Goal: Information Seeking & Learning: Learn about a topic

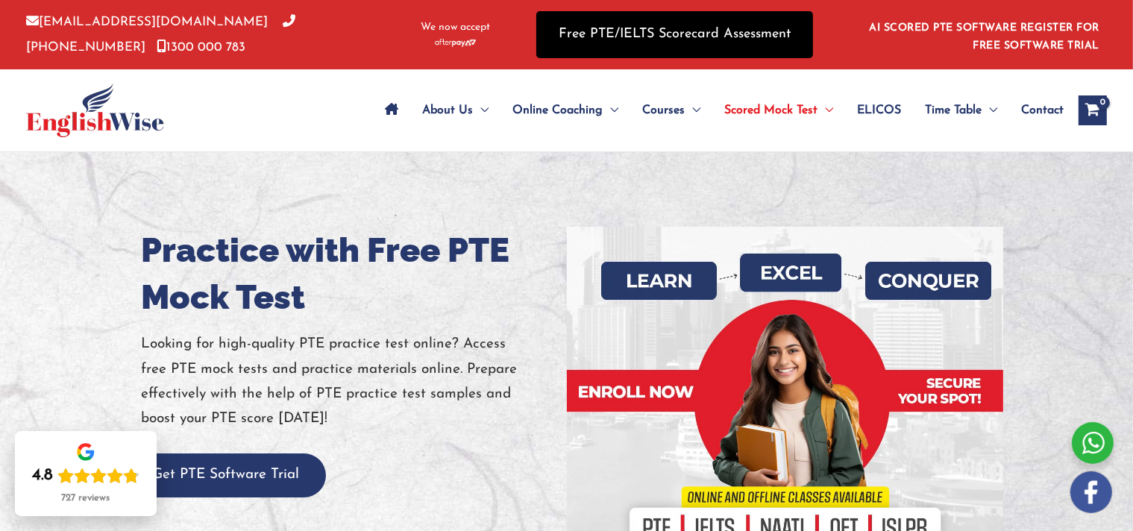
click at [648, 39] on link "Free PTE/IELTS Scorecard Assessment" at bounding box center [674, 34] width 277 height 47
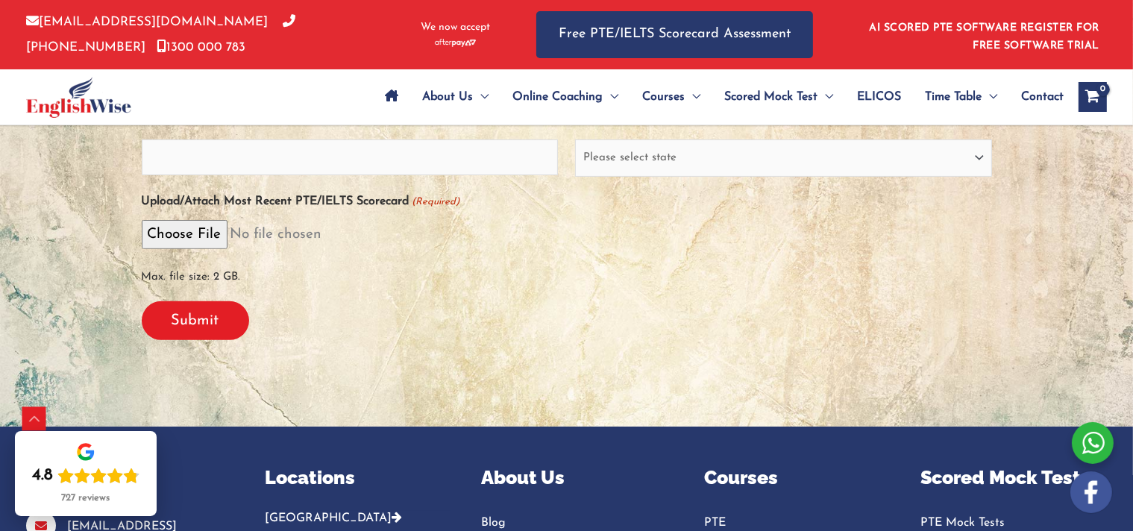
scroll to position [447, 0]
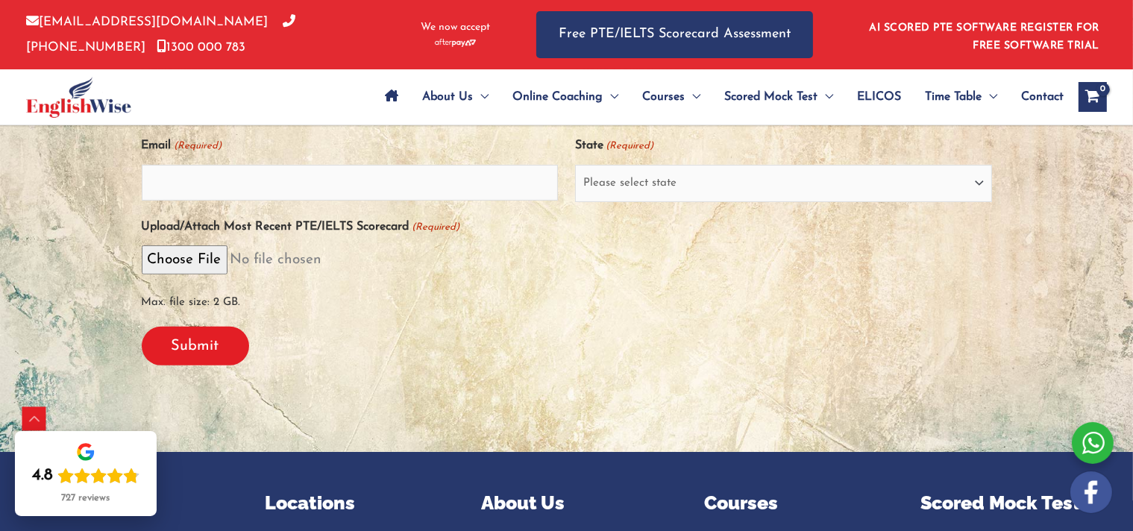
click at [211, 219] on label "Upload/Attach Most Recent PTE/IELTS Scorecard (Required)" at bounding box center [301, 227] width 318 height 25
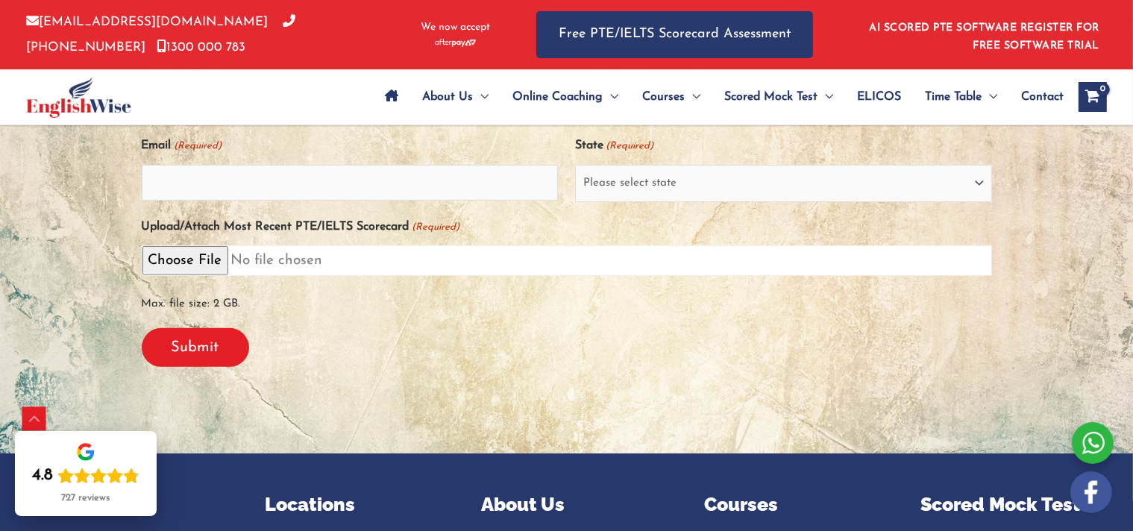
click at [211, 245] on input "Upload/Attach Most Recent PTE/IELTS Scorecard (Required)" at bounding box center [567, 260] width 850 height 31
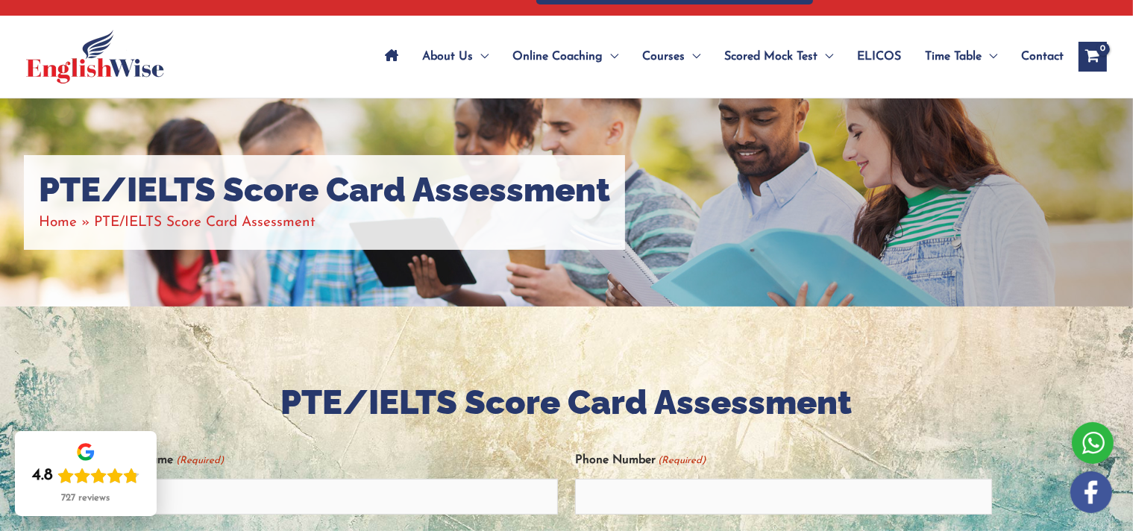
scroll to position [0, 0]
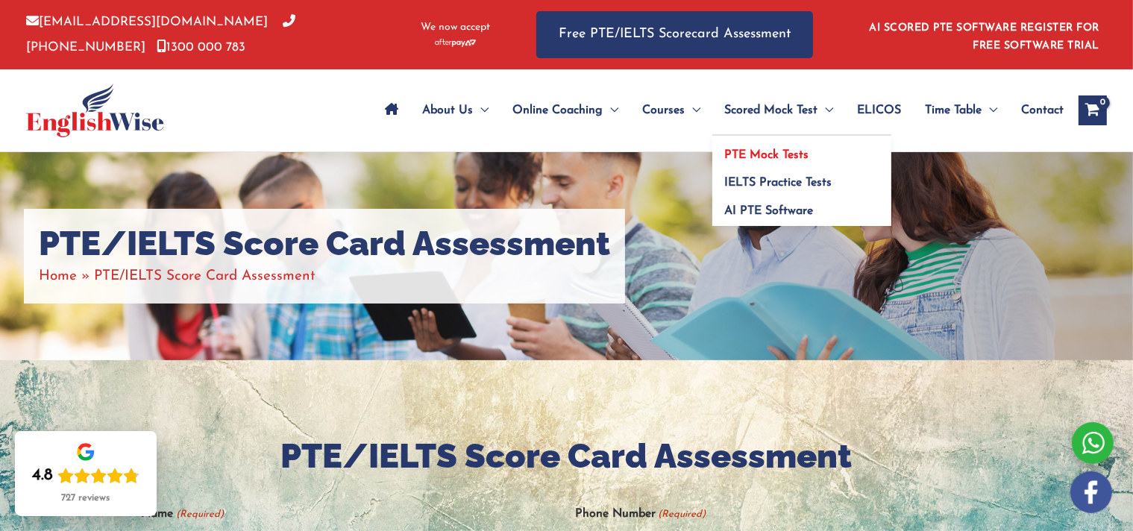
click at [764, 157] on span "PTE Mock Tests" at bounding box center [766, 155] width 84 height 12
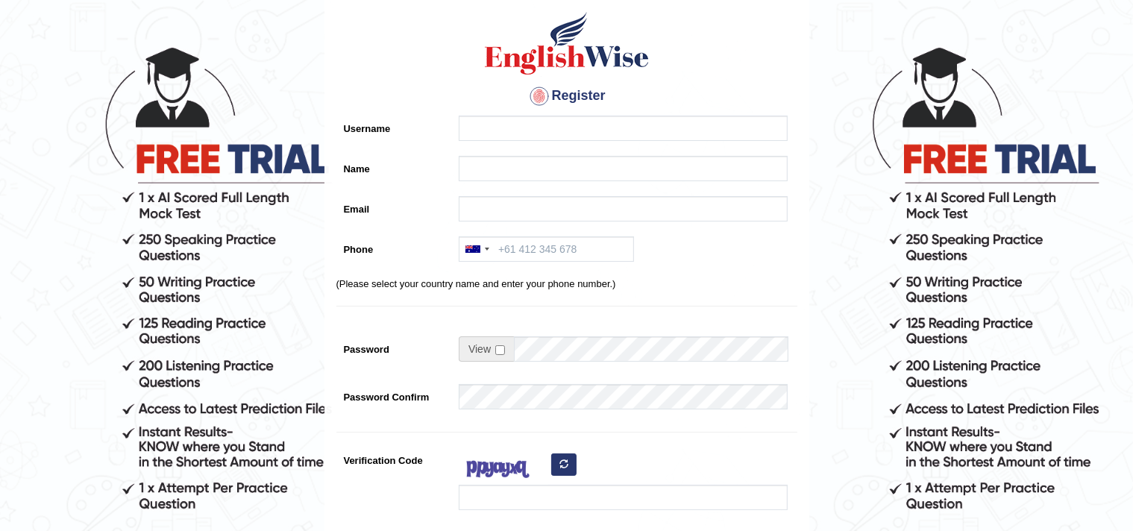
scroll to position [43, 0]
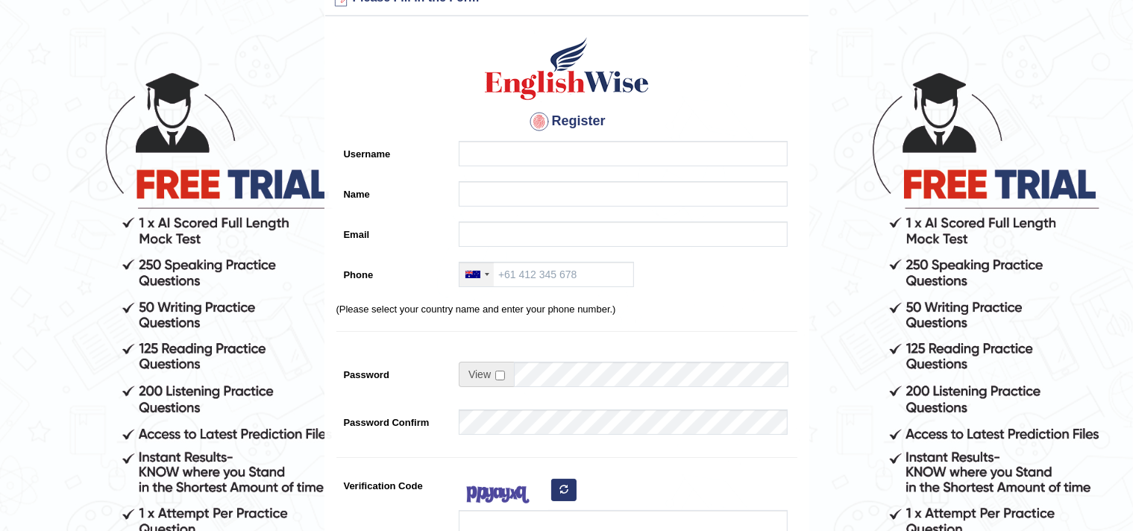
click at [481, 273] on div at bounding box center [476, 275] width 34 height 24
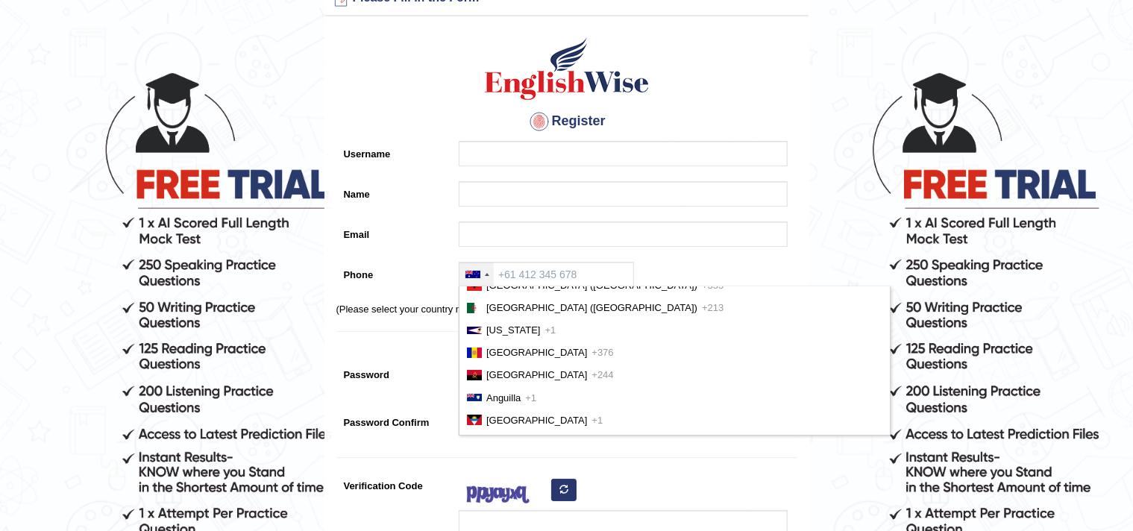
scroll to position [75, 0]
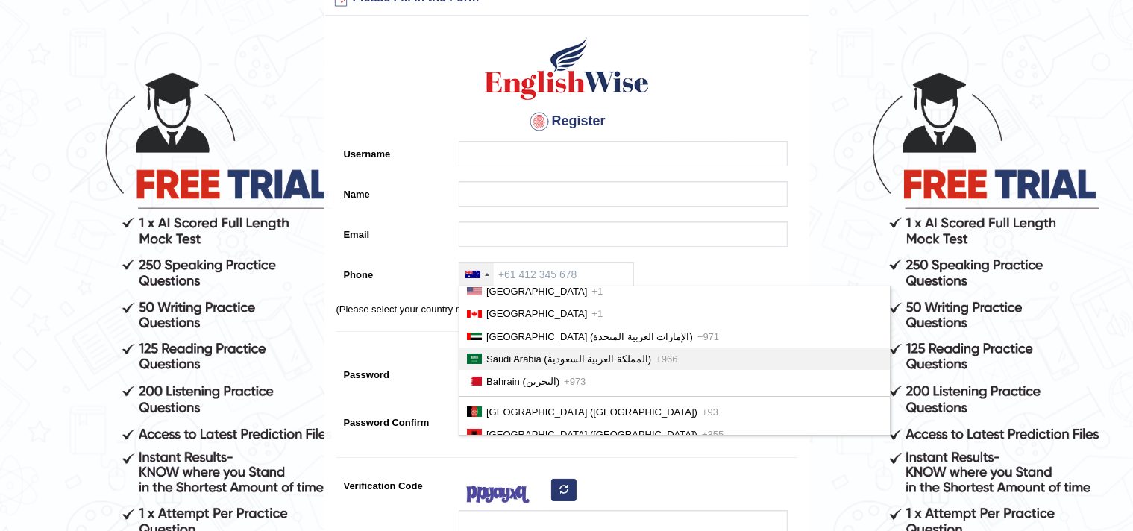
click at [525, 355] on span "Saudi Arabia (‫المملكة العربية السعودية‬‎)" at bounding box center [568, 358] width 165 height 11
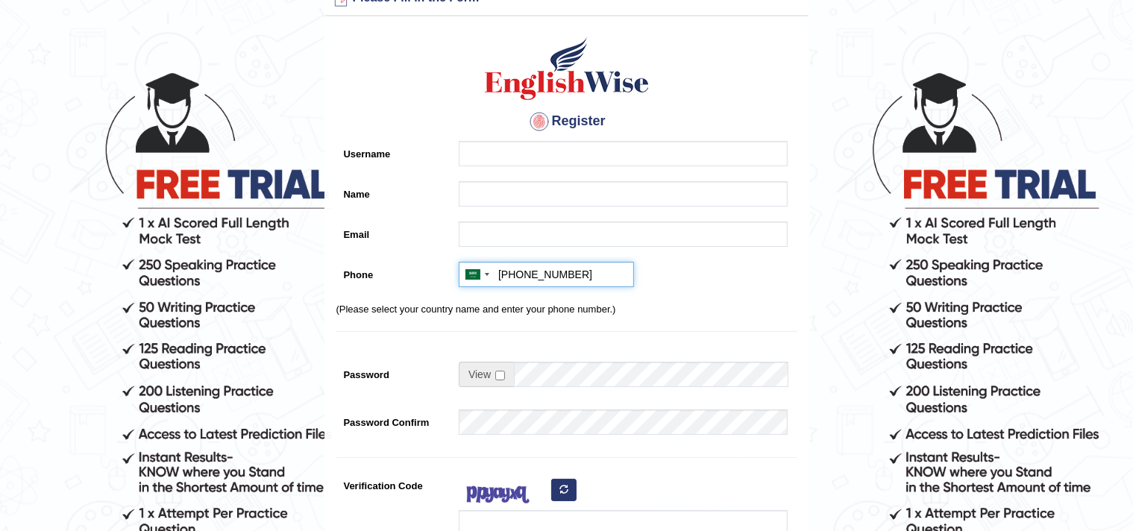
type input "[PHONE_NUMBER]"
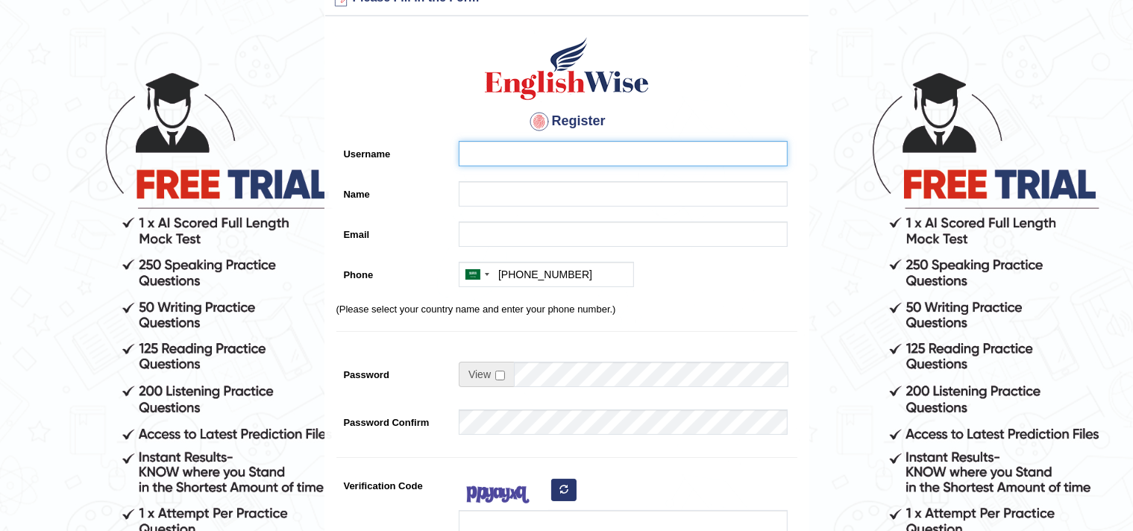
click at [565, 150] on input "Username" at bounding box center [623, 153] width 329 height 25
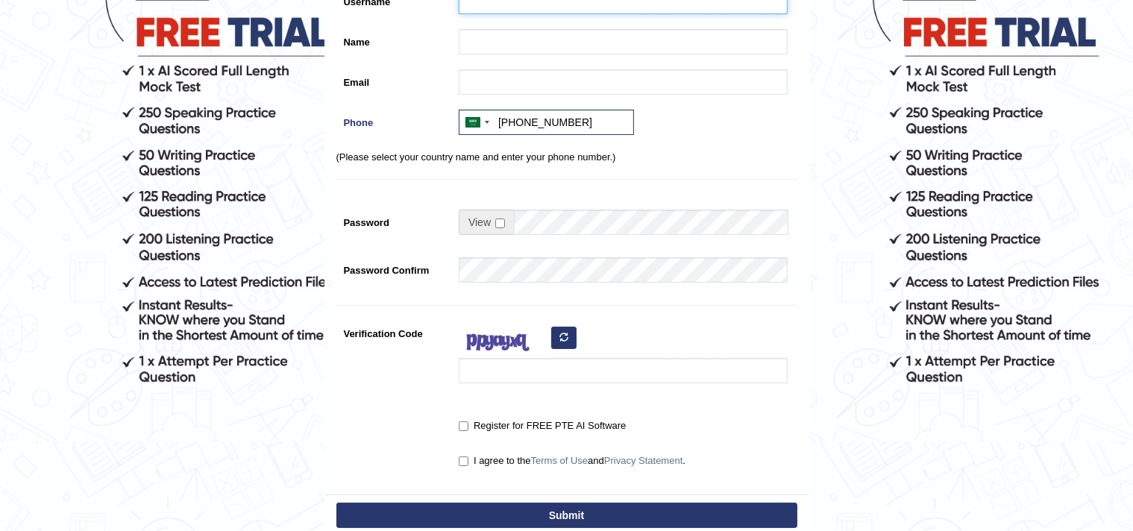
scroll to position [192, 0]
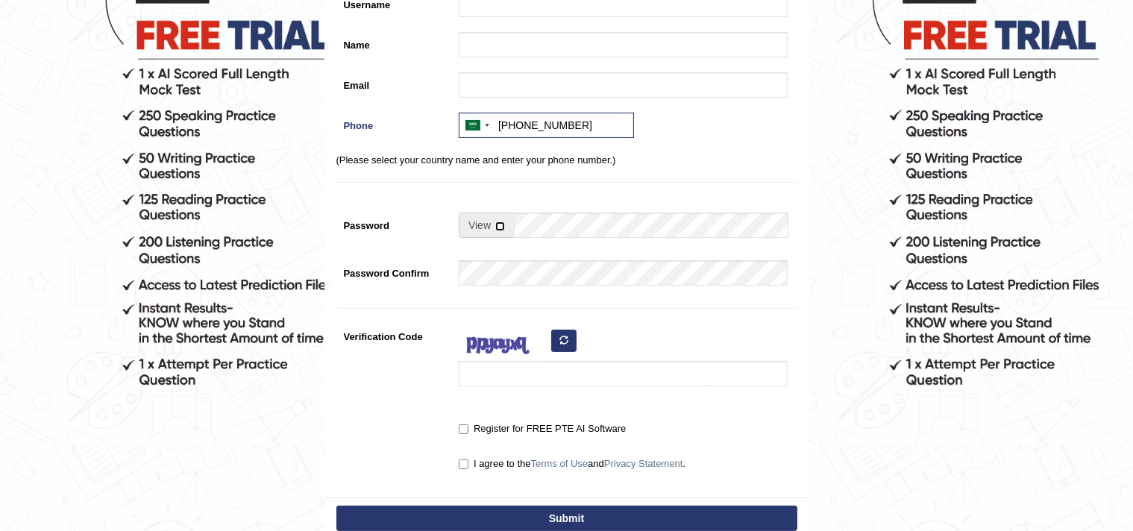
click at [499, 226] on input "checkbox" at bounding box center [500, 226] width 10 height 10
checkbox input "true"
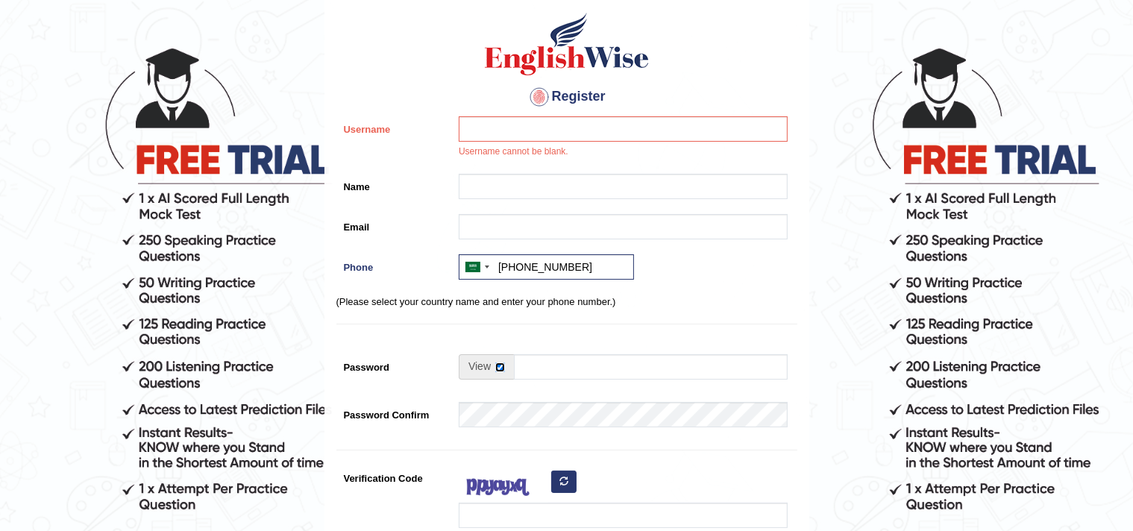
scroll to position [43, 0]
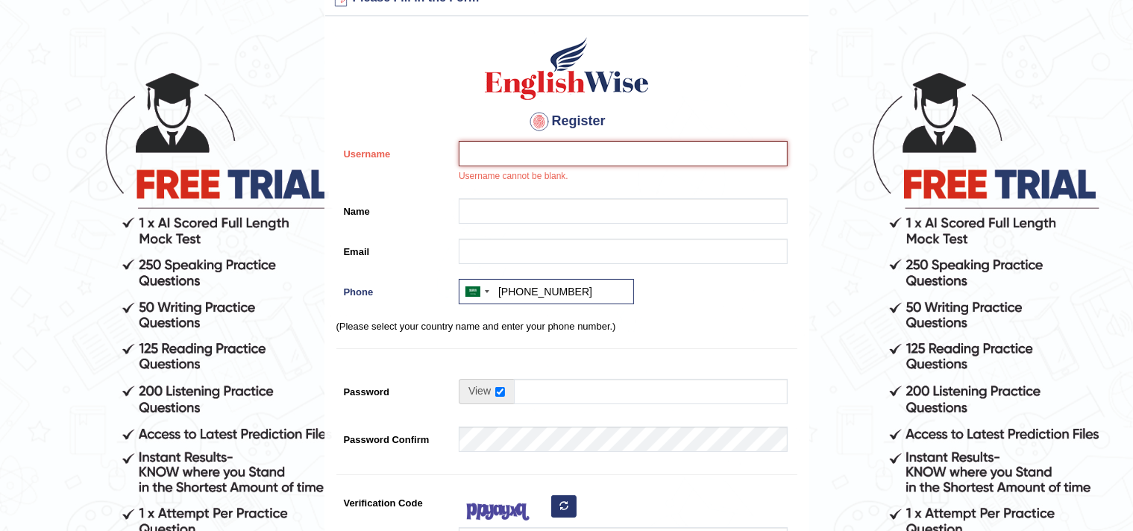
click at [531, 148] on input "Username" at bounding box center [623, 153] width 329 height 25
type input "Evangeline14"
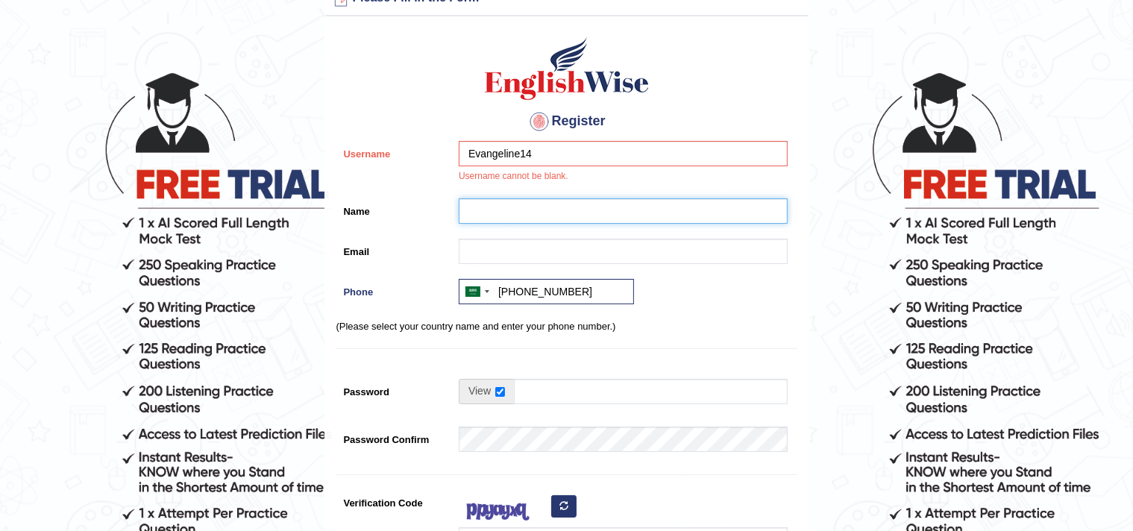
click at [535, 208] on input "Name" at bounding box center [623, 210] width 329 height 25
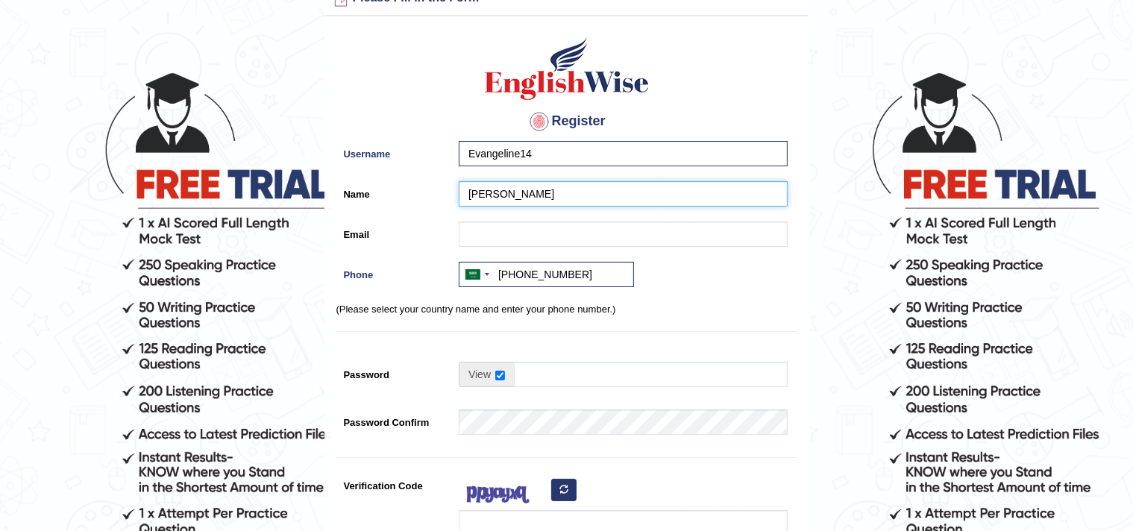
type input "[PERSON_NAME]"
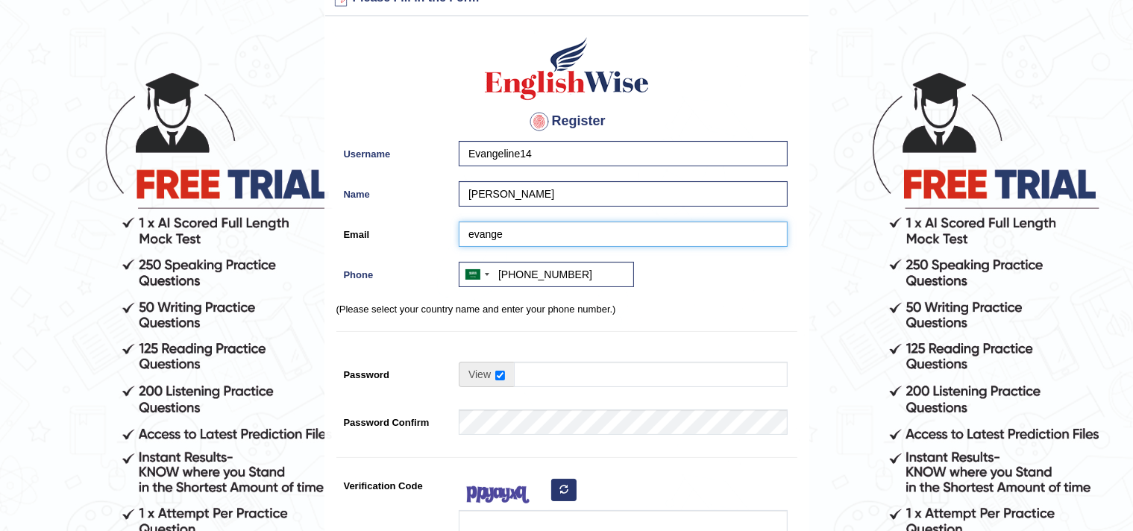
type input "[EMAIL_ADDRESS][DOMAIN_NAME]"
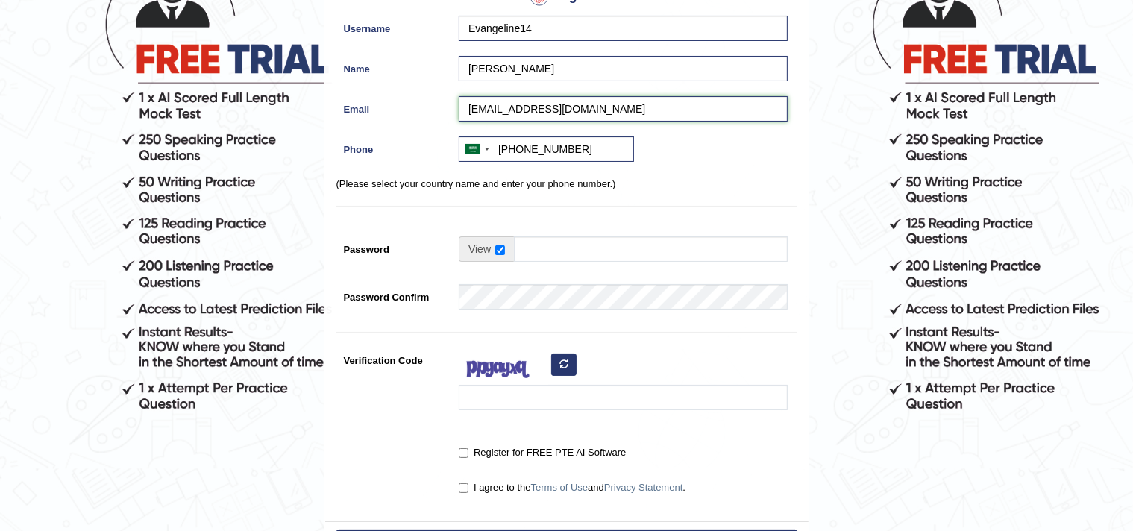
scroll to position [192, 0]
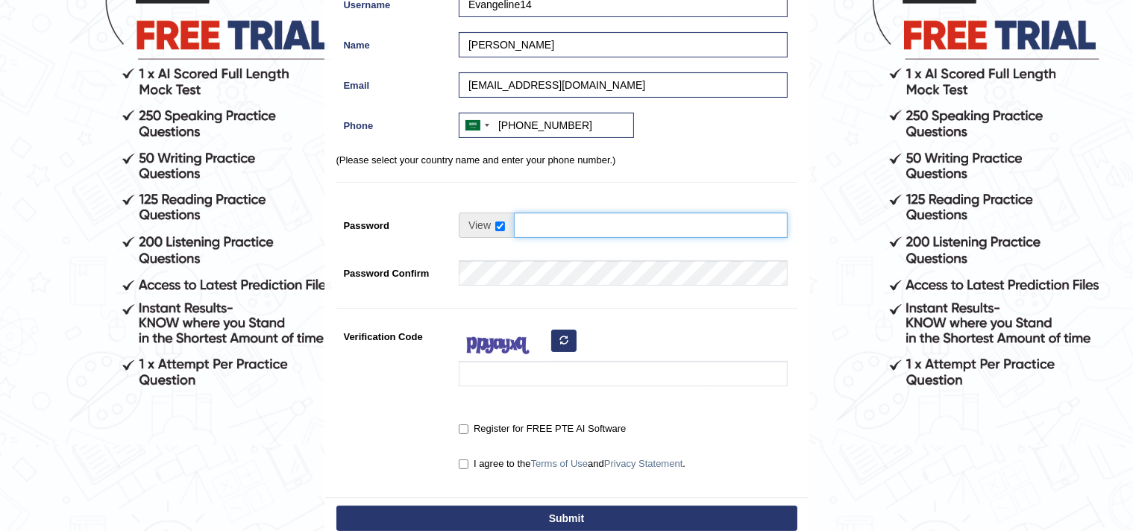
click at [592, 226] on input "Password" at bounding box center [651, 225] width 274 height 25
drag, startPoint x: 650, startPoint y: 222, endPoint x: 539, endPoint y: 237, distance: 112.1
click at [519, 222] on input "Password" at bounding box center [651, 225] width 274 height 25
click at [558, 221] on input "Password" at bounding box center [651, 225] width 274 height 25
type input "EnglishWise@123"
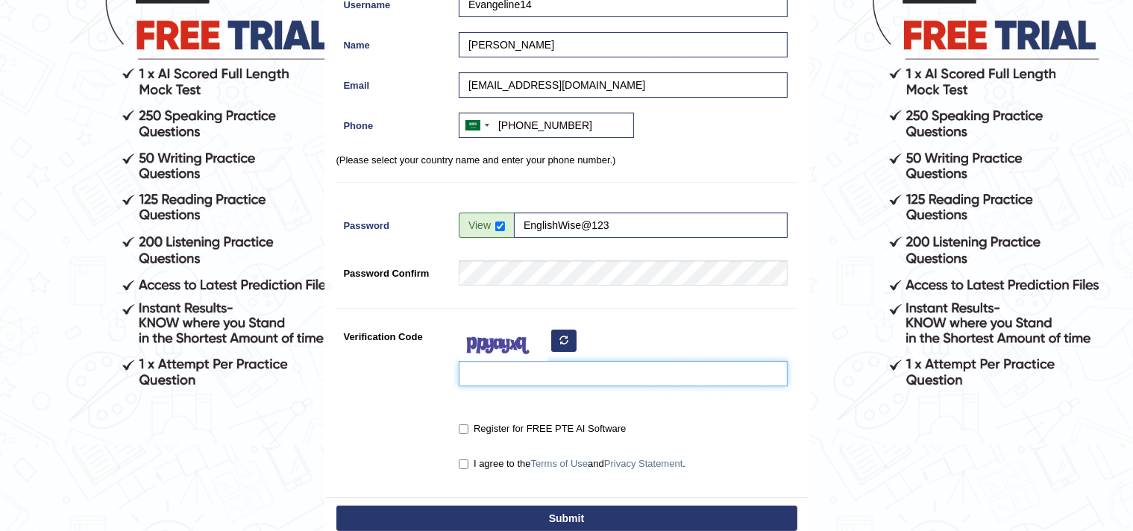
click at [567, 379] on input "Verification Code" at bounding box center [623, 373] width 329 height 25
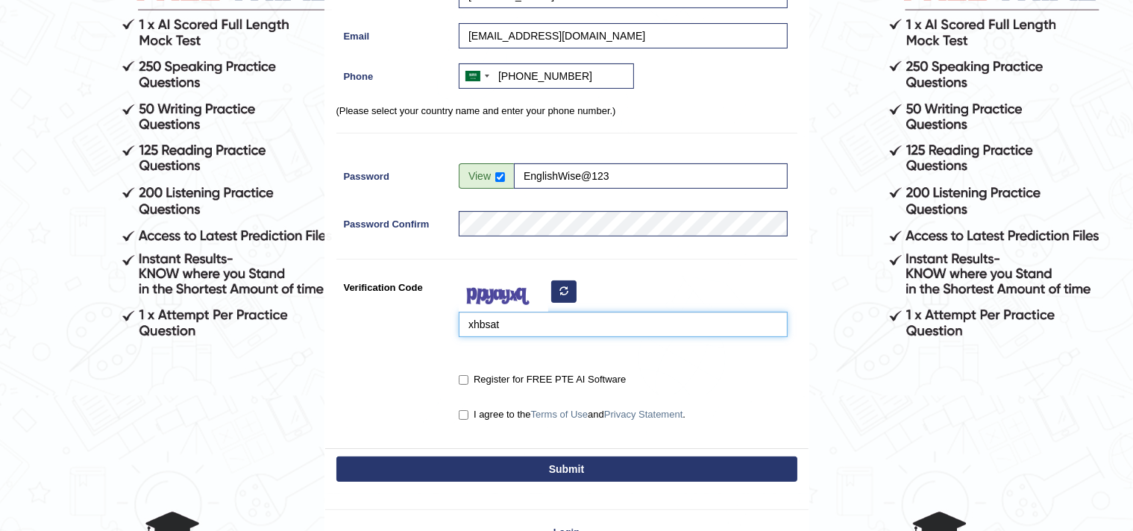
scroll to position [267, 0]
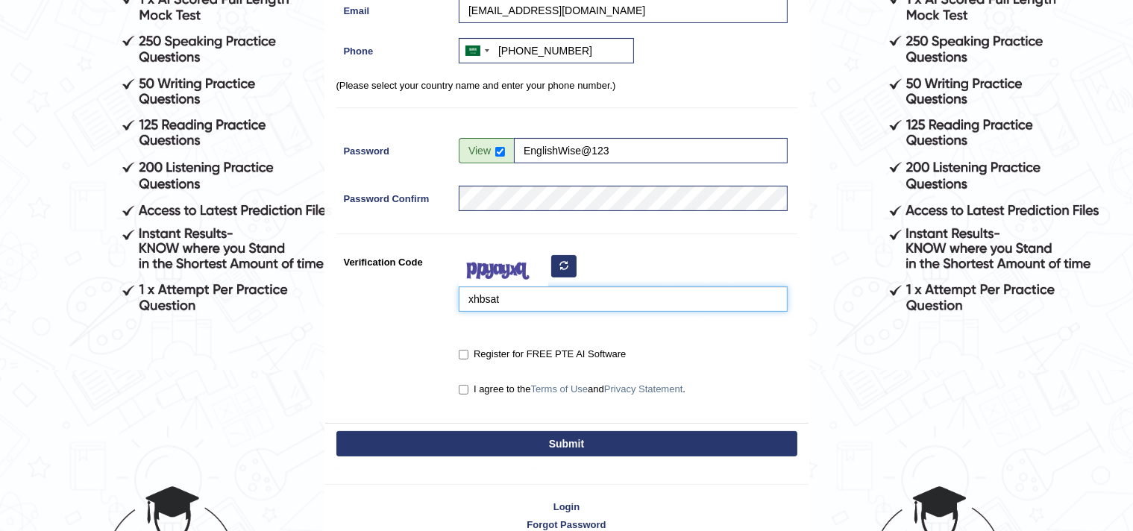
type input "xhbsat"
click at [460, 354] on input "Register for FREE PTE AI Software" at bounding box center [464, 355] width 10 height 10
checkbox input "true"
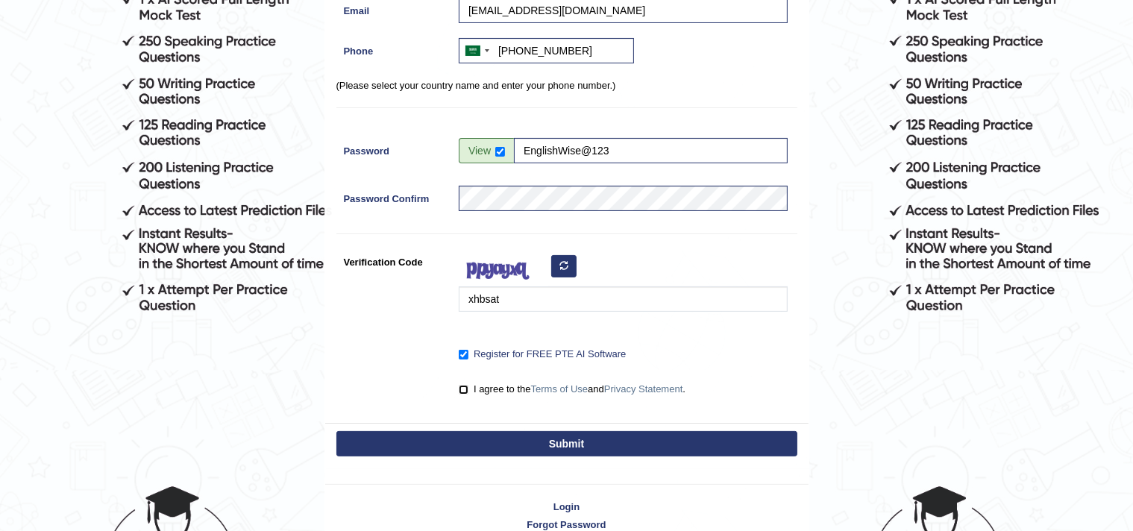
click at [460, 390] on input "I agree to the Terms of Use and Privacy Statement ." at bounding box center [464, 390] width 10 height 10
checkbox input "true"
click at [538, 441] on button "Submit" at bounding box center [566, 443] width 461 height 25
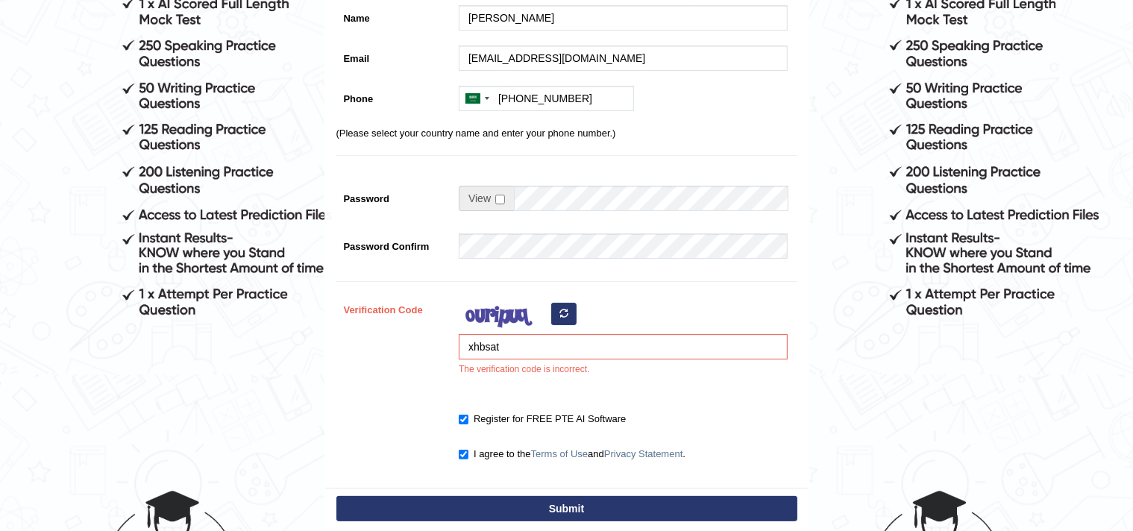
scroll to position [298, 0]
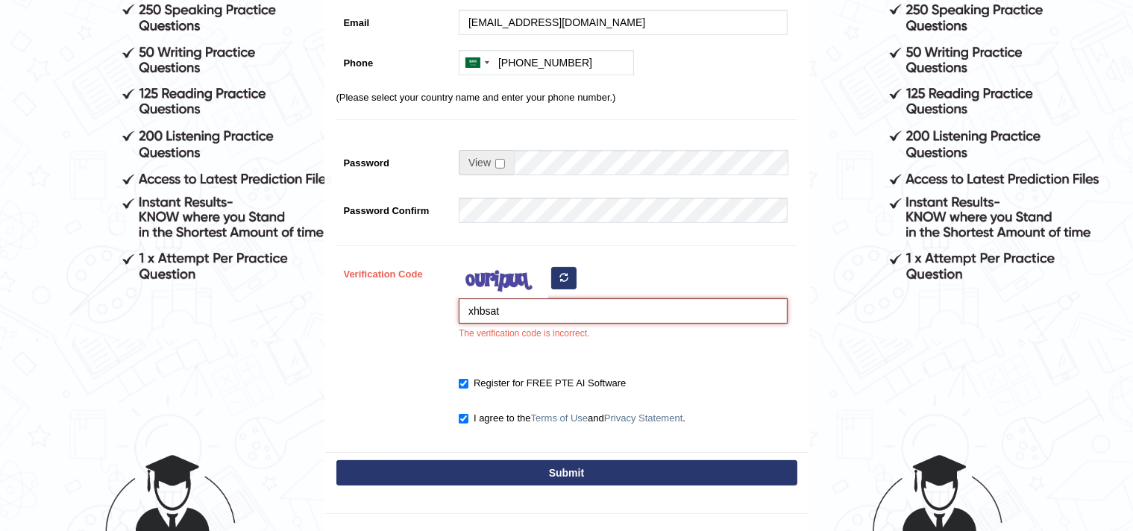
drag, startPoint x: 519, startPoint y: 308, endPoint x: 434, endPoint y: 308, distance: 85.0
click at [434, 308] on div "Verification Code xhbsat The verification code is incorrect." at bounding box center [566, 304] width 461 height 87
type input "XHosat"
click at [462, 473] on button "Submit" at bounding box center [566, 472] width 461 height 25
type input "+966562087626"
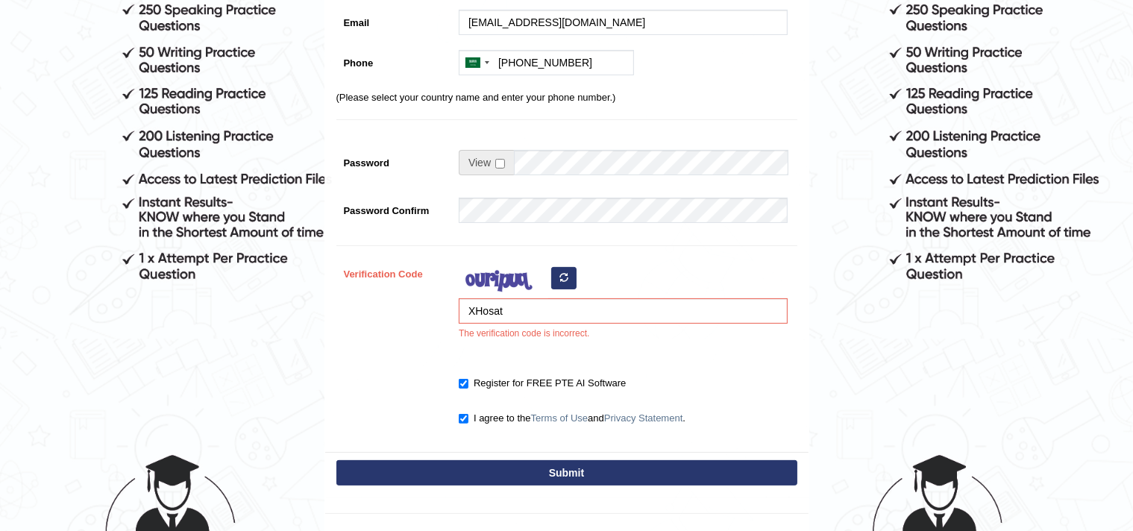
scroll to position [255, 0]
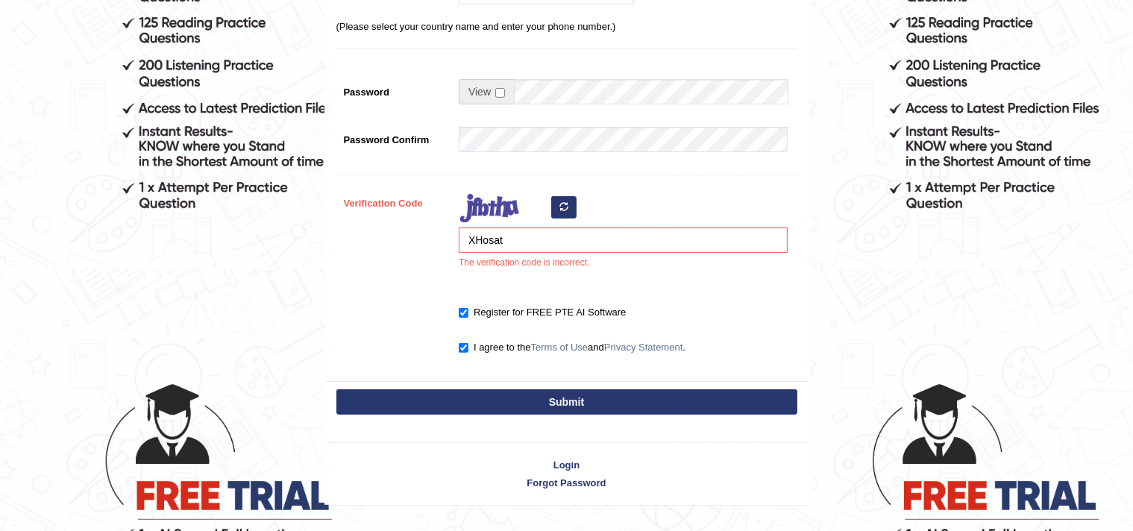
scroll to position [373, 0]
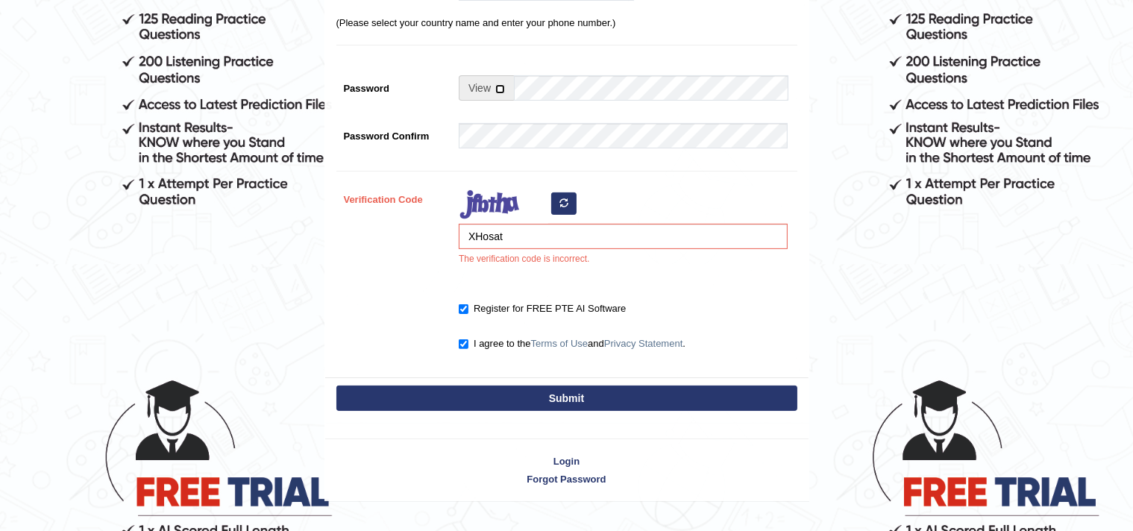
click at [498, 89] on input "checkbox" at bounding box center [500, 89] width 10 height 10
checkbox input "false"
drag, startPoint x: 532, startPoint y: 240, endPoint x: 441, endPoint y: 238, distance: 91.0
click at [441, 238] on div "Verification Code XHosat The verification code is incorrect." at bounding box center [566, 229] width 461 height 87
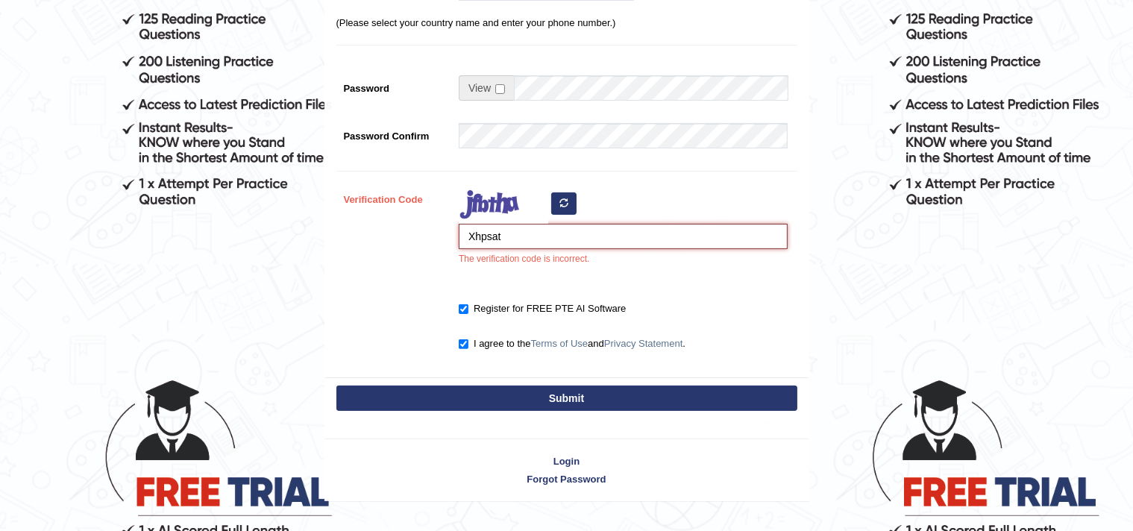
type input "Xhpsat"
click at [565, 394] on button "Submit" at bounding box center [566, 398] width 461 height 25
type input "[PHONE_NUMBER]"
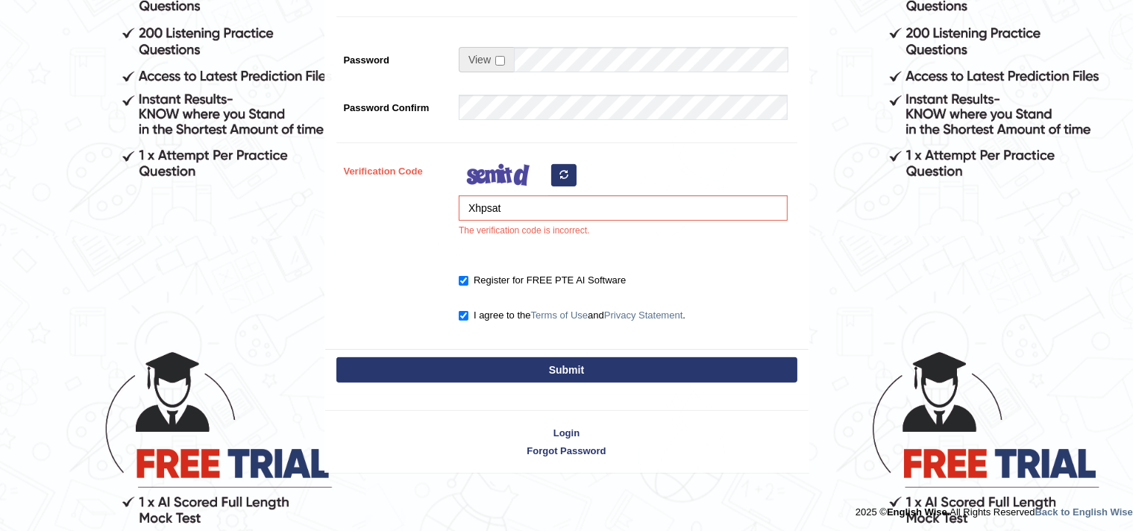
scroll to position [402, 0]
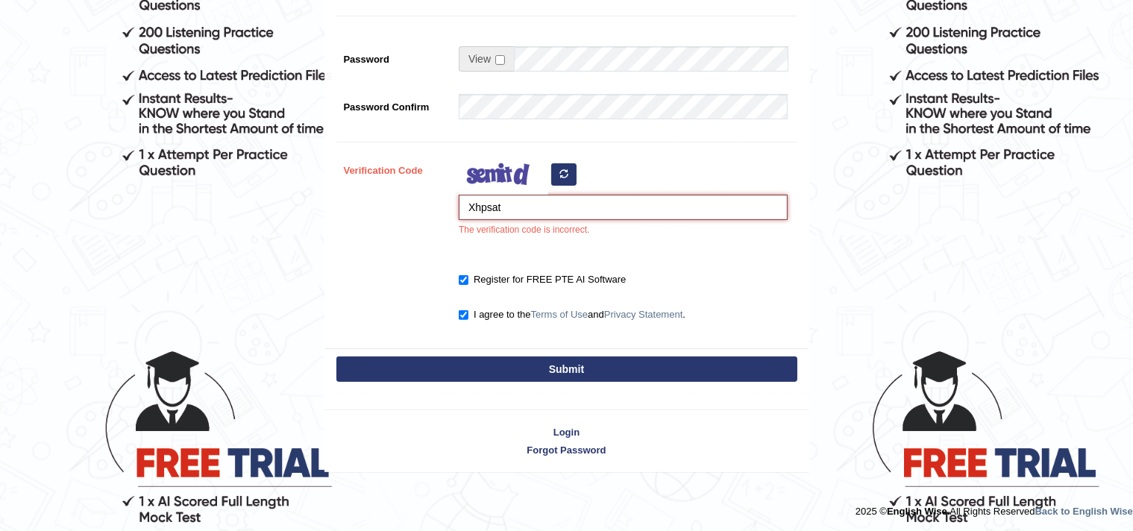
click at [557, 214] on input "Xhpsat" at bounding box center [623, 207] width 329 height 25
type input "boezuf"
click at [528, 371] on button "Submit" at bounding box center [566, 368] width 461 height 25
type input "+966562087626"
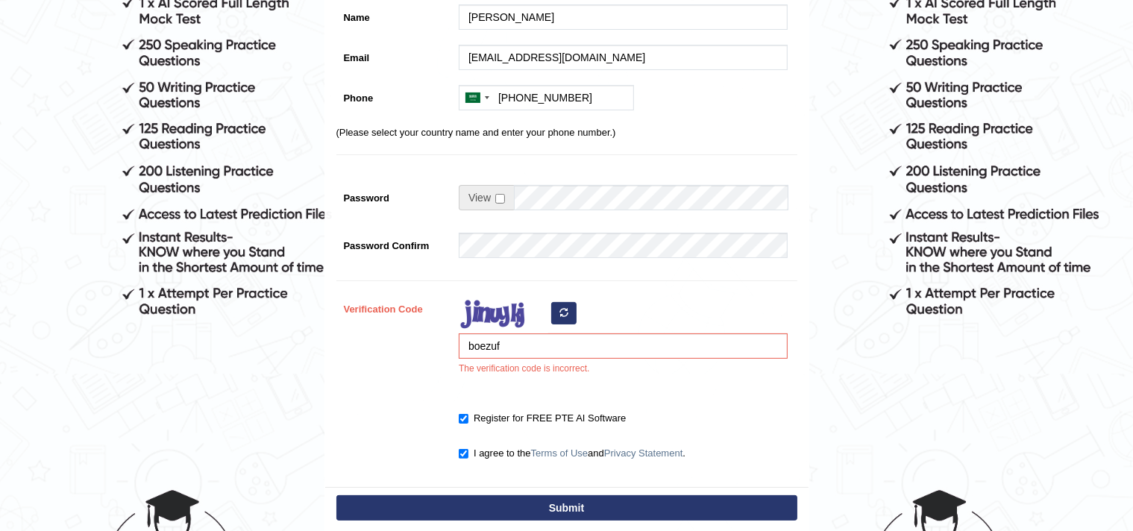
scroll to position [298, 0]
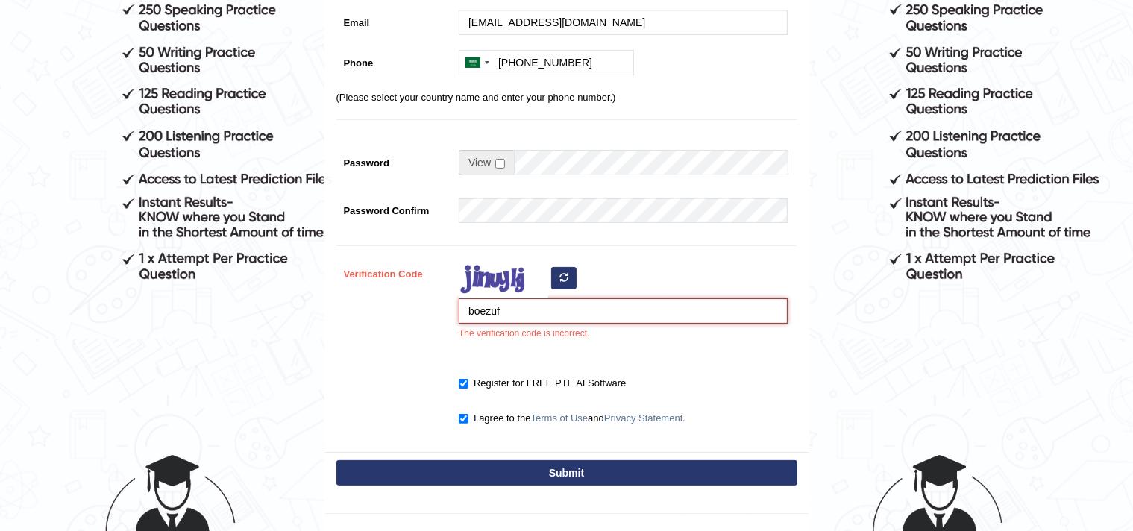
click at [497, 309] on input "boezuf" at bounding box center [623, 310] width 329 height 25
type input "boezuif"
click at [581, 466] on button "Submit" at bounding box center [566, 472] width 461 height 25
type input "[PHONE_NUMBER]"
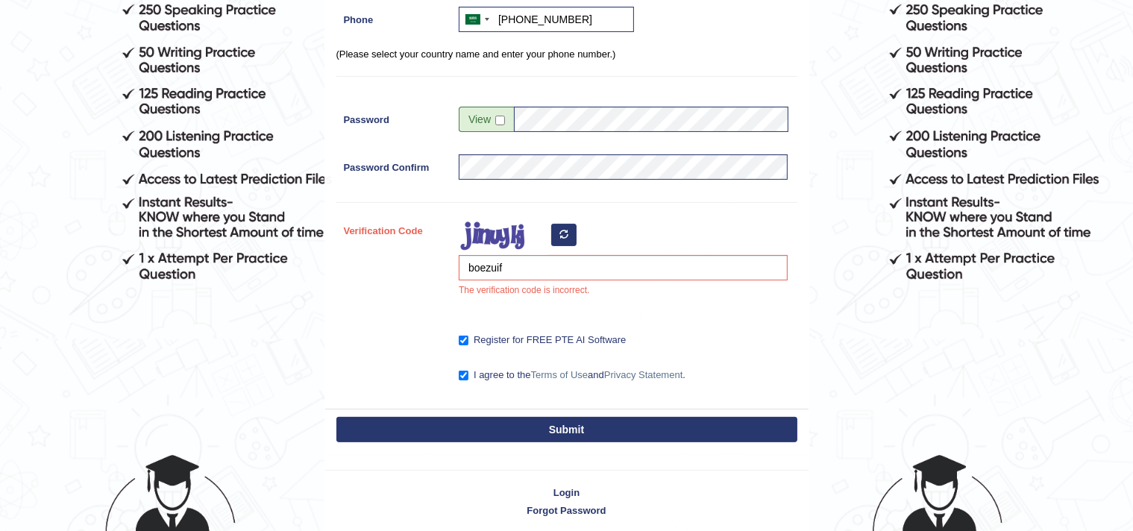
scroll to position [255, 0]
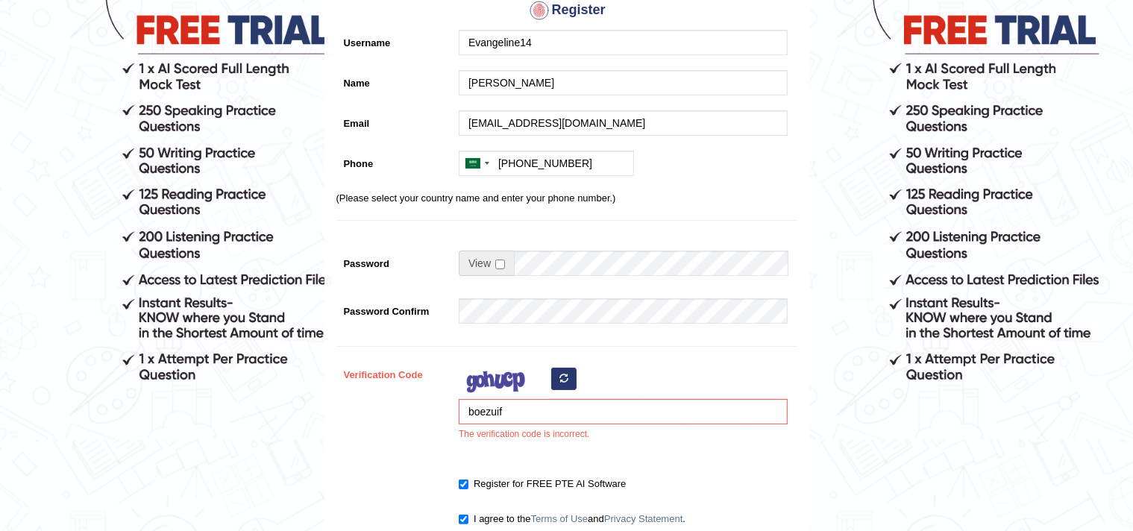
scroll to position [298, 0]
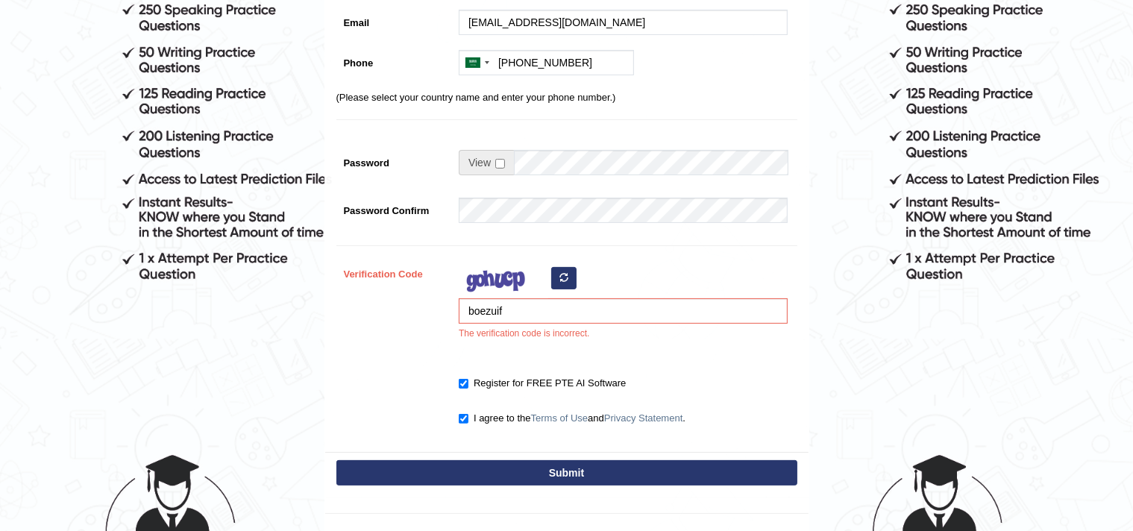
click at [563, 275] on icon "button" at bounding box center [563, 277] width 9 height 9
drag, startPoint x: 516, startPoint y: 313, endPoint x: 418, endPoint y: 309, distance: 98.5
click at [418, 309] on div "Verification Code boezuif The verification code is incorrect." at bounding box center [566, 304] width 461 height 87
type input "pfmuzic"
click at [477, 463] on button "Submit" at bounding box center [566, 472] width 461 height 25
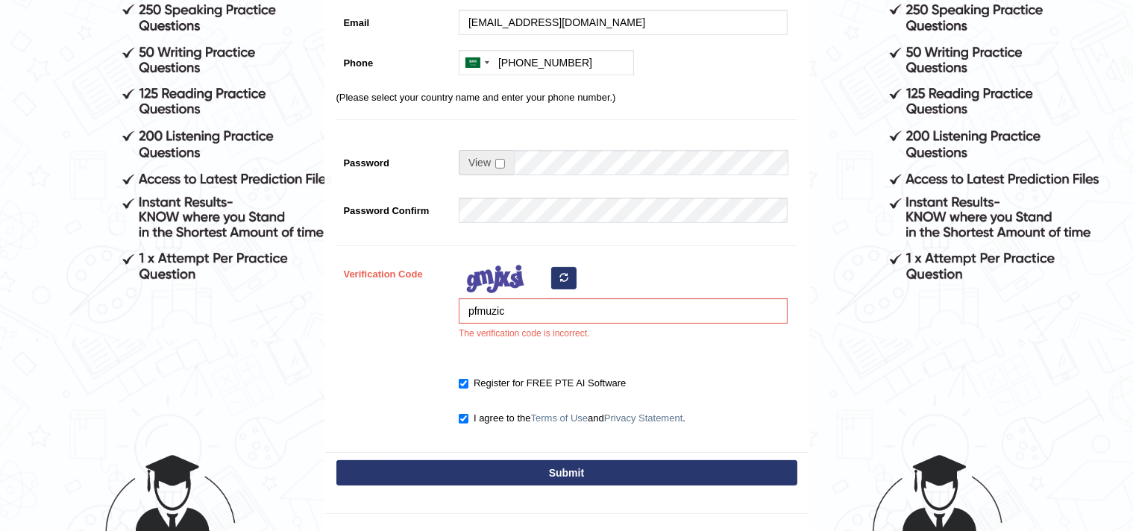
type input "[PHONE_NUMBER]"
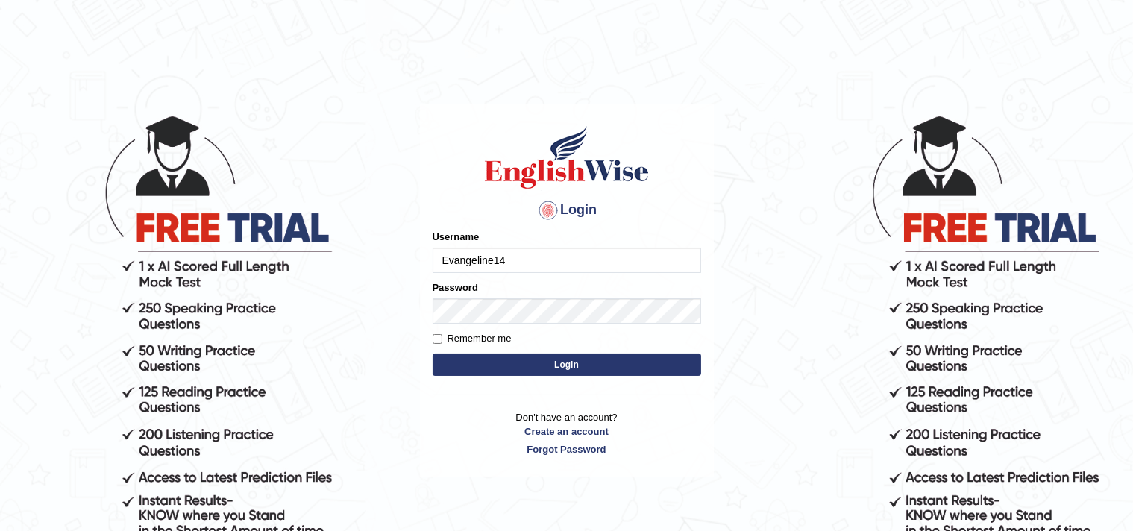
type input "Evangeline14"
click at [444, 339] on label "Remember me" at bounding box center [472, 338] width 79 height 15
click at [442, 339] on input "Remember me" at bounding box center [438, 339] width 10 height 10
checkbox input "true"
click at [494, 363] on button "Login" at bounding box center [567, 364] width 268 height 22
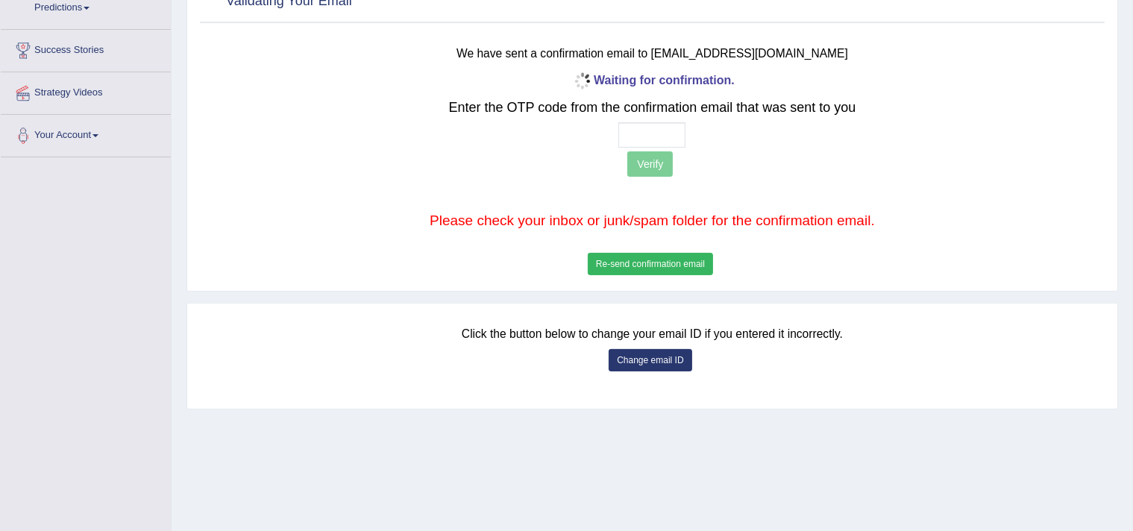
scroll to position [224, 0]
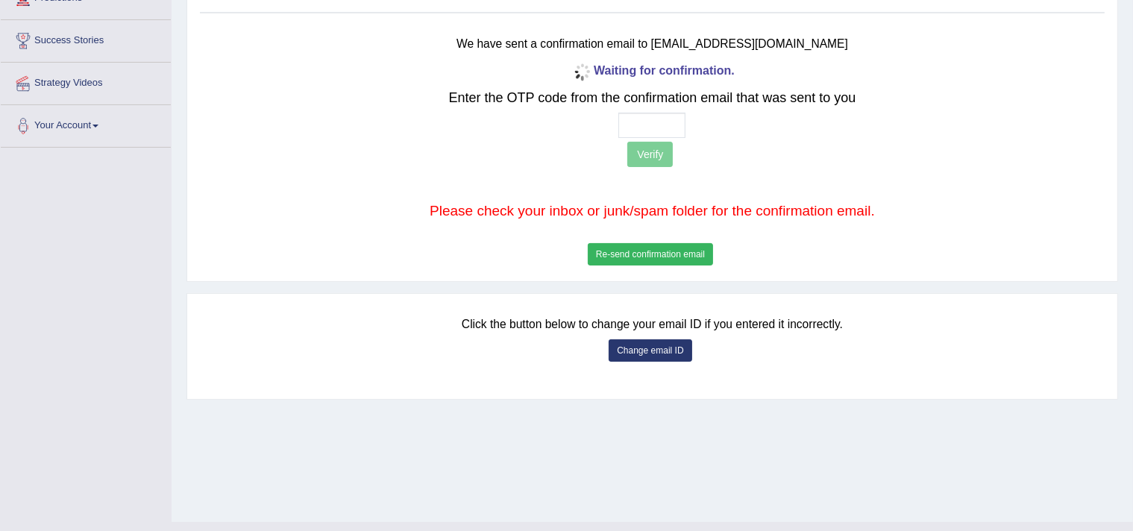
click at [658, 251] on button "Re-send confirmation email" at bounding box center [650, 254] width 125 height 22
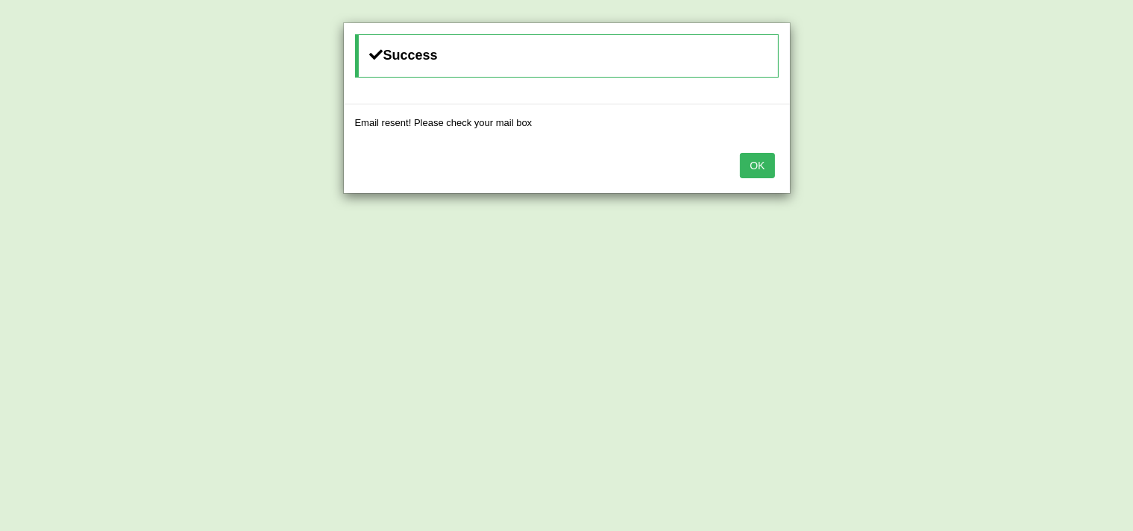
click at [764, 163] on button "OK" at bounding box center [757, 165] width 34 height 25
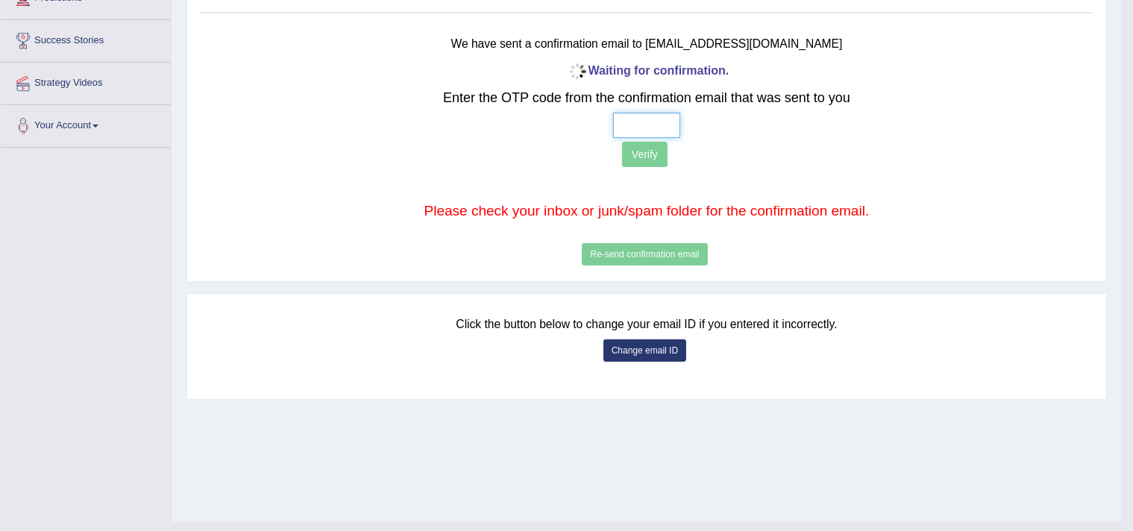
click at [643, 113] on input "text" at bounding box center [646, 125] width 67 height 25
type input "2 2 8 6"
click at [647, 148] on button "Verify" at bounding box center [644, 154] width 45 height 25
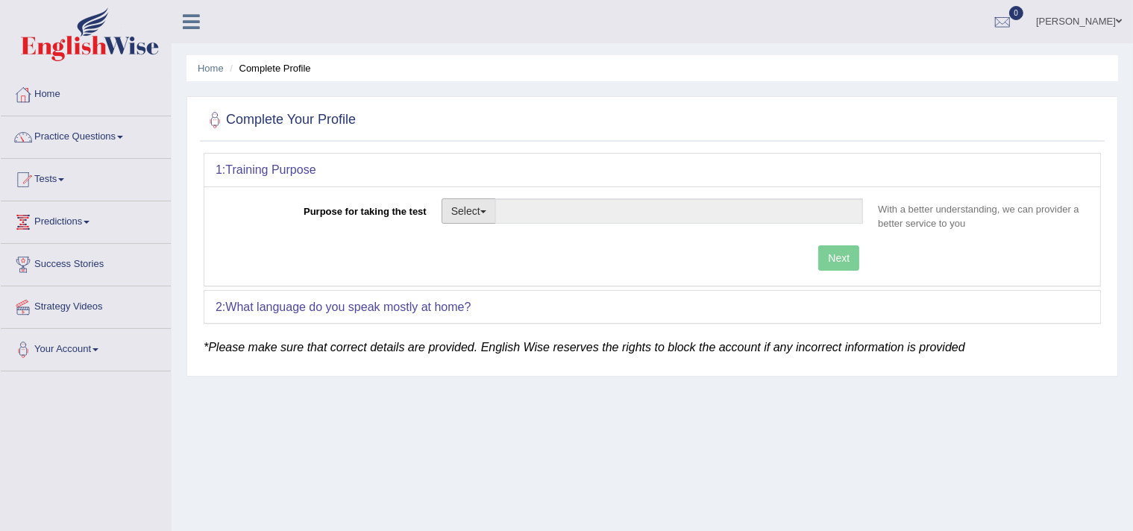
click at [496, 208] on button "Select" at bounding box center [468, 210] width 54 height 25
click at [496, 263] on link "Permanent Residency" at bounding box center [508, 262] width 133 height 19
type input "Permanent Residency"
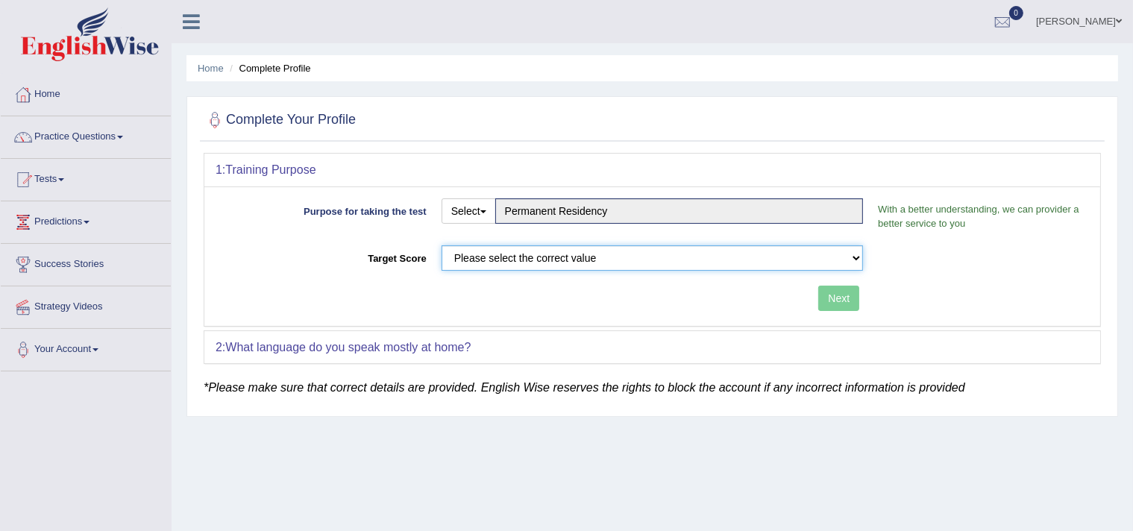
click at [497, 256] on select "Please select the correct value 50 (6 bands) 58 (6.5 bands) 65 (7 bands) 79 (8 …" at bounding box center [652, 257] width 422 height 25
select select "65"
click at [441, 245] on select "Please select the correct value 50 (6 bands) 58 (6.5 bands) 65 (7 bands) 79 (8 …" at bounding box center [652, 257] width 422 height 25
click at [846, 295] on button "Next" at bounding box center [838, 298] width 41 height 25
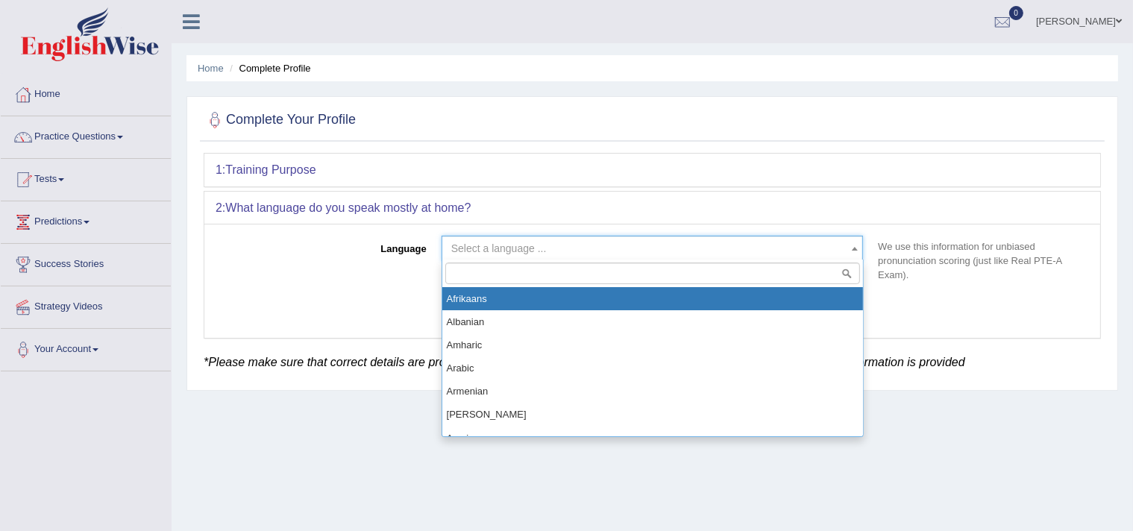
click at [847, 246] on span at bounding box center [854, 248] width 15 height 24
click at [594, 274] on input "search" at bounding box center [652, 274] width 415 height 22
type input "f"
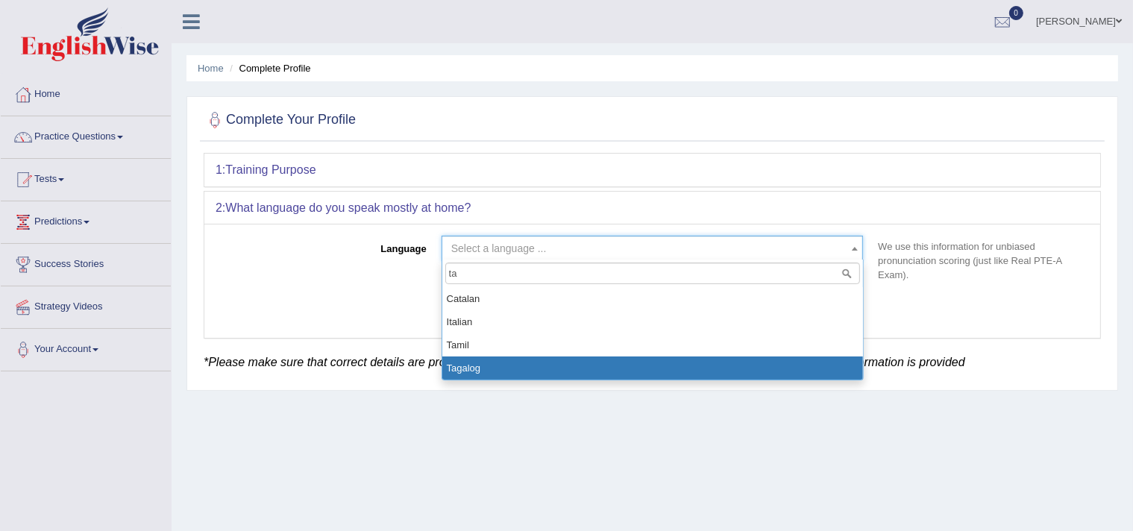
type input "ta"
select select "Tagalog"
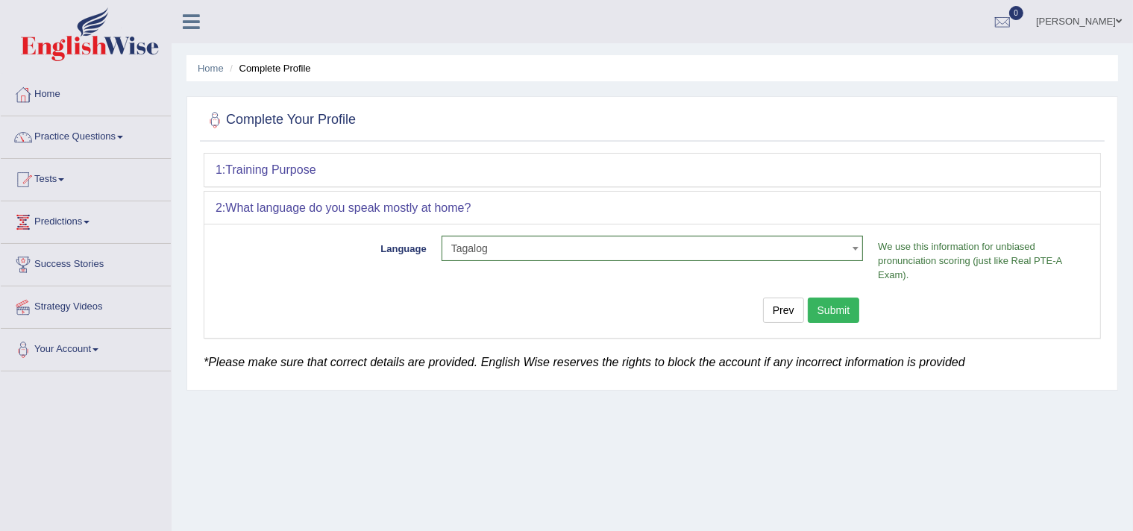
click at [907, 259] on p "We use this information for unbiased pronunciation scoring (just like Real PTE-…" at bounding box center [979, 260] width 219 height 43
click at [948, 274] on p "We use this information for unbiased pronunciation scoring (just like Real PTE-…" at bounding box center [979, 260] width 219 height 43
click at [833, 304] on button "Submit" at bounding box center [834, 310] width 52 height 25
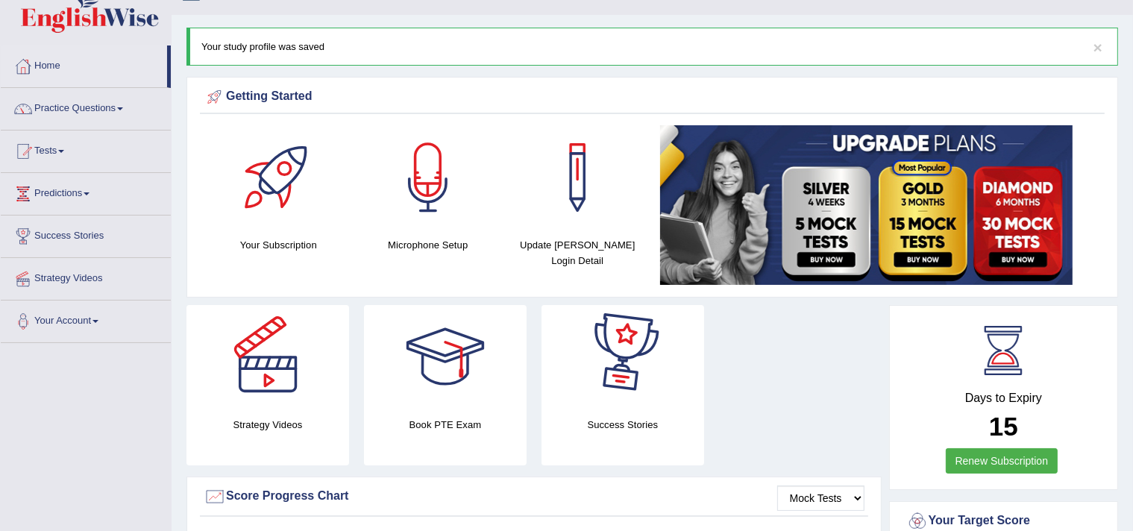
scroll to position [19, 0]
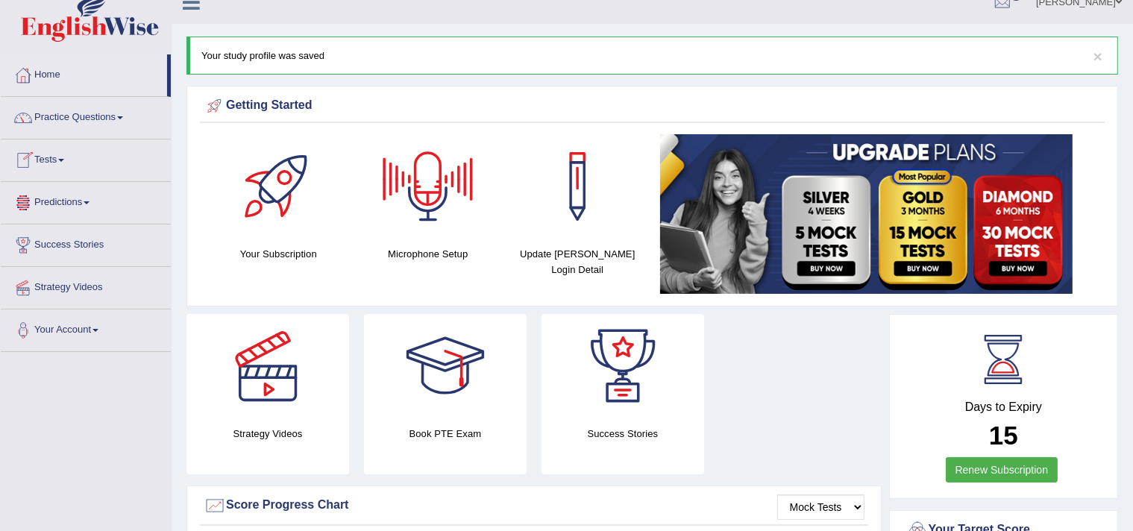
click at [64, 160] on span at bounding box center [61, 160] width 6 height 3
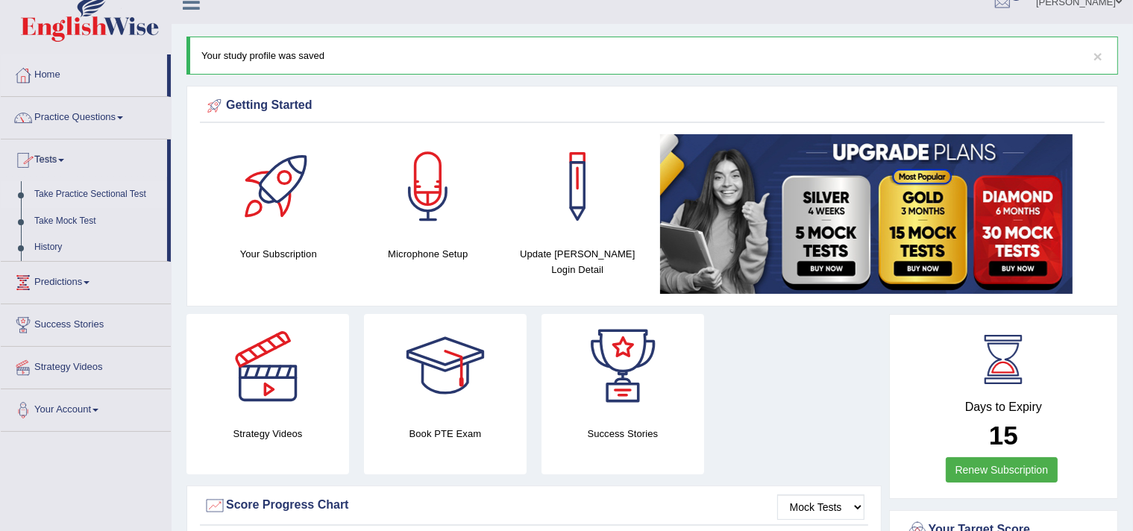
click at [70, 192] on link "Take Practice Sectional Test" at bounding box center [97, 194] width 139 height 27
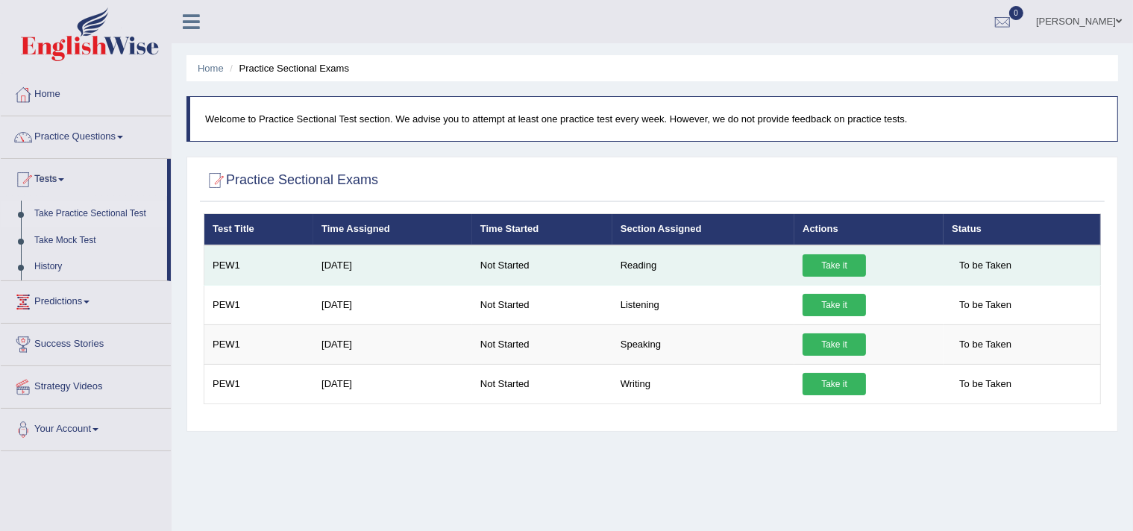
click at [832, 262] on link "Take it" at bounding box center [833, 265] width 63 height 22
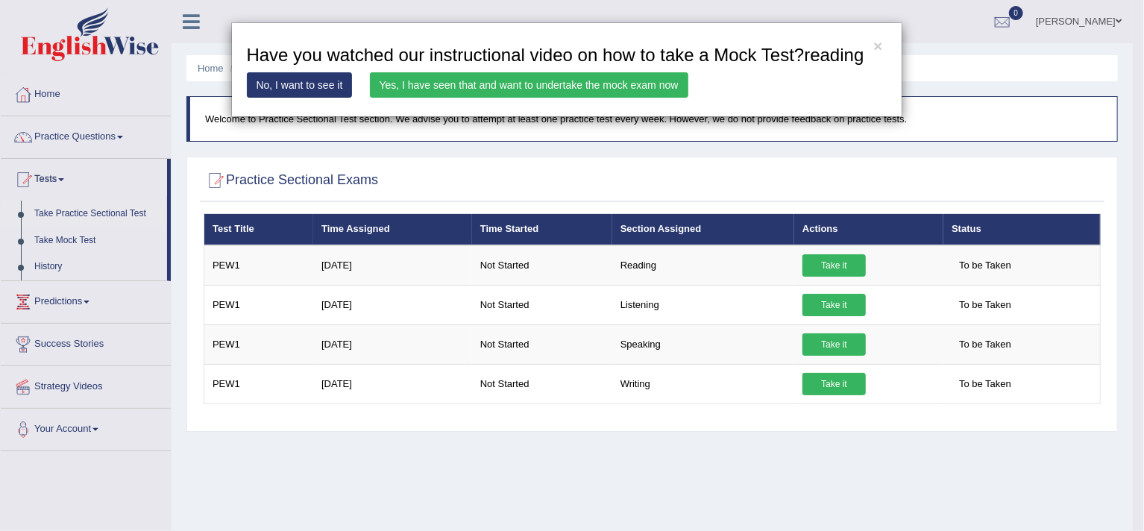
click at [497, 56] on h3 "Have you watched our instructional video on how to take a Mock Test?reading" at bounding box center [567, 54] width 640 height 19
click at [508, 83] on link "Yes, I have seen that and want to undertake the mock exam now" at bounding box center [529, 84] width 318 height 25
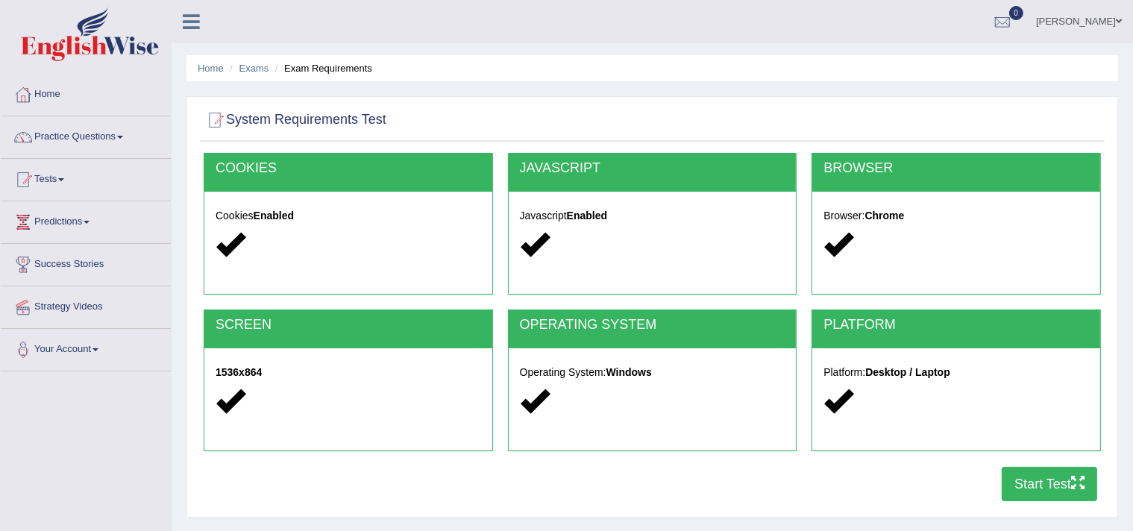
scroll to position [224, 0]
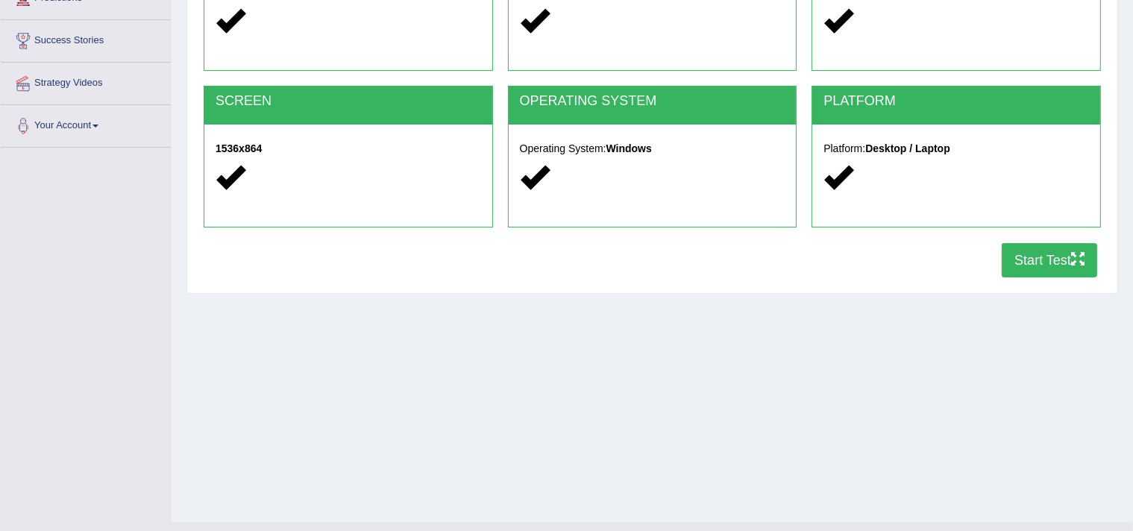
click at [1046, 257] on button "Start Test" at bounding box center [1049, 260] width 95 height 34
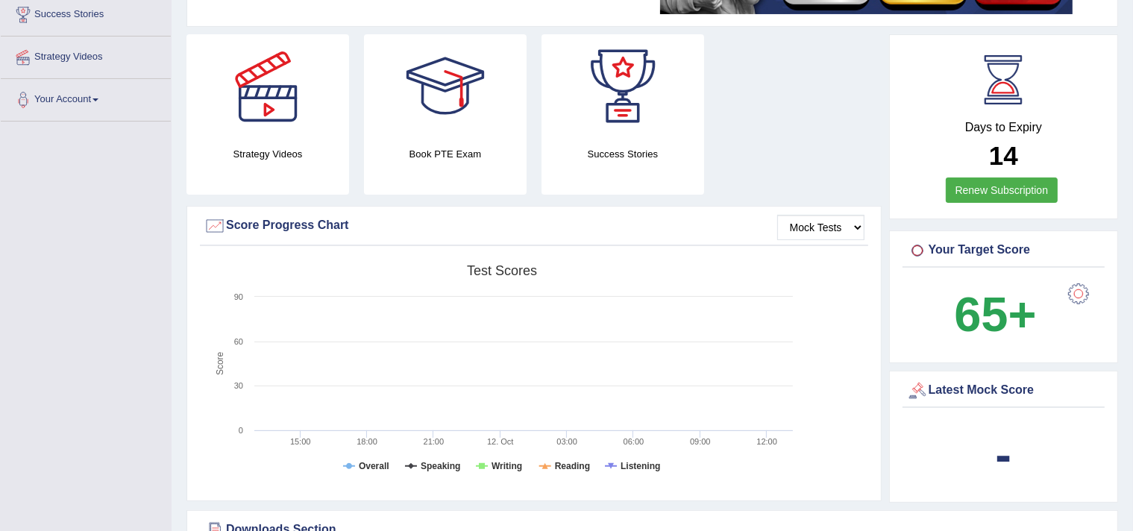
scroll to position [224, 0]
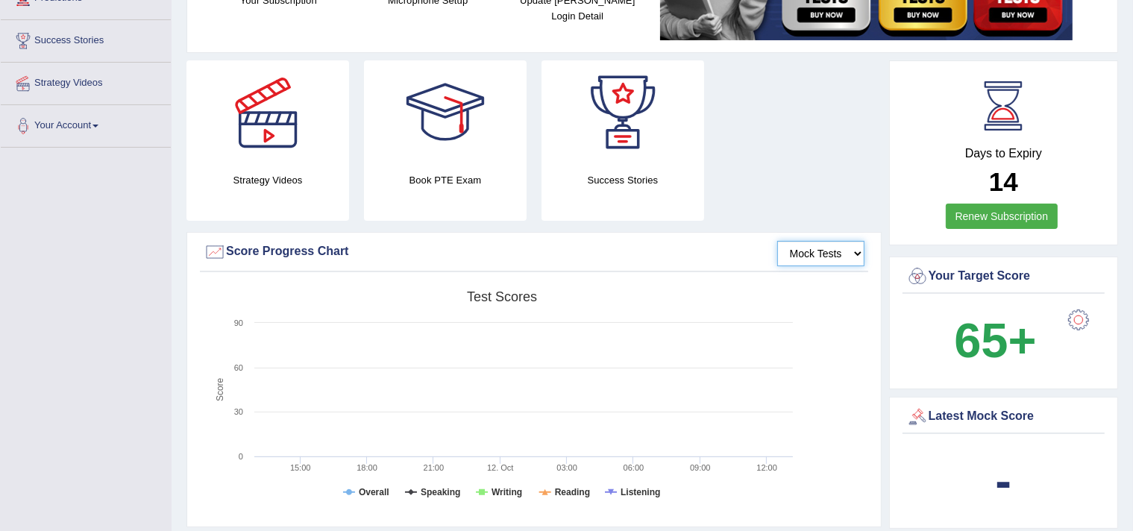
click at [820, 253] on select "Mock Tests" at bounding box center [820, 253] width 87 height 25
click at [778, 241] on select "Mock Tests" at bounding box center [820, 253] width 87 height 25
click at [829, 246] on select "Mock Tests" at bounding box center [820, 253] width 87 height 25
click at [778, 241] on select "Mock Tests" at bounding box center [820, 253] width 87 height 25
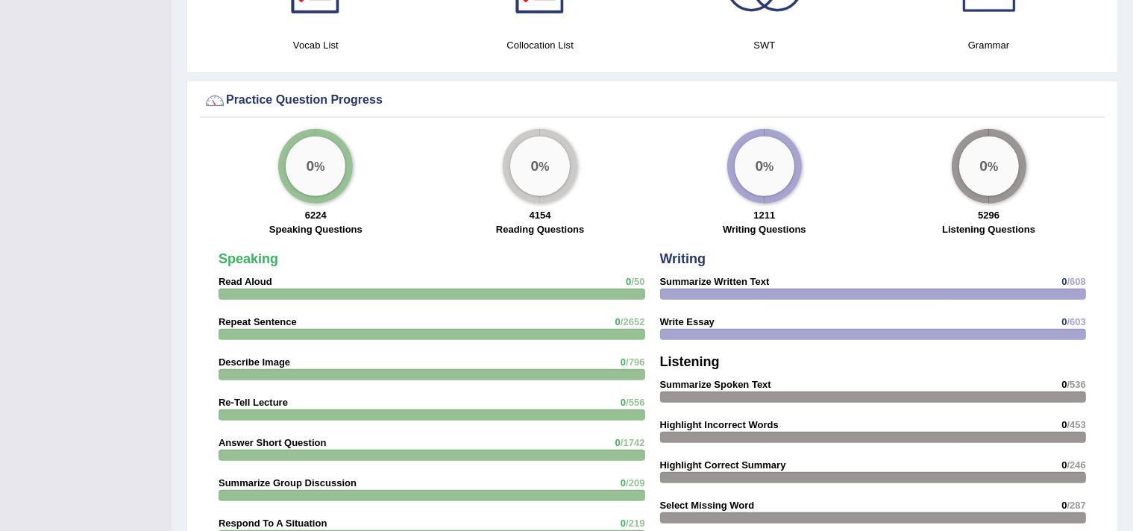
scroll to position [1044, 0]
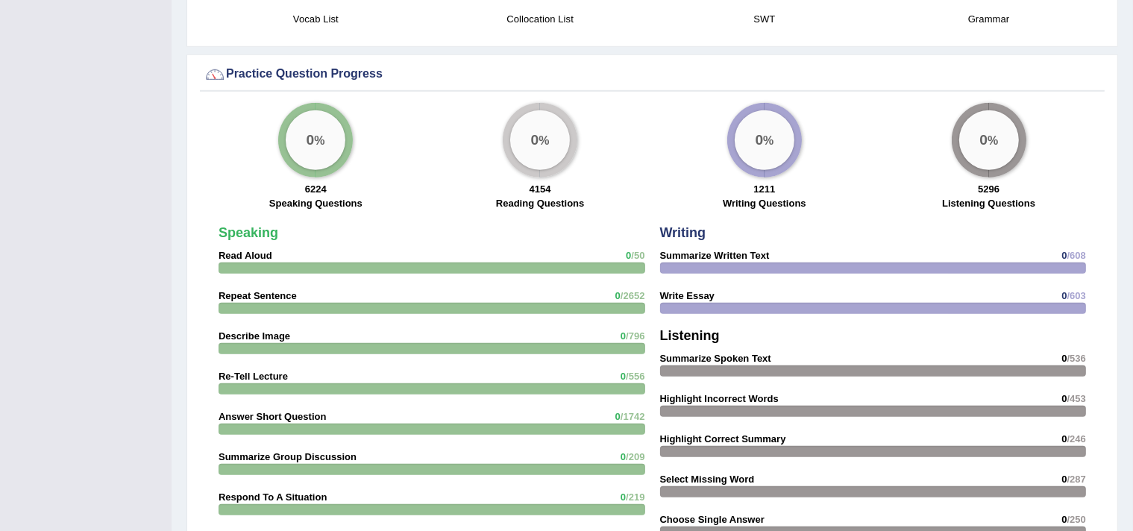
click at [526, 263] on div at bounding box center [432, 268] width 427 height 11
click at [236, 253] on strong "Read Aloud" at bounding box center [246, 255] width 54 height 11
click at [237, 251] on strong "Read Aloud" at bounding box center [246, 255] width 54 height 11
click at [239, 250] on strong "Read Aloud" at bounding box center [246, 255] width 54 height 11
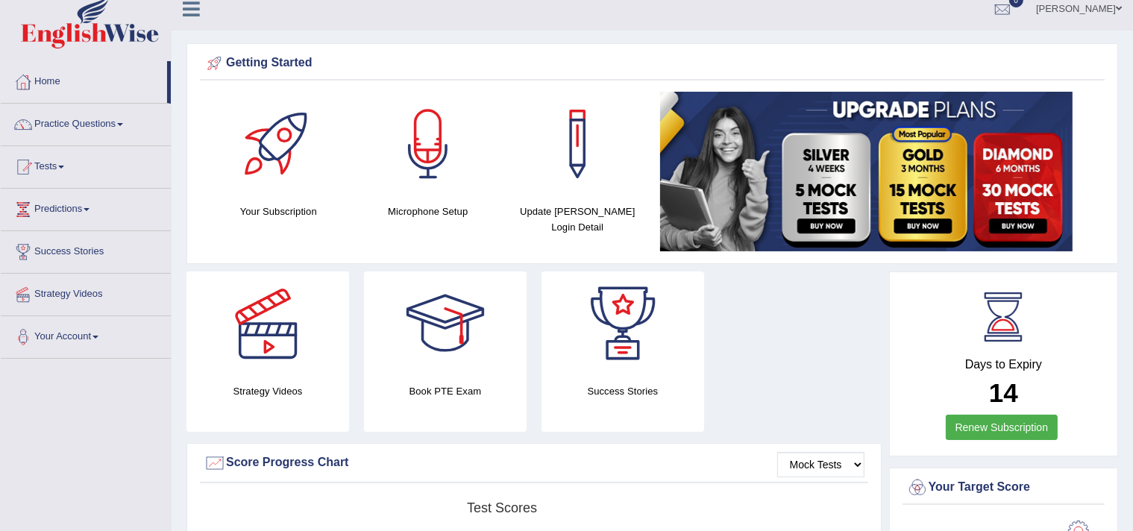
scroll to position [0, 0]
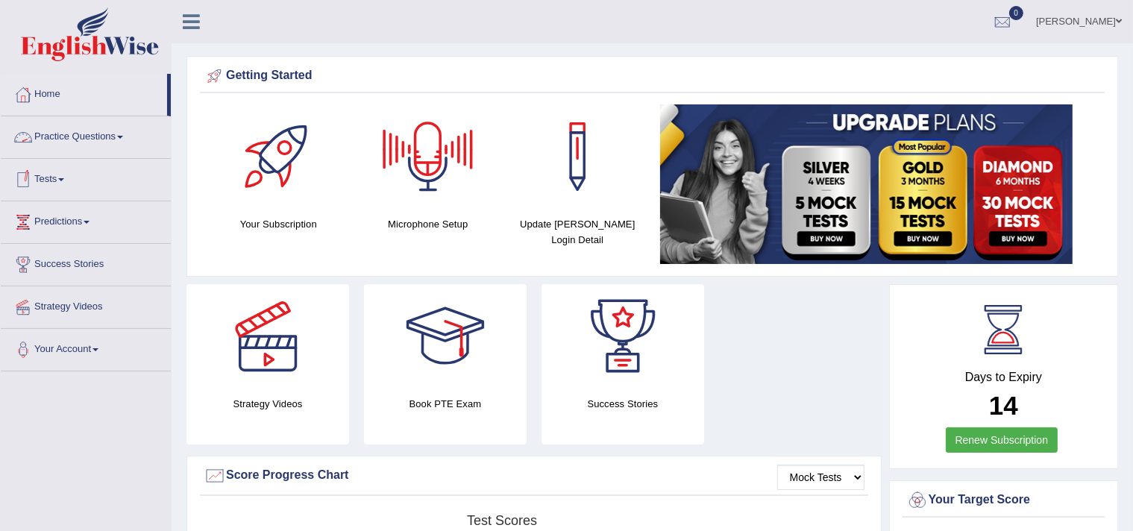
click at [119, 140] on link "Practice Questions" at bounding box center [86, 134] width 170 height 37
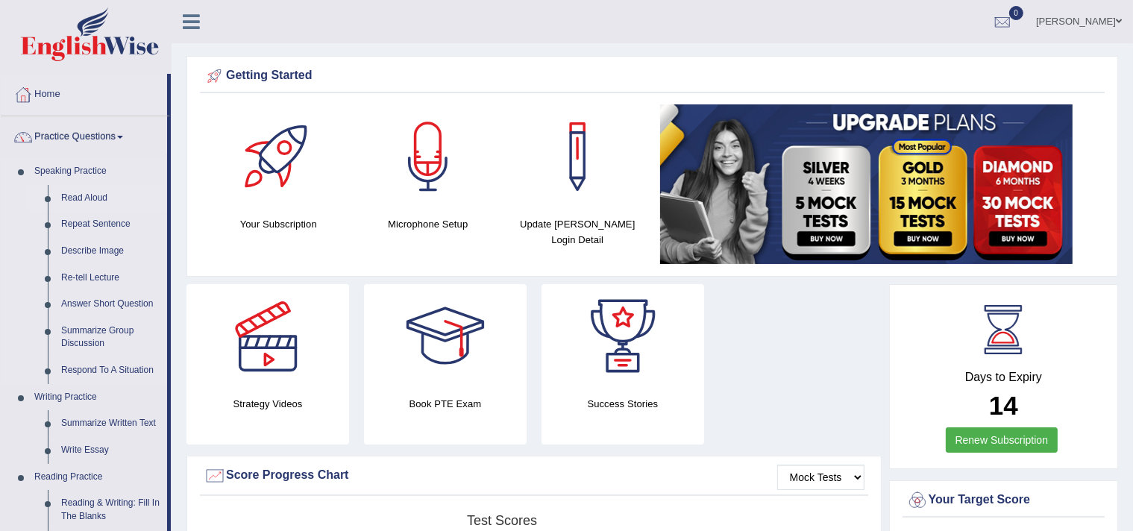
click at [81, 195] on link "Read Aloud" at bounding box center [110, 198] width 113 height 27
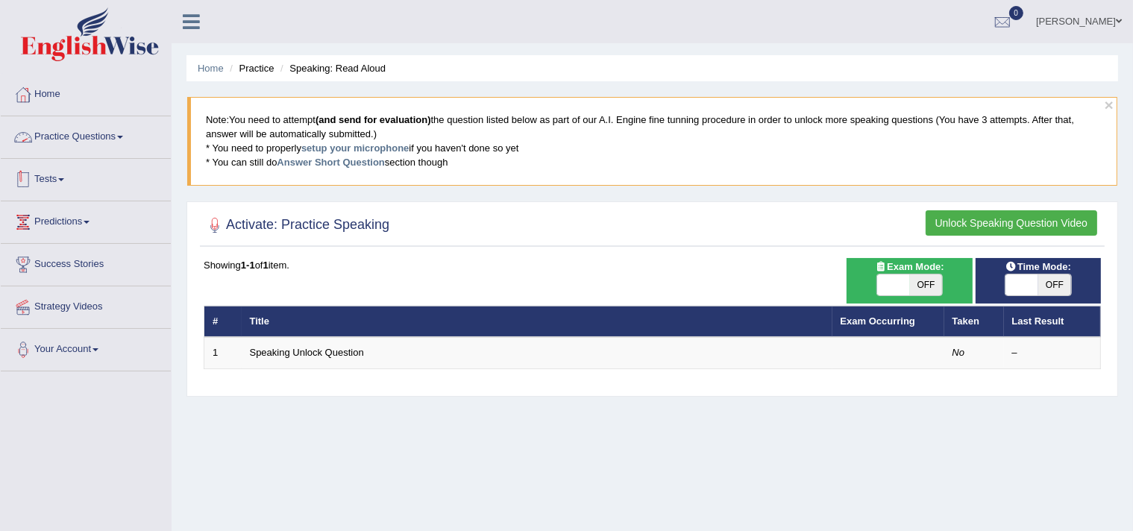
click at [60, 178] on link "Tests" at bounding box center [86, 177] width 170 height 37
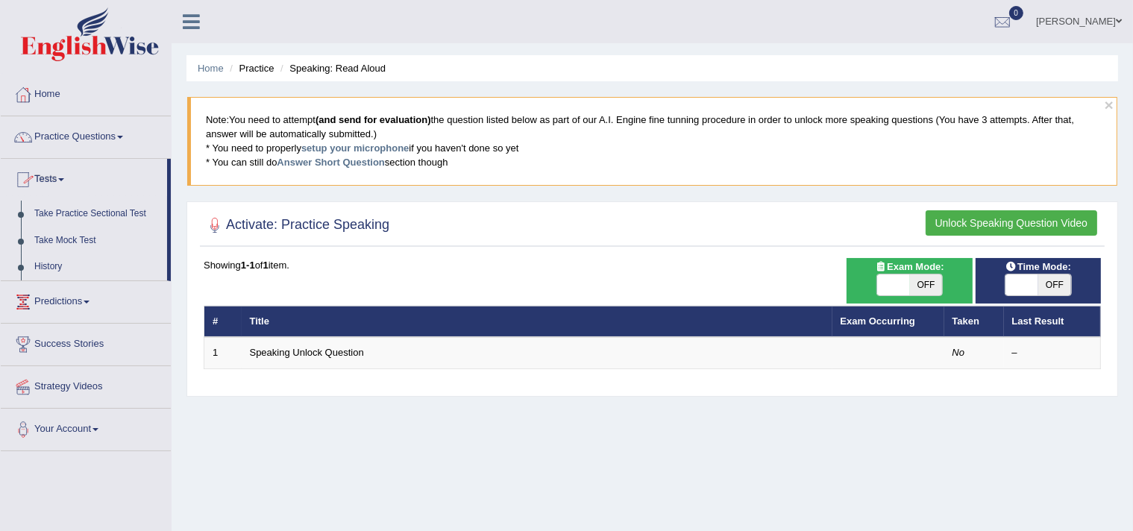
click at [63, 178] on span at bounding box center [61, 179] width 6 height 3
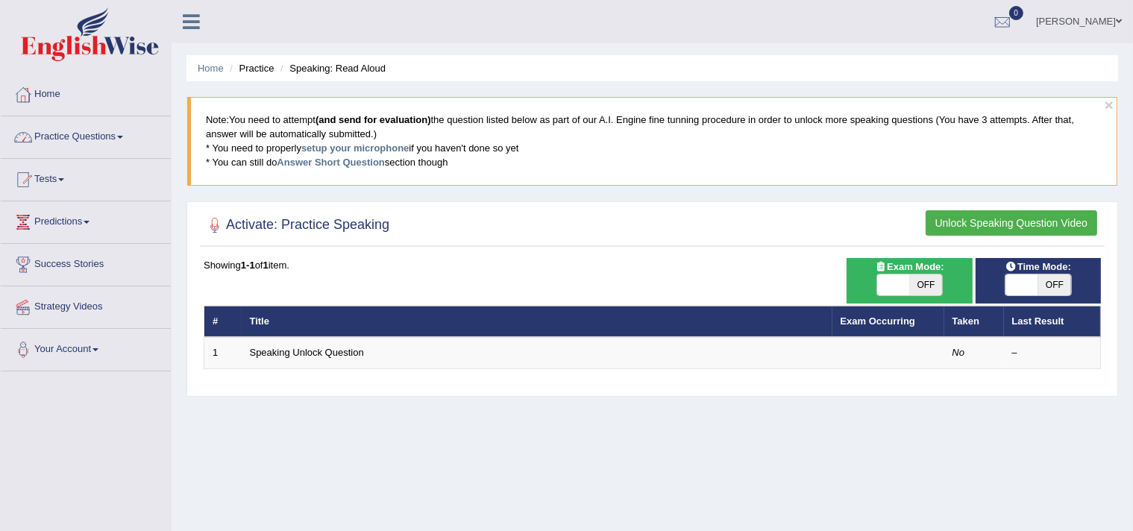
click at [123, 137] on span at bounding box center [120, 137] width 6 height 3
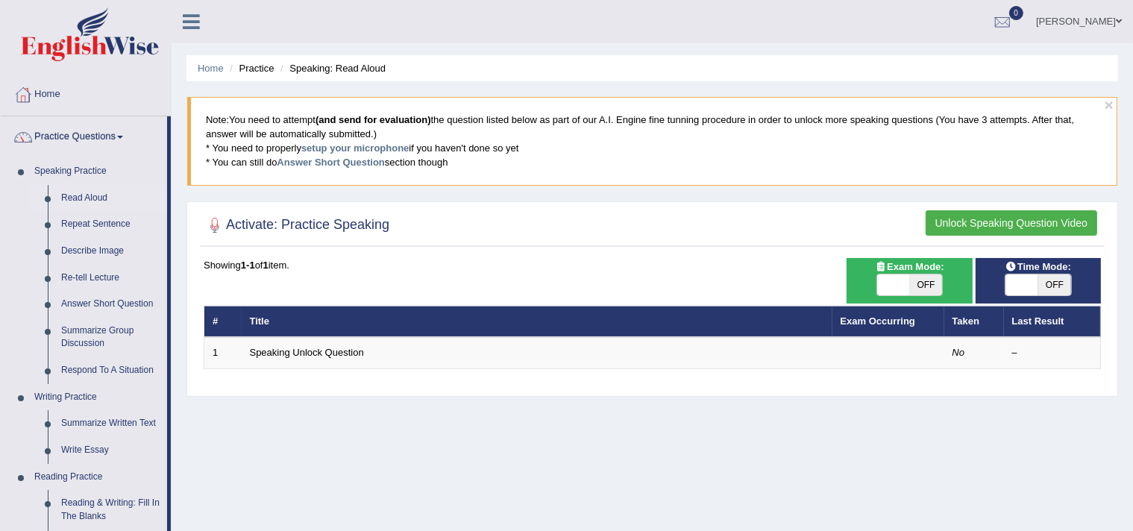
click at [123, 137] on span at bounding box center [120, 137] width 6 height 3
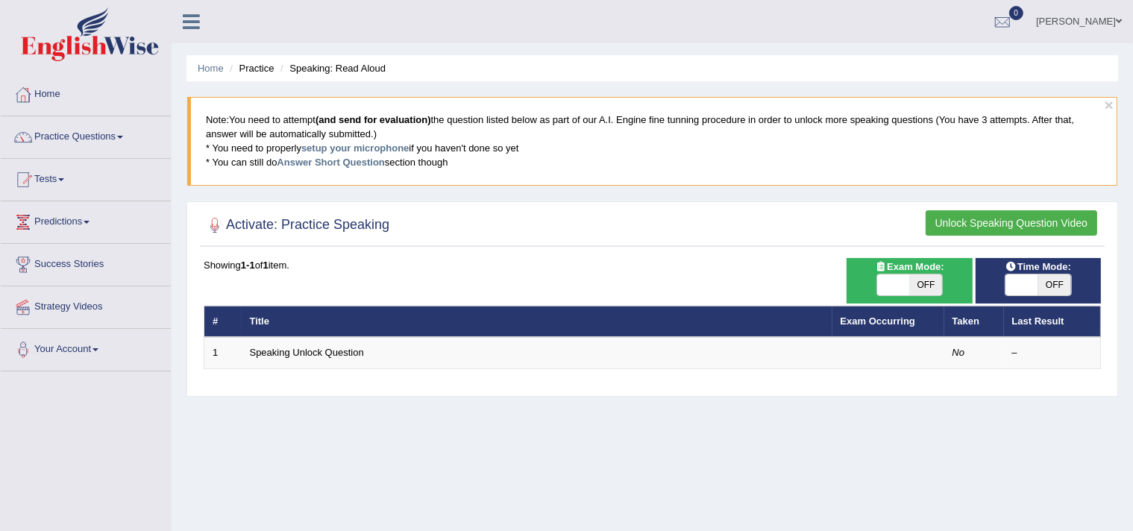
click at [1004, 228] on button "Unlock Speaking Question Video" at bounding box center [1011, 222] width 172 height 25
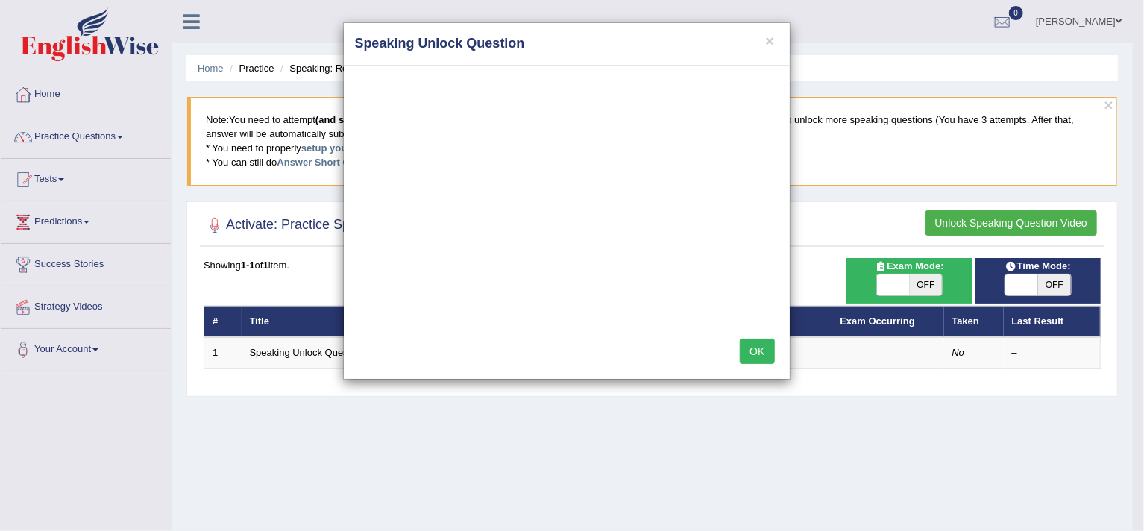
click at [764, 353] on button "OK" at bounding box center [757, 351] width 34 height 25
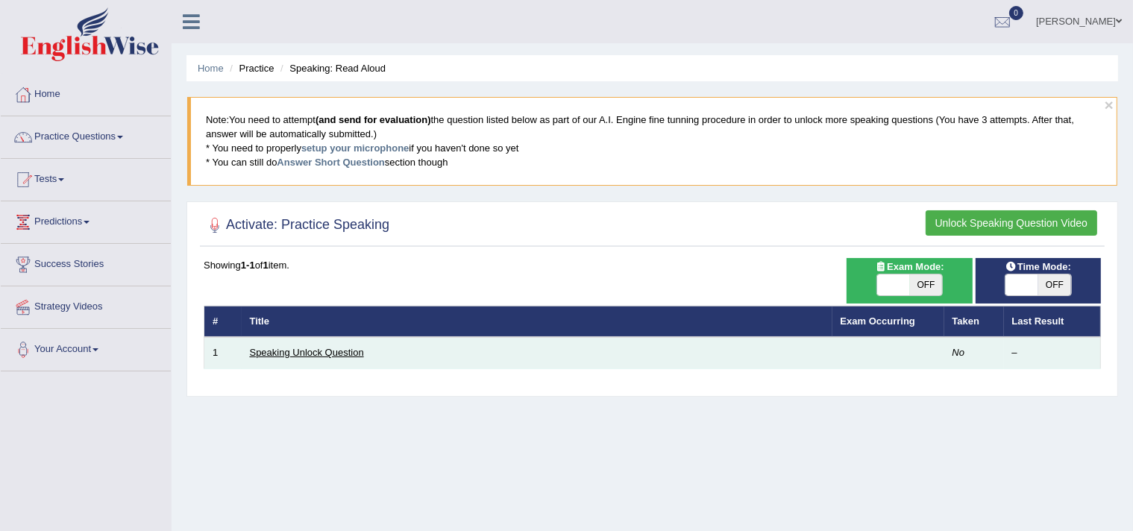
click at [331, 351] on link "Speaking Unlock Question" at bounding box center [307, 352] width 114 height 11
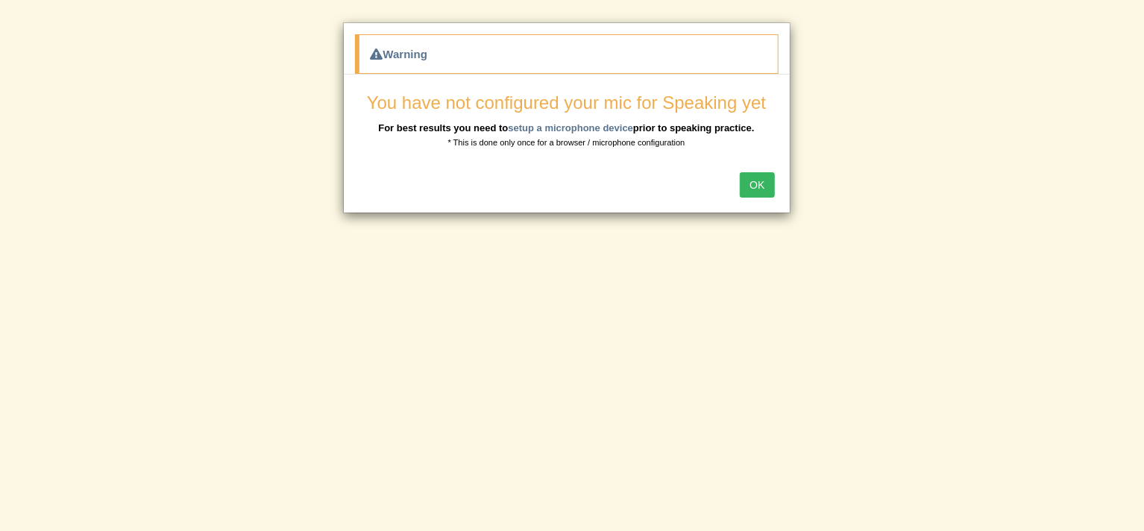
click at [754, 181] on button "OK" at bounding box center [757, 184] width 34 height 25
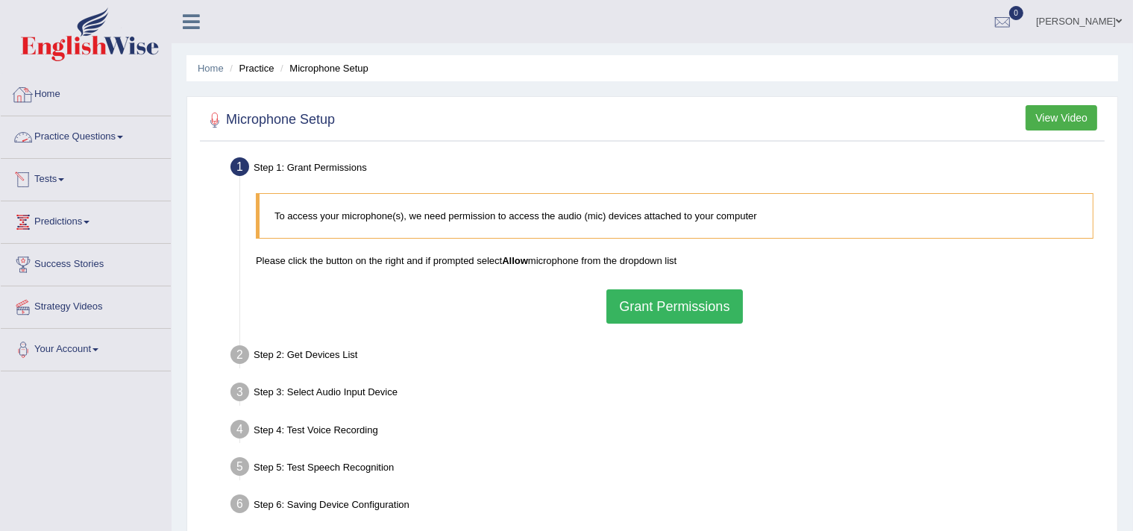
click at [47, 96] on link "Home" at bounding box center [86, 92] width 170 height 37
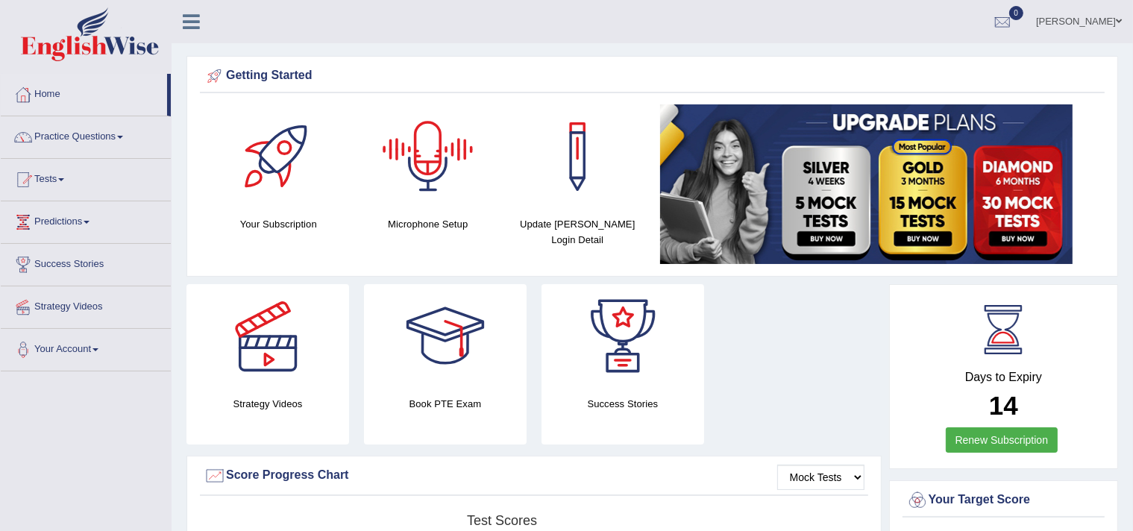
click at [436, 156] on div at bounding box center [428, 156] width 104 height 104
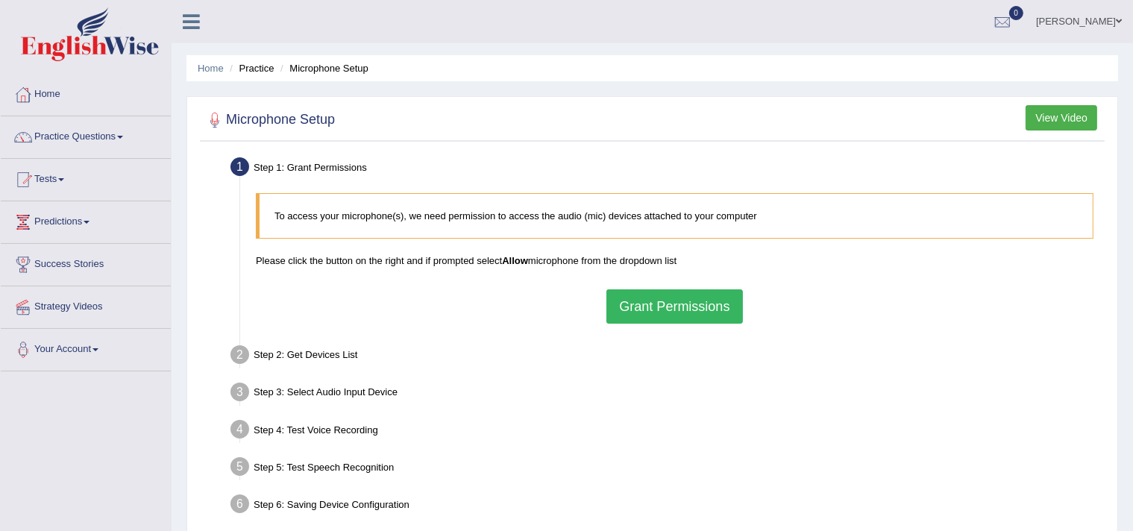
scroll to position [75, 0]
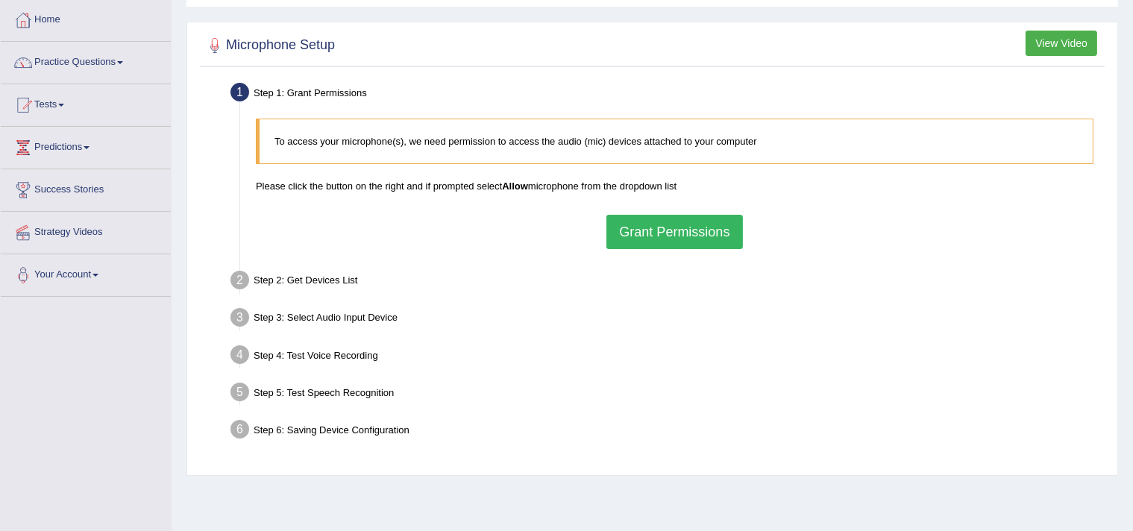
click at [647, 229] on button "Grant Permissions" at bounding box center [674, 232] width 136 height 34
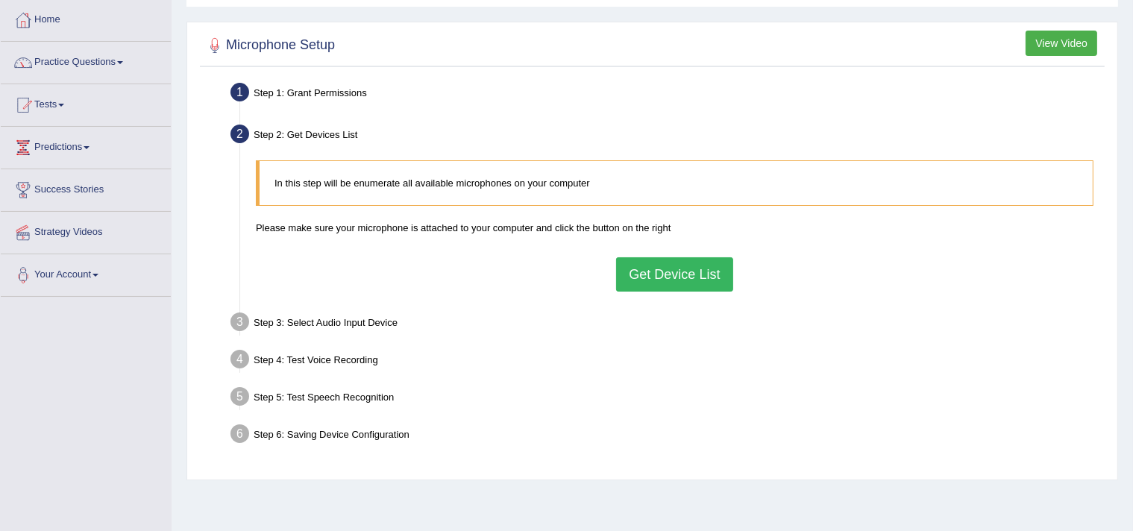
click at [637, 271] on button "Get Device List" at bounding box center [674, 274] width 116 height 34
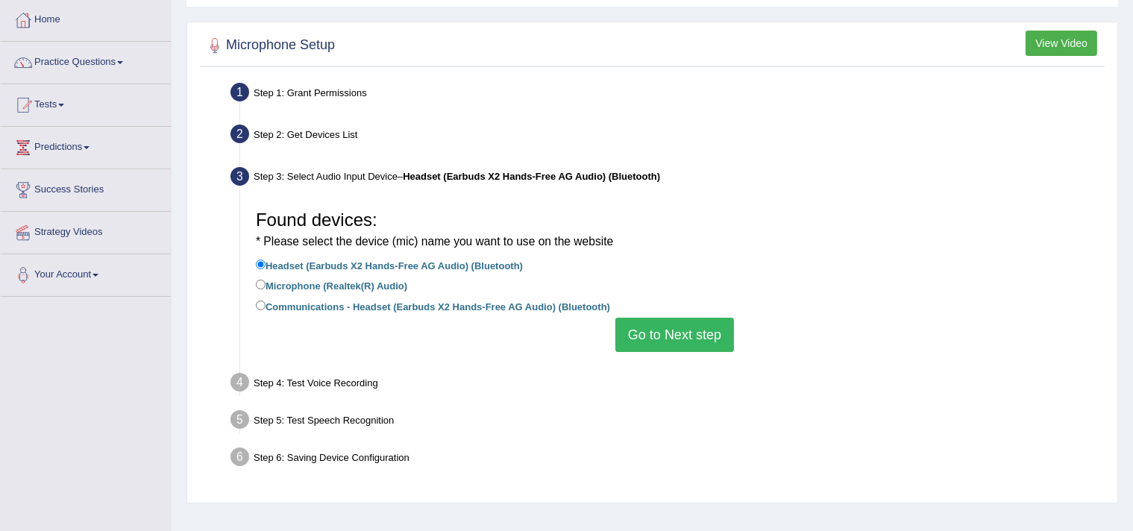
click at [703, 334] on button "Go to Next step" at bounding box center [674, 335] width 119 height 34
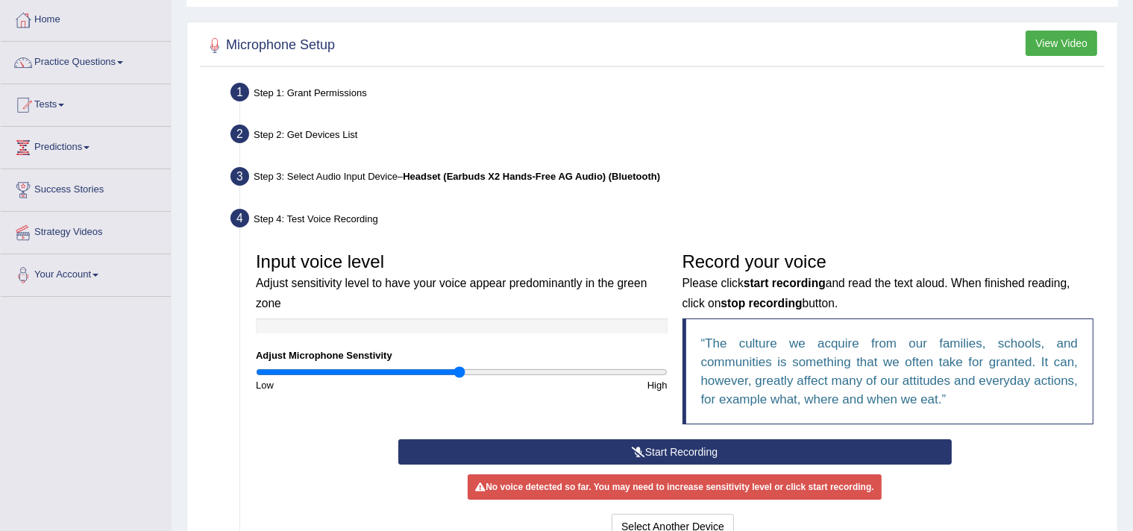
scroll to position [149, 0]
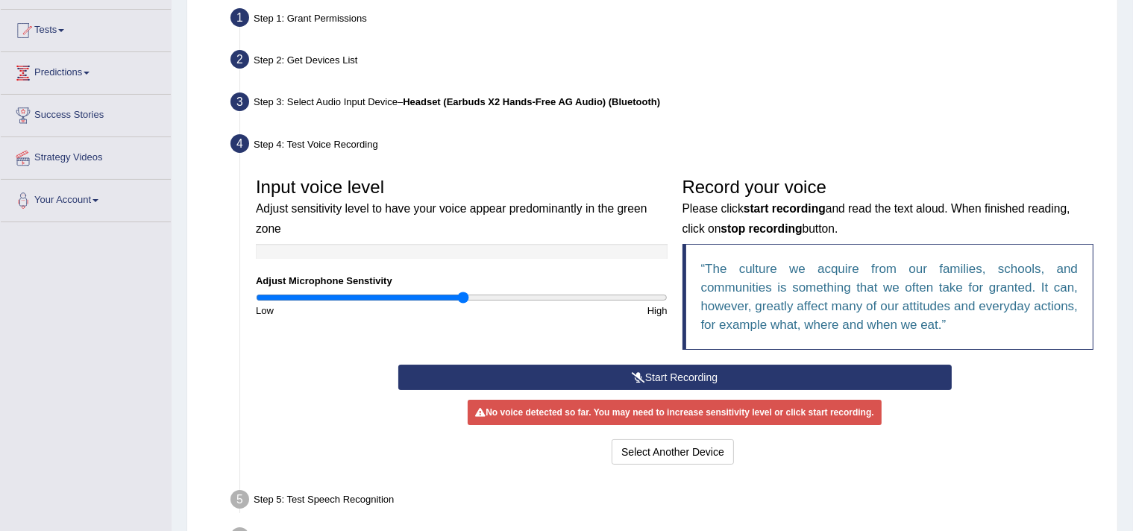
drag, startPoint x: 456, startPoint y: 295, endPoint x: 464, endPoint y: 297, distance: 7.6
click at [464, 297] on input "range" at bounding box center [462, 298] width 412 height 12
click at [679, 374] on button "Start Recording" at bounding box center [674, 377] width 553 height 25
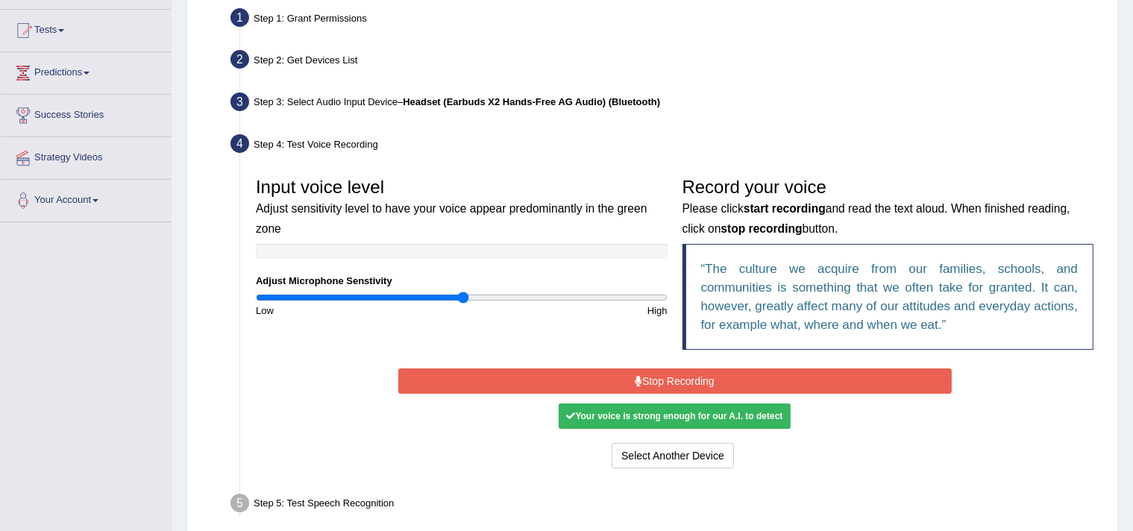
click at [656, 381] on button "Stop Recording" at bounding box center [674, 380] width 553 height 25
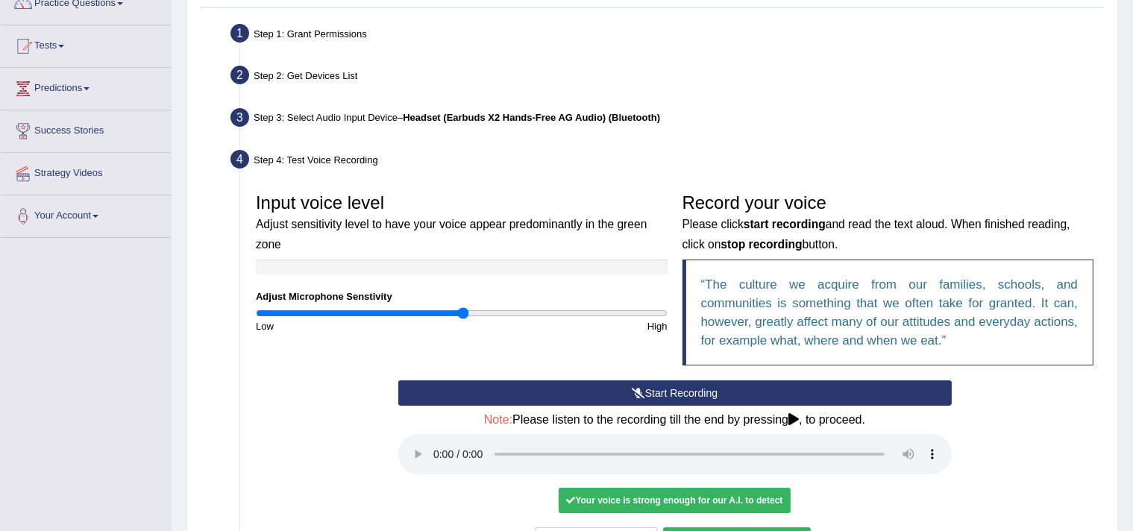
scroll to position [224, 0]
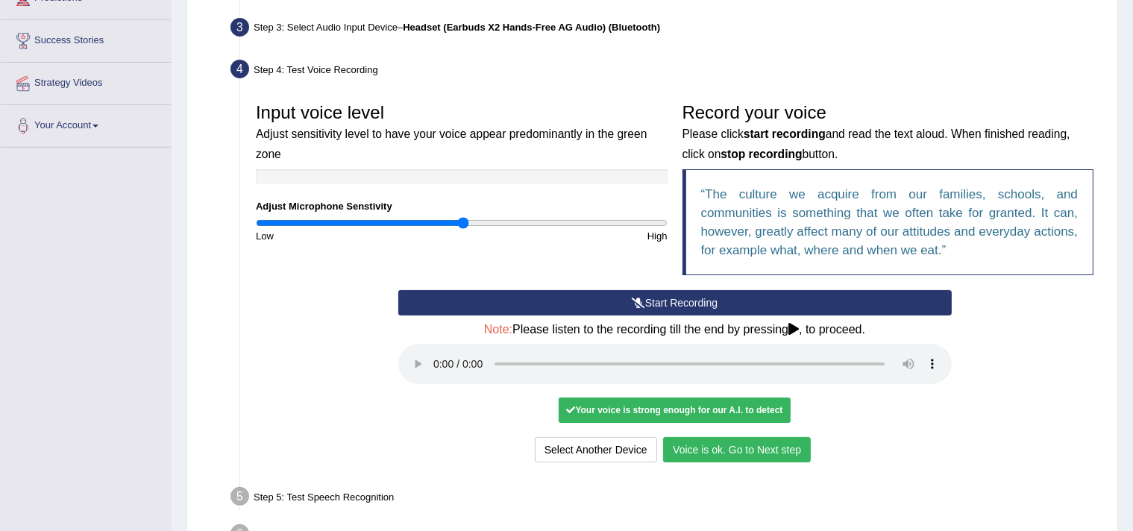
click at [635, 298] on icon at bounding box center [638, 303] width 13 height 10
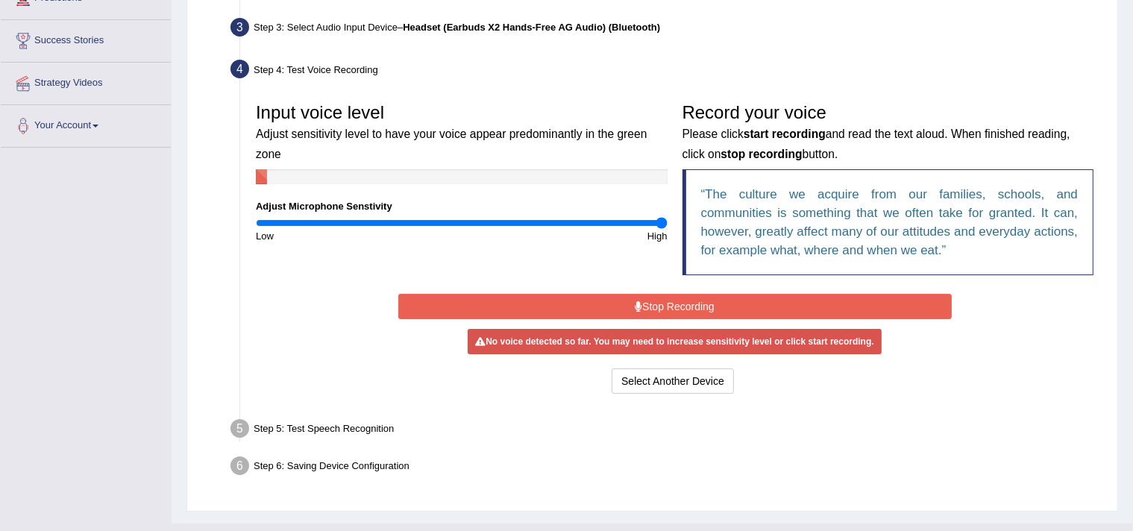
drag, startPoint x: 462, startPoint y: 224, endPoint x: 662, endPoint y: 226, distance: 199.9
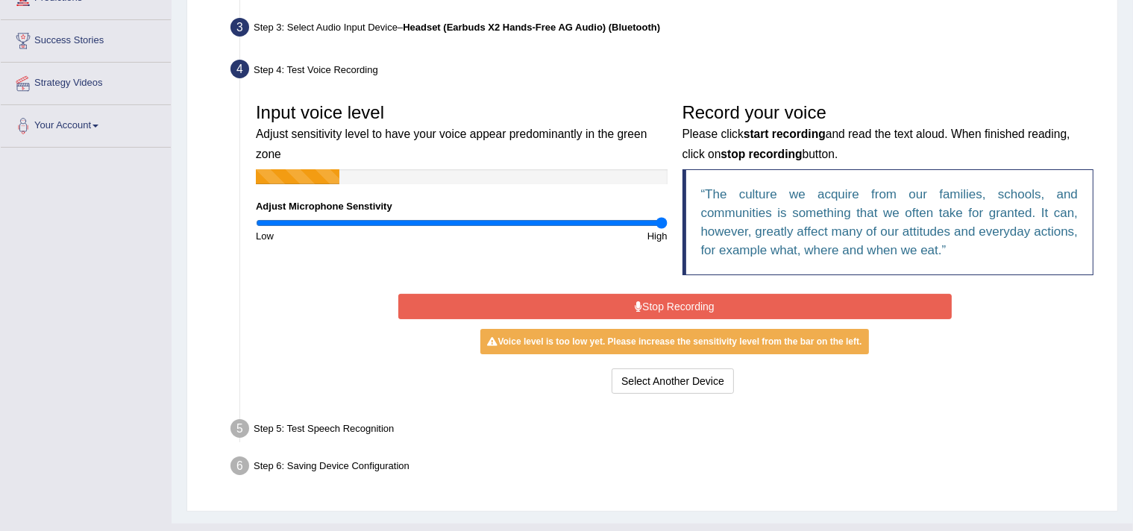
click at [662, 226] on input "range" at bounding box center [462, 223] width 412 height 12
click at [682, 309] on button "Stop Recording" at bounding box center [674, 306] width 553 height 25
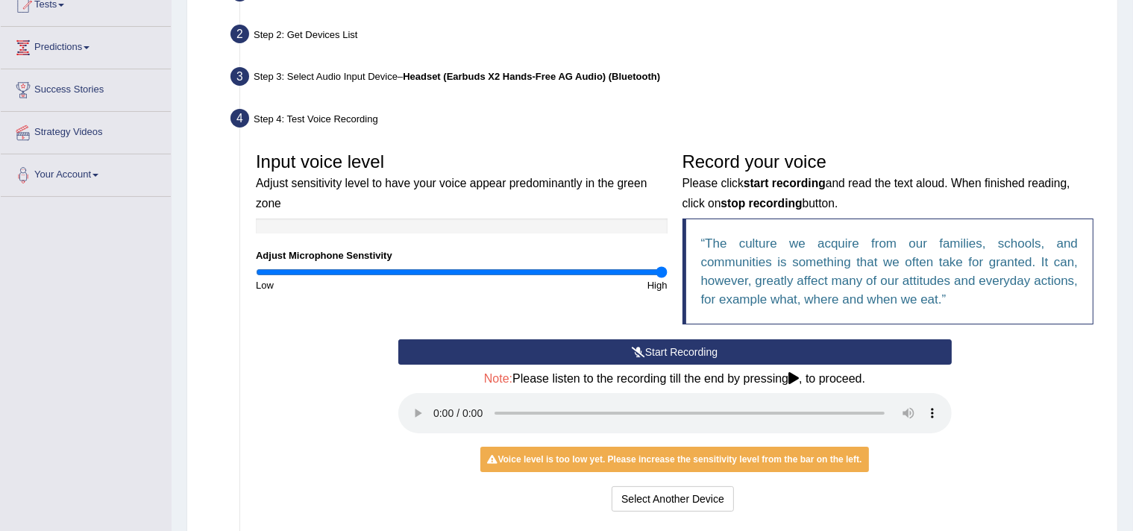
scroll to position [149, 0]
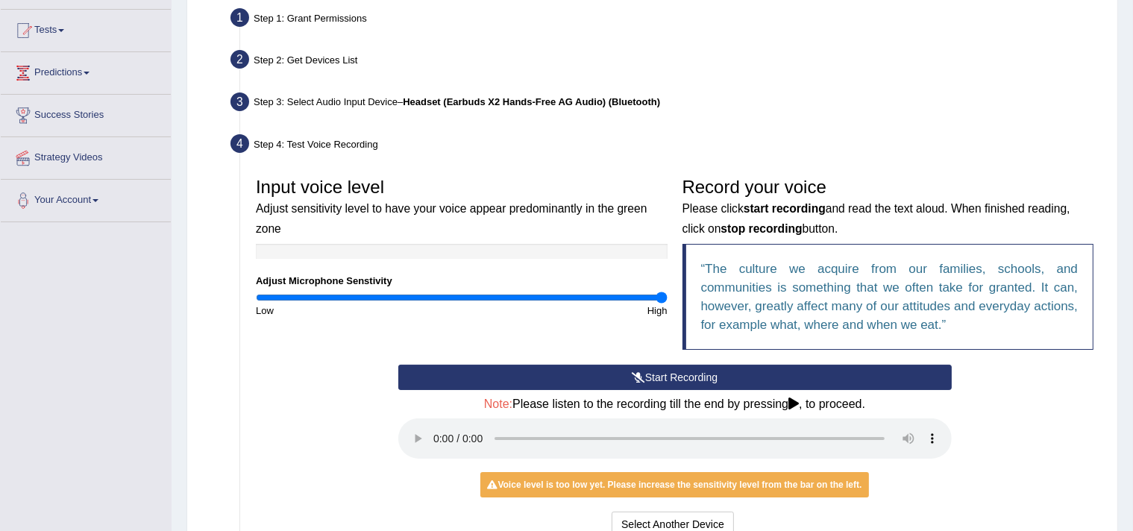
click at [632, 375] on icon at bounding box center [638, 377] width 13 height 10
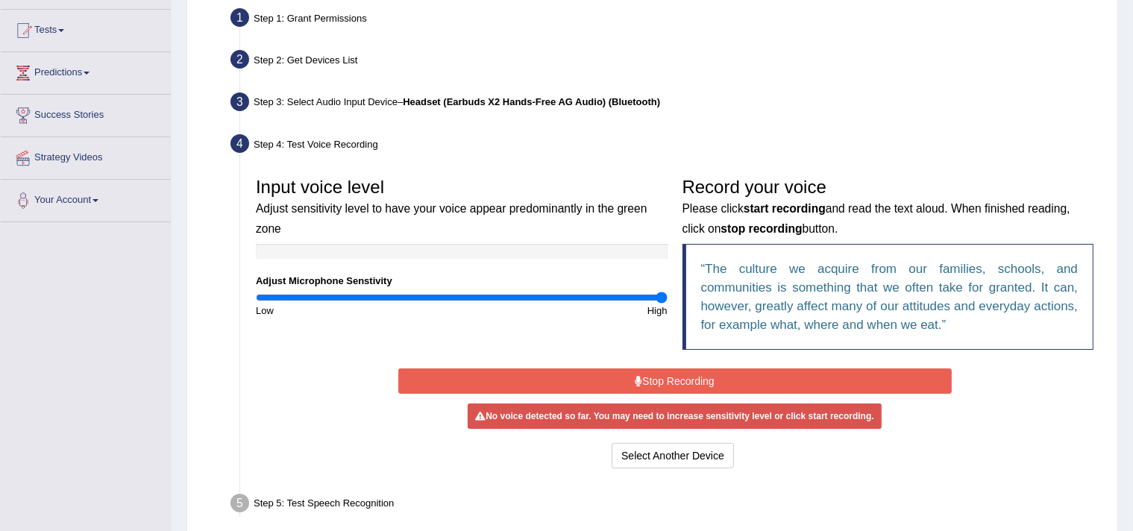
click at [614, 372] on button "Stop Recording" at bounding box center [674, 380] width 553 height 25
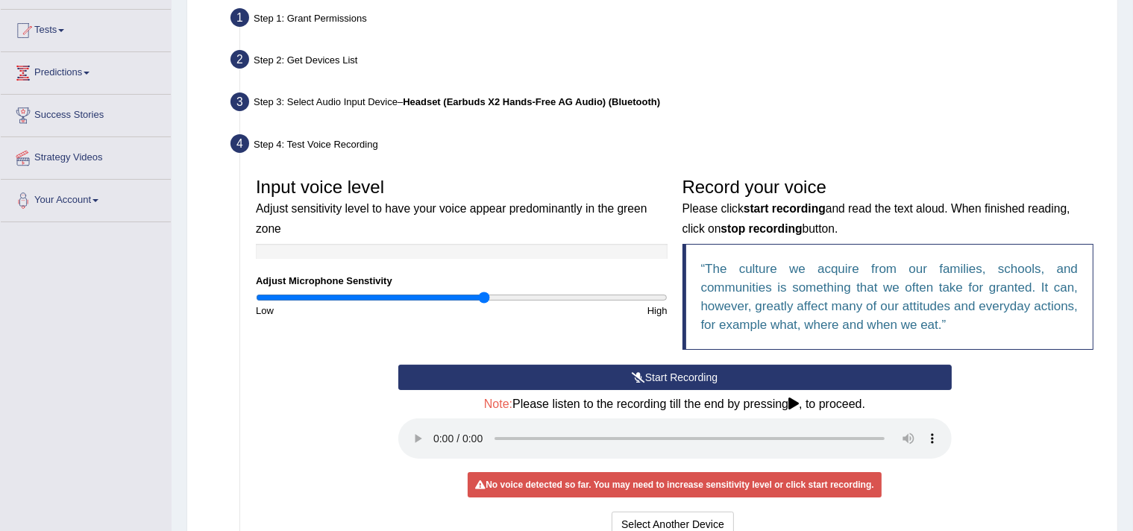
drag, startPoint x: 663, startPoint y: 295, endPoint x: 484, endPoint y: 301, distance: 179.1
type input "1.12"
click at [484, 301] on input "range" at bounding box center [462, 298] width 412 height 12
click at [621, 373] on button "Start Recording" at bounding box center [674, 377] width 553 height 25
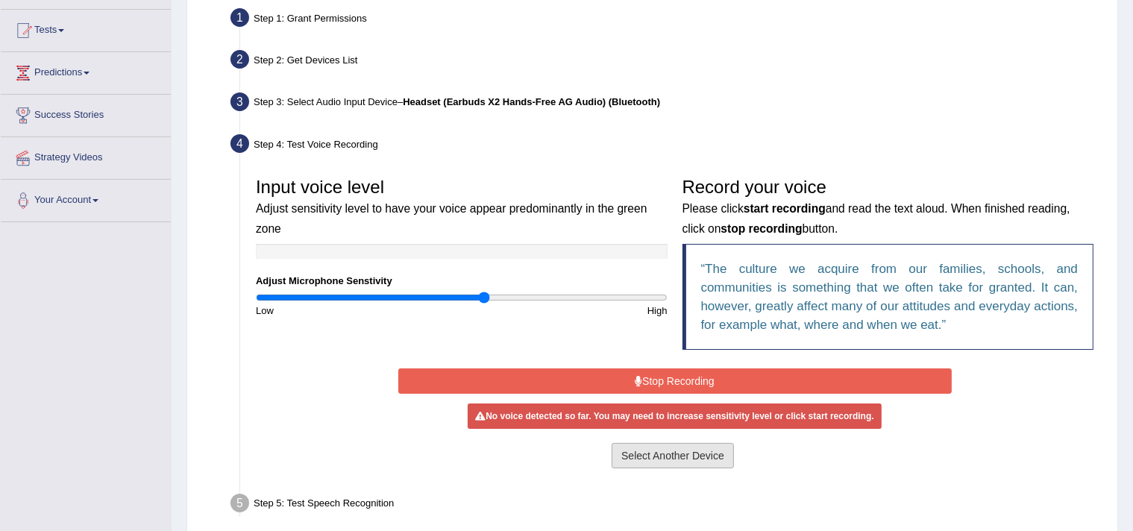
click at [691, 459] on button "Select Another Device" at bounding box center [673, 455] width 122 height 25
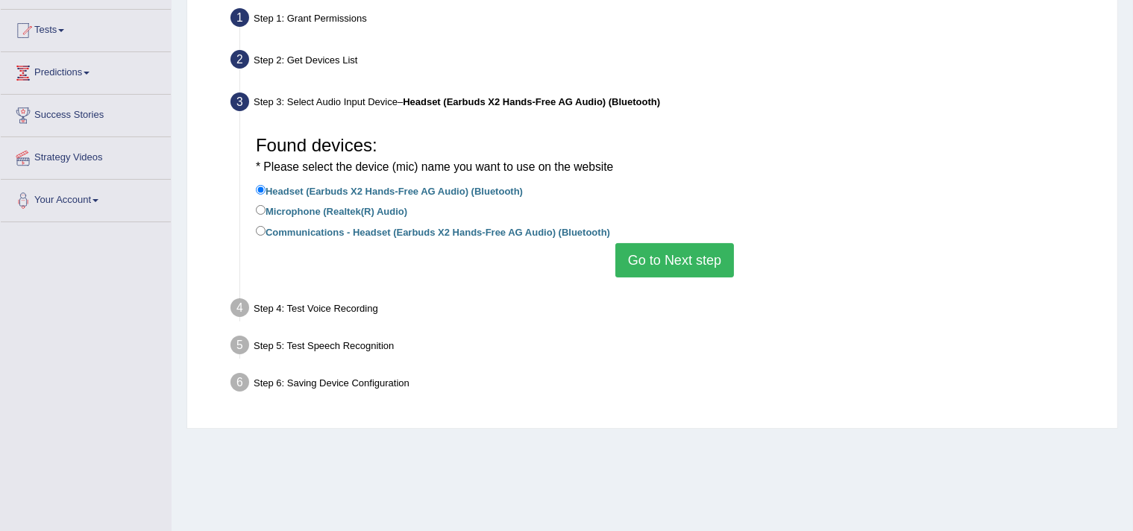
click at [356, 232] on label "Communications - Headset (Earbuds X2 Hands-Free AG Audio) (Bluetooth)" at bounding box center [433, 231] width 354 height 16
click at [265, 232] on input "Communications - Headset (Earbuds X2 Hands-Free AG Audio) (Bluetooth)" at bounding box center [261, 231] width 10 height 10
radio input "true"
click at [655, 253] on button "Go to Next step" at bounding box center [674, 260] width 119 height 34
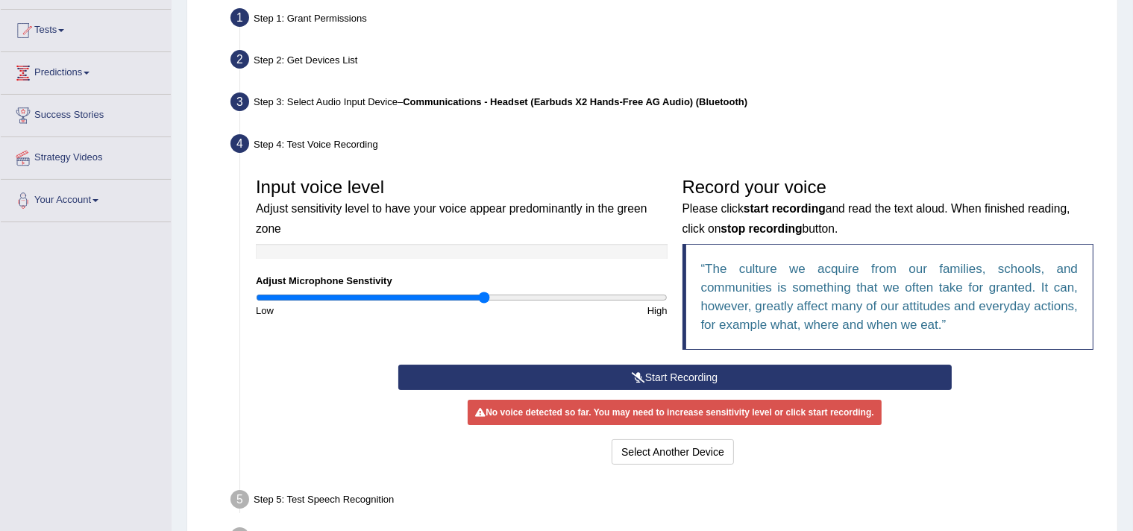
click at [645, 373] on button "Start Recording" at bounding box center [674, 377] width 553 height 25
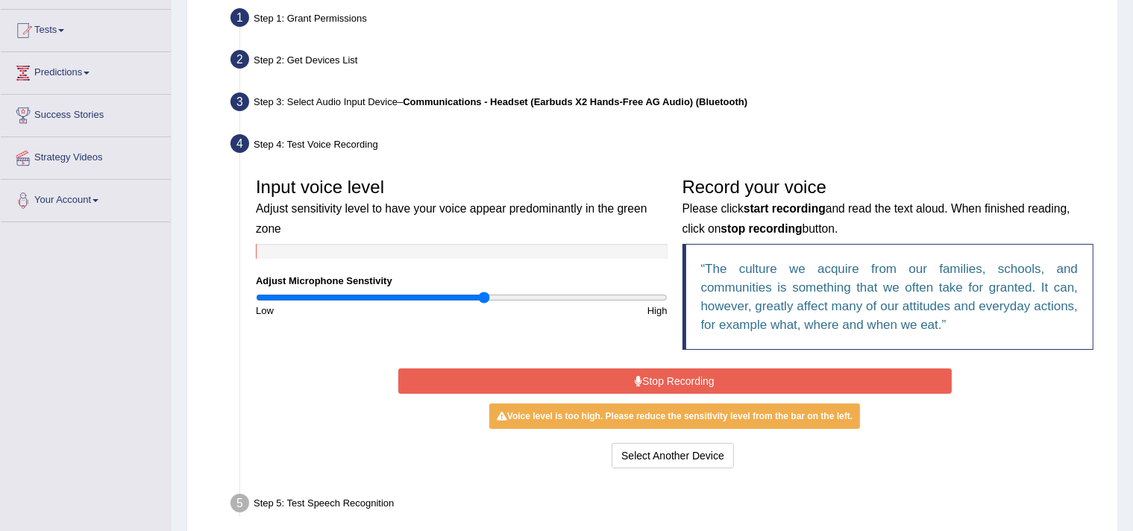
click at [674, 375] on button "Stop Recording" at bounding box center [674, 380] width 553 height 25
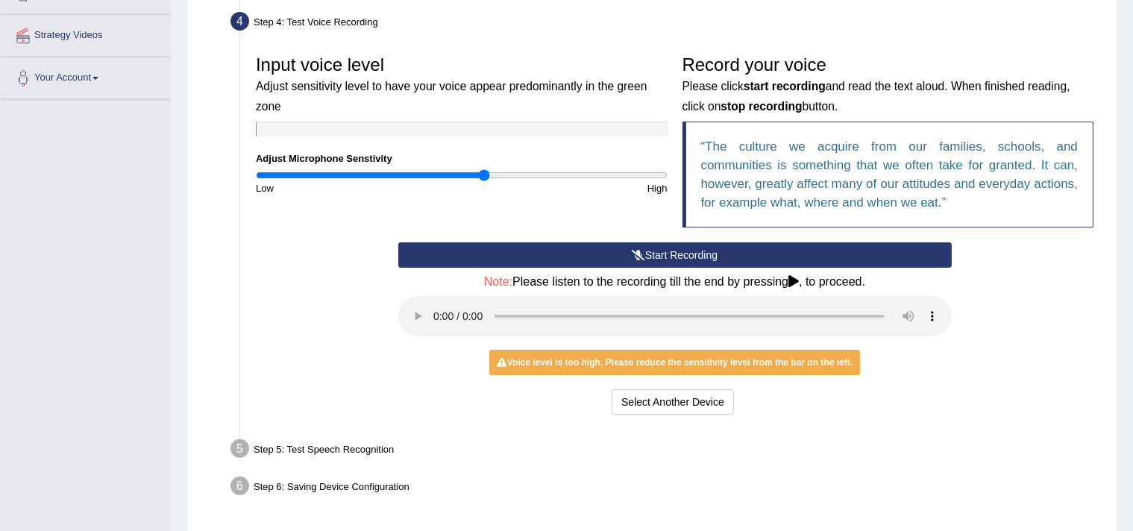
scroll to position [246, 0]
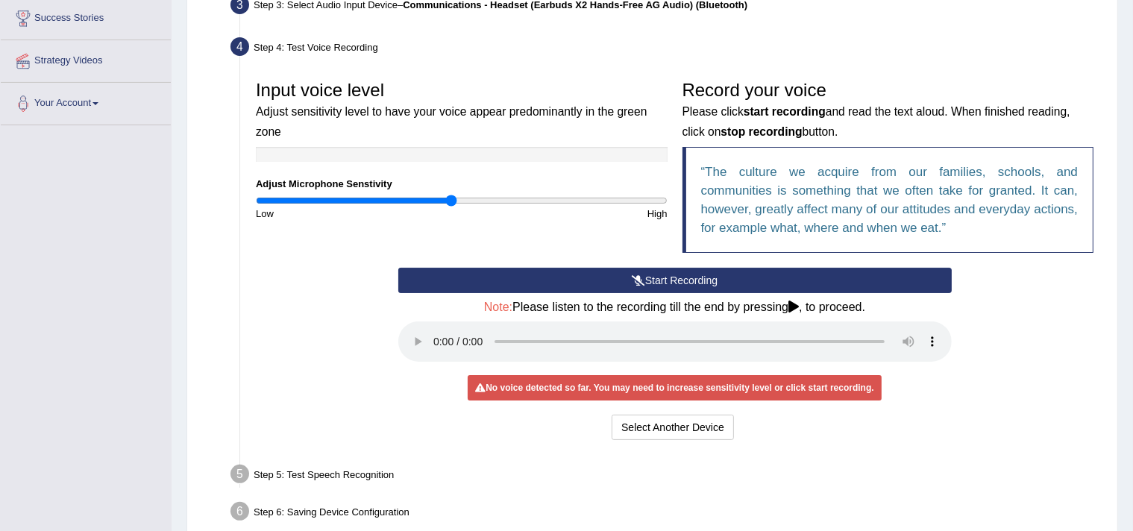
drag, startPoint x: 478, startPoint y: 198, endPoint x: 450, endPoint y: 199, distance: 28.4
type input "0.96"
click at [450, 199] on input "range" at bounding box center [462, 201] width 412 height 12
click at [688, 278] on button "Start Recording" at bounding box center [674, 280] width 553 height 25
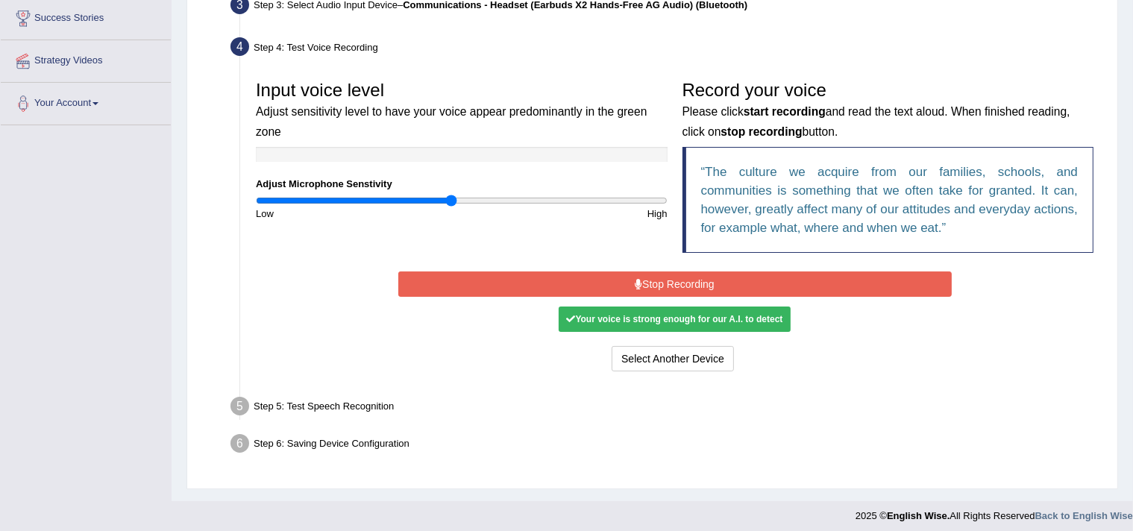
click at [658, 280] on button "Stop Recording" at bounding box center [674, 283] width 553 height 25
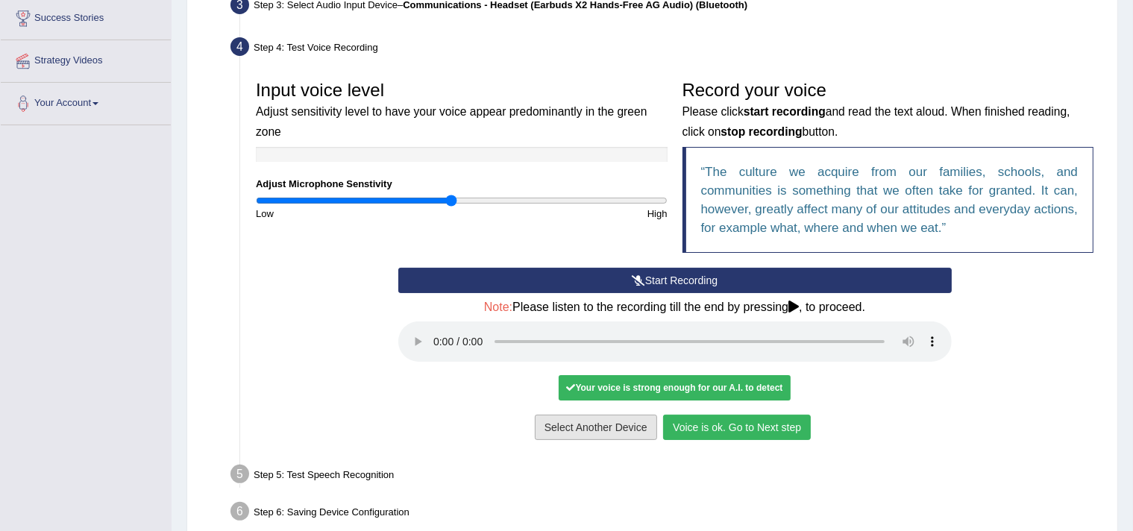
click at [586, 426] on button "Select Another Device" at bounding box center [596, 427] width 122 height 25
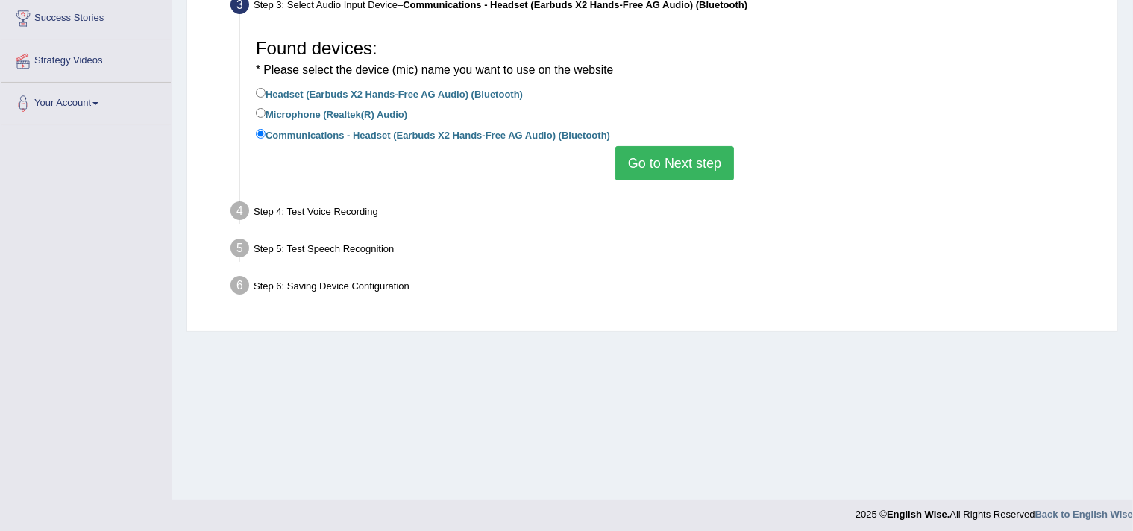
click at [331, 93] on label "Headset (Earbuds X2 Hands-Free AG Audio) (Bluetooth)" at bounding box center [389, 93] width 267 height 16
click at [265, 93] on input "Headset (Earbuds X2 Hands-Free AG Audio) (Bluetooth)" at bounding box center [261, 93] width 10 height 10
radio input "true"
click at [666, 157] on button "Go to Next step" at bounding box center [674, 163] width 119 height 34
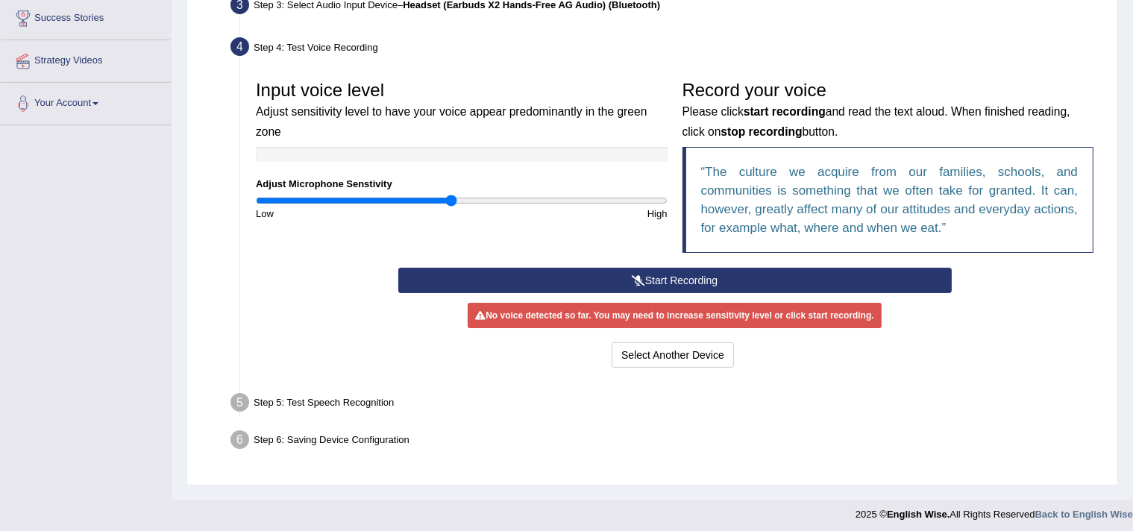
click at [537, 275] on button "Start Recording" at bounding box center [674, 280] width 553 height 25
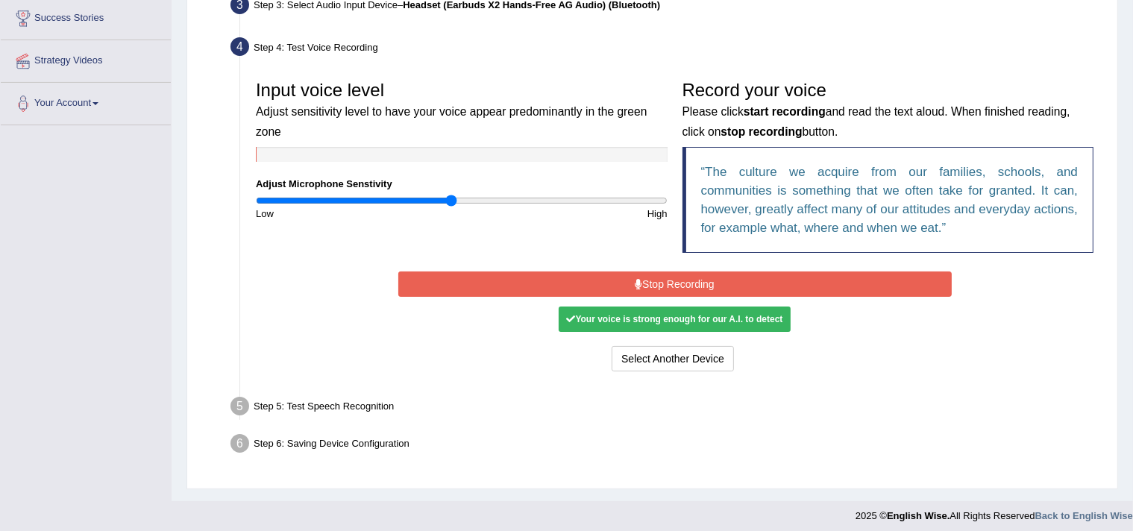
click at [590, 278] on button "Stop Recording" at bounding box center [674, 283] width 553 height 25
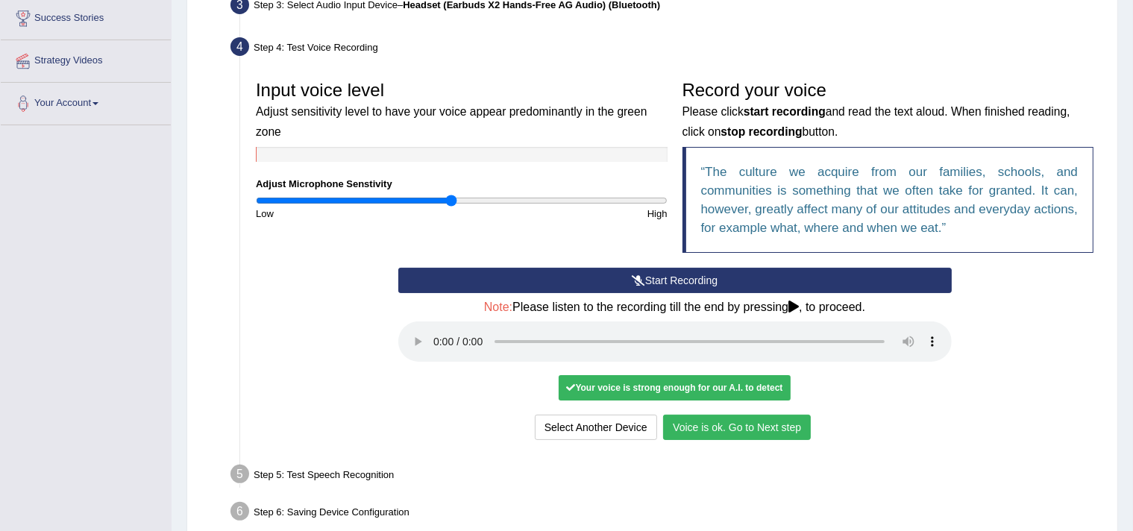
click at [953, 387] on div "Start Recording Stop Recording Note: Please listen to the recording till the en…" at bounding box center [675, 356] width 568 height 176
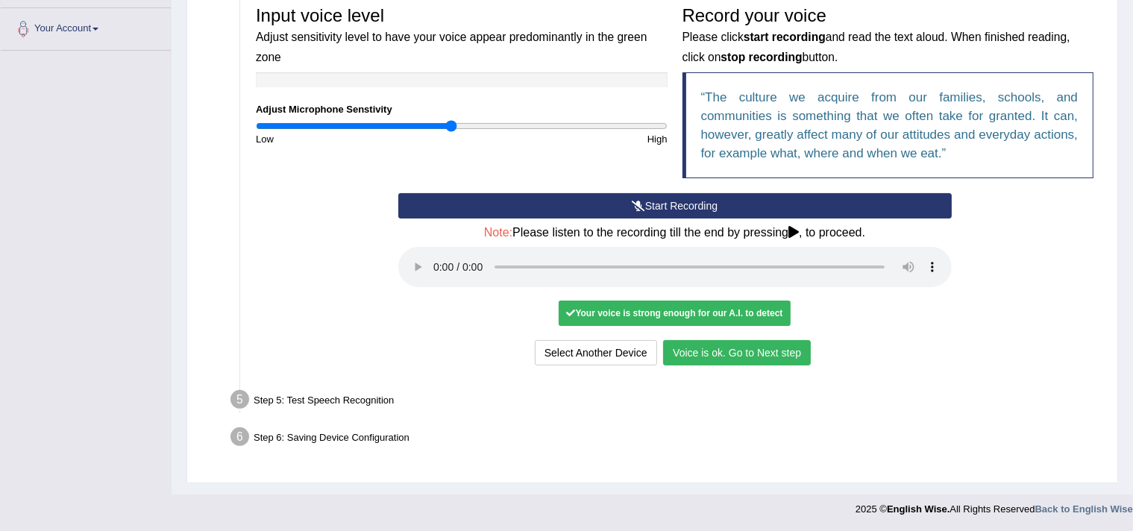
scroll to position [22, 0]
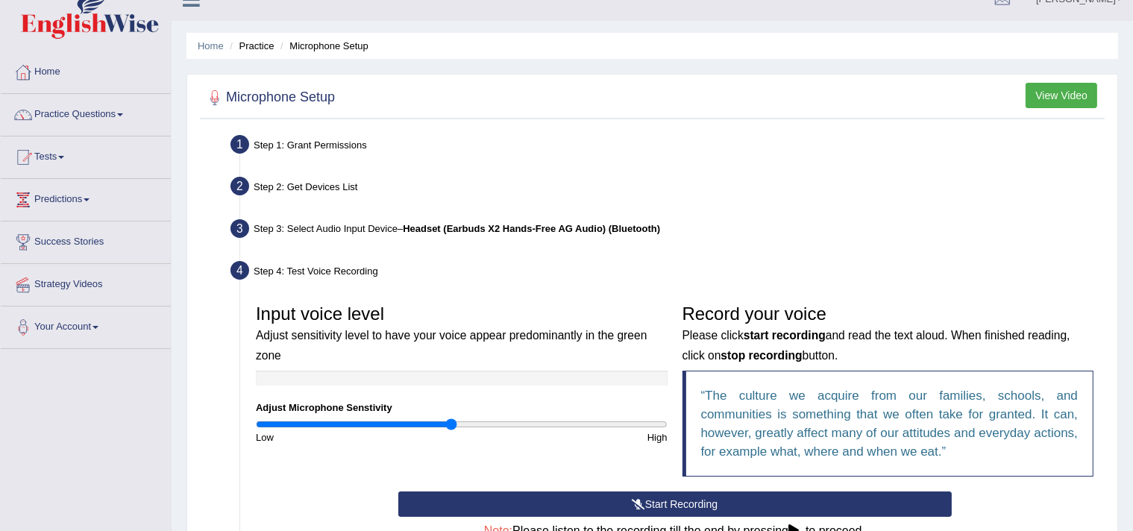
click at [441, 231] on b "Headset (Earbuds X2 Hands-Free AG Audio) (Bluetooth)" at bounding box center [531, 228] width 257 height 11
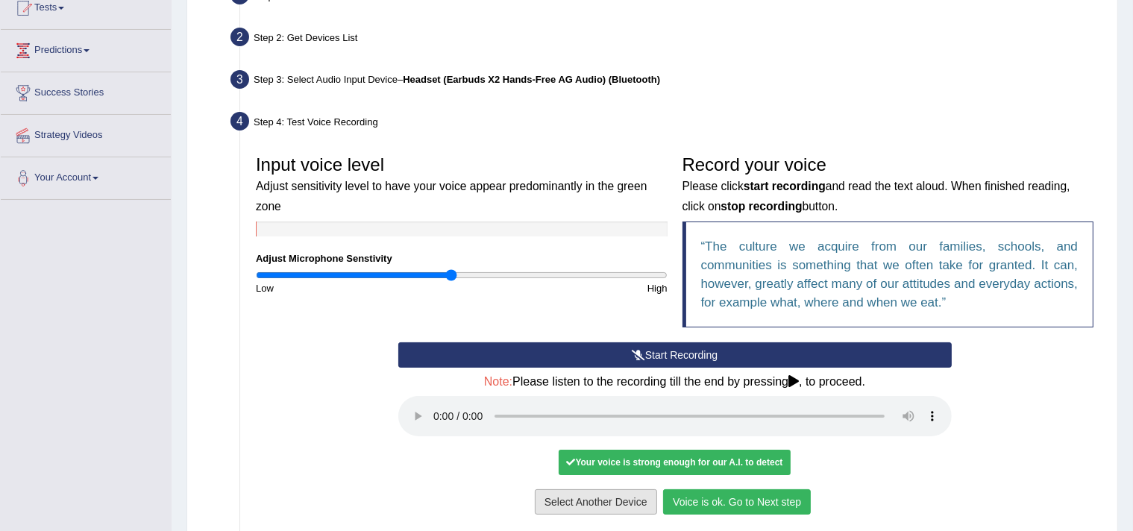
click at [585, 493] on button "Select Another Device" at bounding box center [596, 501] width 122 height 25
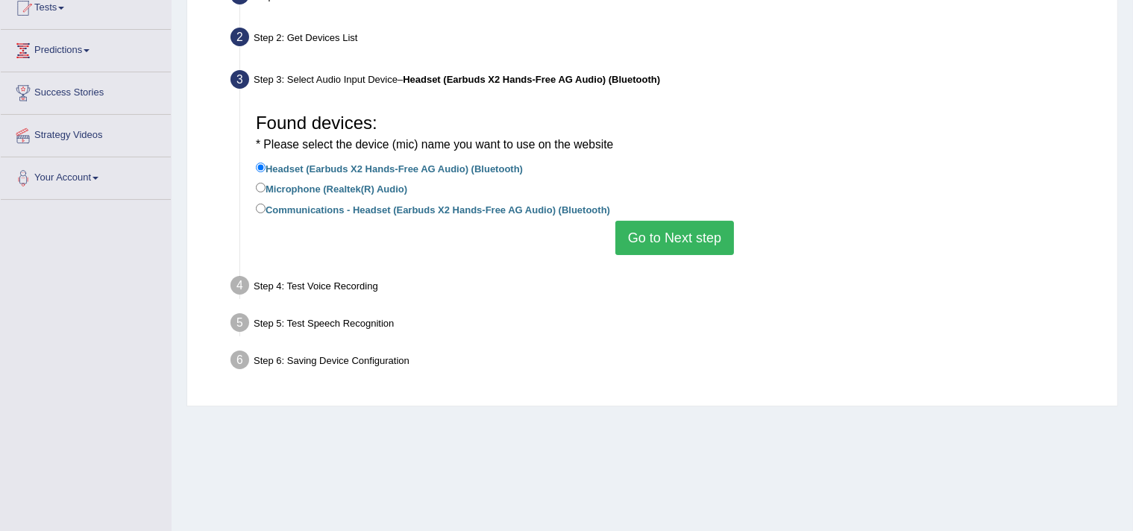
click at [346, 187] on label "Microphone (Realtek(R) Audio)" at bounding box center [331, 188] width 151 height 16
click at [265, 187] on input "Microphone (Realtek(R) Audio)" at bounding box center [261, 188] width 10 height 10
radio input "true"
click at [653, 238] on button "Go to Next step" at bounding box center [674, 238] width 119 height 34
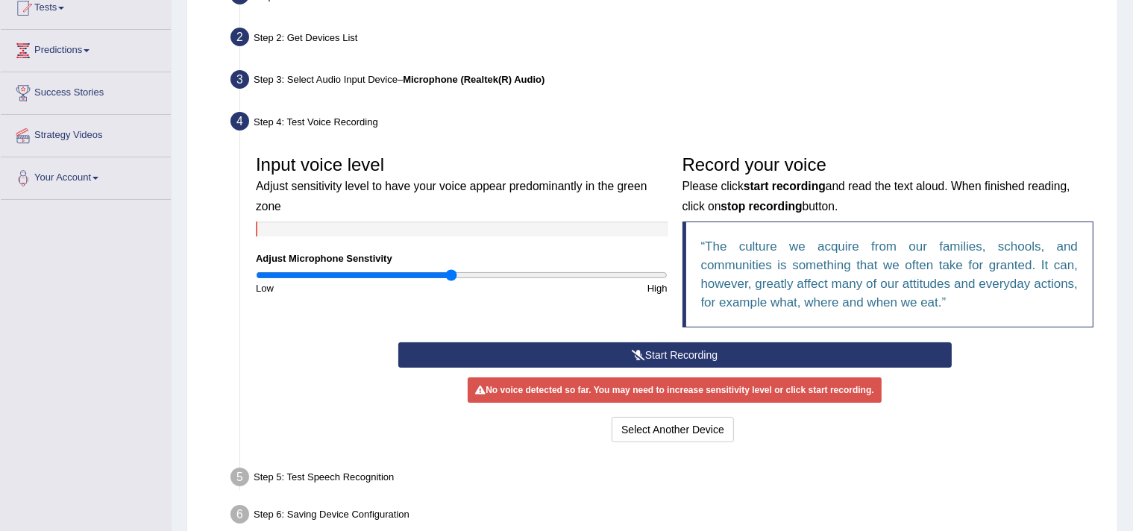
click at [632, 353] on icon at bounding box center [638, 355] width 13 height 10
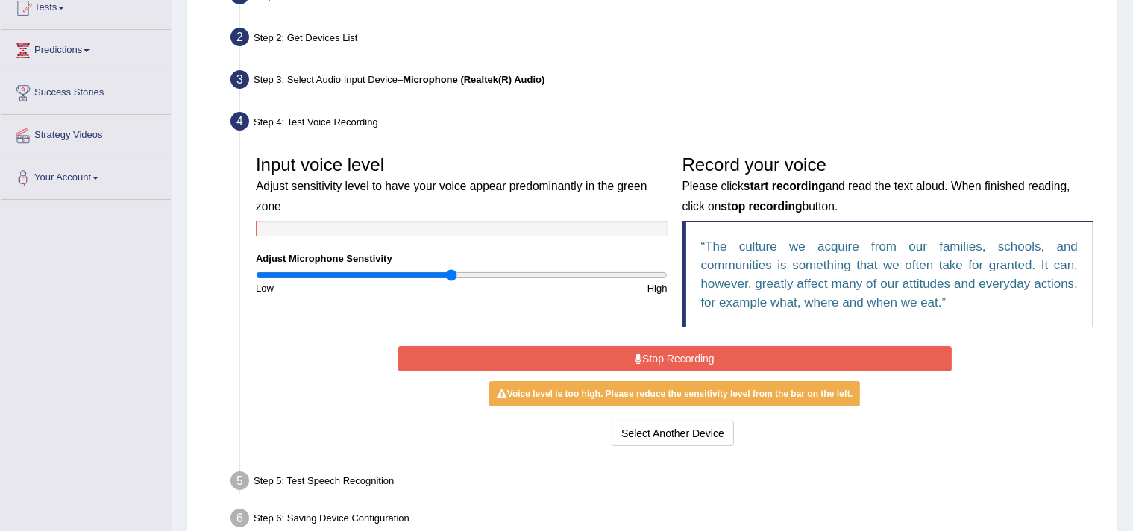
click at [608, 357] on button "Stop Recording" at bounding box center [674, 358] width 553 height 25
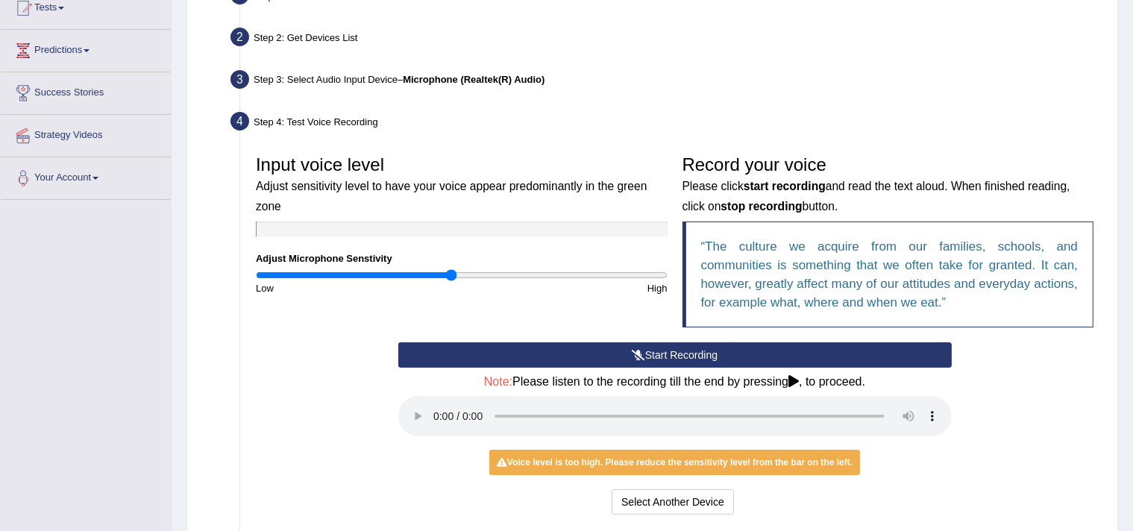
scroll to position [321, 0]
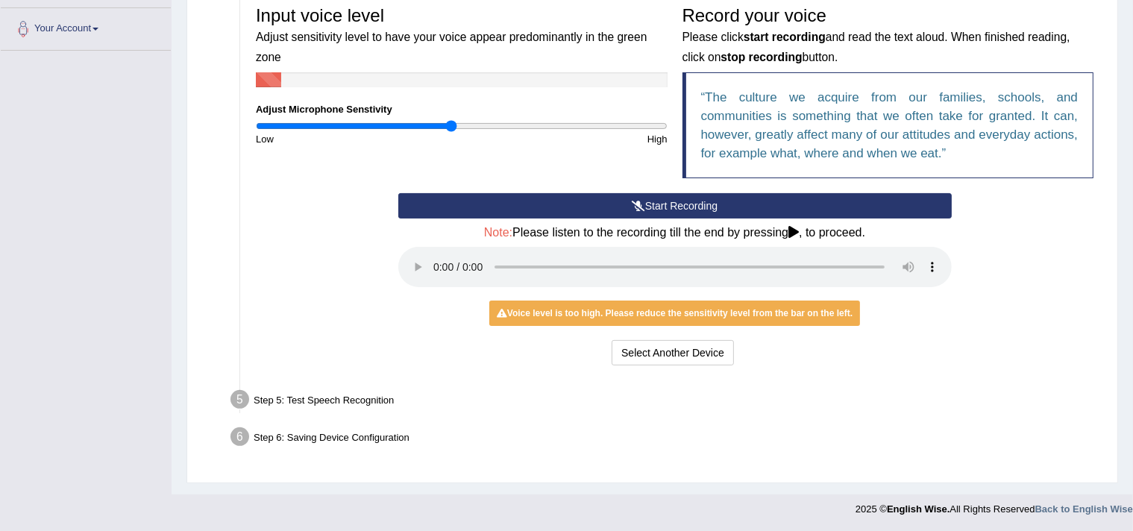
click at [662, 202] on button "Start Recording" at bounding box center [674, 205] width 553 height 25
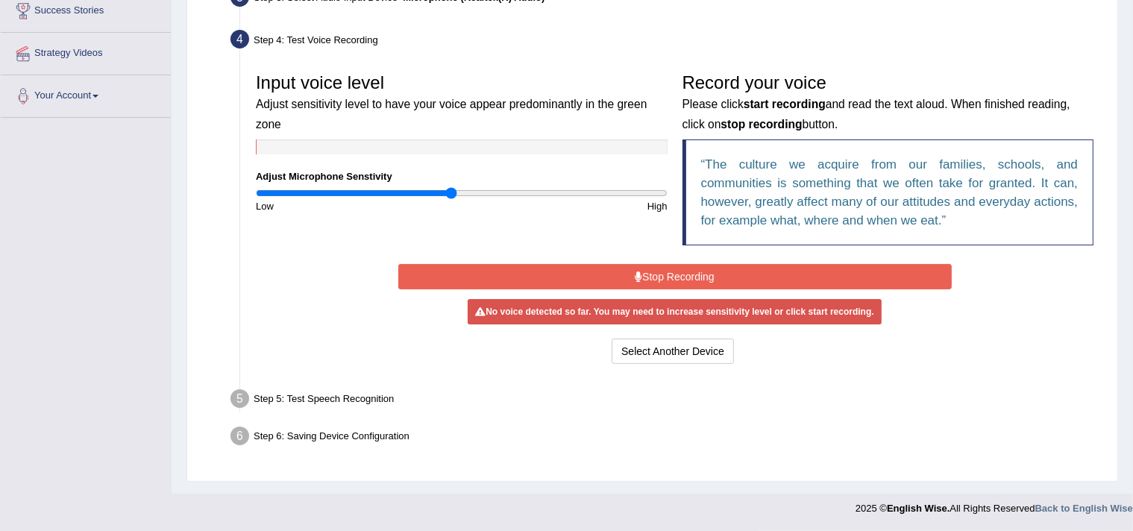
scroll to position [252, 0]
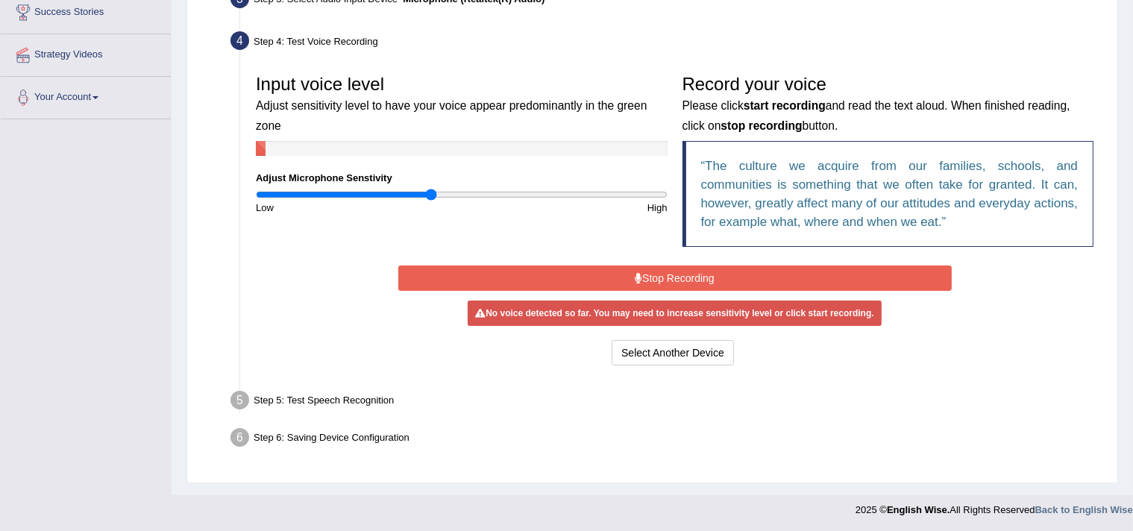
drag, startPoint x: 444, startPoint y: 193, endPoint x: 430, endPoint y: 190, distance: 15.2
click at [430, 190] on input "range" at bounding box center [462, 195] width 412 height 12
drag, startPoint x: 424, startPoint y: 193, endPoint x: 408, endPoint y: 192, distance: 15.7
type input "0.74"
click at [408, 192] on input "range" at bounding box center [462, 195] width 412 height 12
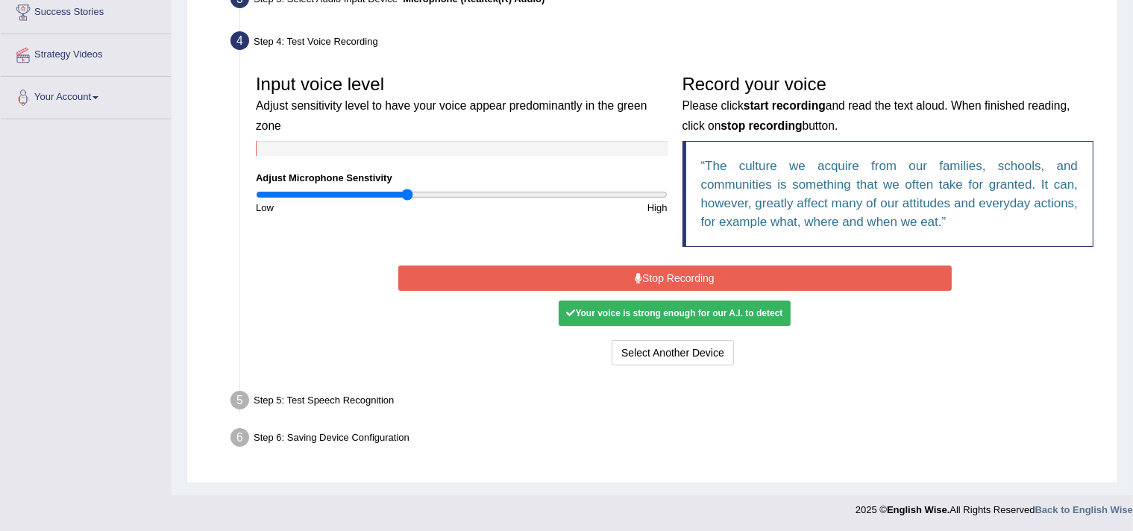
click at [653, 269] on button "Stop Recording" at bounding box center [674, 277] width 553 height 25
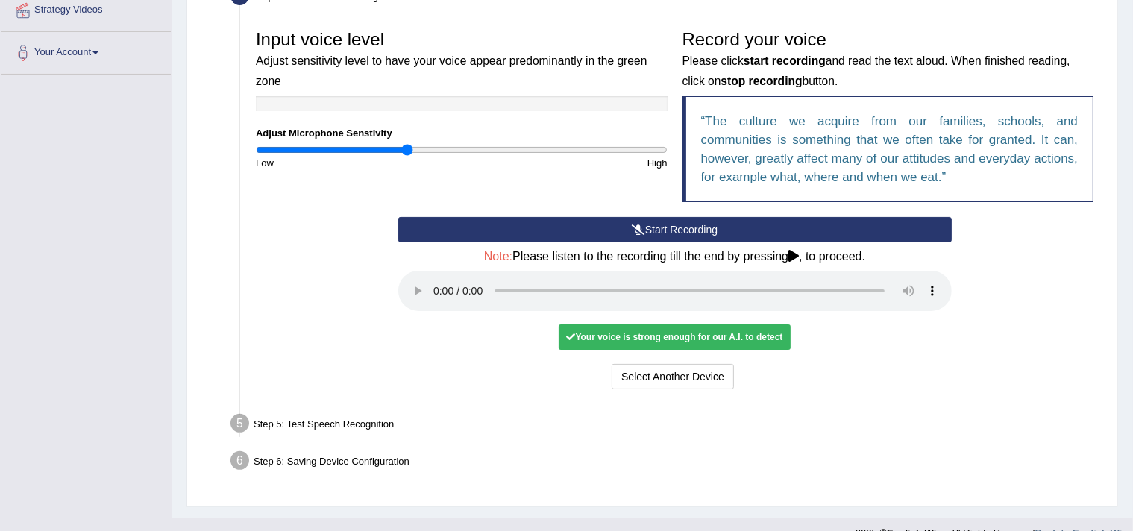
scroll to position [321, 0]
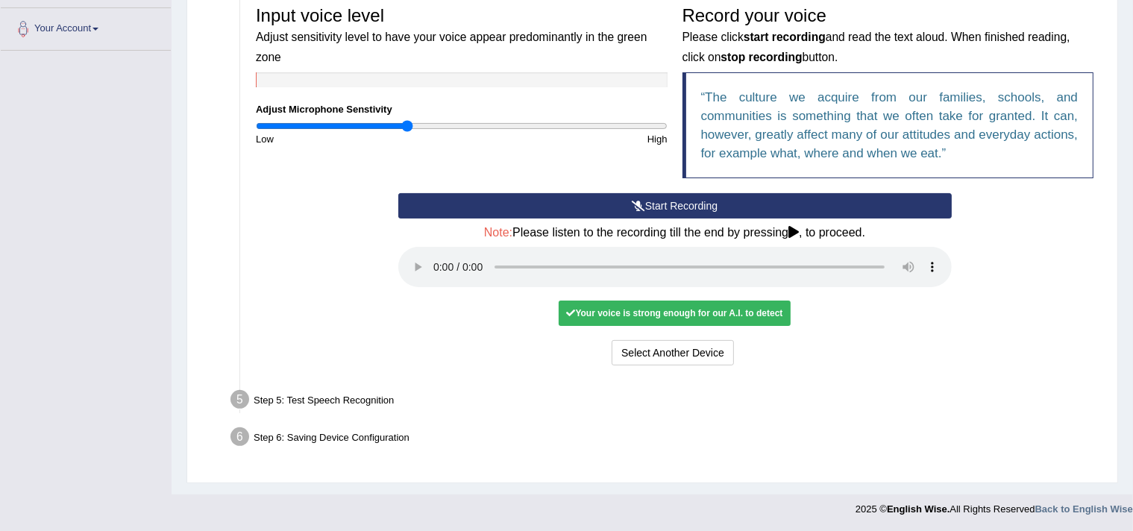
click at [795, 229] on icon at bounding box center [793, 232] width 10 height 12
click at [612, 310] on div "Your voice is strong enough for our A.I. to detect" at bounding box center [674, 313] width 231 height 25
click at [830, 315] on div "No voice detected so far. You may need to increase sensitivity level or click s…" at bounding box center [674, 313] width 553 height 14
click at [647, 199] on button "Start Recording" at bounding box center [674, 205] width 553 height 25
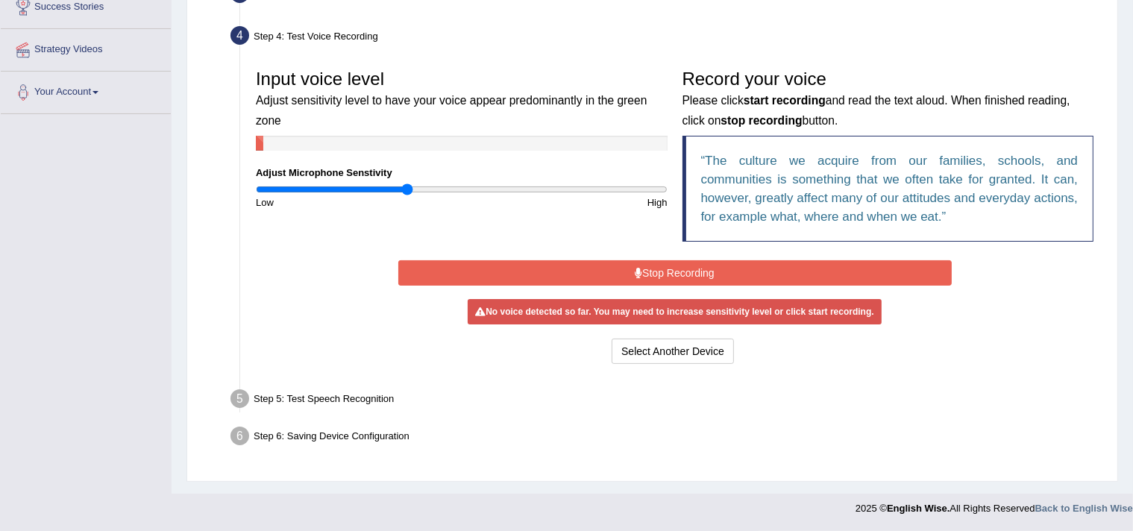
scroll to position [252, 0]
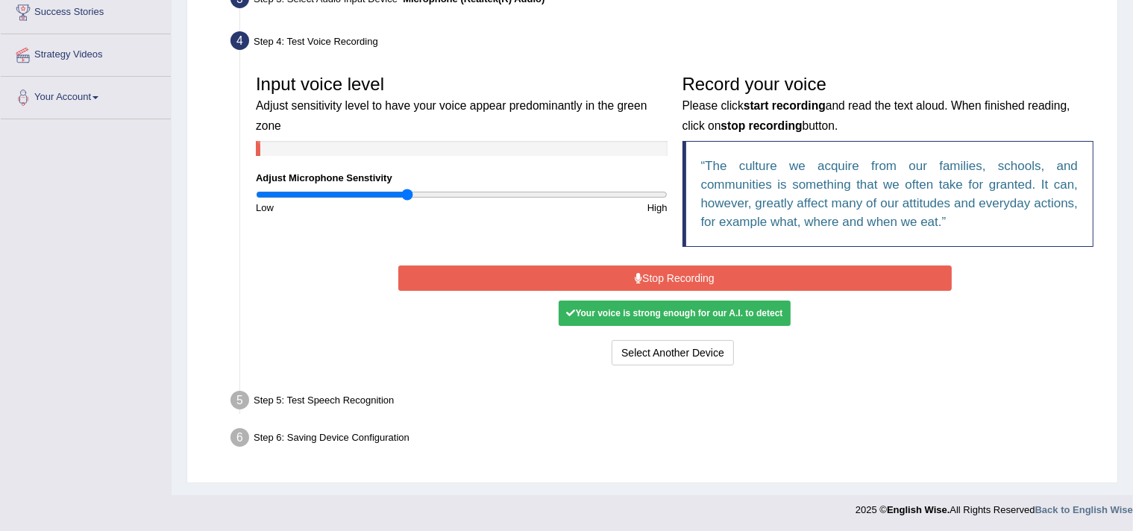
click at [550, 283] on button "Stop Recording" at bounding box center [674, 277] width 553 height 25
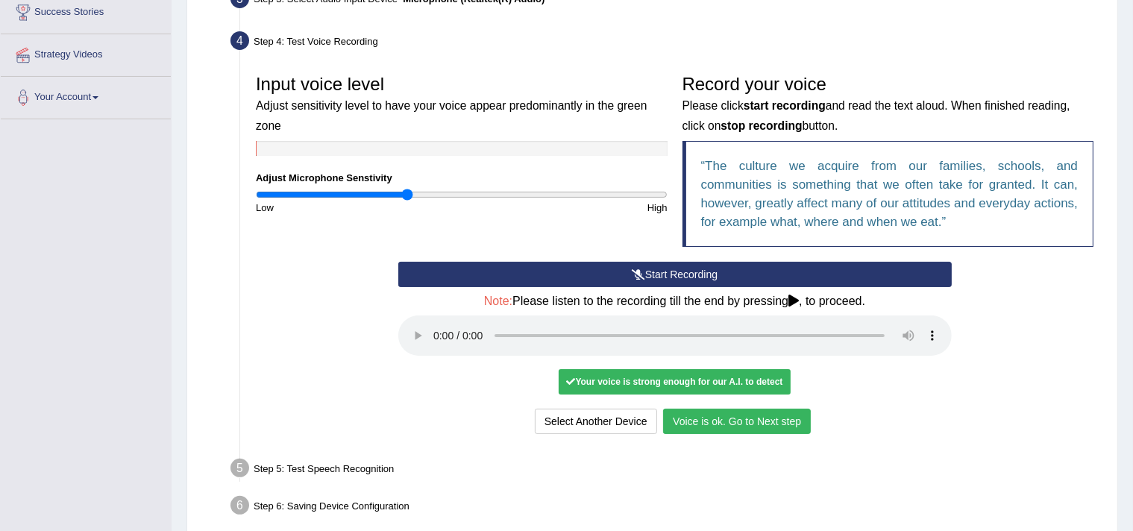
click at [715, 414] on button "Voice is ok. Go to Next step" at bounding box center [737, 421] width 148 height 25
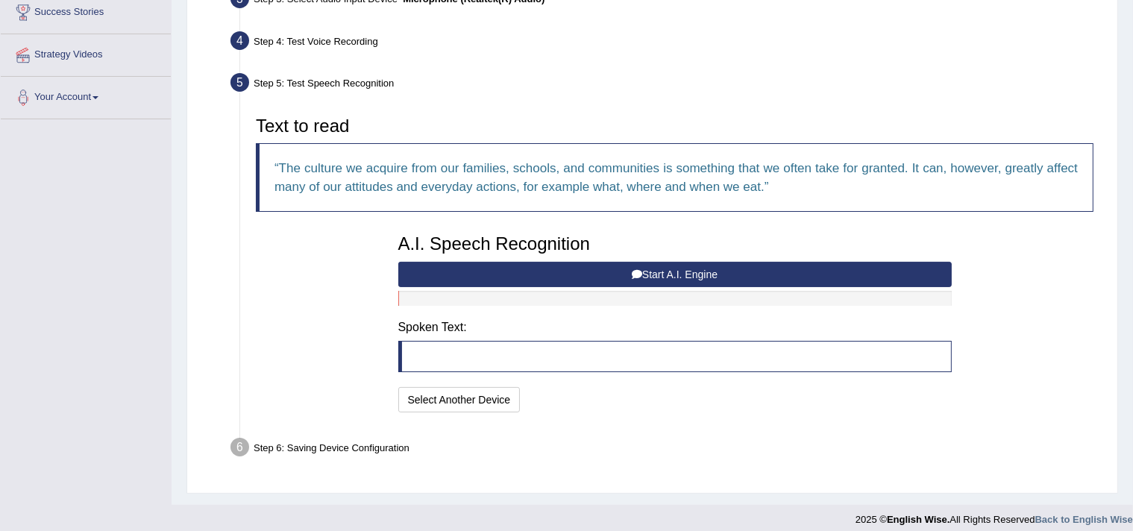
click at [664, 268] on button "Start A.I. Engine" at bounding box center [674, 274] width 553 height 25
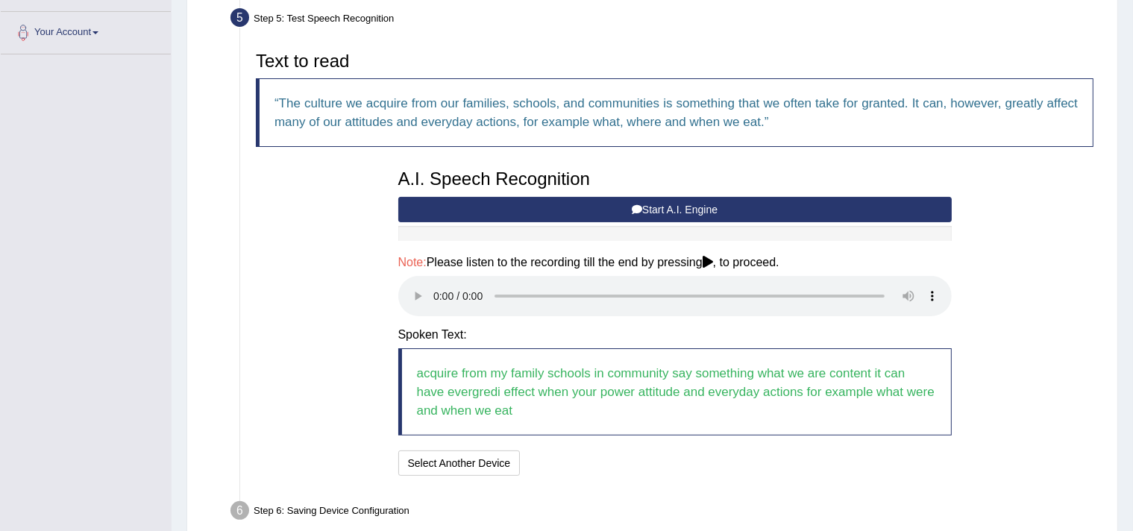
scroll to position [390, 0]
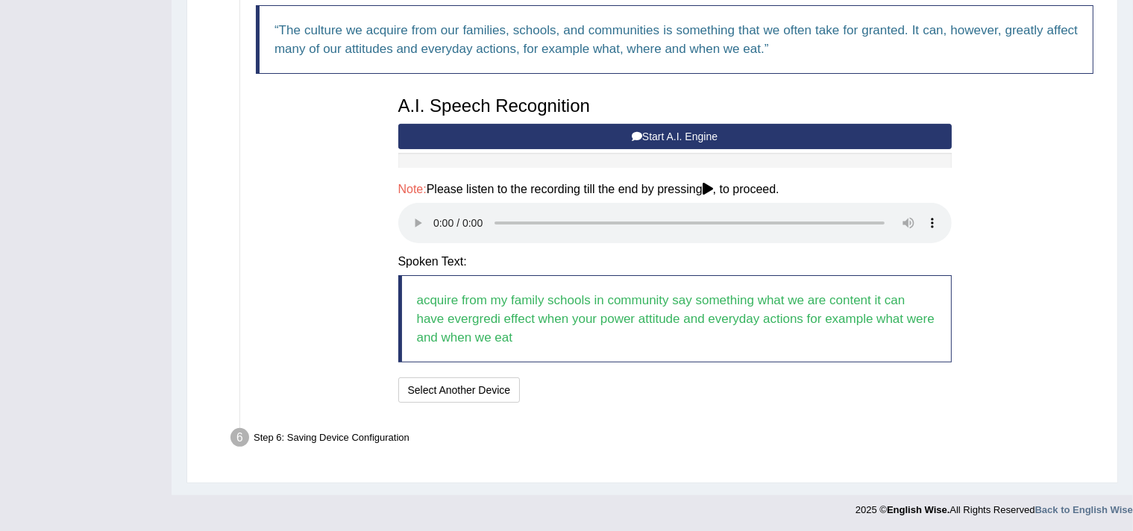
click at [841, 417] on ul "Step 1: Grant Permissions To access your microphone(s), we need permission to a…" at bounding box center [652, 109] width 897 height 693
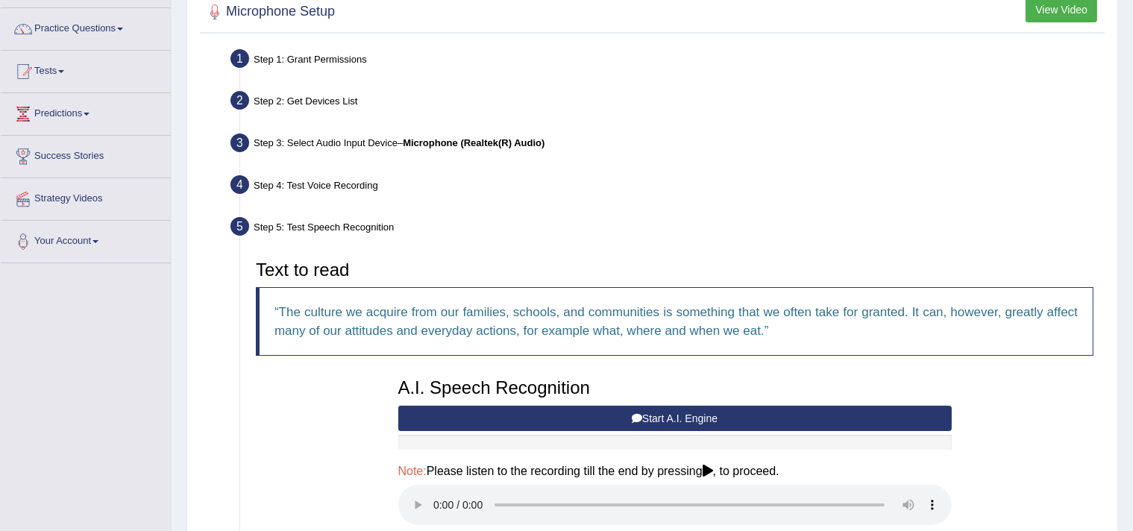
scroll to position [92, 0]
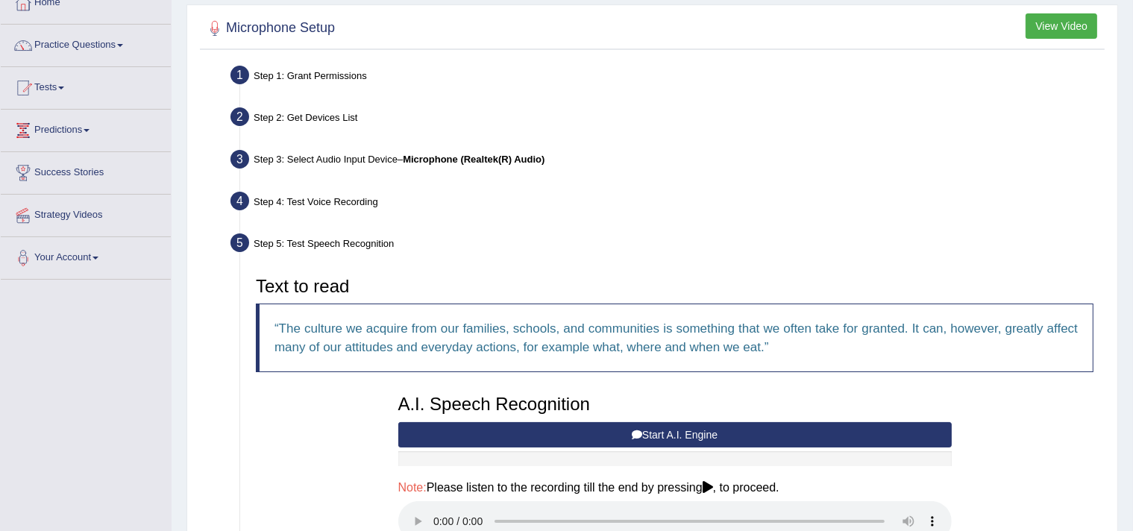
click at [444, 157] on b "Microphone (Realtek(R) Audio)" at bounding box center [474, 159] width 142 height 11
click at [344, 240] on div "Step 5: Test Speech Recognition" at bounding box center [667, 245] width 887 height 33
click at [336, 193] on div "Step 4: Test Voice Recording" at bounding box center [667, 203] width 887 height 33
click at [498, 154] on b "Microphone (Realtek(R) Audio)" at bounding box center [474, 159] width 142 height 11
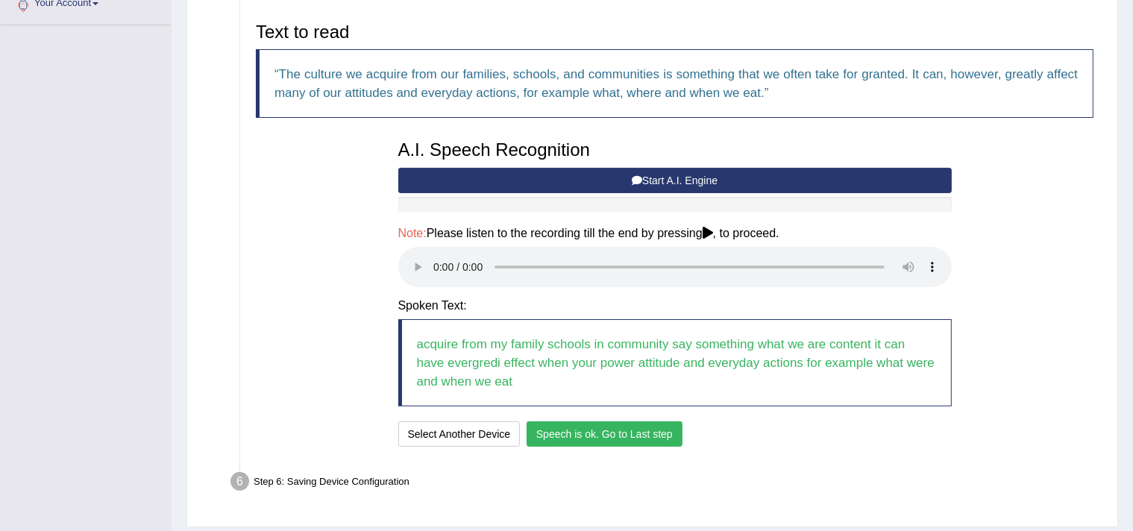
scroll to position [390, 0]
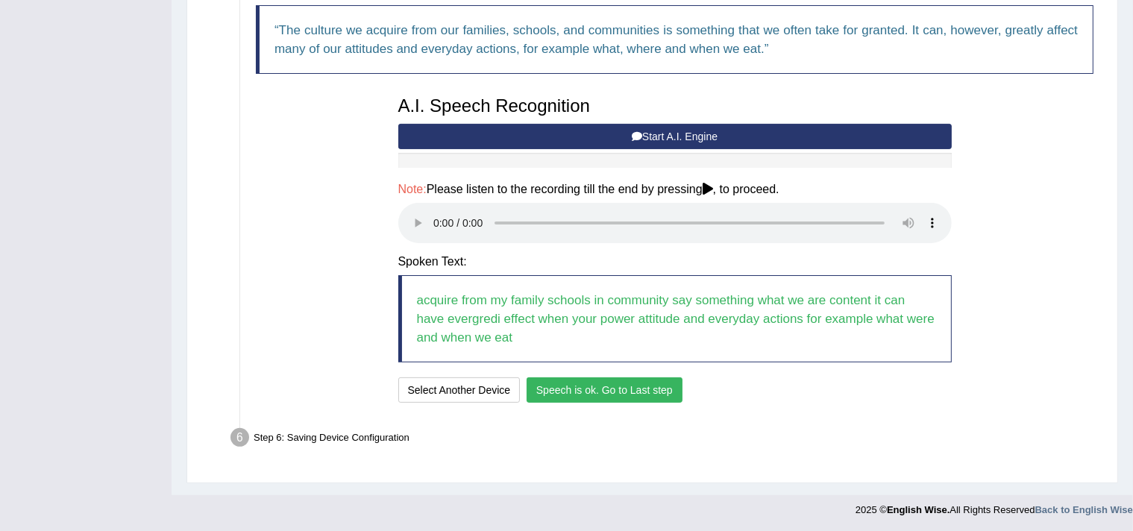
click at [576, 386] on button "Speech is ok. Go to Last step" at bounding box center [604, 389] width 156 height 25
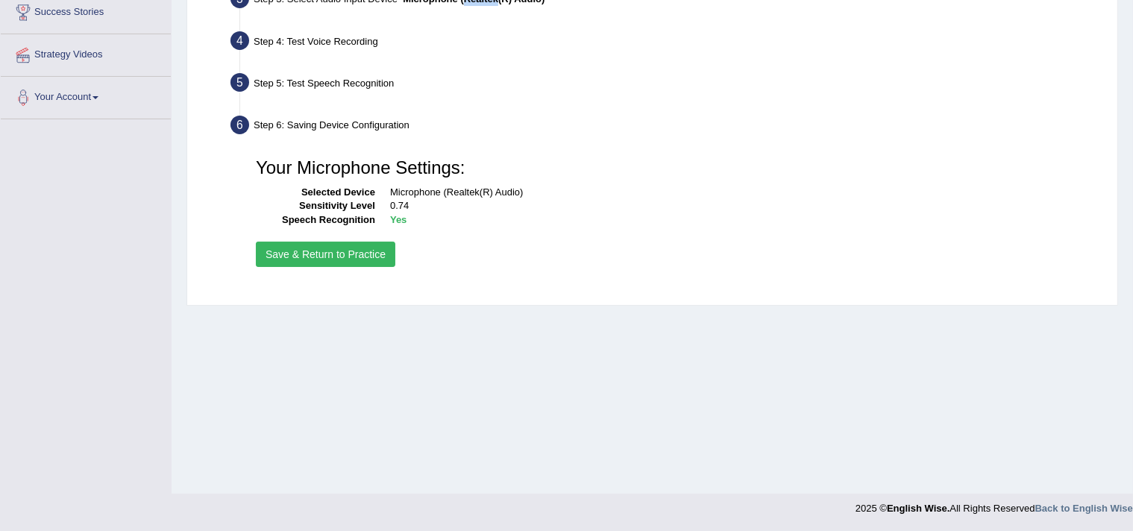
click at [336, 253] on button "Save & Return to Practice" at bounding box center [325, 254] width 139 height 25
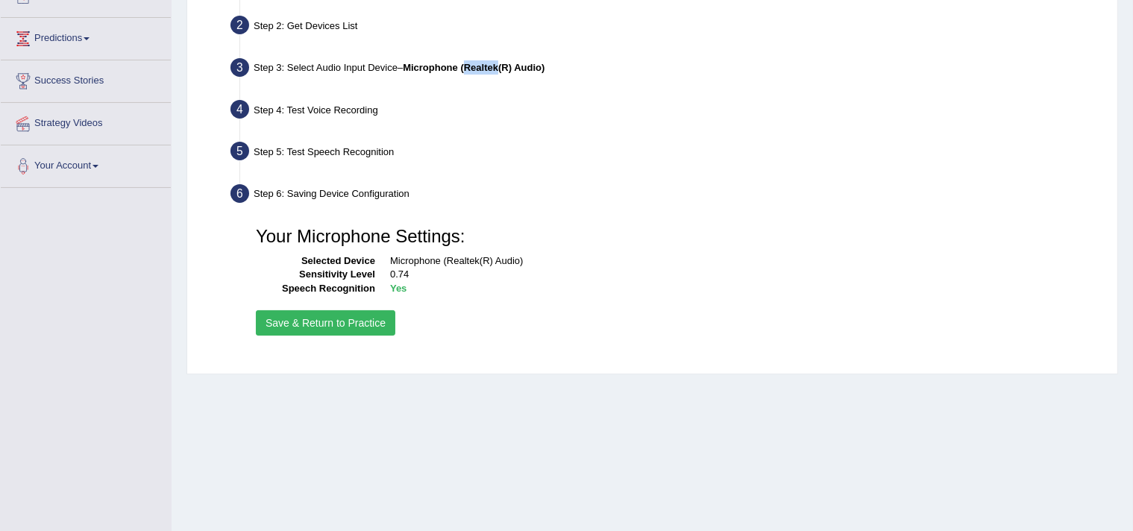
scroll to position [103, 0]
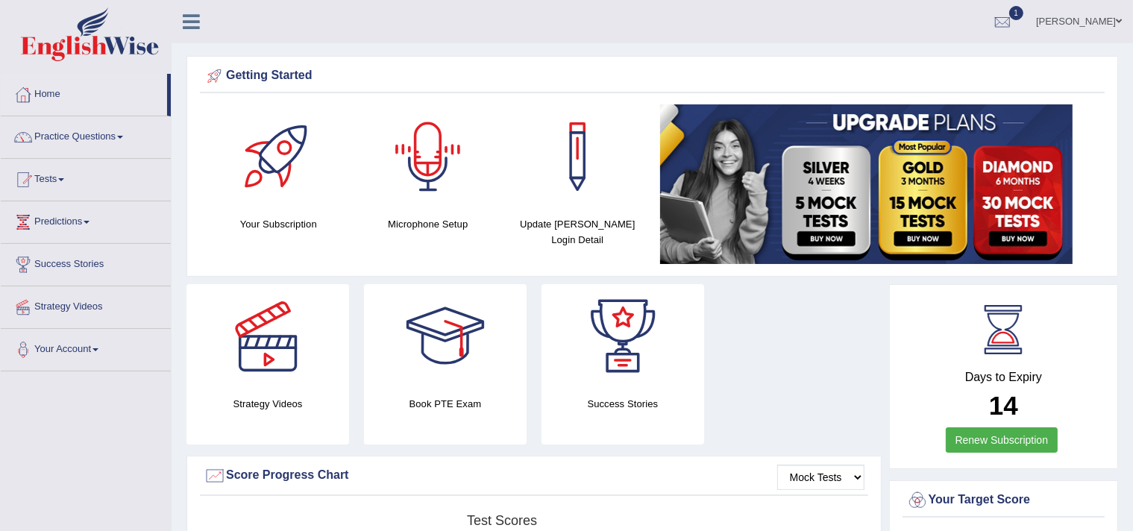
click at [416, 151] on div at bounding box center [428, 156] width 104 height 104
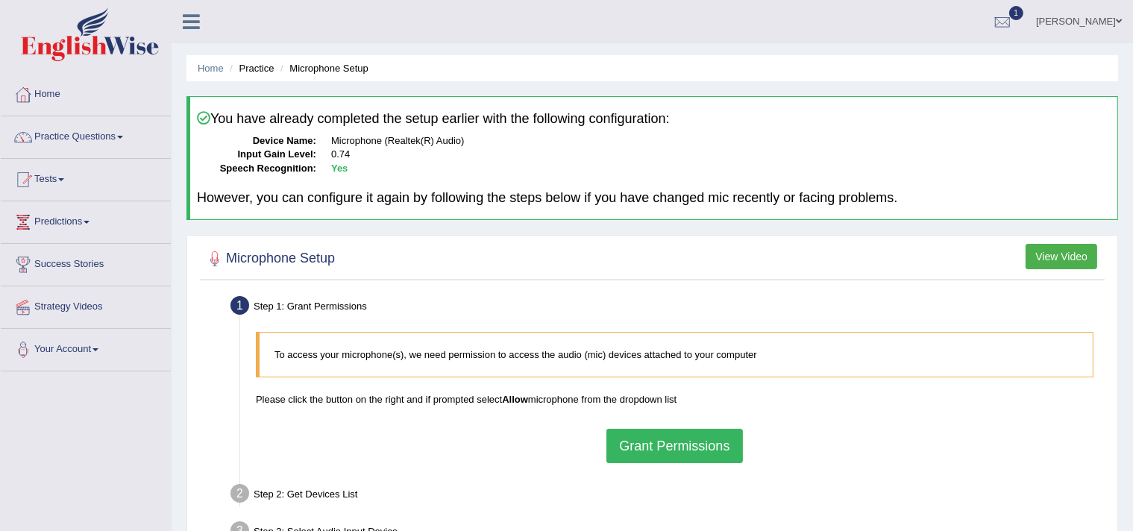
scroll to position [149, 0]
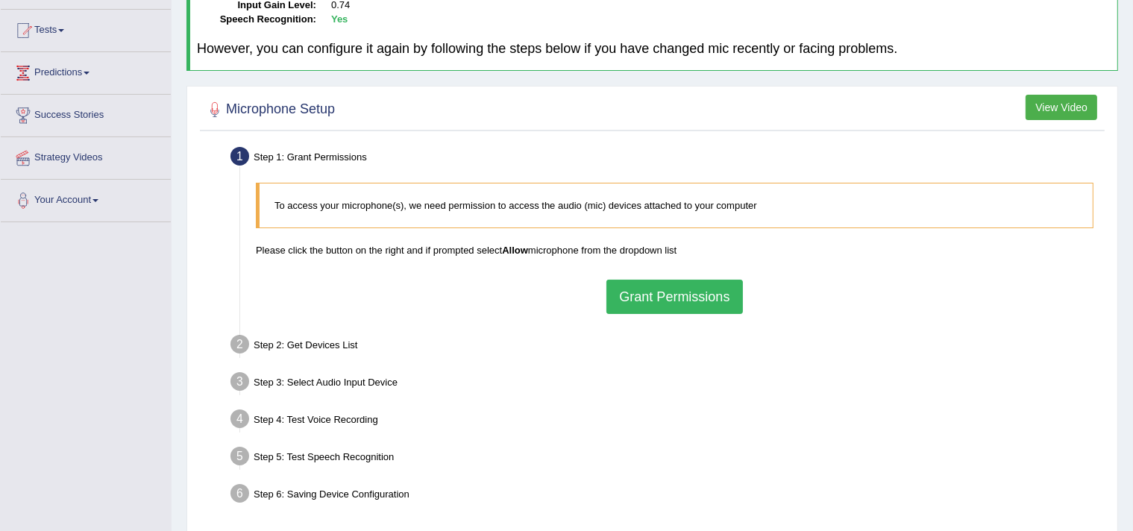
click at [656, 291] on button "Grant Permissions" at bounding box center [674, 297] width 136 height 34
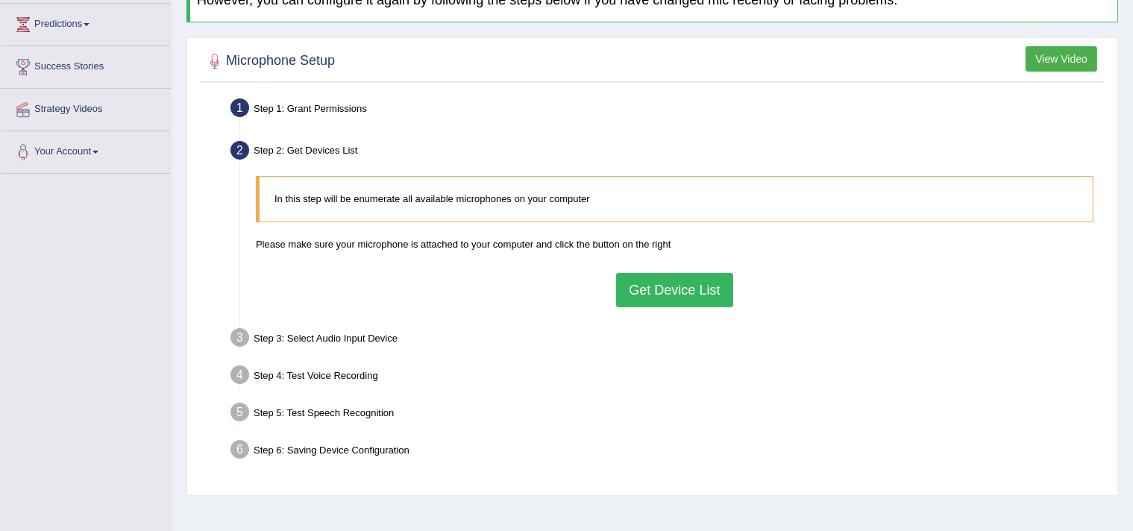
scroll to position [224, 0]
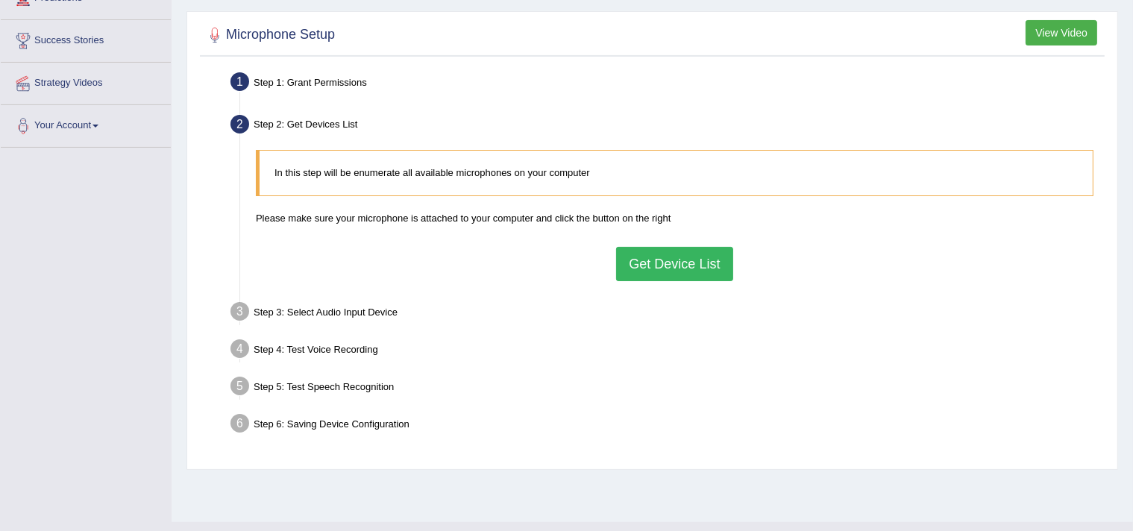
click at [676, 259] on button "Get Device List" at bounding box center [674, 264] width 116 height 34
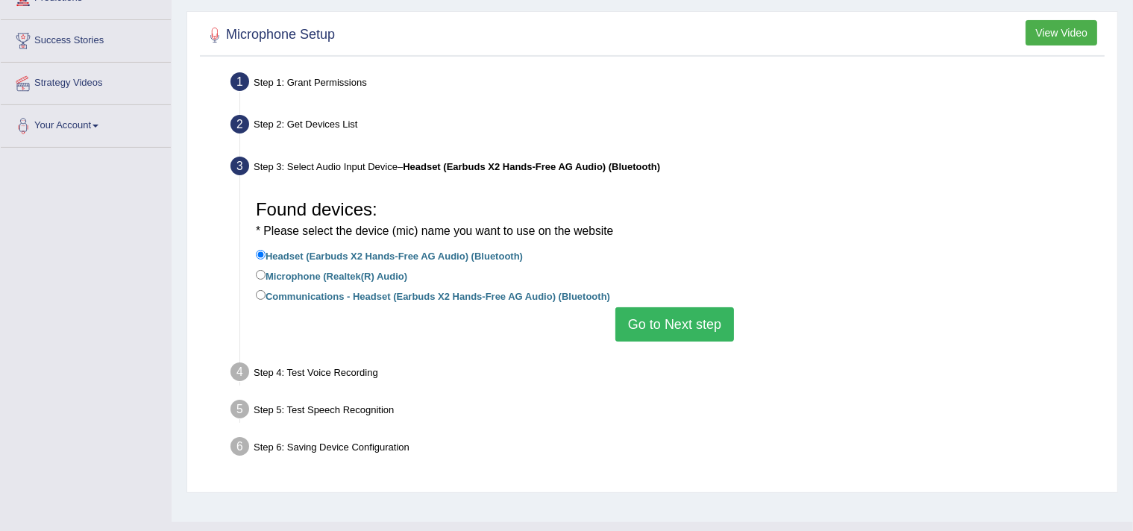
click at [689, 321] on button "Go to Next step" at bounding box center [674, 324] width 119 height 34
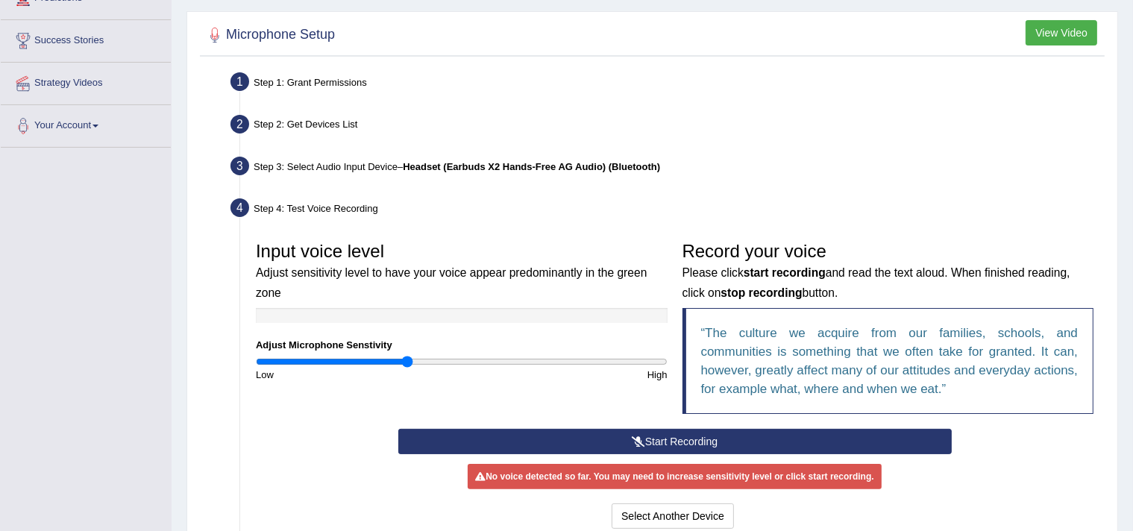
scroll to position [373, 0]
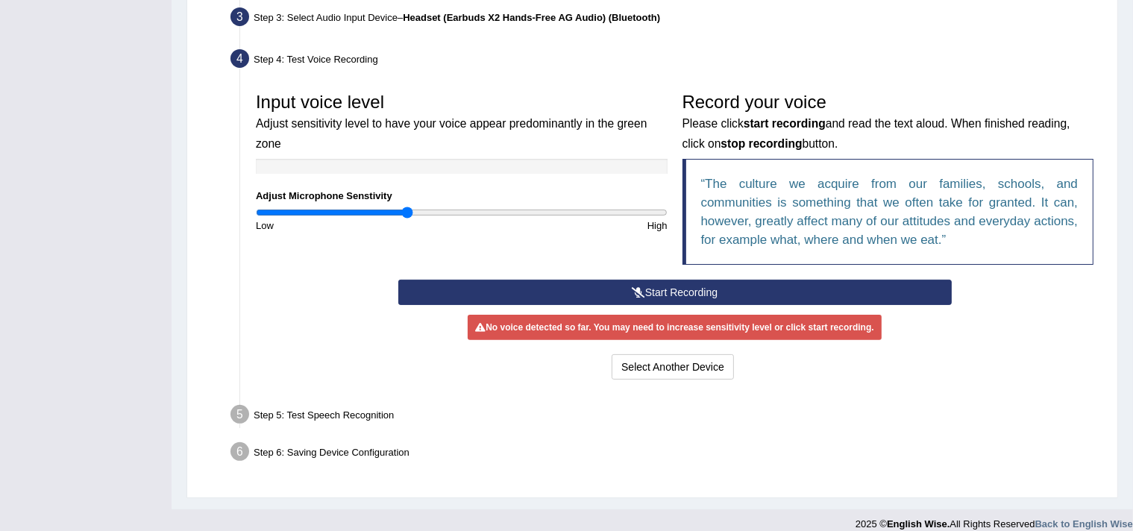
click at [575, 288] on button "Start Recording" at bounding box center [674, 292] width 553 height 25
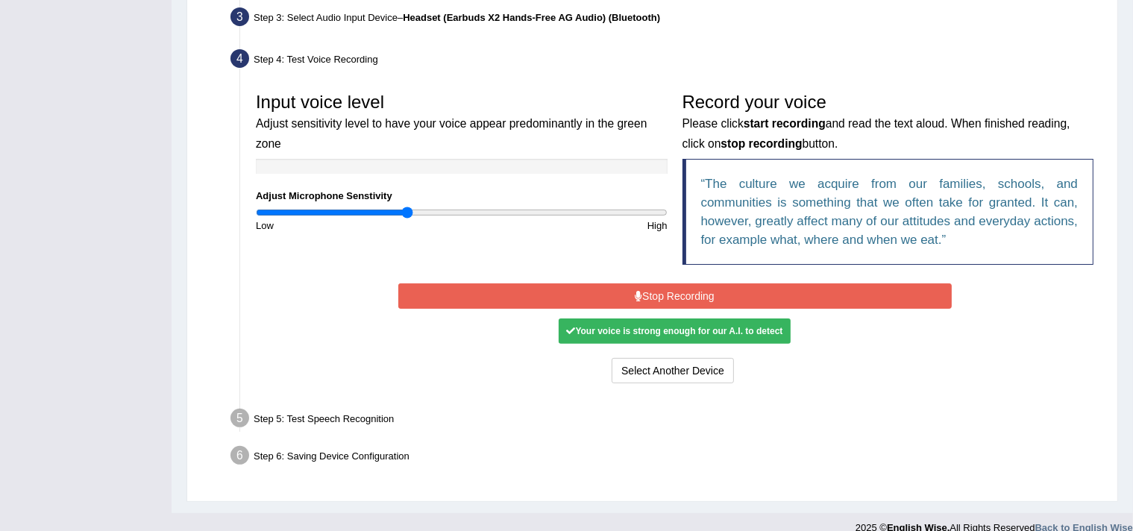
click at [581, 289] on button "Stop Recording" at bounding box center [674, 295] width 553 height 25
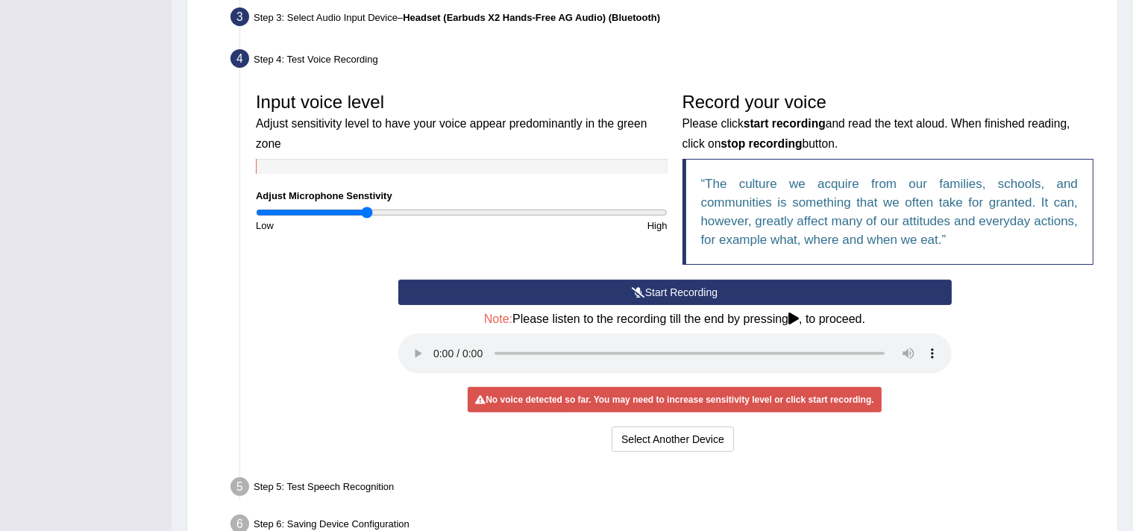
drag, startPoint x: 406, startPoint y: 211, endPoint x: 367, endPoint y: 211, distance: 38.8
click at [367, 211] on input "range" at bounding box center [462, 213] width 412 height 12
click at [673, 289] on button "Start Recording" at bounding box center [674, 292] width 553 height 25
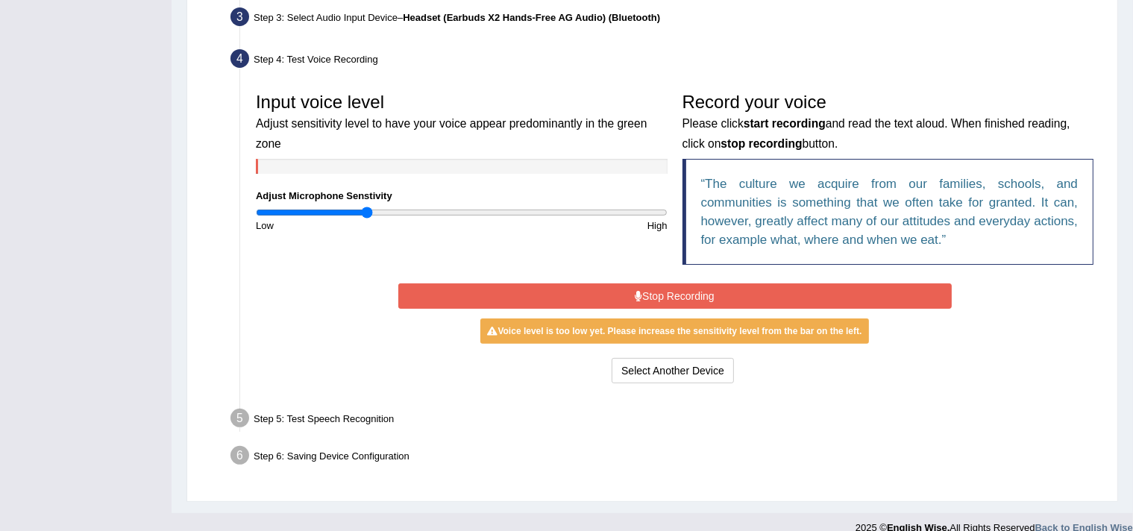
click at [638, 295] on icon at bounding box center [638, 296] width 7 height 10
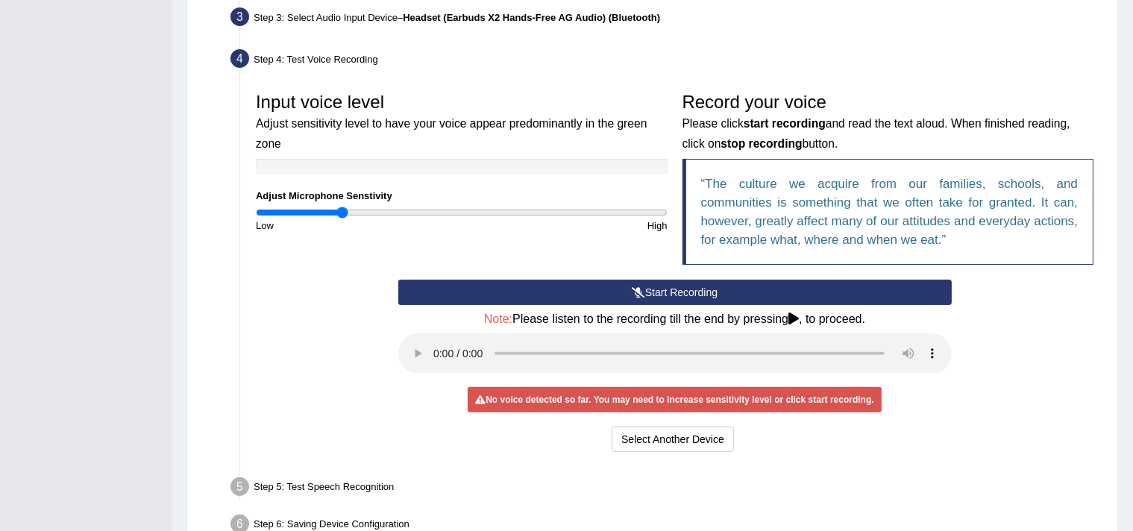
drag, startPoint x: 360, startPoint y: 213, endPoint x: 343, endPoint y: 215, distance: 17.2
click at [343, 215] on input "range" at bounding box center [462, 213] width 412 height 12
click at [579, 292] on button "Start Recording" at bounding box center [674, 292] width 553 height 25
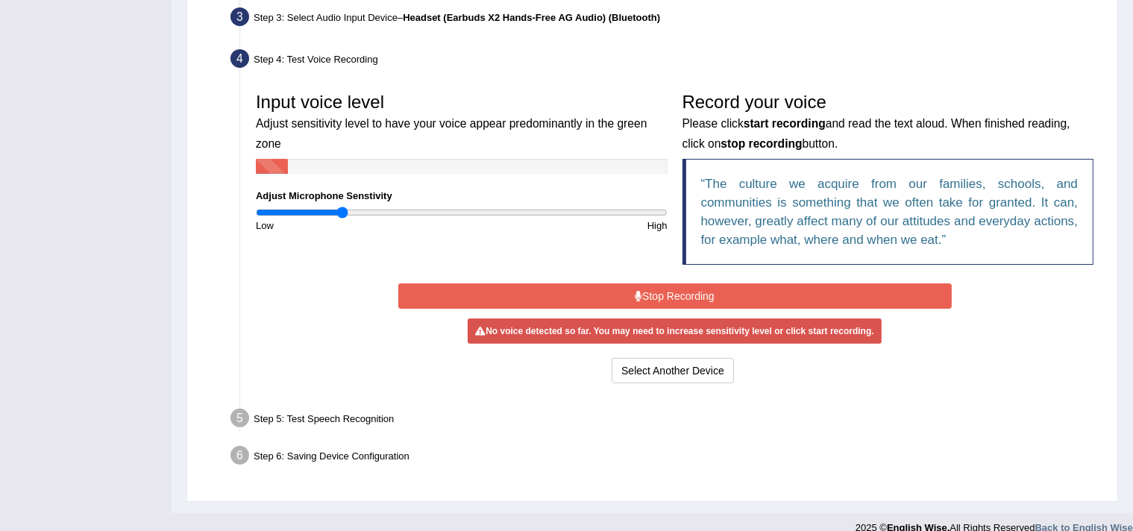
click at [617, 289] on button "Stop Recording" at bounding box center [674, 295] width 553 height 25
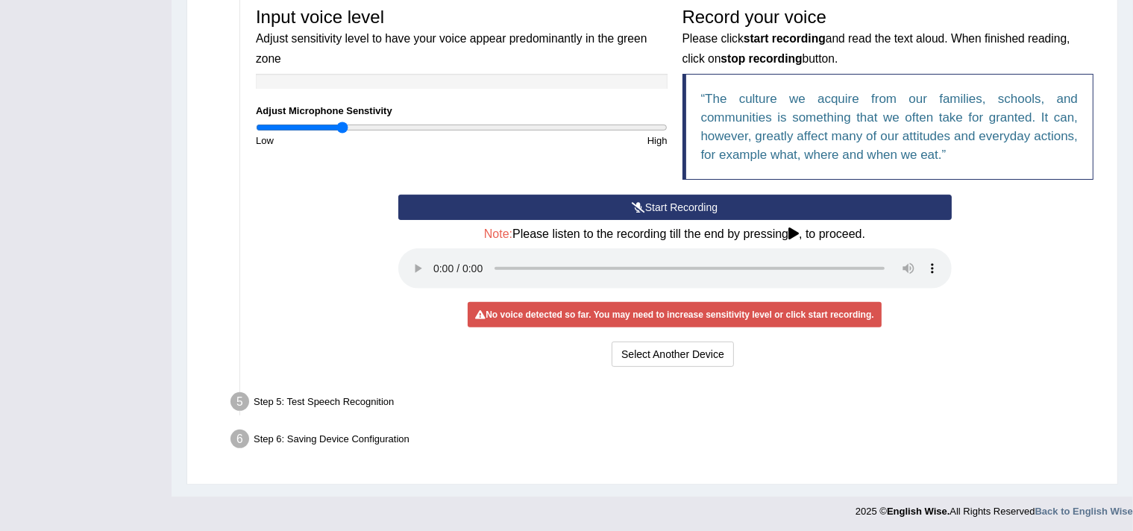
scroll to position [459, 0]
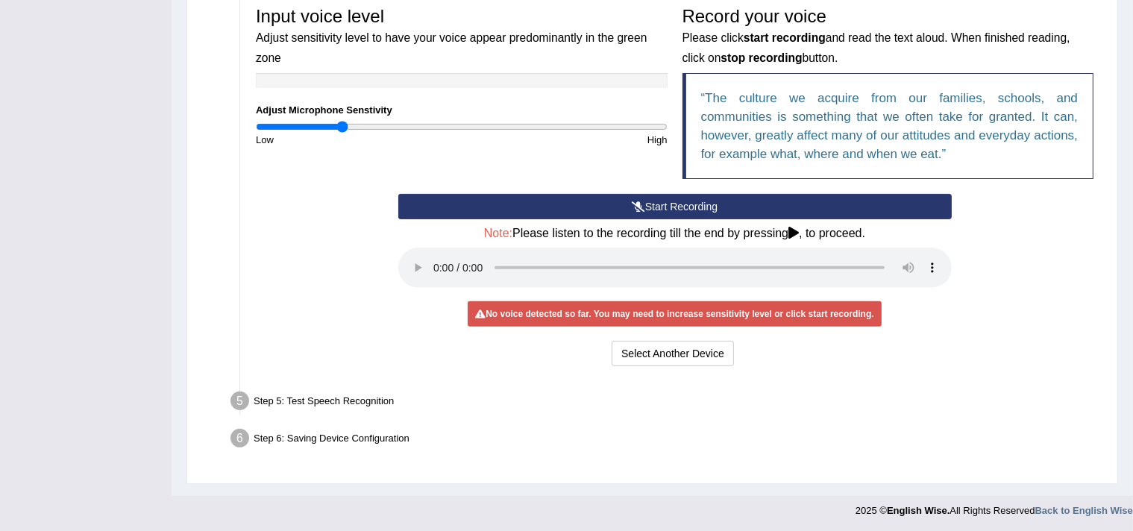
click at [670, 309] on div "No voice detected so far. You may need to increase sensitivity level or click s…" at bounding box center [674, 313] width 413 height 25
click at [601, 207] on button "Start Recording" at bounding box center [674, 206] width 553 height 25
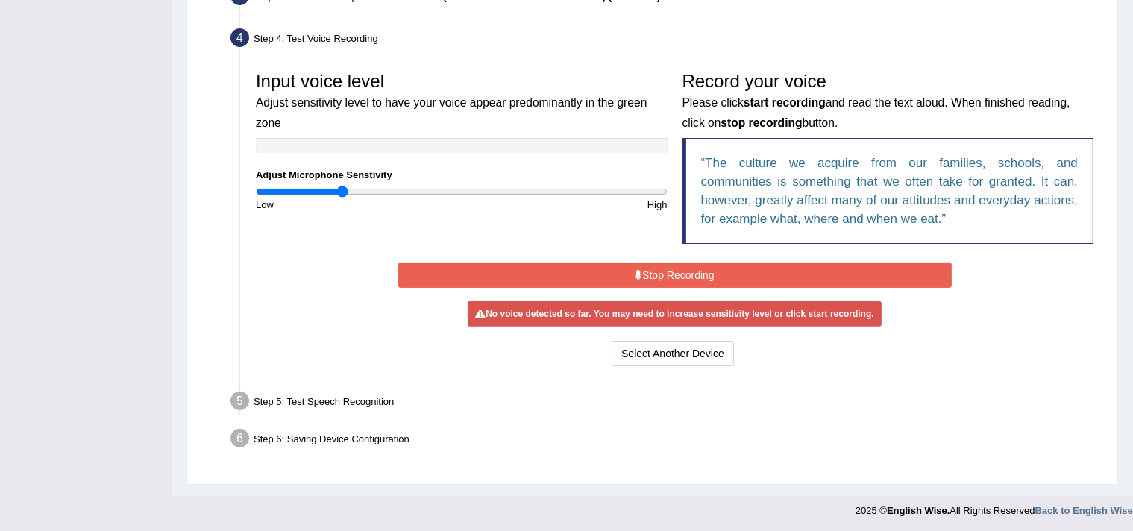
scroll to position [390, 0]
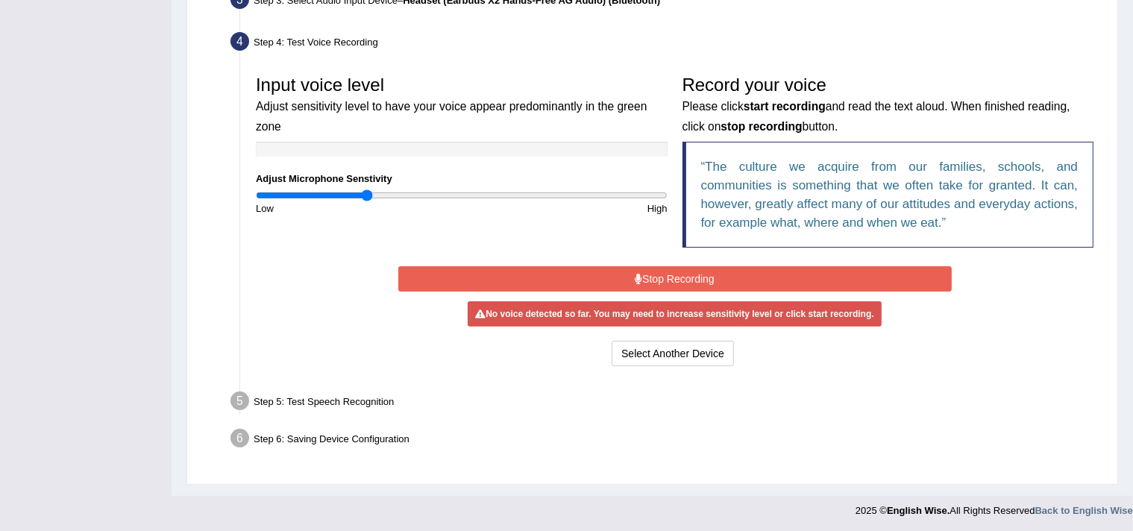
drag, startPoint x: 342, startPoint y: 190, endPoint x: 368, endPoint y: 191, distance: 26.1
click at [368, 191] on input "range" at bounding box center [462, 195] width 412 height 12
click at [686, 271] on button "Stop Recording" at bounding box center [674, 278] width 553 height 25
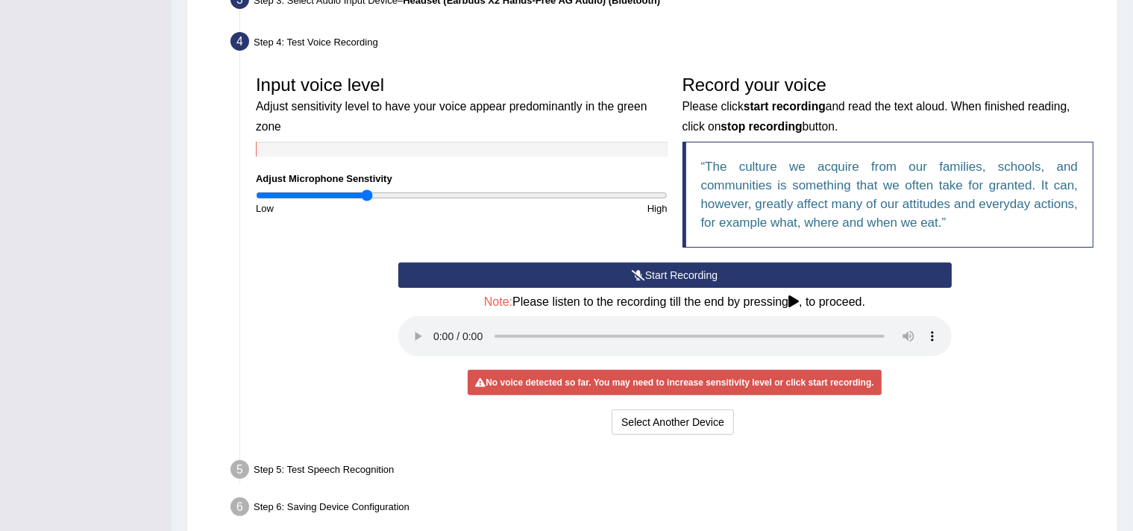
click at [682, 268] on button "Start Recording" at bounding box center [674, 275] width 553 height 25
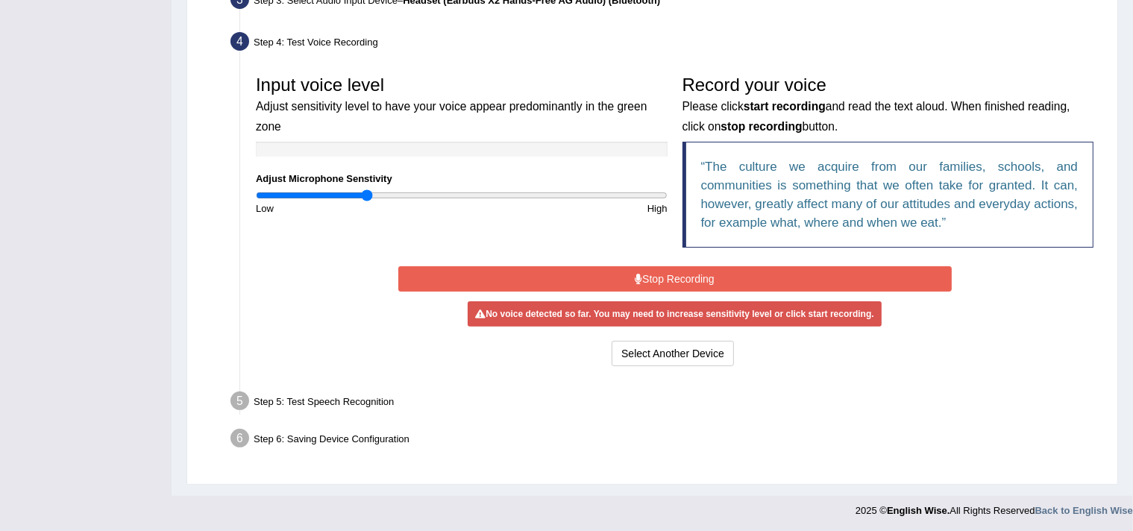
click at [676, 271] on button "Stop Recording" at bounding box center [674, 278] width 553 height 25
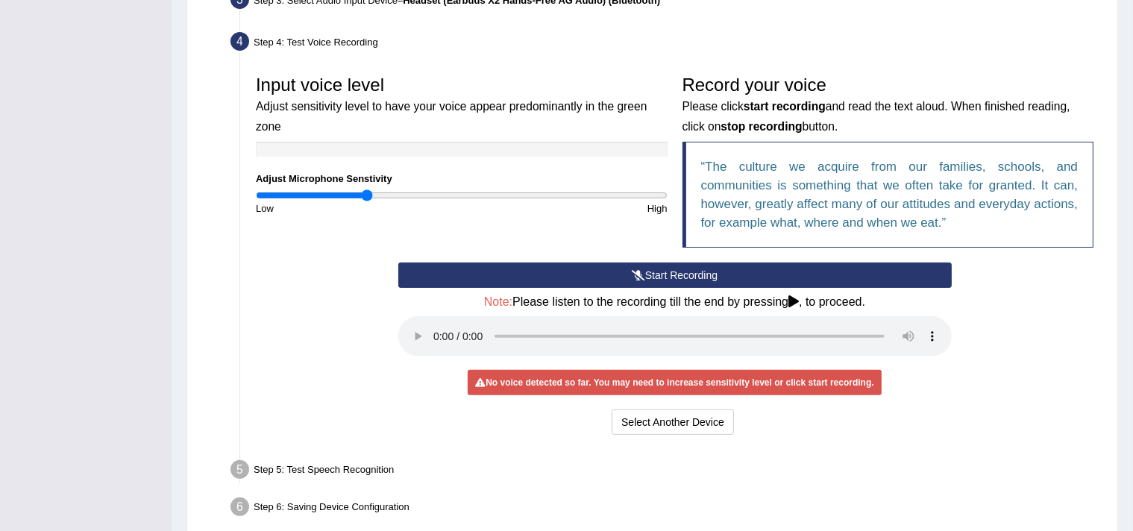
click at [617, 268] on button "Start Recording" at bounding box center [674, 275] width 553 height 25
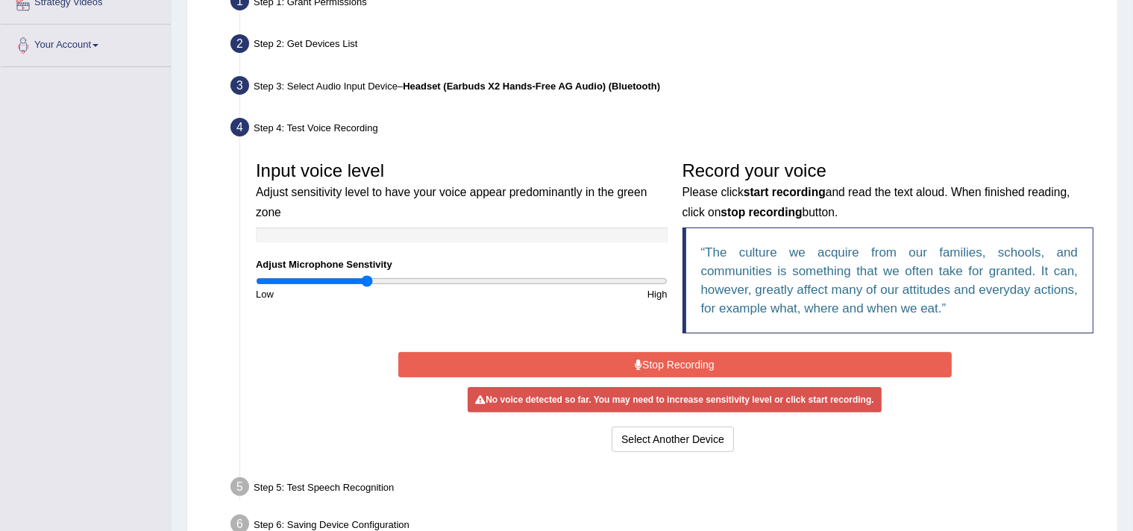
scroll to position [241, 0]
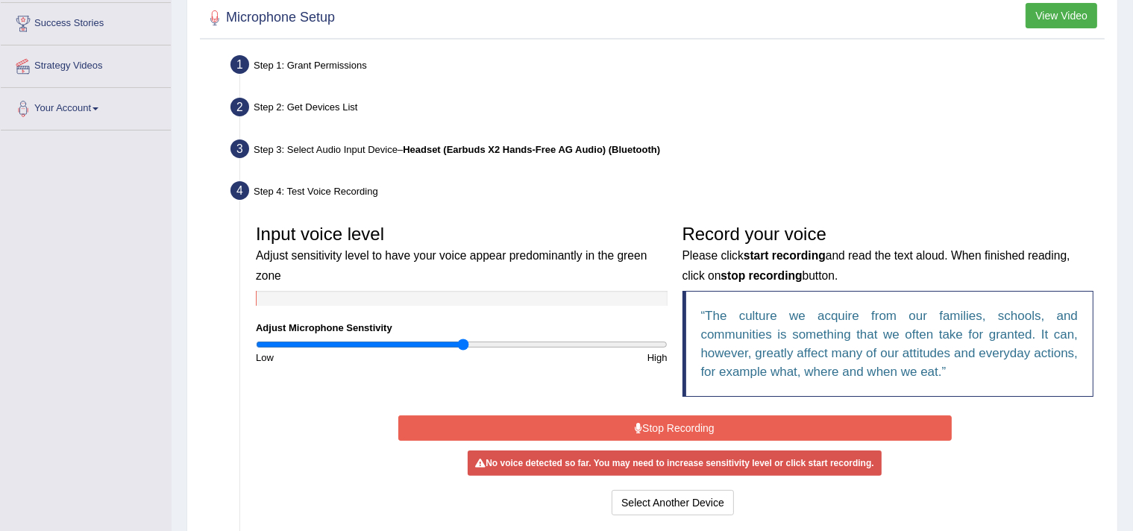
drag, startPoint x: 370, startPoint y: 339, endPoint x: 462, endPoint y: 344, distance: 92.6
type input "1.02"
click at [462, 344] on input "range" at bounding box center [462, 345] width 412 height 12
click at [454, 369] on div "Input voice level Adjust sensitivity level to have your voice appear predominan…" at bounding box center [674, 314] width 852 height 195
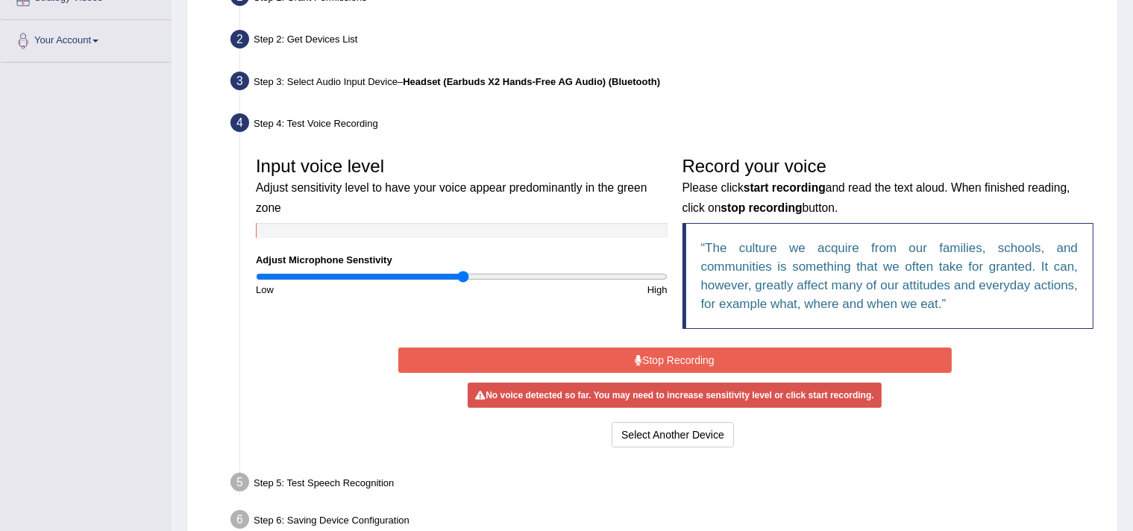
scroll to position [390, 0]
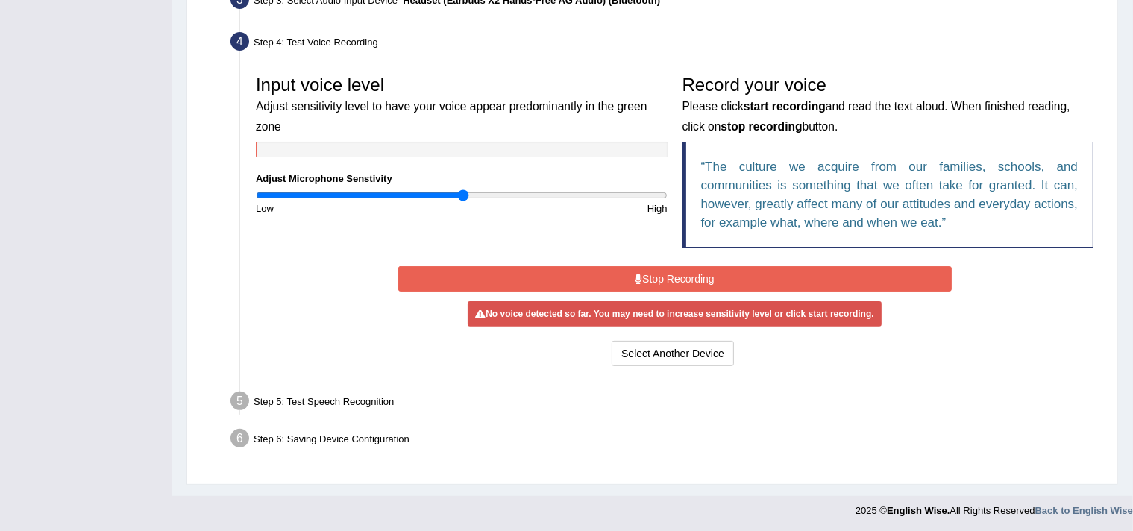
click at [647, 271] on button "Stop Recording" at bounding box center [674, 278] width 553 height 25
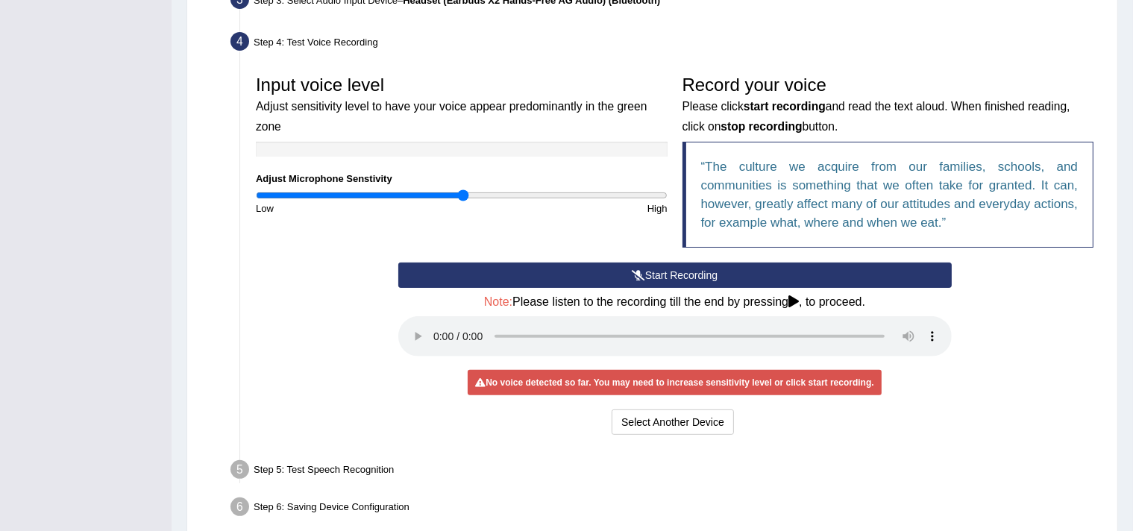
click at [649, 267] on button "Start Recording" at bounding box center [674, 275] width 553 height 25
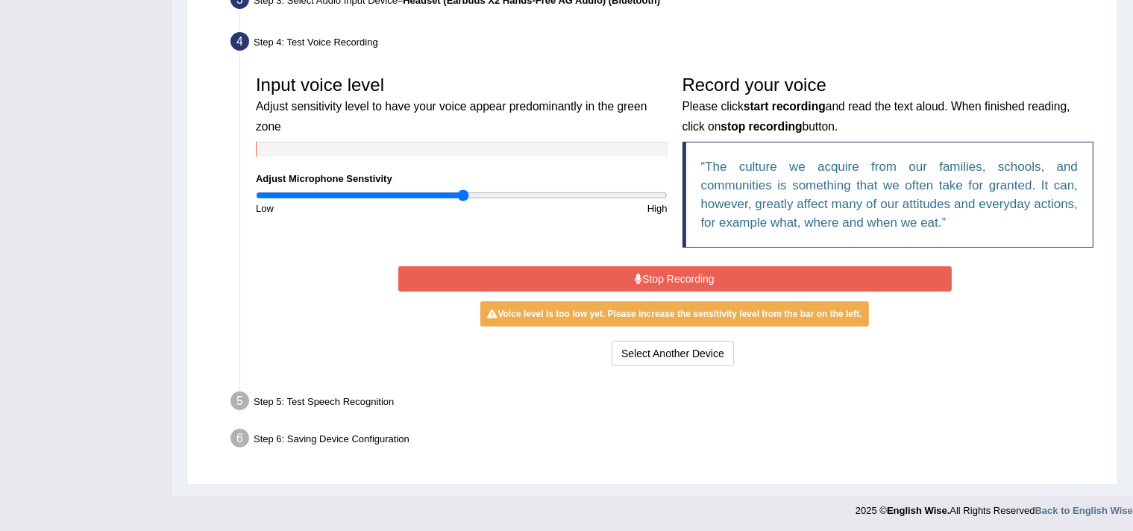
click at [635, 277] on icon at bounding box center [638, 279] width 7 height 10
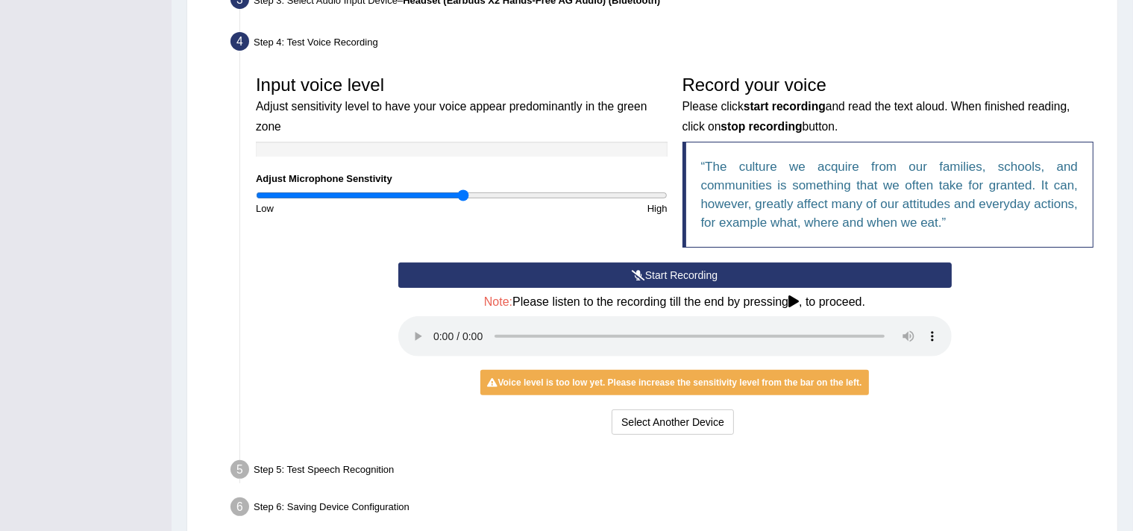
scroll to position [459, 0]
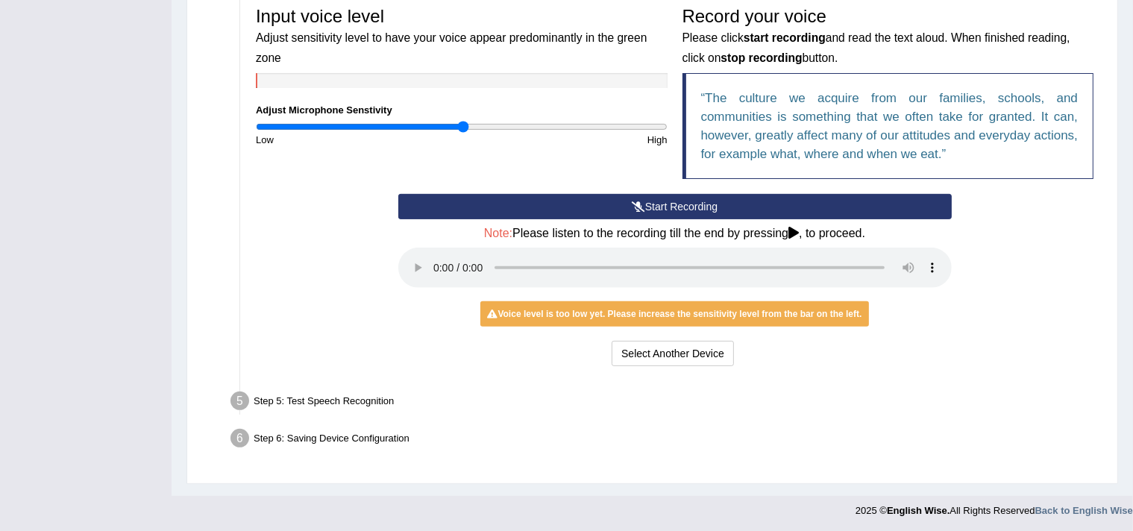
click at [681, 206] on button "Start Recording" at bounding box center [674, 206] width 553 height 25
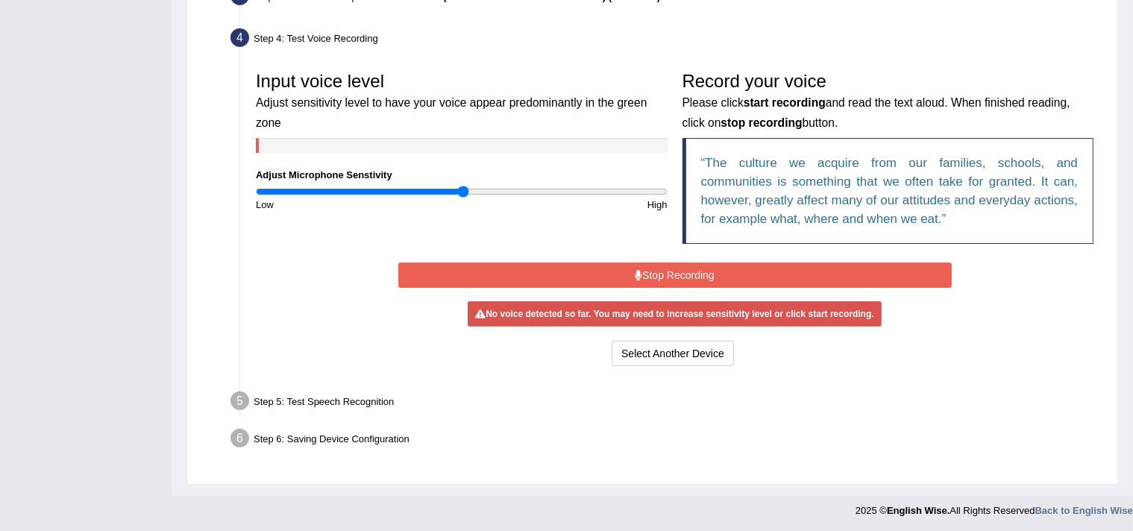
scroll to position [390, 0]
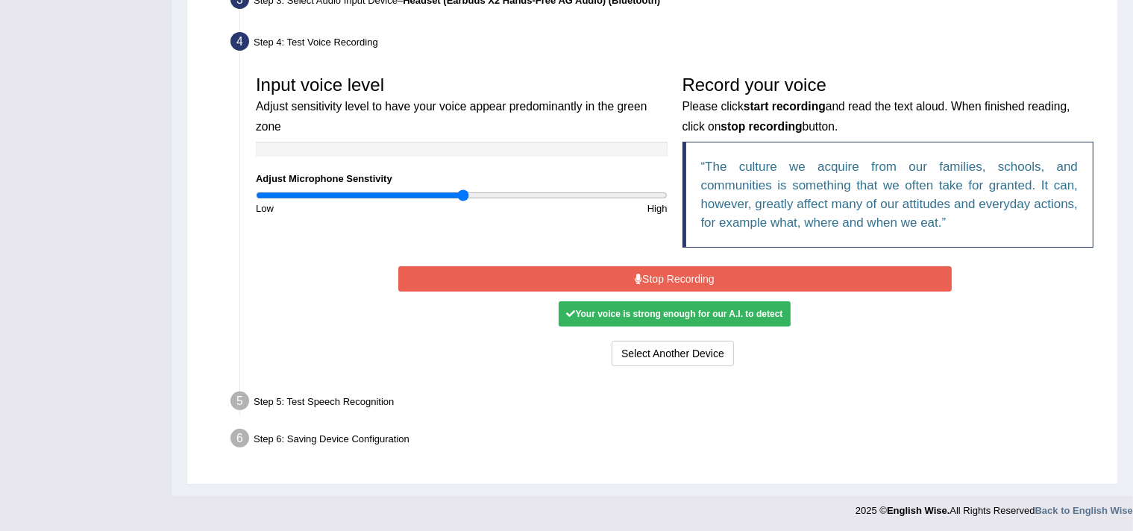
click at [620, 283] on button "Stop Recording" at bounding box center [674, 278] width 553 height 25
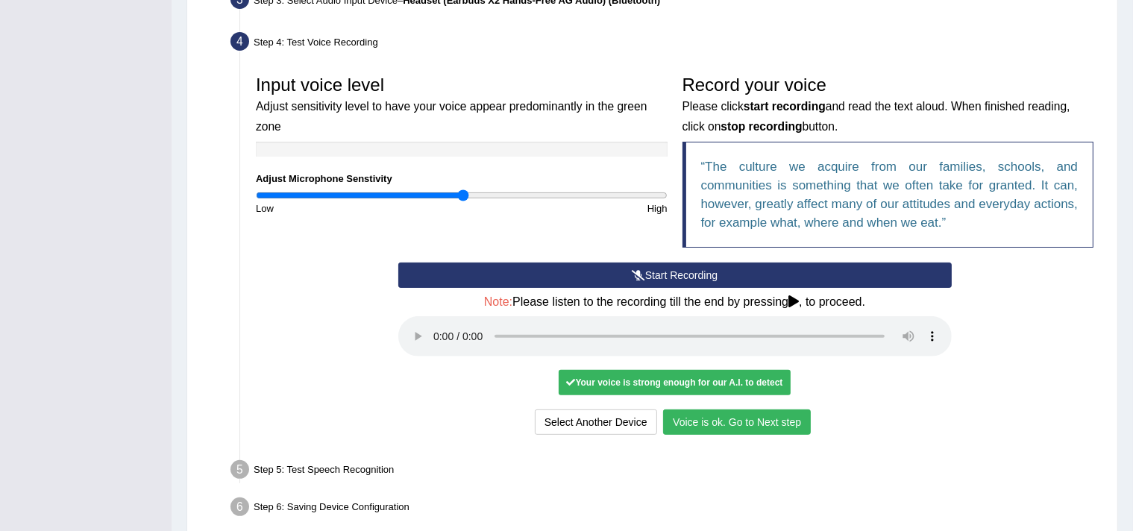
click at [735, 418] on button "Voice is ok. Go to Next step" at bounding box center [737, 421] width 148 height 25
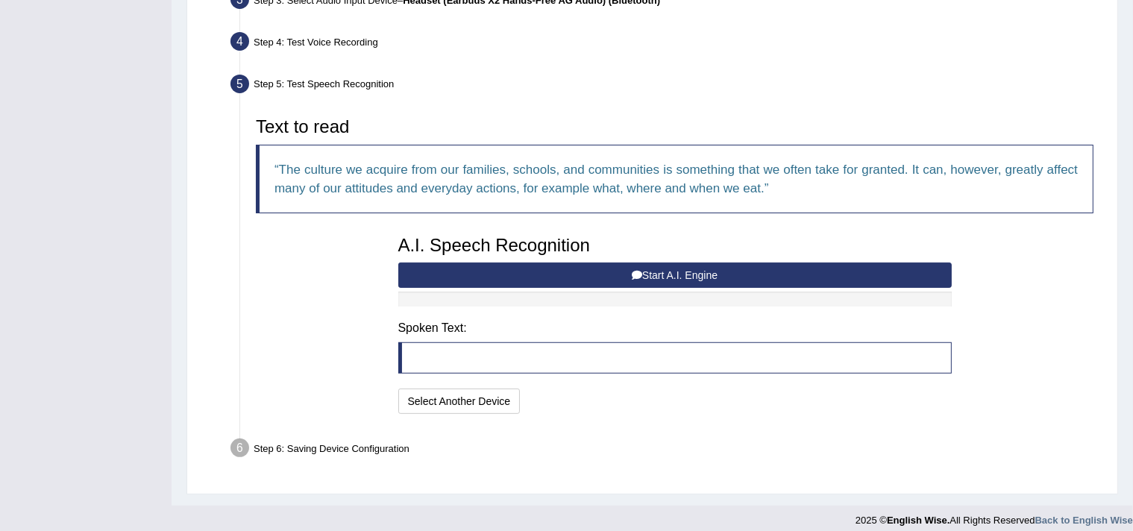
click at [624, 271] on button "Start A.I. Engine" at bounding box center [674, 275] width 553 height 25
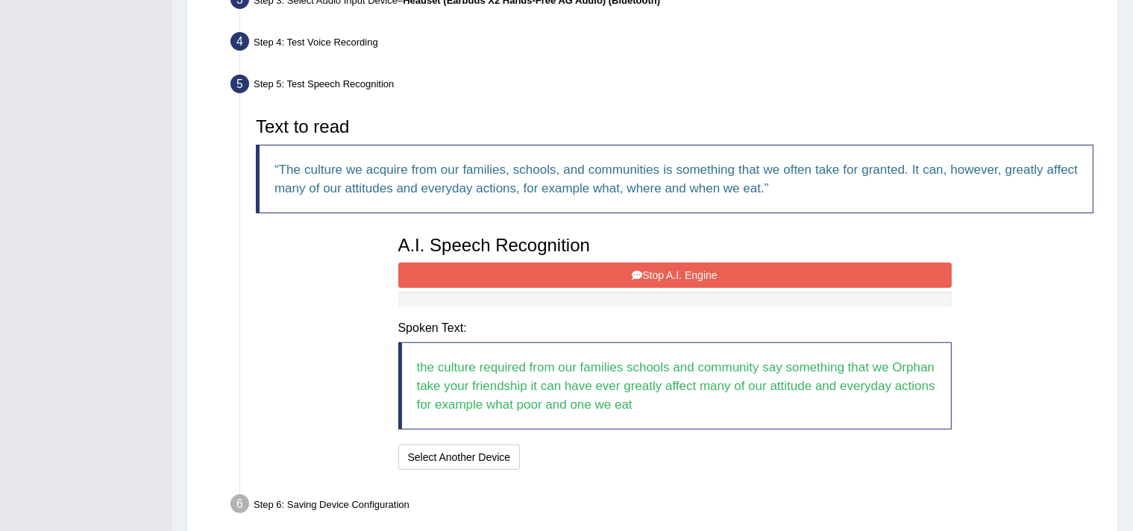
click at [617, 272] on button "Stop A.I. Engine" at bounding box center [674, 275] width 553 height 25
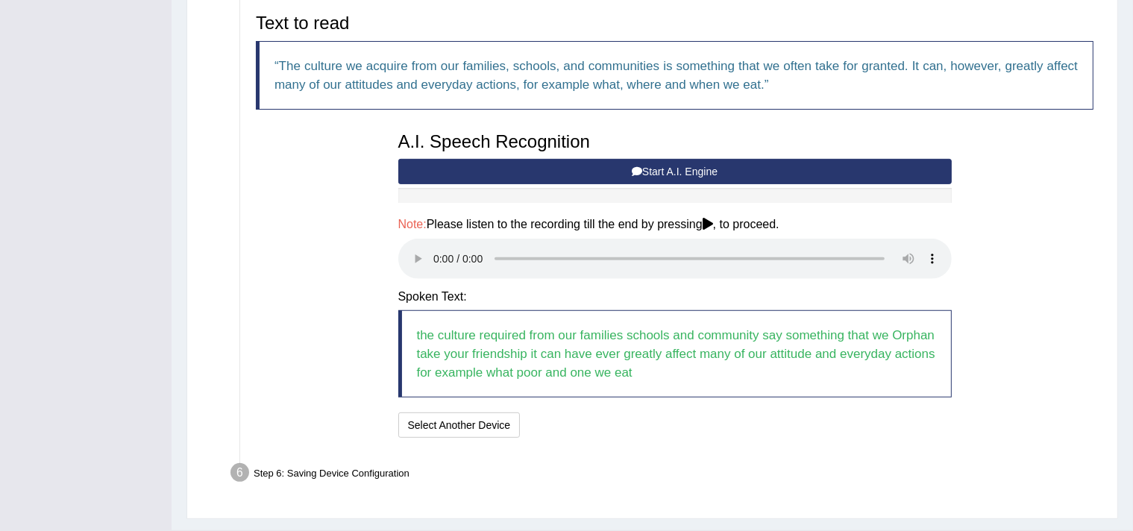
scroll to position [528, 0]
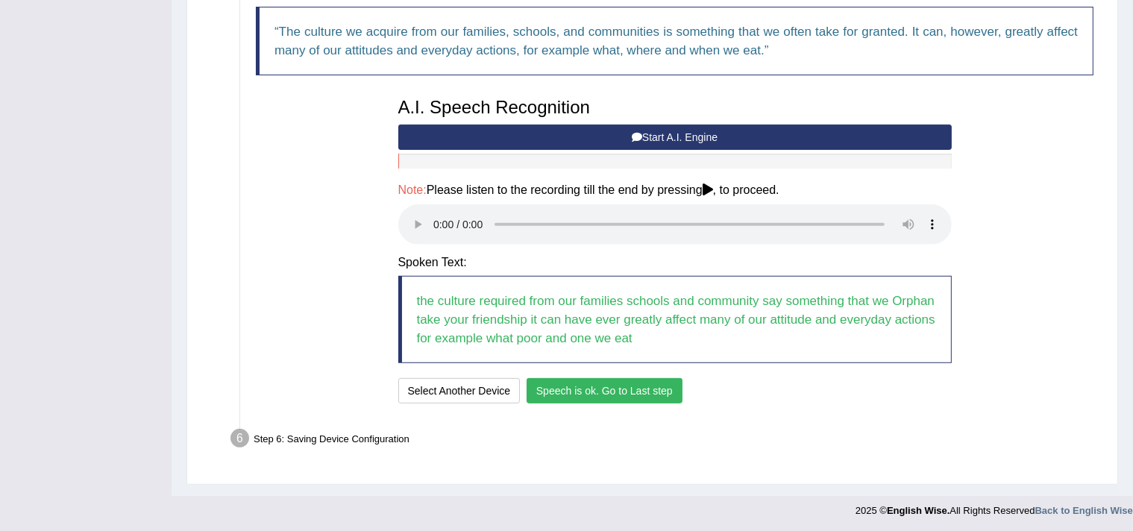
click at [614, 386] on button "Speech is ok. Go to Last step" at bounding box center [604, 390] width 156 height 25
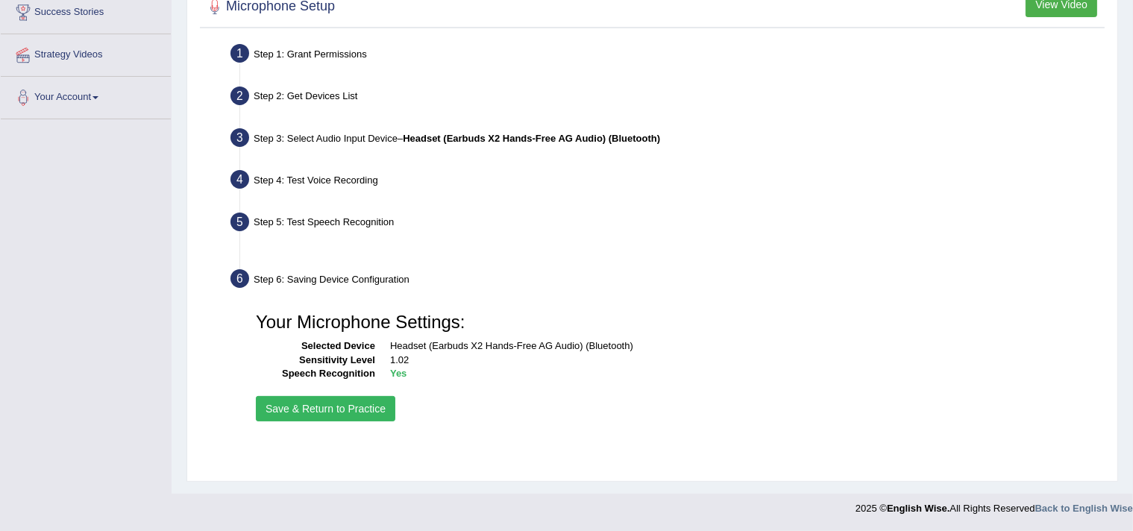
scroll to position [252, 0]
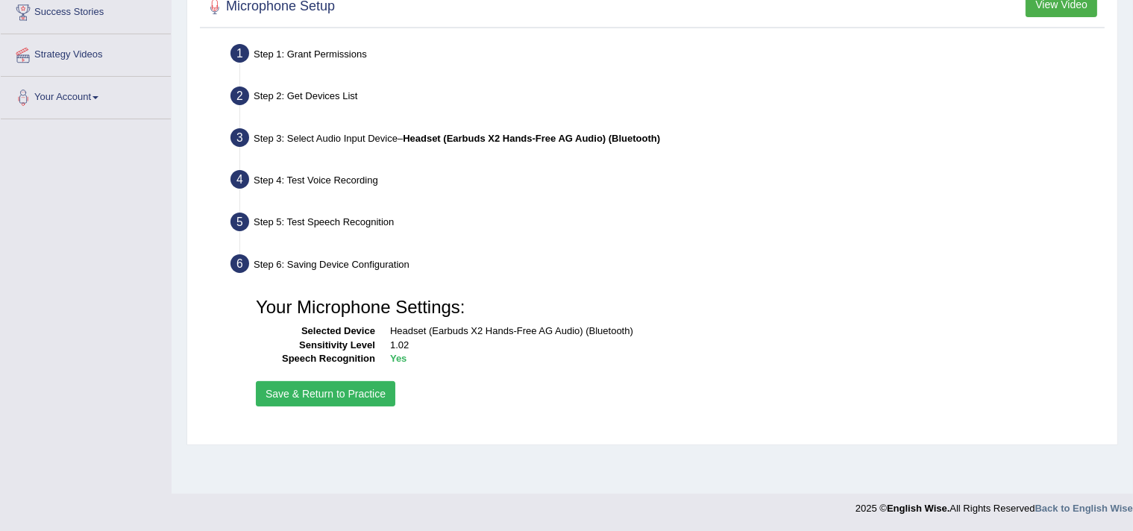
click at [328, 391] on button "Save & Return to Practice" at bounding box center [325, 393] width 139 height 25
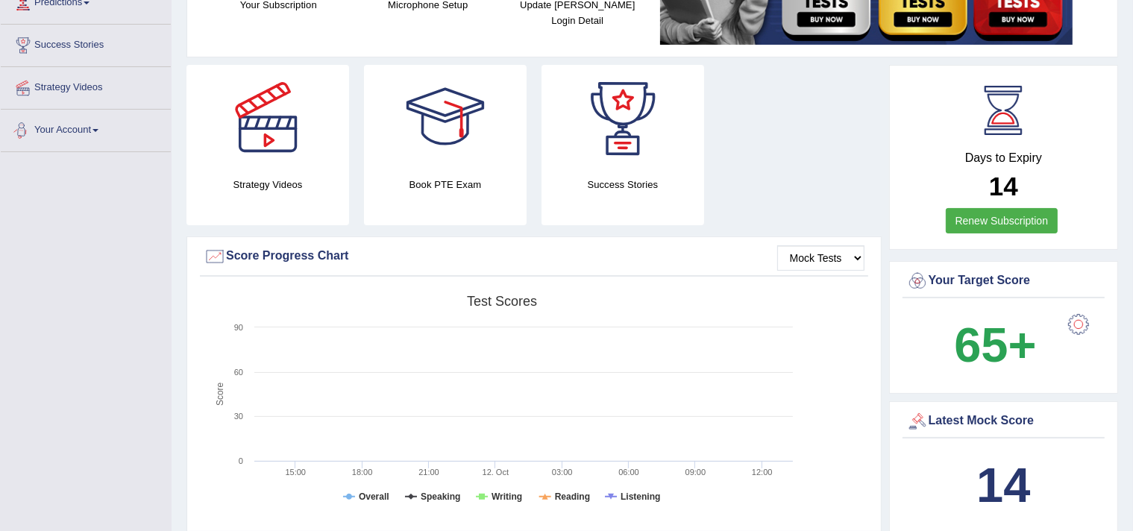
scroll to position [149, 0]
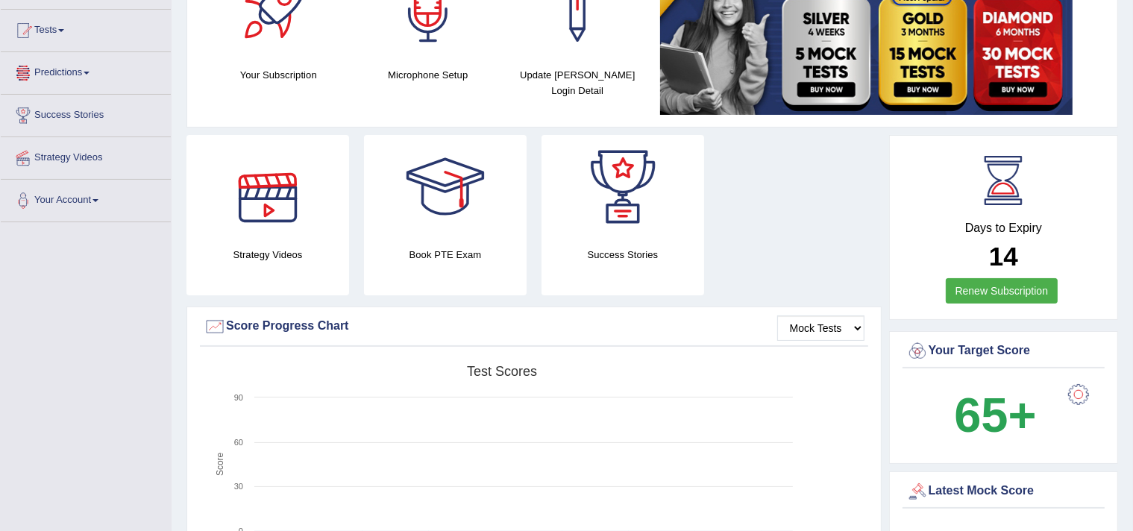
click at [96, 72] on link "Predictions" at bounding box center [86, 70] width 170 height 37
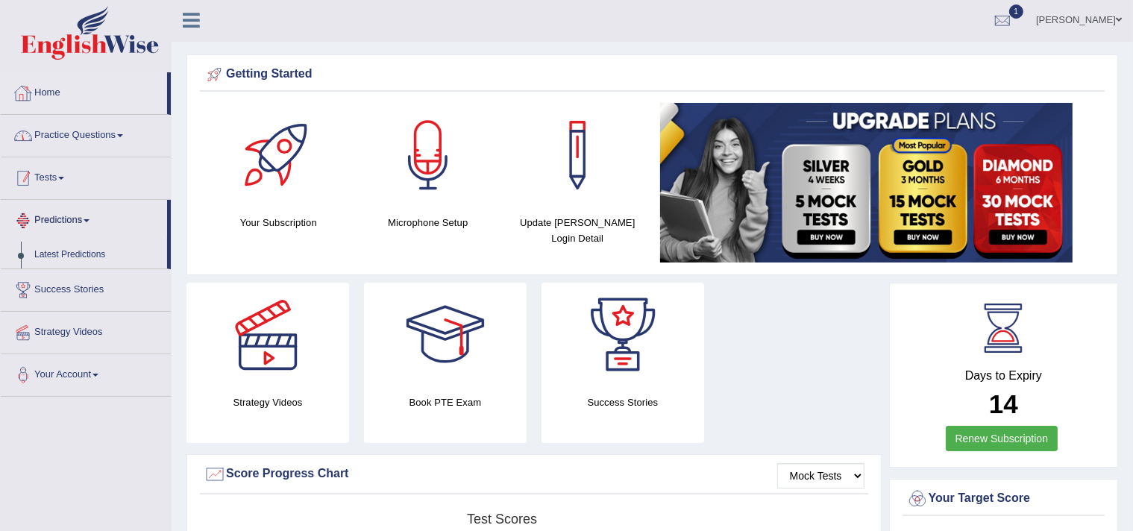
scroll to position [0, 0]
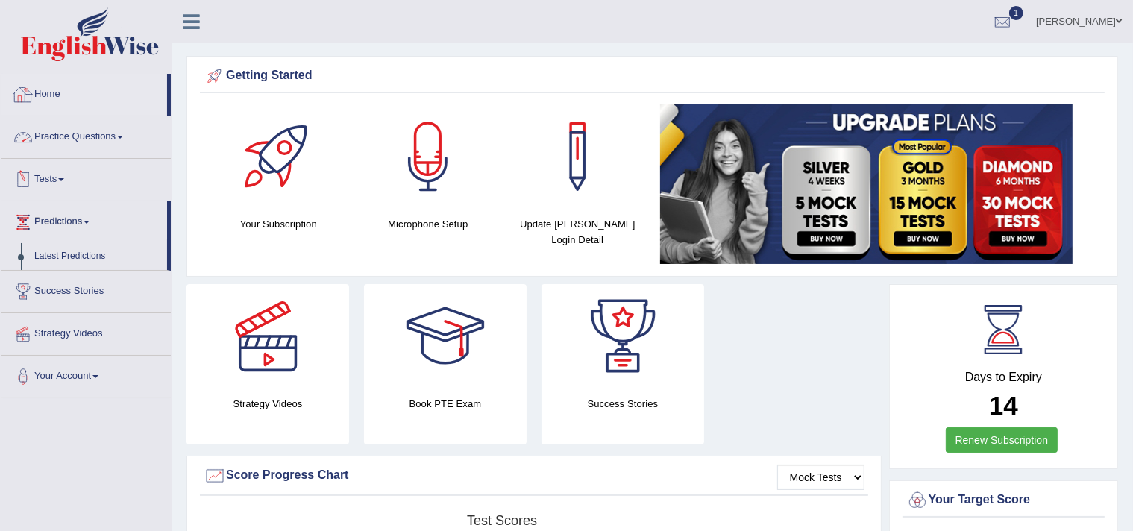
click at [101, 139] on link "Practice Questions" at bounding box center [86, 134] width 170 height 37
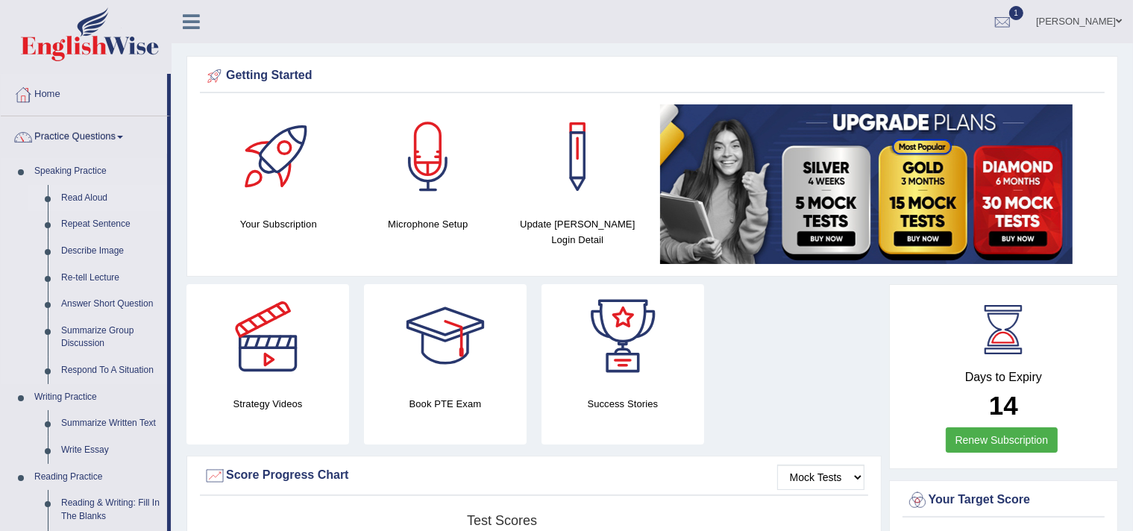
click at [78, 195] on link "Read Aloud" at bounding box center [110, 198] width 113 height 27
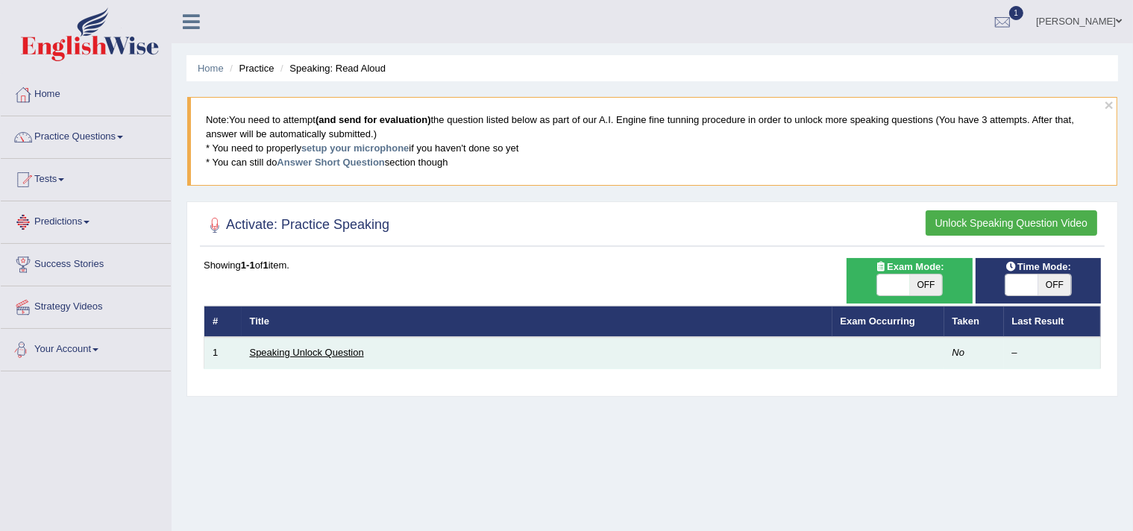
click at [252, 354] on link "Speaking Unlock Question" at bounding box center [307, 352] width 114 height 11
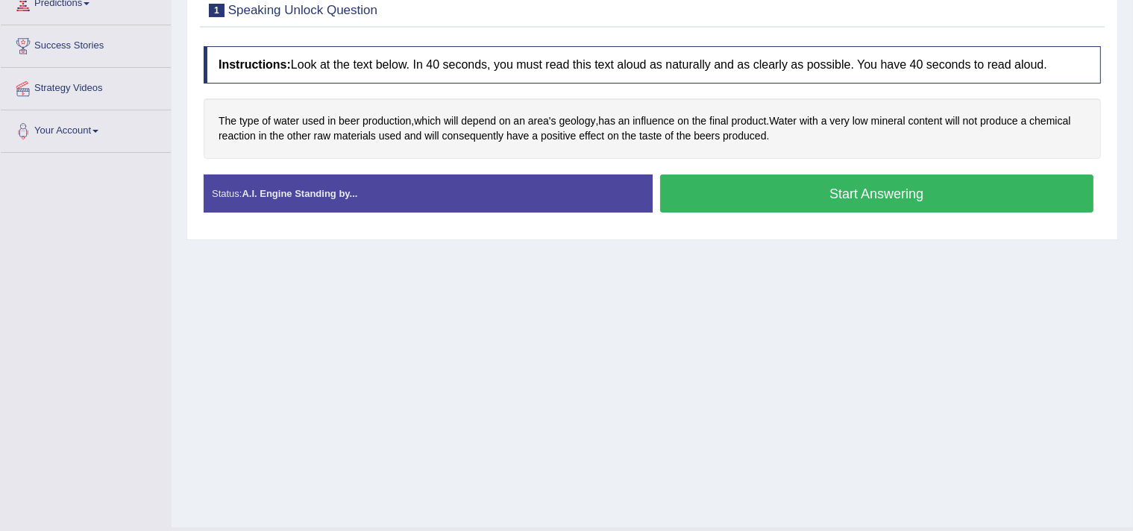
scroll to position [224, 0]
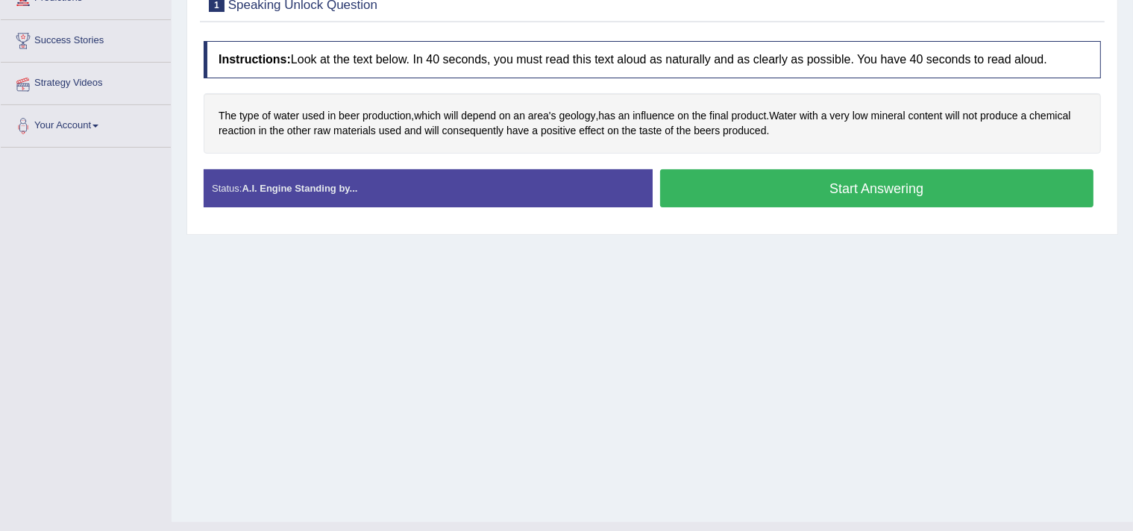
click at [835, 177] on button "Start Answering" at bounding box center [877, 188] width 434 height 38
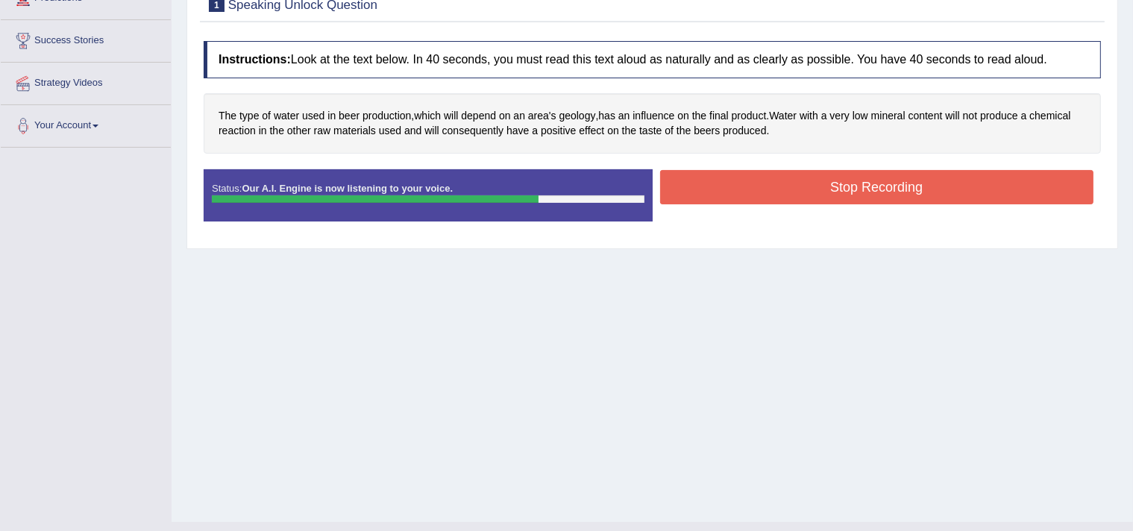
click at [792, 172] on button "Stop Recording" at bounding box center [877, 187] width 434 height 34
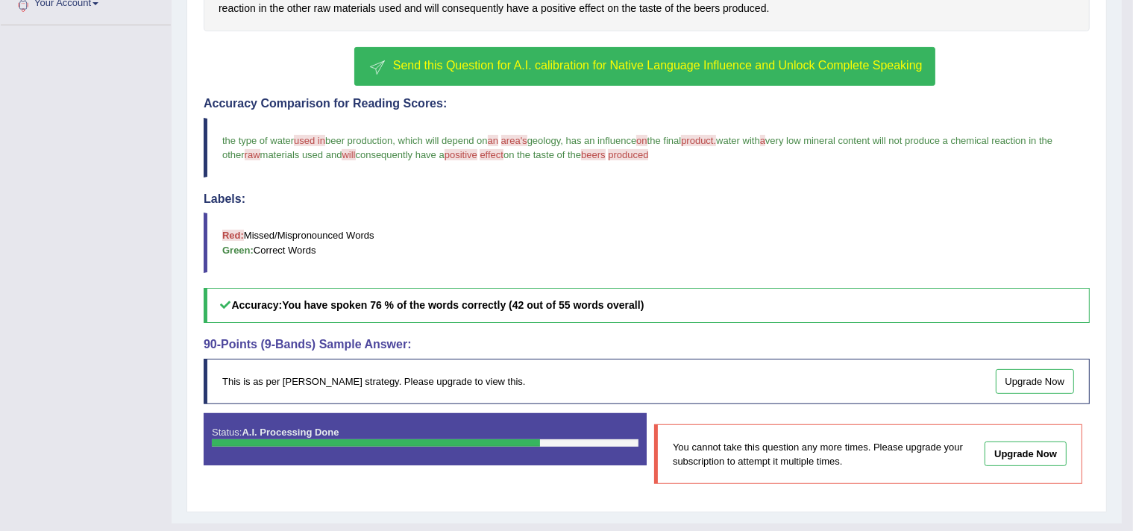
scroll to position [372, 0]
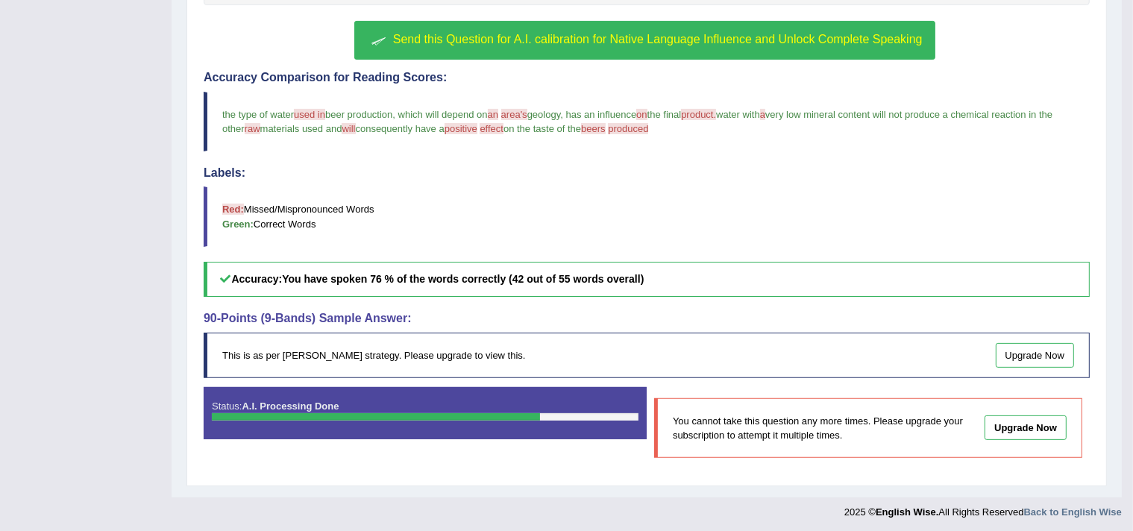
click at [216, 312] on h4 "90-Points (9-Bands) Sample Answer:" at bounding box center [647, 318] width 886 height 13
click at [265, 353] on div "This is as per English Wise's strategy. Please upgrade to view this. Upgrade Now" at bounding box center [647, 355] width 886 height 45
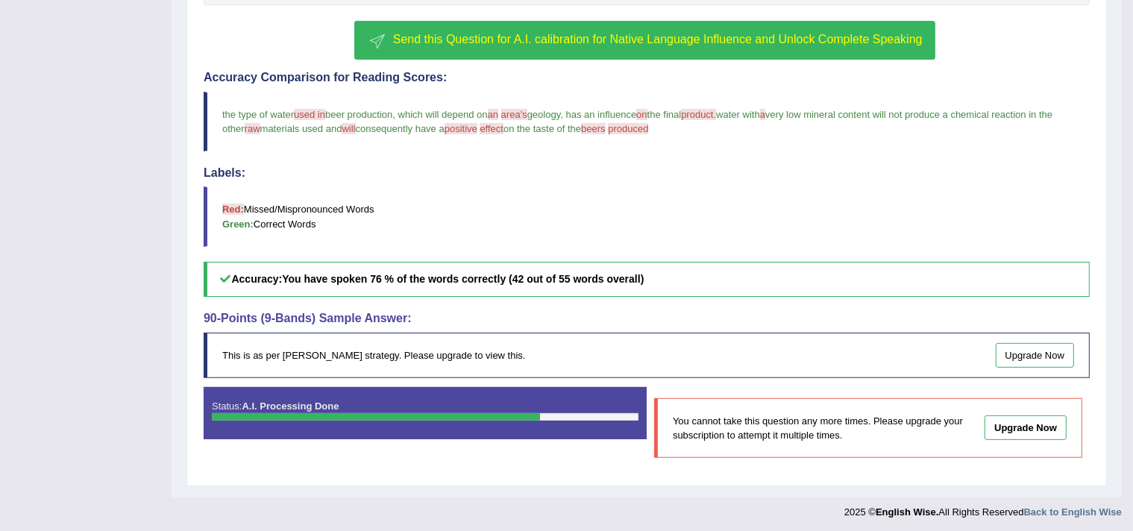
click at [281, 279] on h5 "Accuracy: You have spoken 76 % of the words correctly (42 out of 55 words overa…" at bounding box center [647, 279] width 886 height 35
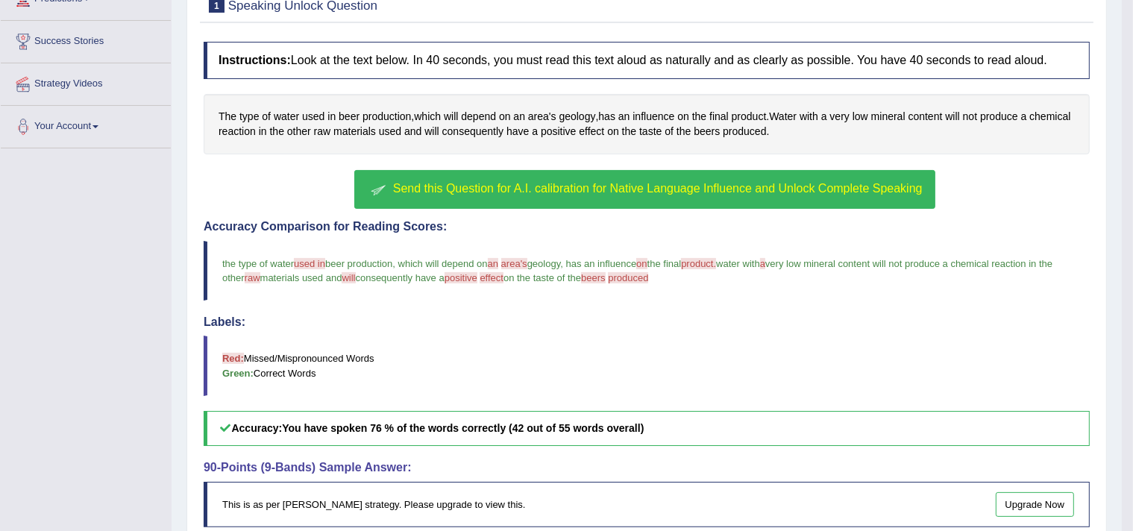
scroll to position [0, 0]
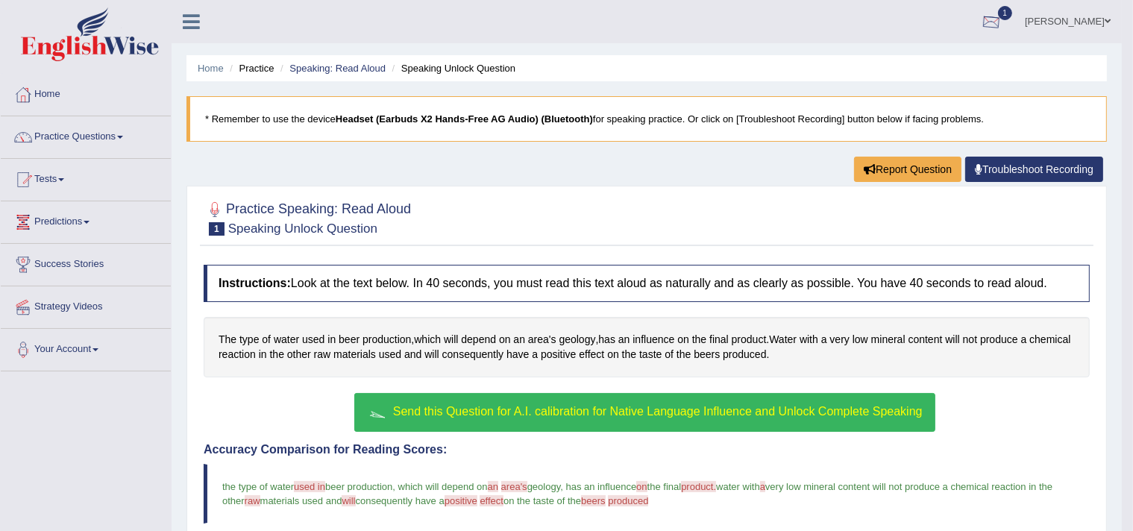
click at [981, 17] on div at bounding box center [991, 22] width 22 height 22
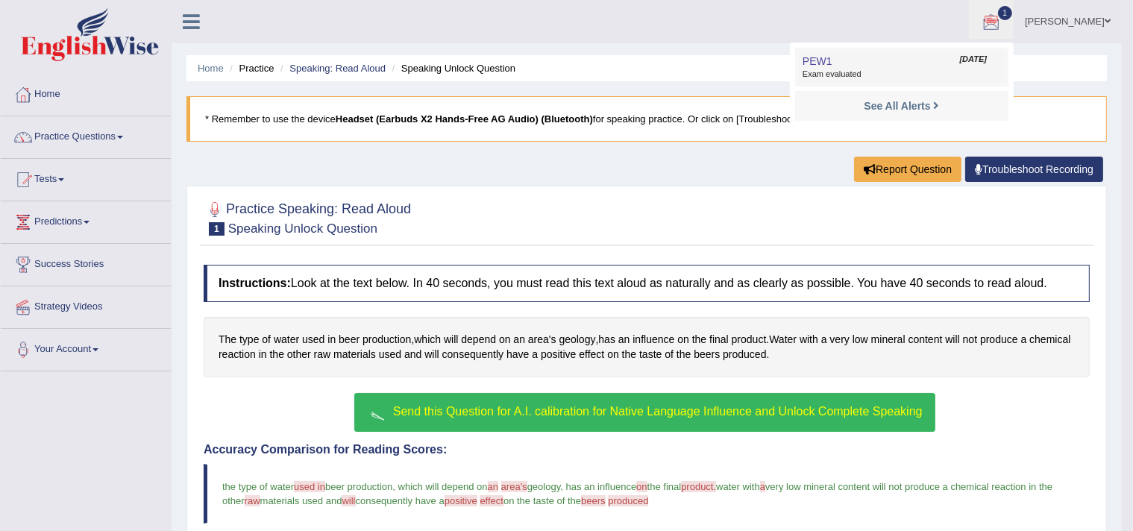
click at [811, 61] on span "PEW1" at bounding box center [817, 61] width 30 height 12
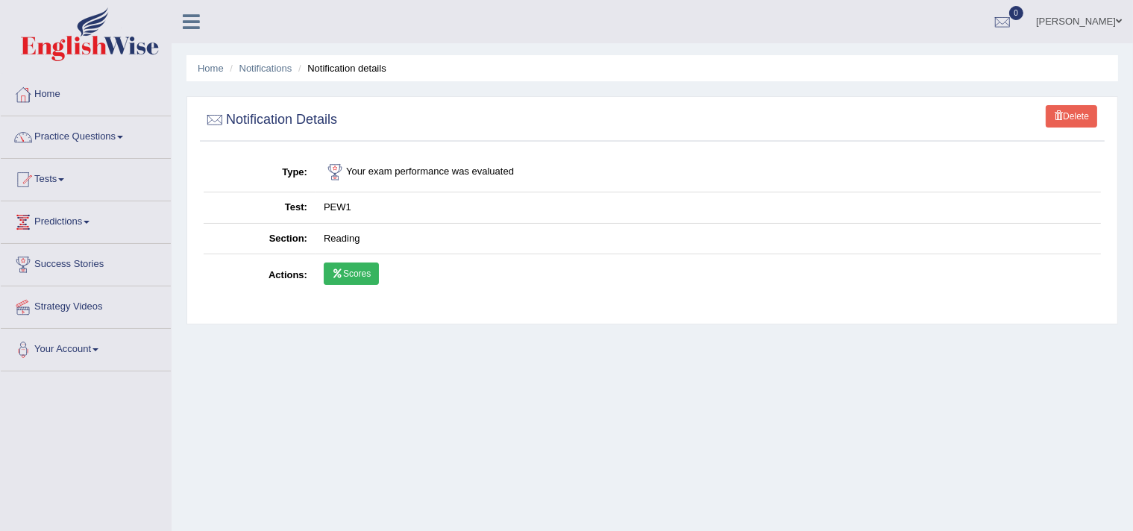
click at [394, 173] on td "Your exam performance was evaluated" at bounding box center [707, 173] width 785 height 40
click at [337, 207] on td "PEW1" at bounding box center [707, 207] width 785 height 31
click at [343, 269] on link "Scores" at bounding box center [351, 274] width 55 height 22
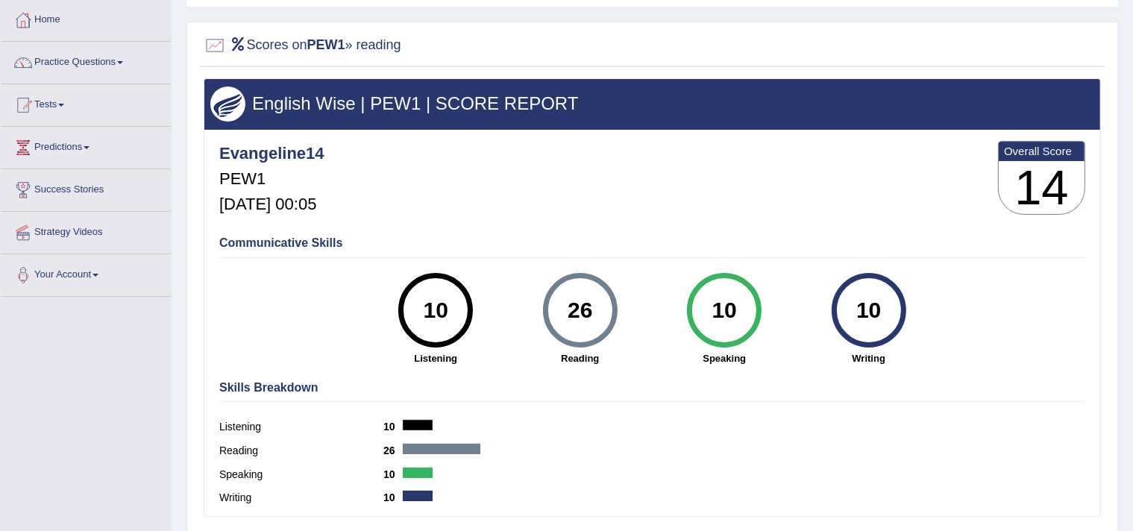
scroll to position [149, 0]
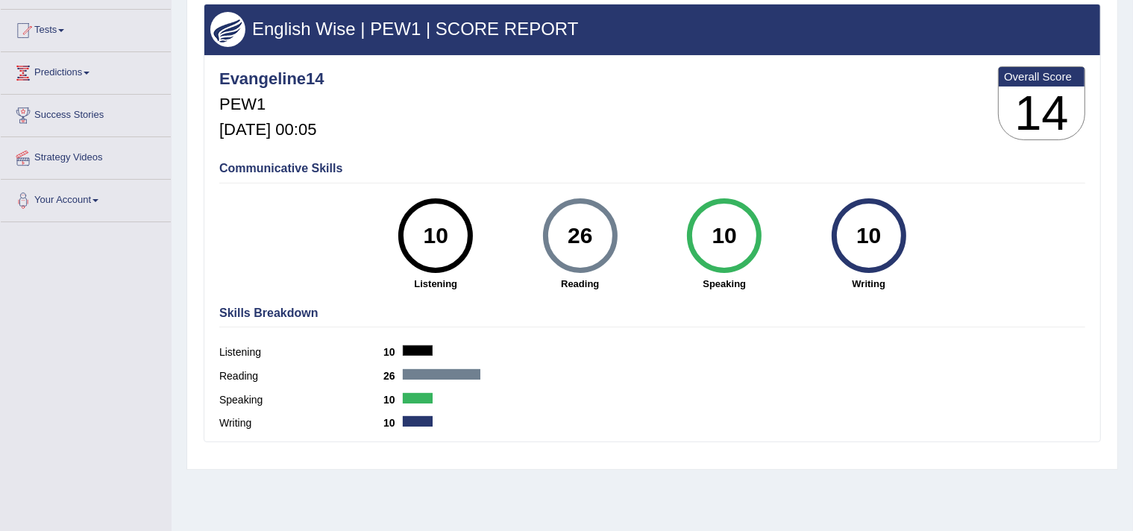
click at [583, 236] on div "26" at bounding box center [580, 235] width 54 height 63
click at [612, 314] on h4 "Skills Breakdown" at bounding box center [652, 313] width 866 height 13
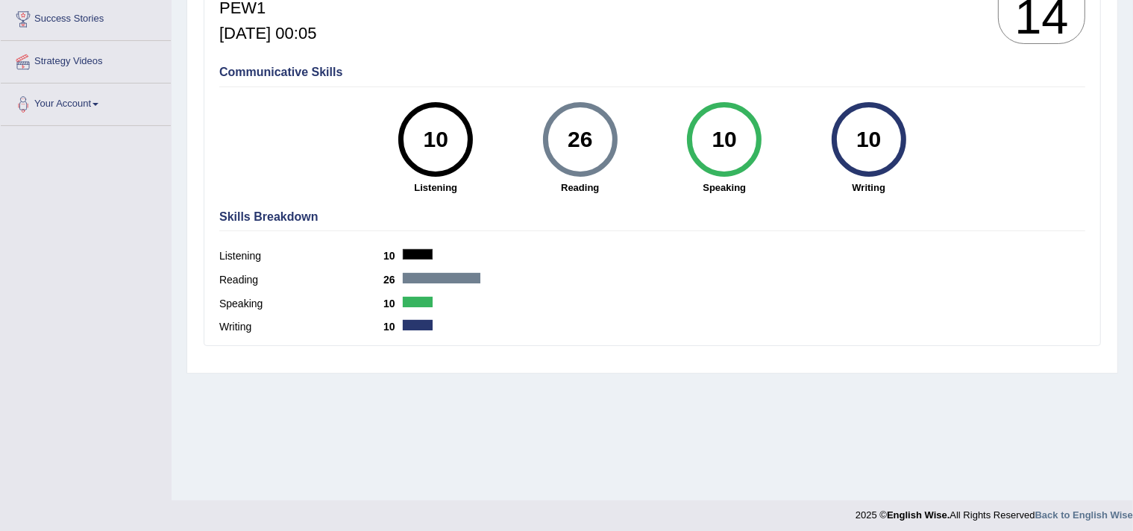
scroll to position [252, 0]
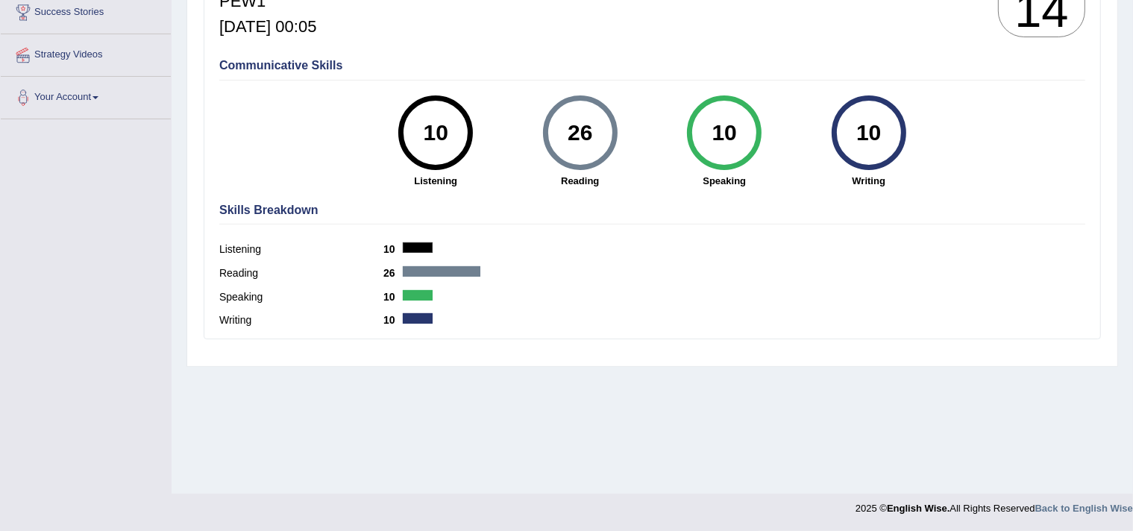
click at [407, 271] on div at bounding box center [442, 271] width 78 height 10
click at [408, 271] on div at bounding box center [442, 271] width 78 height 10
click at [418, 246] on div at bounding box center [418, 247] width 30 height 10
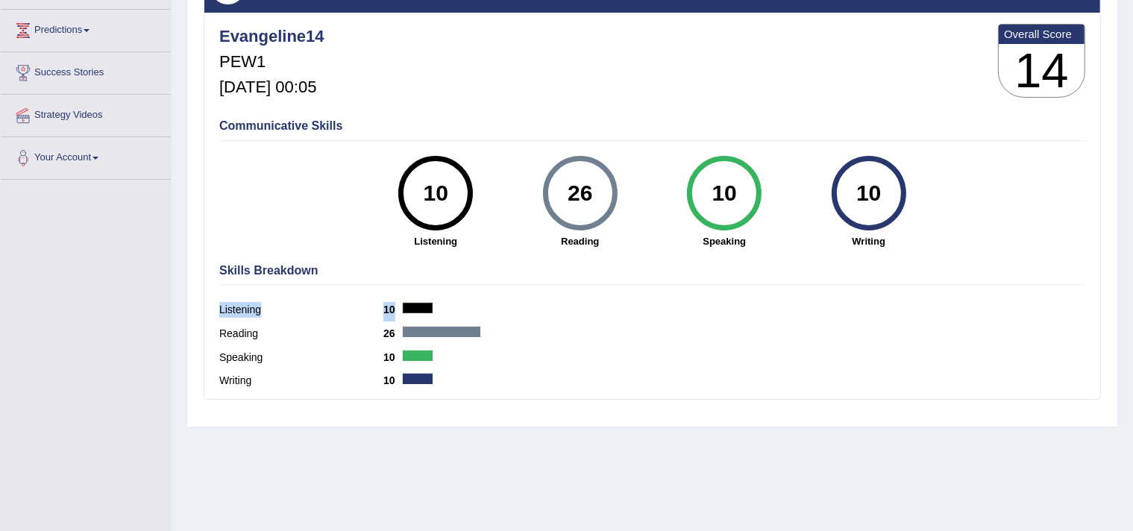
scroll to position [103, 0]
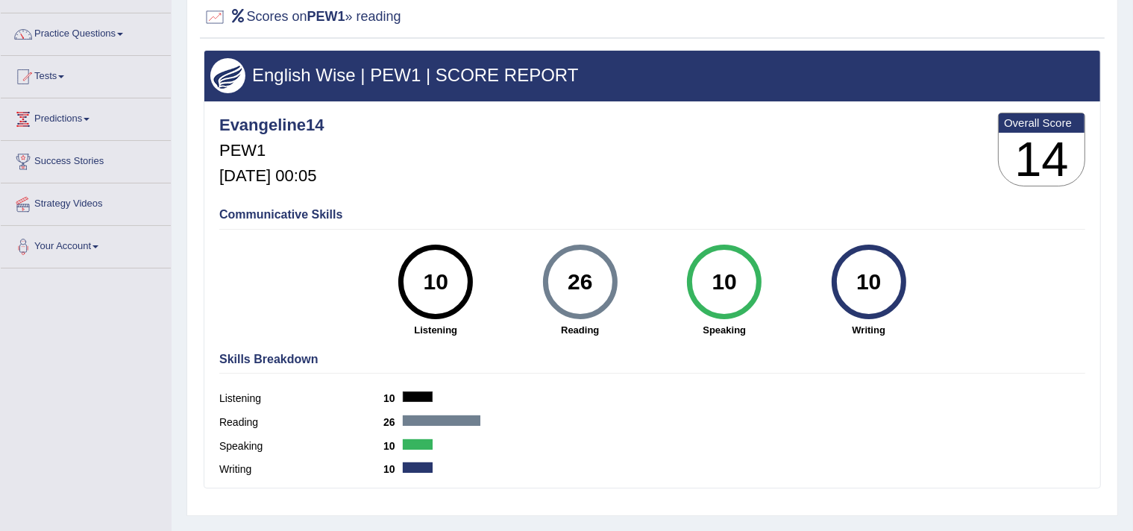
click at [498, 216] on h4 "Communicative Skills" at bounding box center [652, 214] width 866 height 13
click at [580, 294] on div "26" at bounding box center [580, 282] width 54 height 63
click at [573, 357] on h4 "Skills Breakdown" at bounding box center [652, 359] width 866 height 13
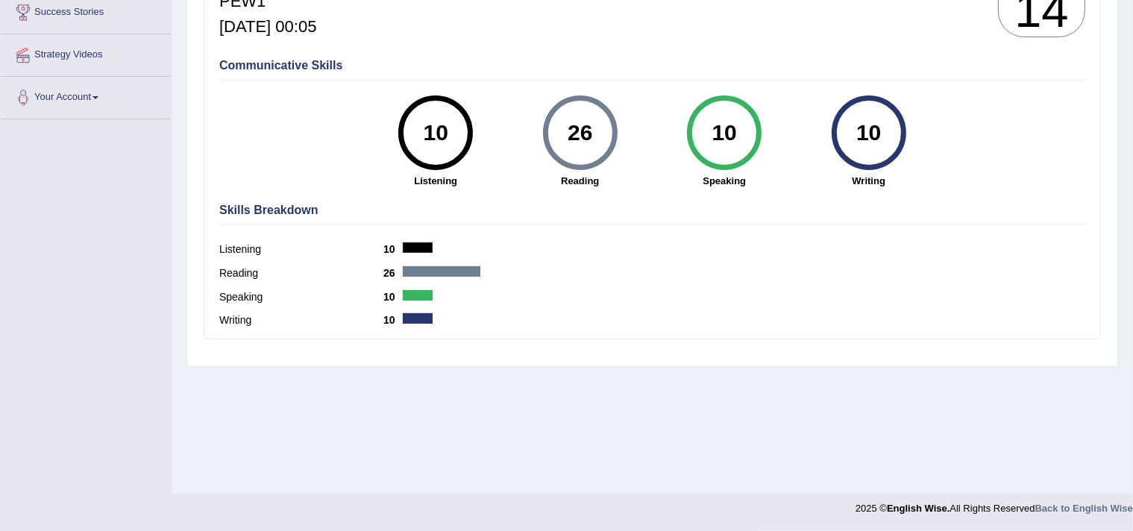
click at [421, 270] on div at bounding box center [442, 271] width 78 height 10
click at [603, 354] on div "English Wise | PEW1 | SCORE REPORT Evangeline14 PEW1 [DATE] 00:05 Overall Score…" at bounding box center [652, 130] width 905 height 458
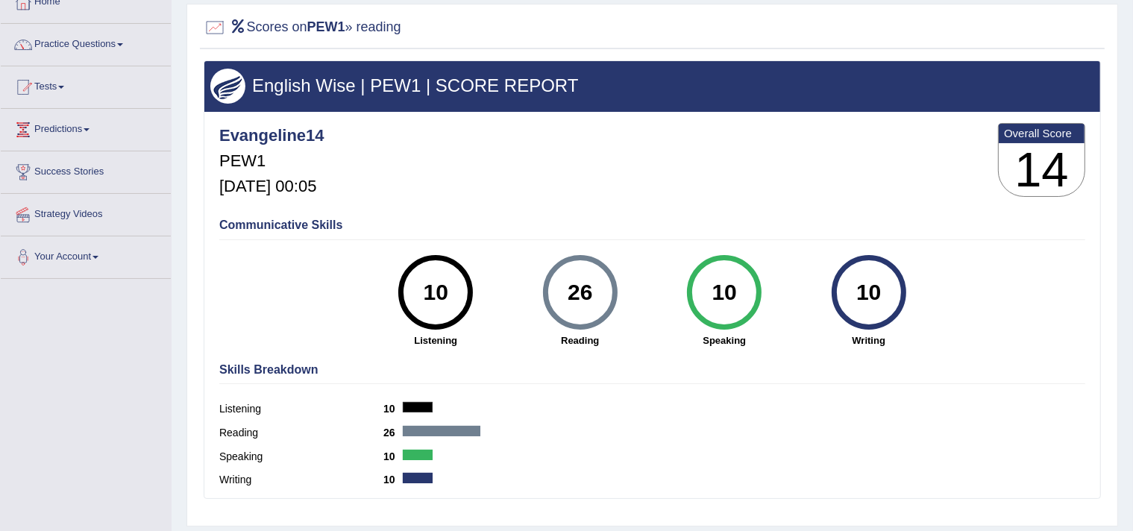
scroll to position [28, 0]
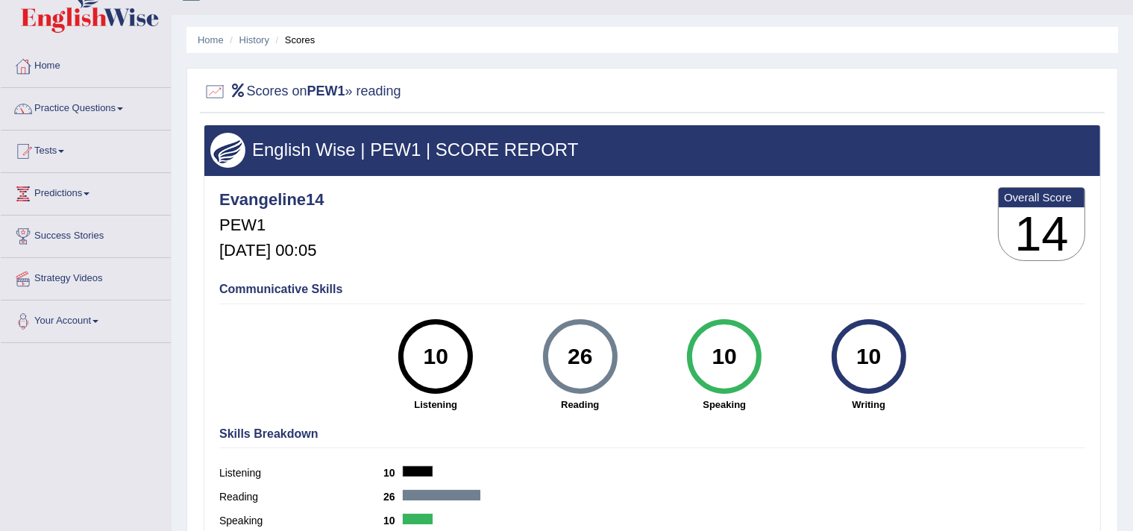
click at [1052, 224] on h3 "14" at bounding box center [1042, 234] width 86 height 54
click at [755, 276] on div "Communicative Skills 10 Listening 26 [GEOGRAPHIC_DATA] 10 Speaking 10 Writing" at bounding box center [652, 345] width 873 height 141
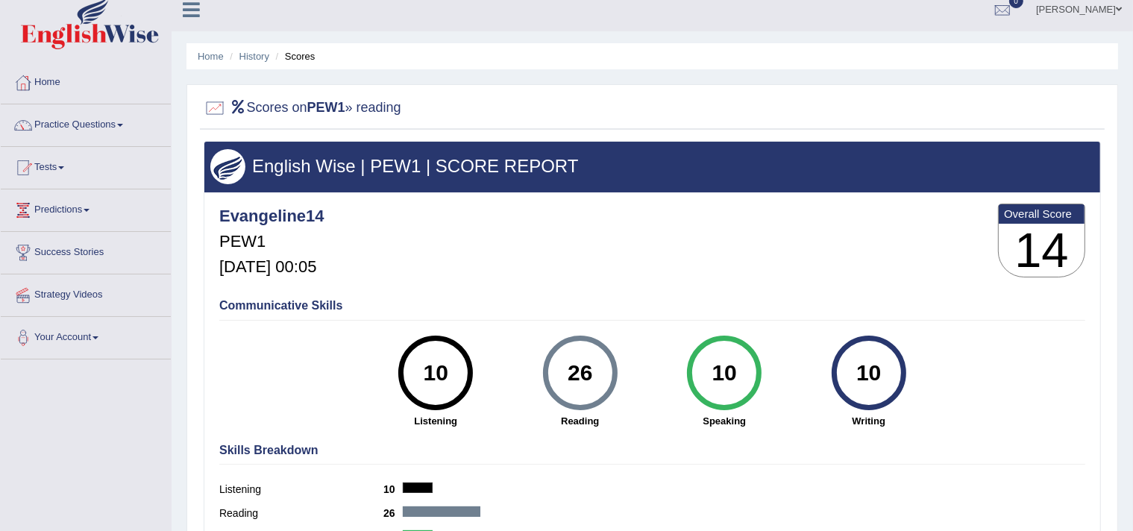
scroll to position [0, 0]
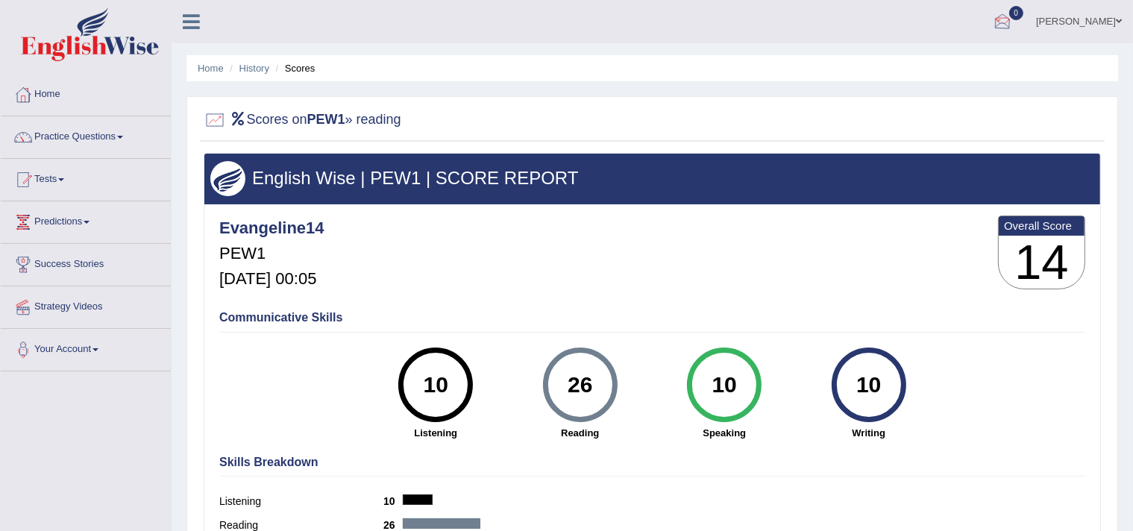
click at [1002, 16] on div at bounding box center [1002, 22] width 22 height 22
click at [1084, 20] on link "[PERSON_NAME]" at bounding box center [1079, 19] width 108 height 39
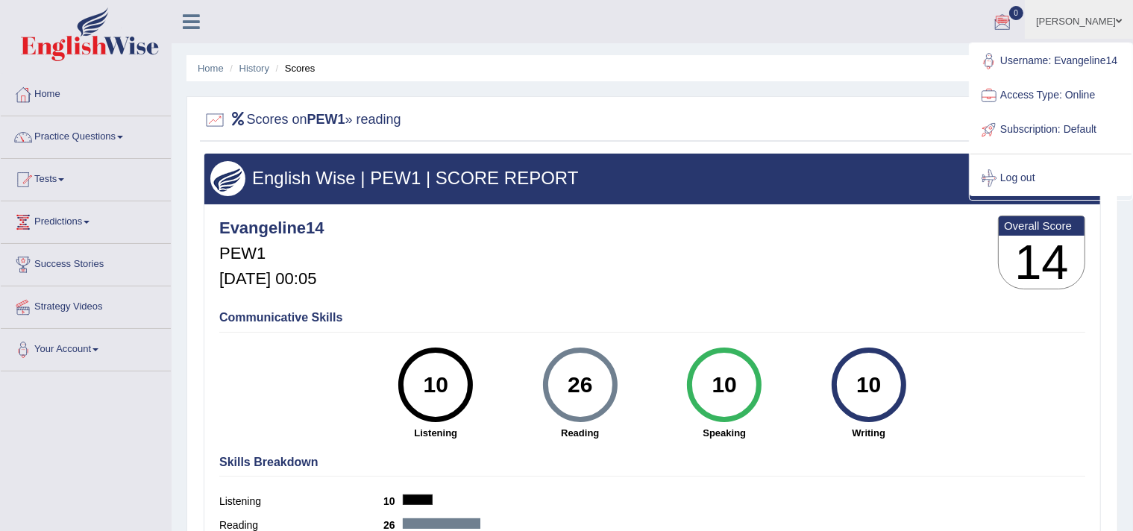
click at [1014, 126] on link "Subscription: Default" at bounding box center [1050, 130] width 161 height 34
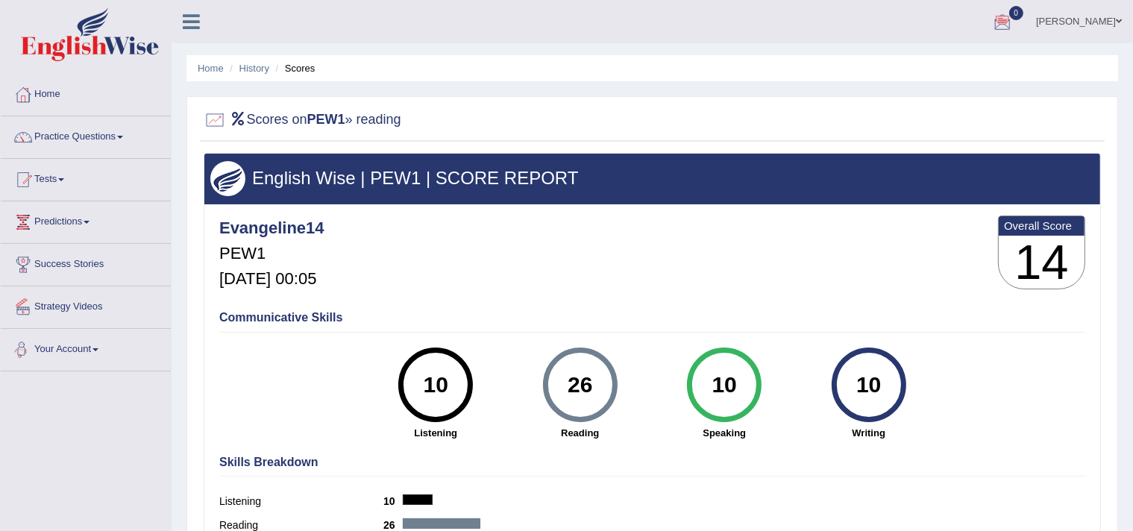
click at [82, 350] on link "Your Account" at bounding box center [86, 347] width 170 height 37
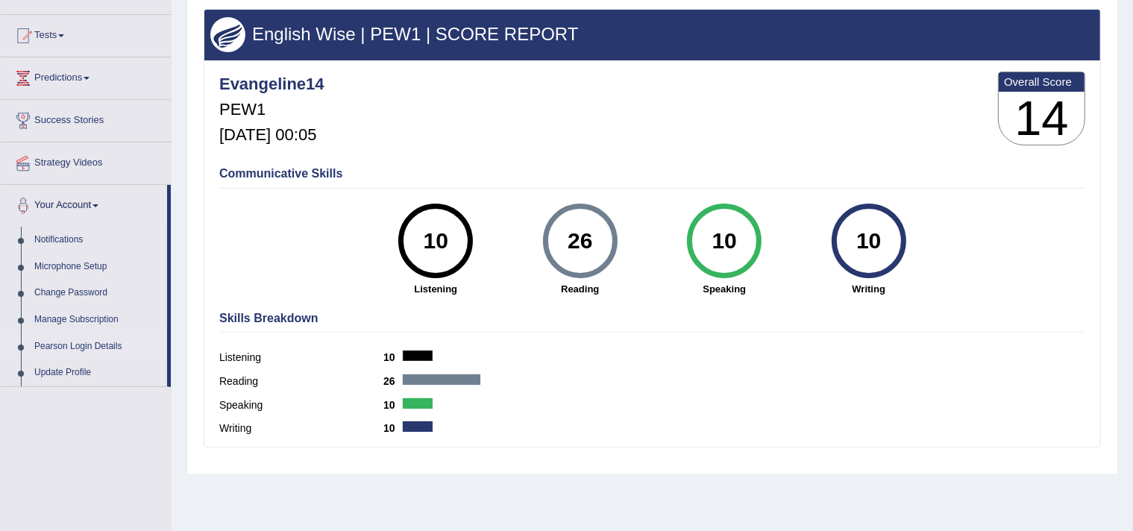
scroll to position [149, 0]
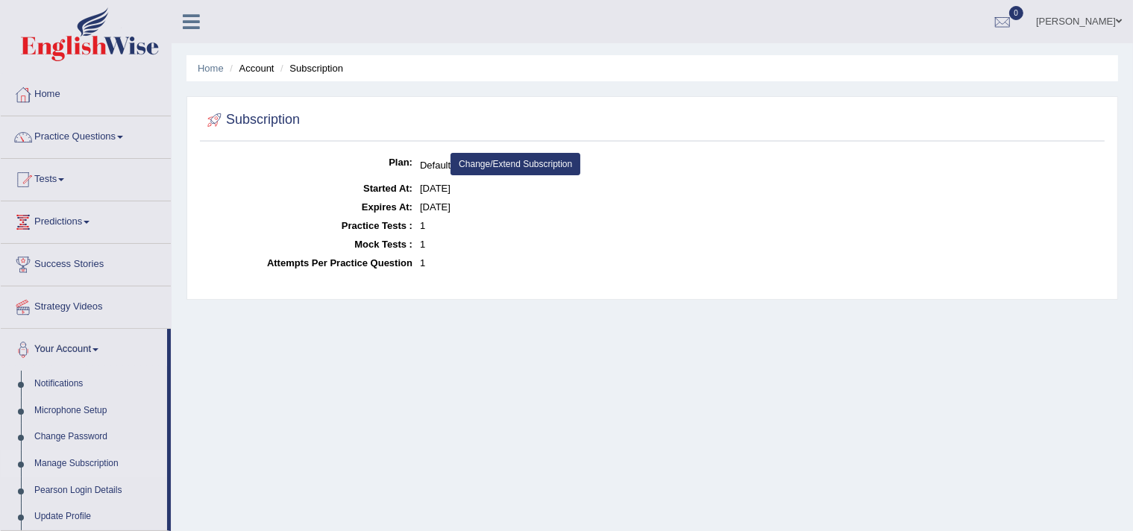
click at [433, 166] on dd "Default Change/Extend Subscription" at bounding box center [760, 166] width 681 height 26
click at [478, 367] on div "Home Account Subscription Subscription Plan: Default Change/Extend Subscription…" at bounding box center [652, 373] width 961 height 746
click at [501, 165] on link "Change/Extend Subscription" at bounding box center [515, 164] width 130 height 22
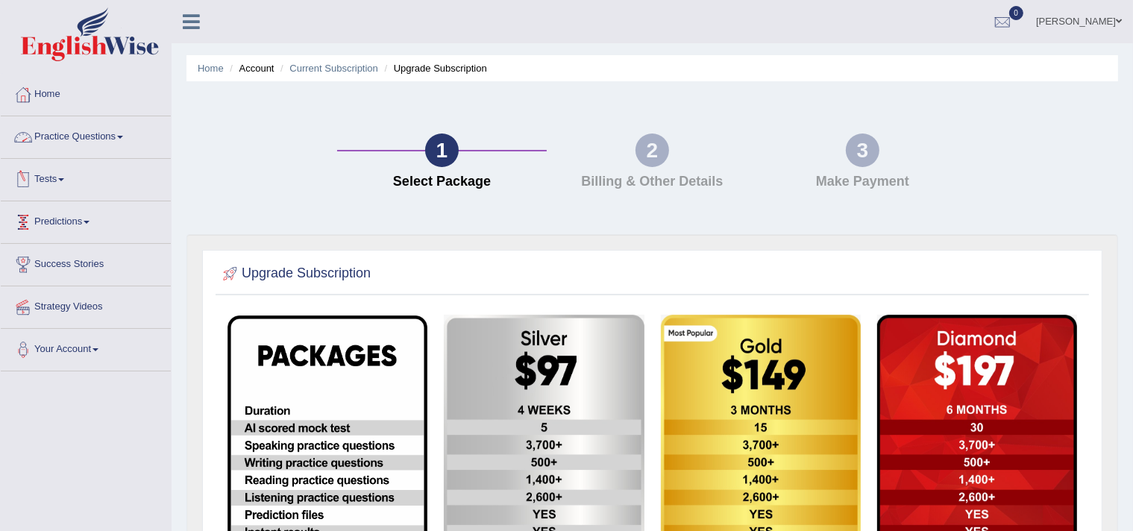
click at [81, 131] on link "Practice Questions" at bounding box center [86, 134] width 170 height 37
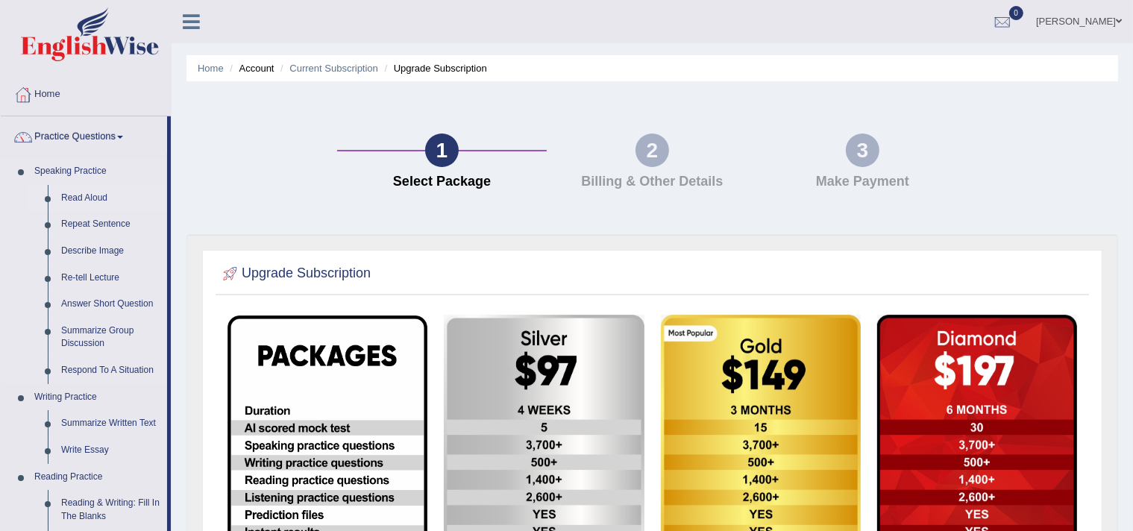
click at [80, 198] on link "Read Aloud" at bounding box center [110, 198] width 113 height 27
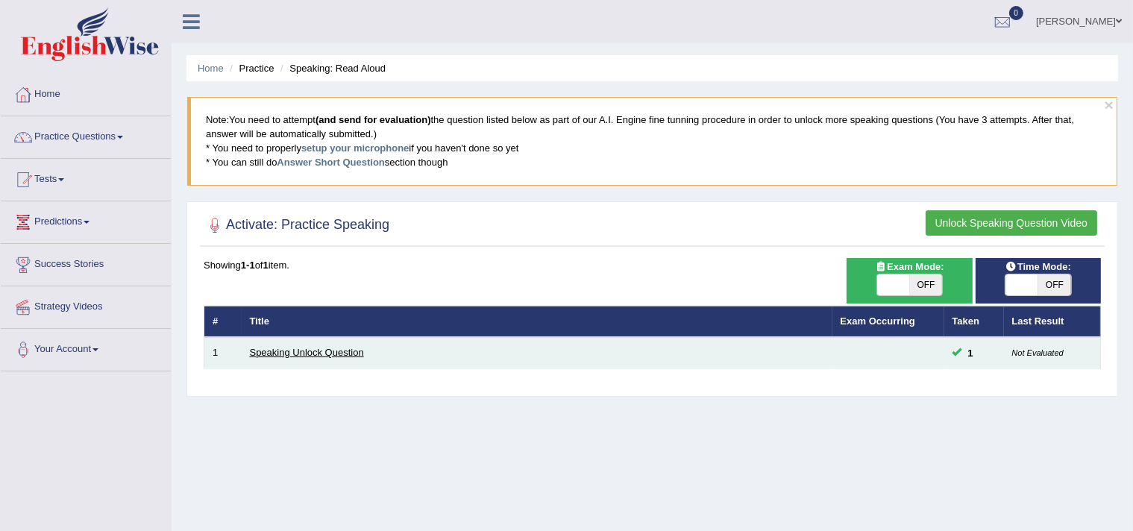
click at [313, 350] on link "Speaking Unlock Question" at bounding box center [307, 352] width 114 height 11
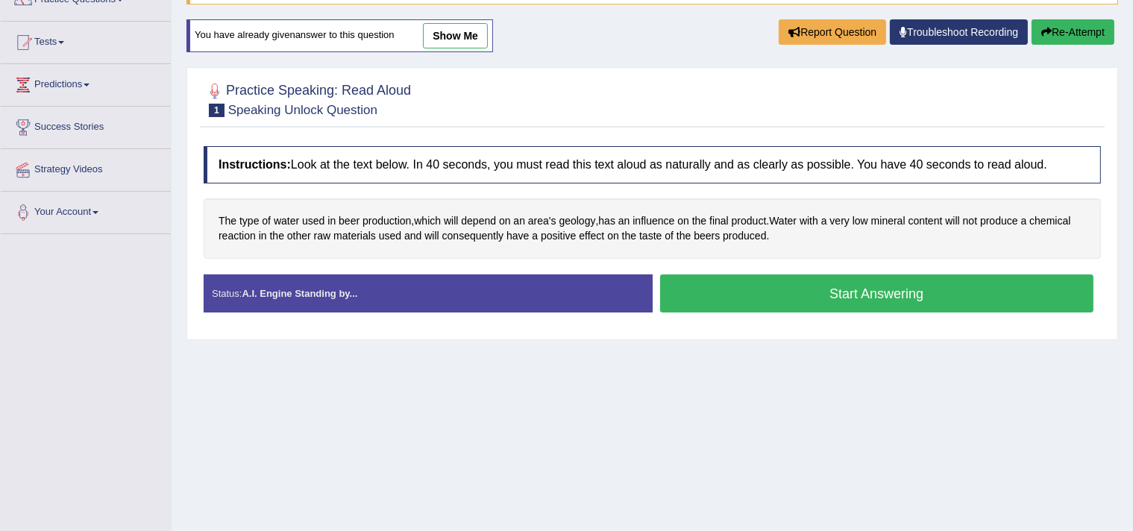
scroll to position [224, 0]
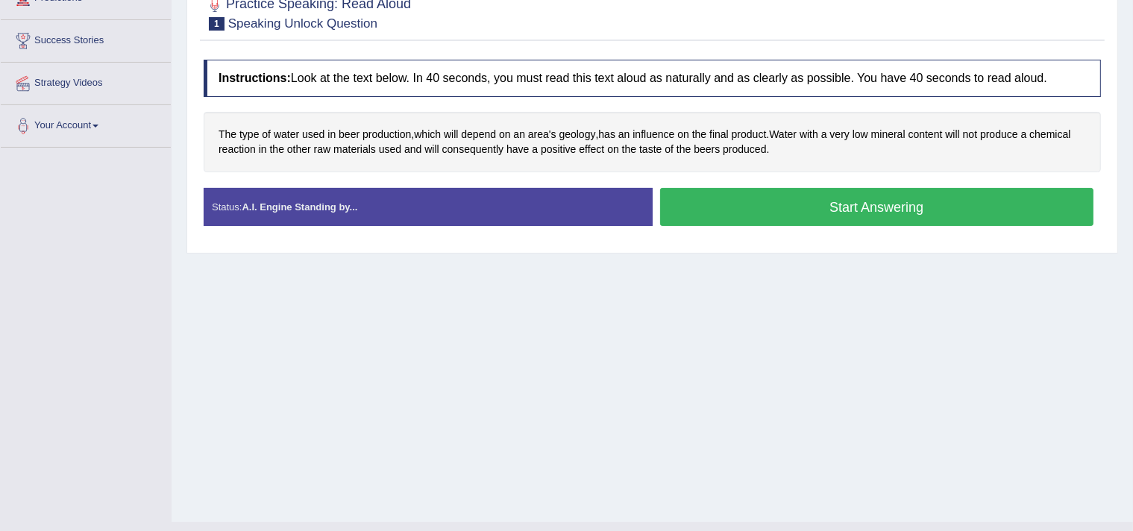
click at [852, 206] on button "Start Answering" at bounding box center [877, 207] width 434 height 38
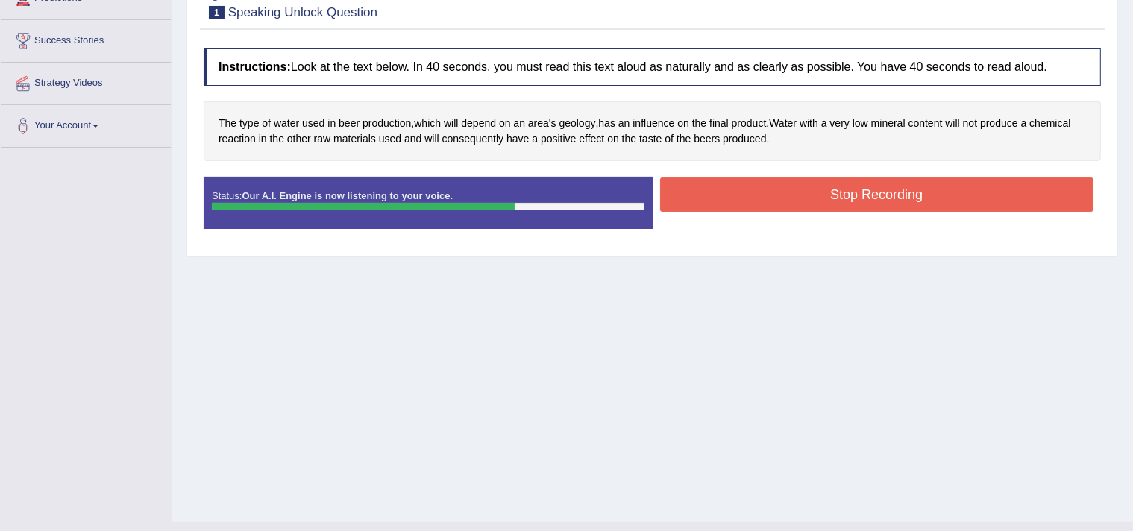
click at [916, 194] on button "Stop Recording" at bounding box center [877, 194] width 434 height 34
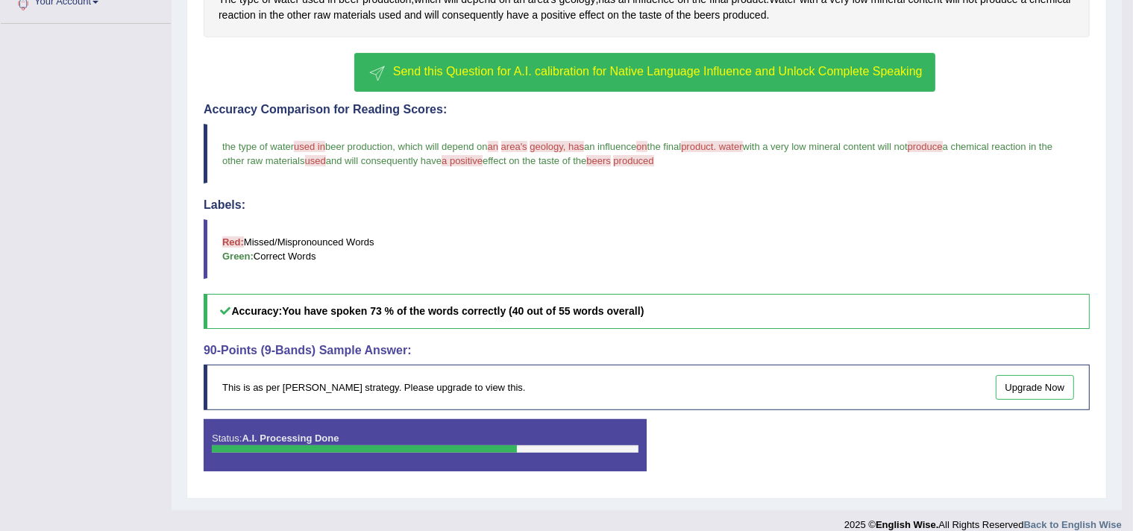
scroll to position [360, 0]
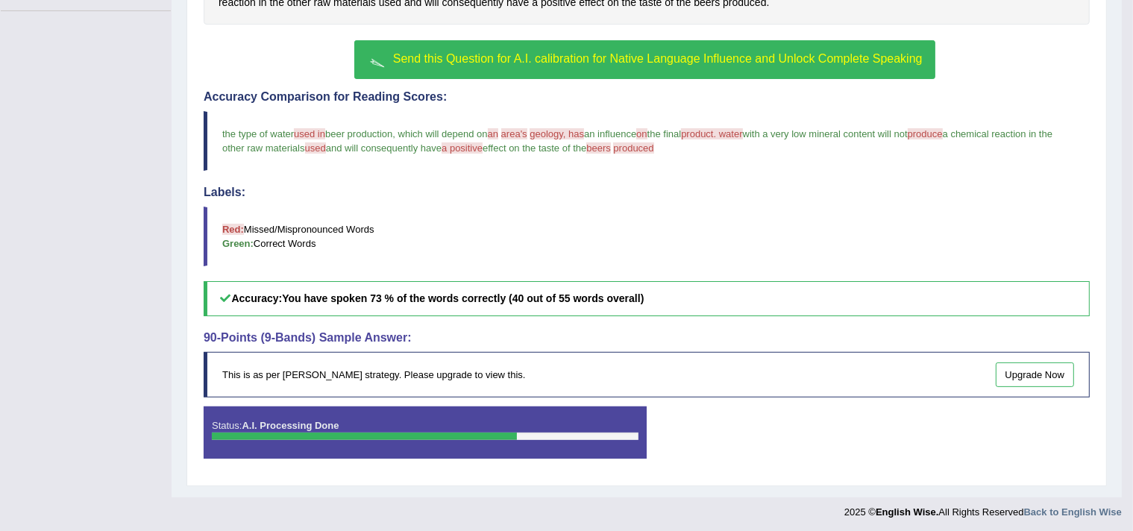
click at [385, 295] on b "You have spoken 73 % of the words correctly (40 out of 55 words overall)" at bounding box center [463, 298] width 362 height 12
click at [283, 375] on div "This is as per English Wise's strategy. Please upgrade to view this. Upgrade Now" at bounding box center [647, 374] width 886 height 45
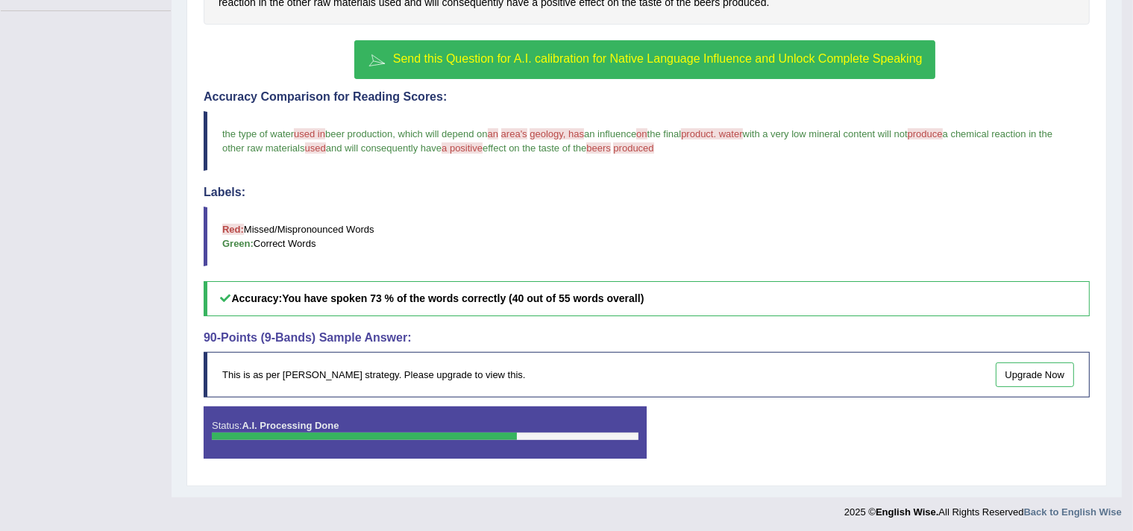
click at [284, 375] on div "This is as per English Wise's strategy. Please upgrade to view this. Upgrade Now" at bounding box center [647, 374] width 886 height 45
click at [457, 424] on div "Status: A.I. Processing Done" at bounding box center [425, 432] width 443 height 52
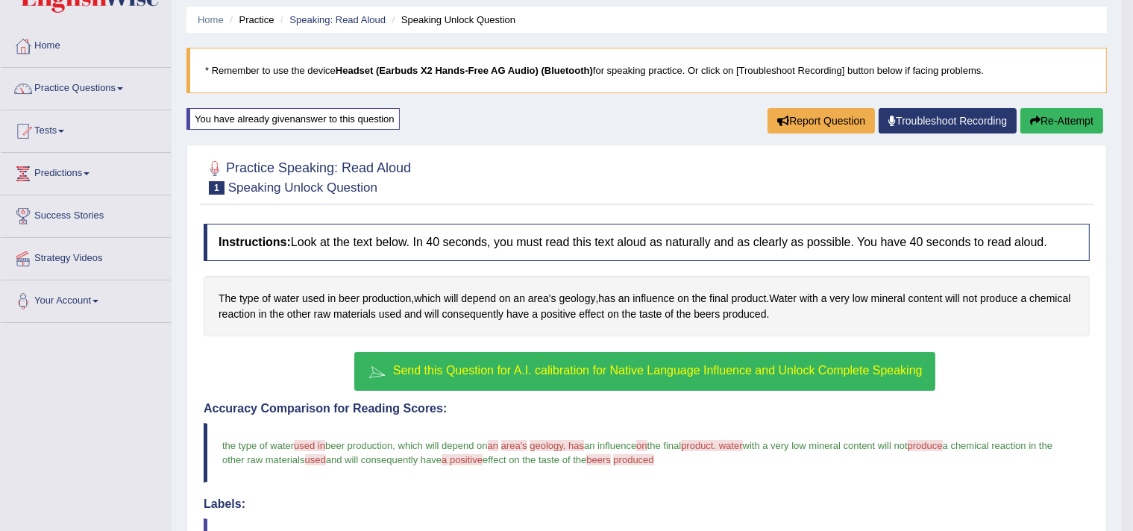
scroll to position [75, 0]
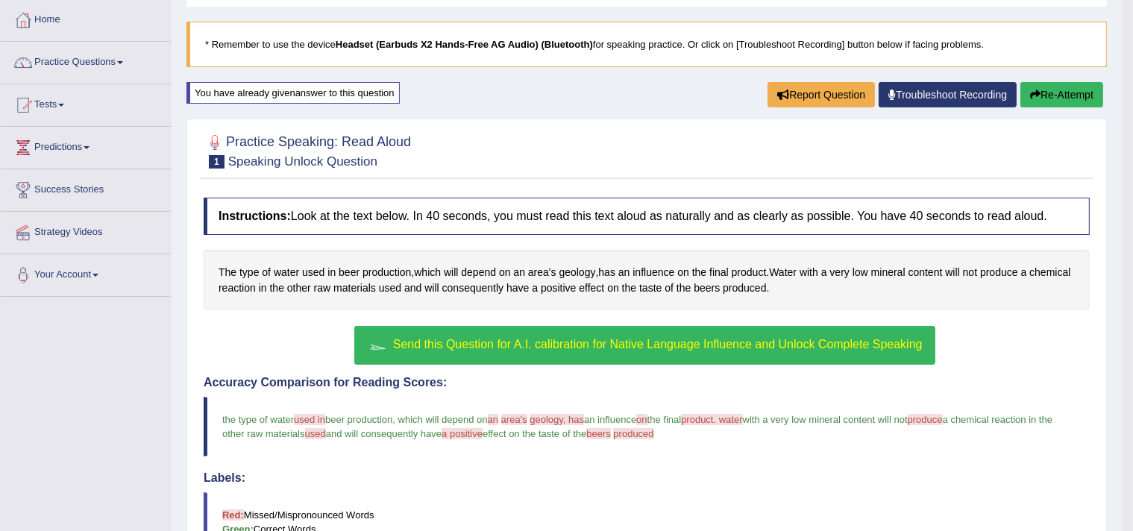
click at [466, 217] on h4 "Instructions: Look at the text below. In 40 seconds, you must read this text al…" at bounding box center [647, 216] width 886 height 37
click at [768, 216] on h4 "Instructions: Look at the text below. In 40 seconds, you must read this text al…" at bounding box center [647, 216] width 886 height 37
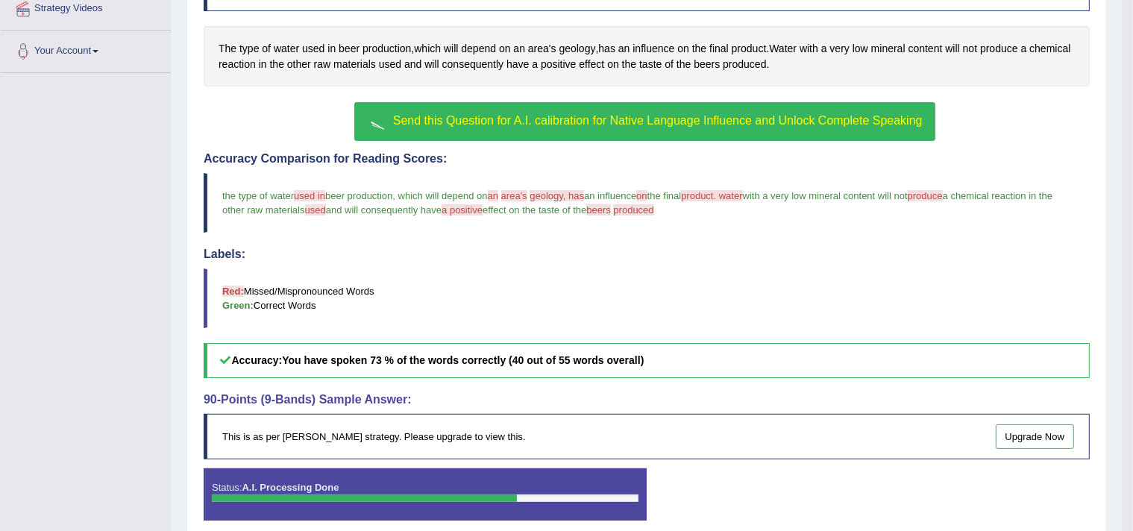
scroll to position [360, 0]
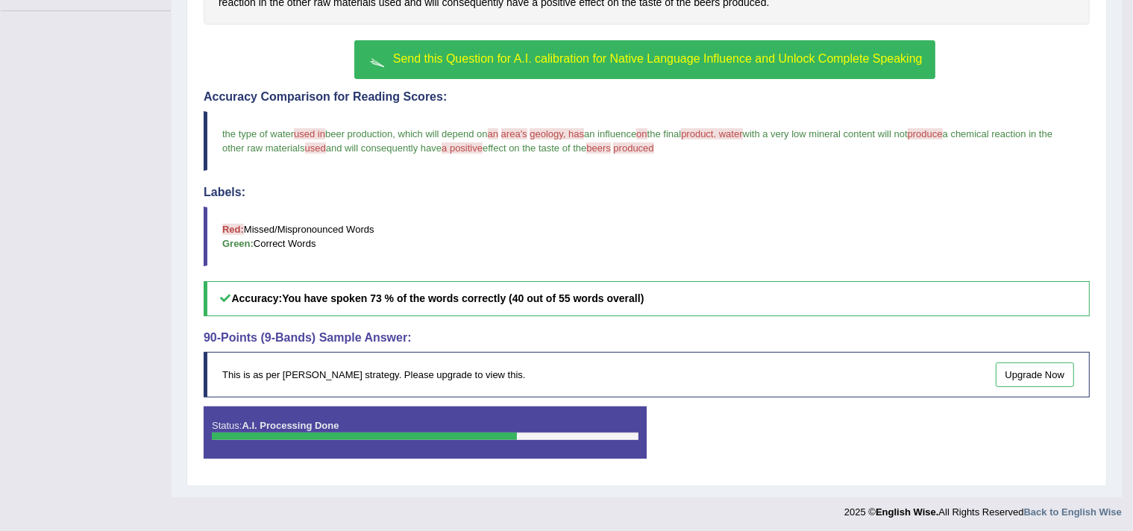
click at [447, 372] on div "This is as per English Wise's strategy. Please upgrade to view this. Upgrade Now" at bounding box center [647, 374] width 886 height 45
click at [253, 373] on div "This is as per English Wise's strategy. Please upgrade to view this. Upgrade Now" at bounding box center [647, 374] width 886 height 45
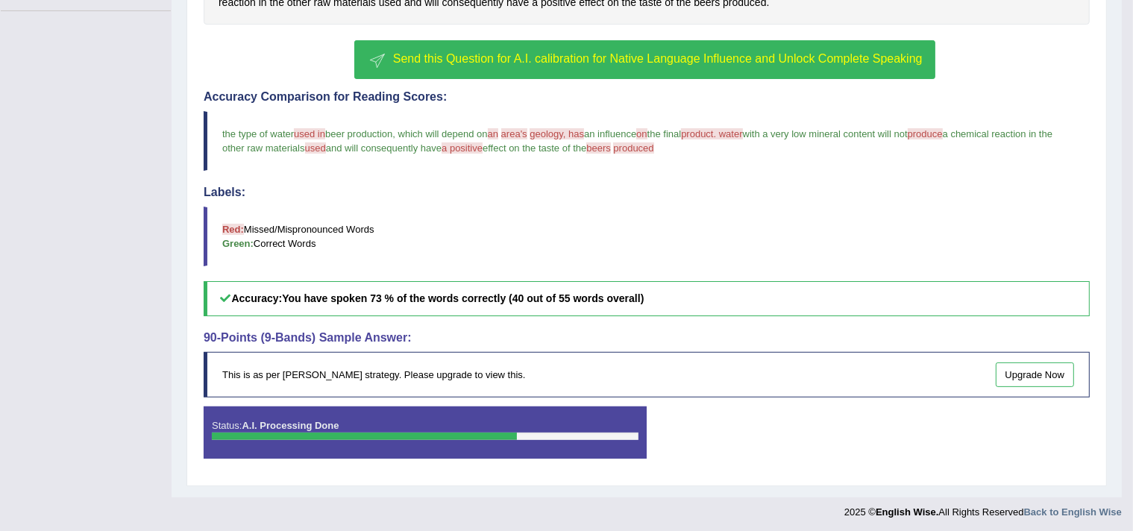
click at [253, 373] on div "This is as per English Wise's strategy. Please upgrade to view this. Upgrade Now" at bounding box center [647, 374] width 886 height 45
click at [349, 372] on div "This is as per English Wise's strategy. Please upgrade to view this. Upgrade Now" at bounding box center [647, 374] width 886 height 45
click at [221, 336] on h4 "90-Points (9-Bands) Sample Answer:" at bounding box center [647, 337] width 886 height 13
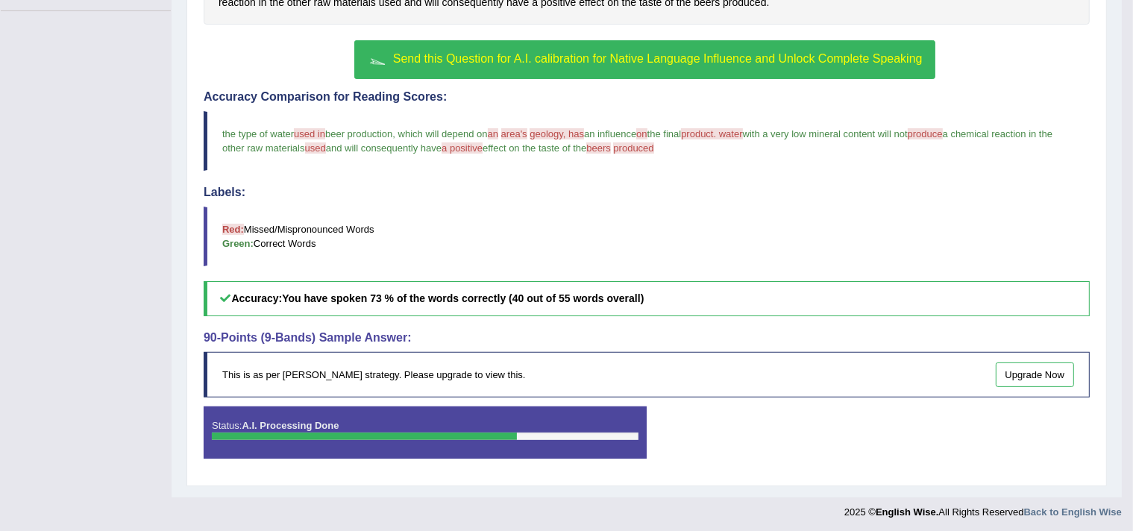
click at [284, 339] on h4 "90-Points (9-Bands) Sample Answer:" at bounding box center [647, 337] width 886 height 13
click at [361, 298] on b "You have spoken 73 % of the words correctly (40 out of 55 words overall)" at bounding box center [463, 298] width 362 height 12
click at [1038, 366] on link "Upgrade Now" at bounding box center [1035, 374] width 79 height 25
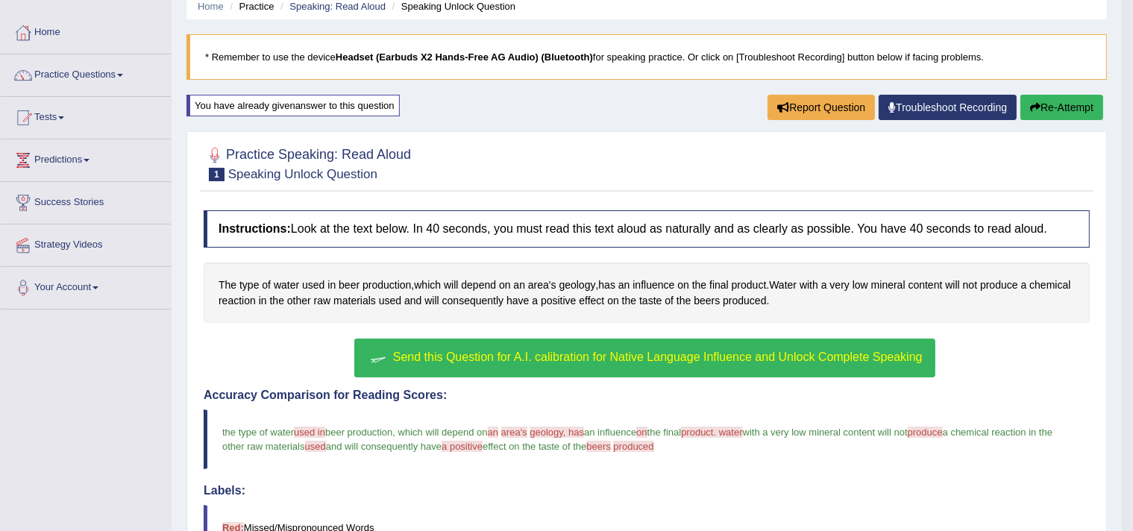
scroll to position [0, 0]
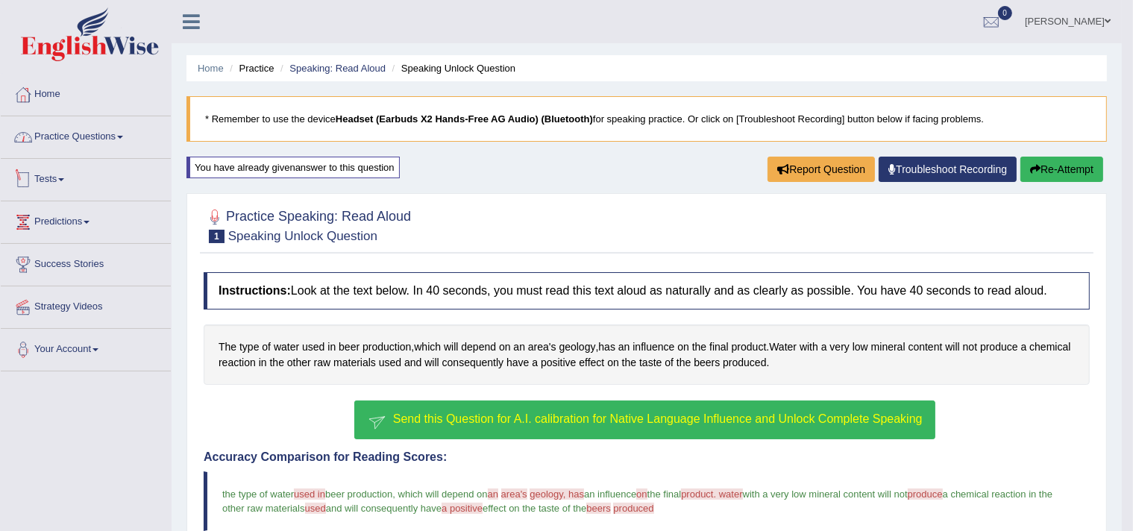
click at [93, 132] on link "Practice Questions" at bounding box center [86, 134] width 170 height 37
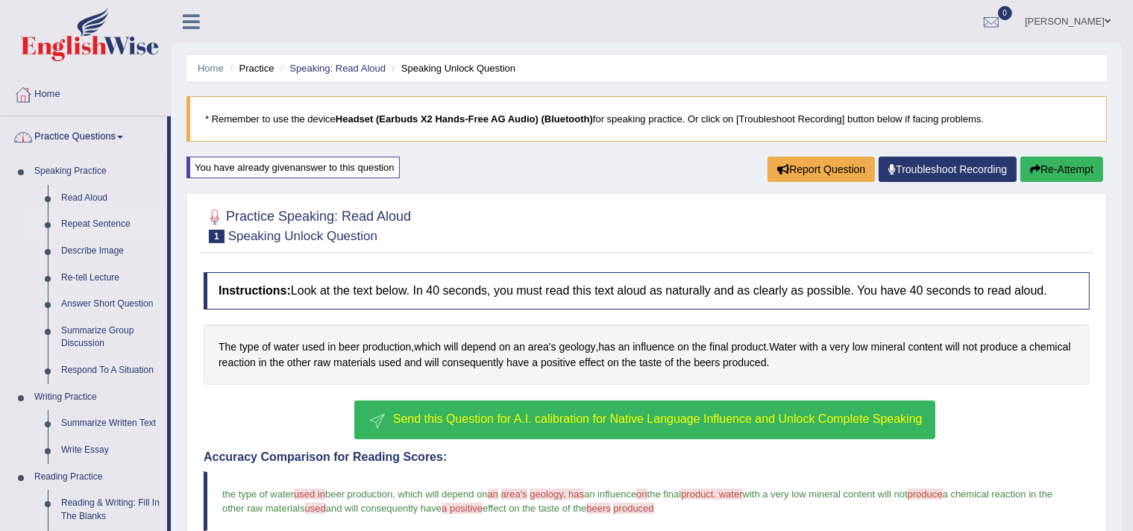
click at [90, 227] on link "Repeat Sentence" at bounding box center [110, 224] width 113 height 27
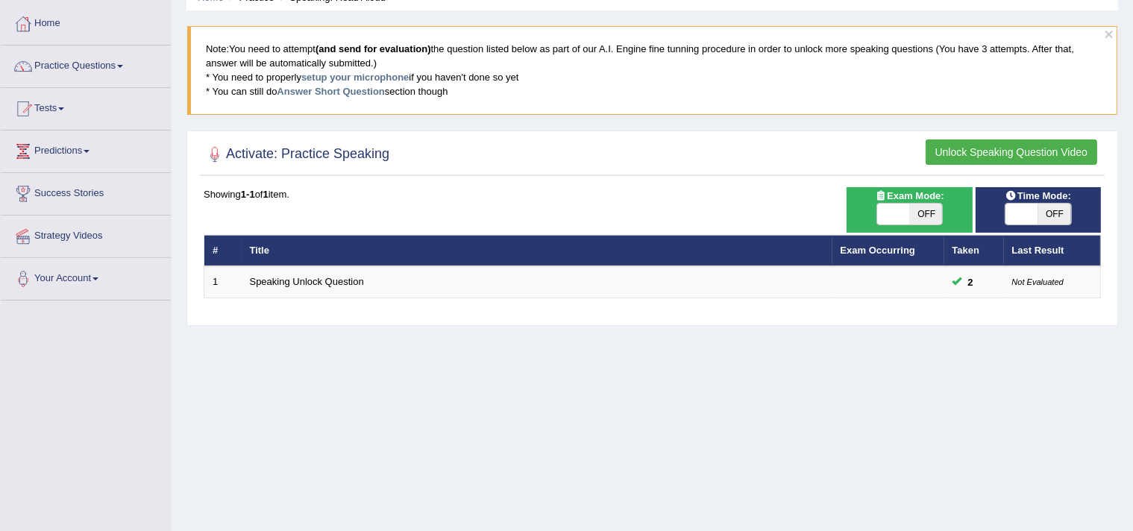
scroll to position [75, 0]
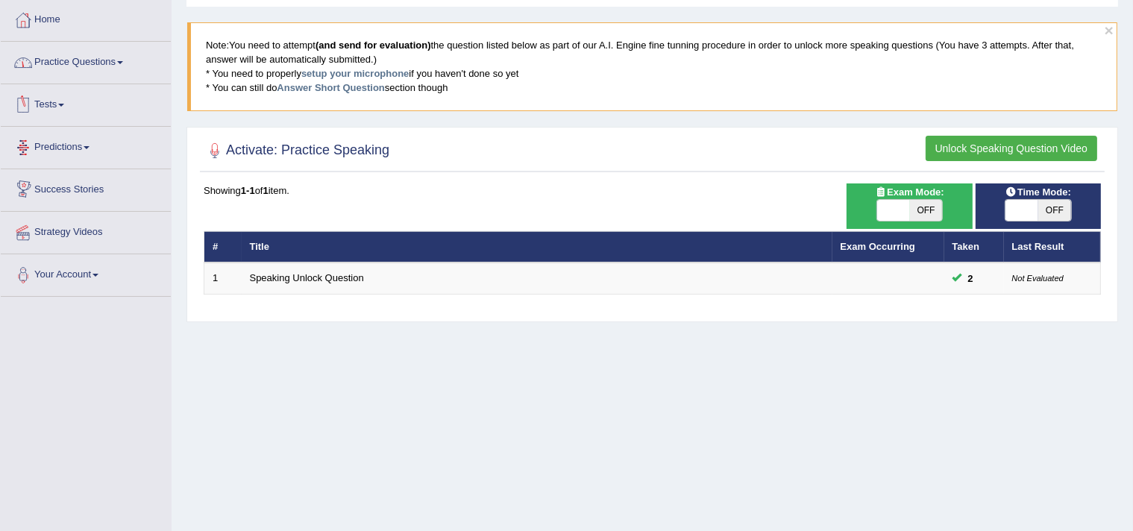
click at [131, 50] on link "Practice Questions" at bounding box center [86, 60] width 170 height 37
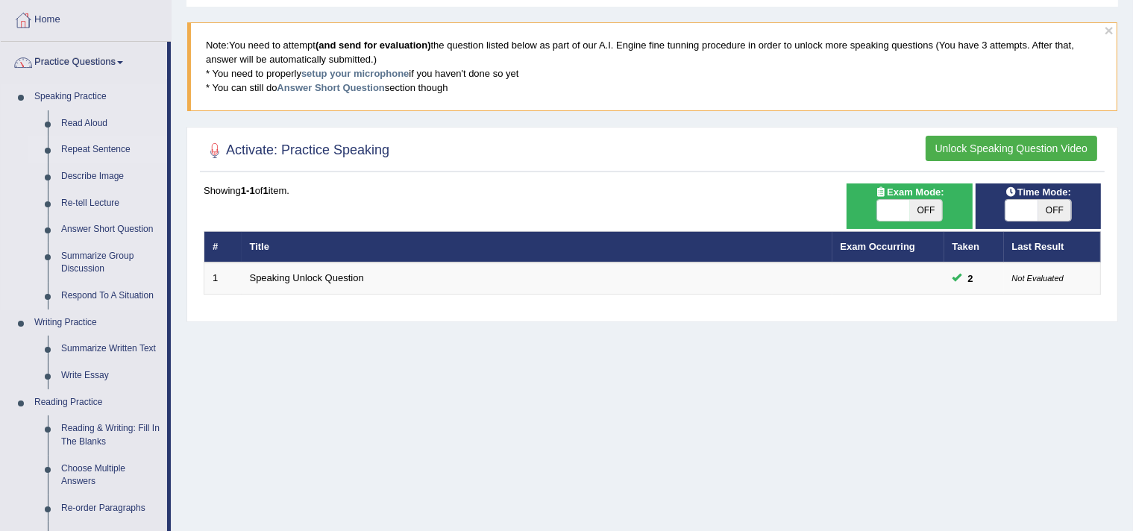
click at [95, 148] on link "Repeat Sentence" at bounding box center [110, 149] width 113 height 27
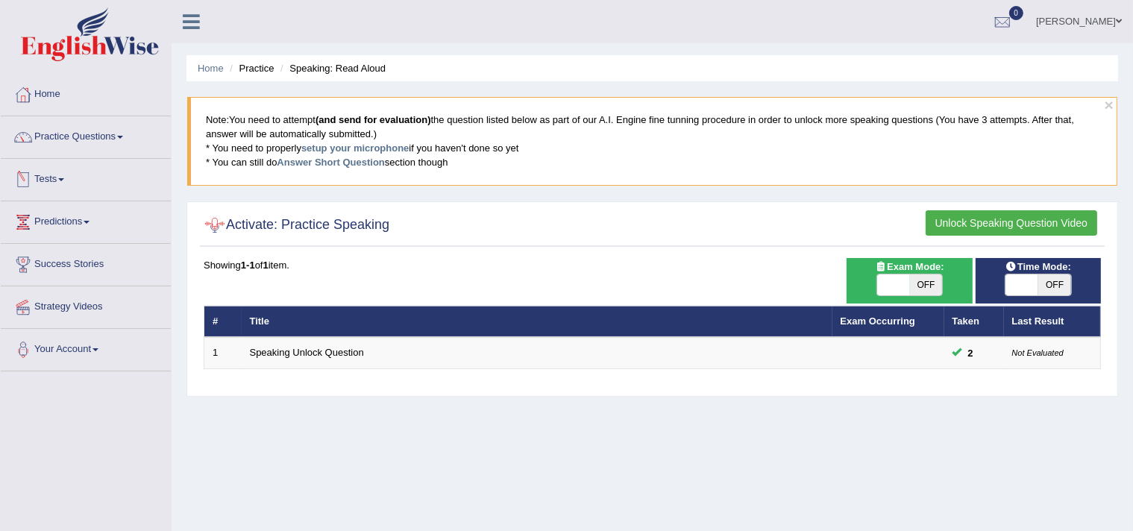
scroll to position [75, 0]
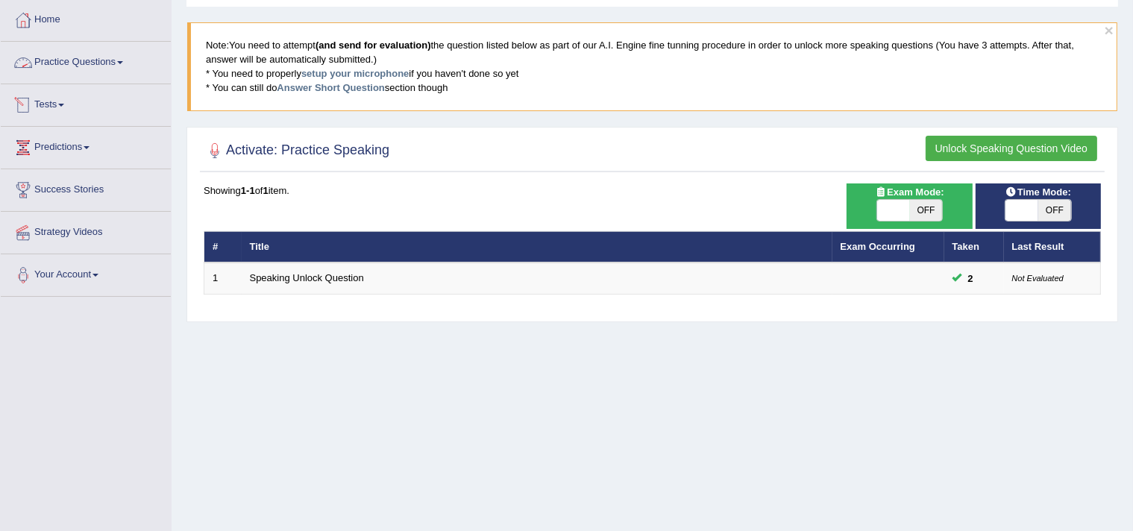
click at [120, 59] on link "Practice Questions" at bounding box center [86, 60] width 170 height 37
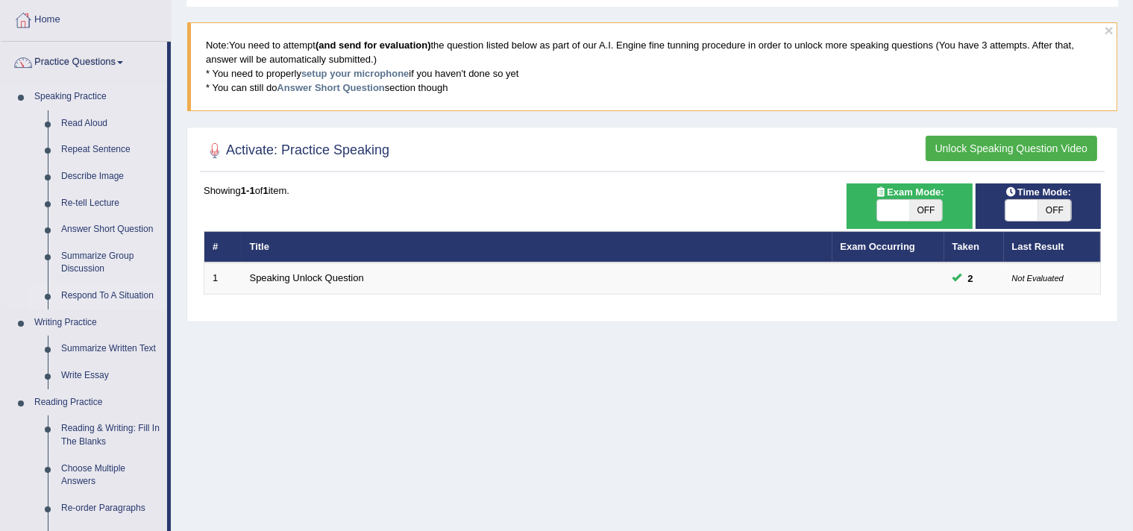
scroll to position [149, 0]
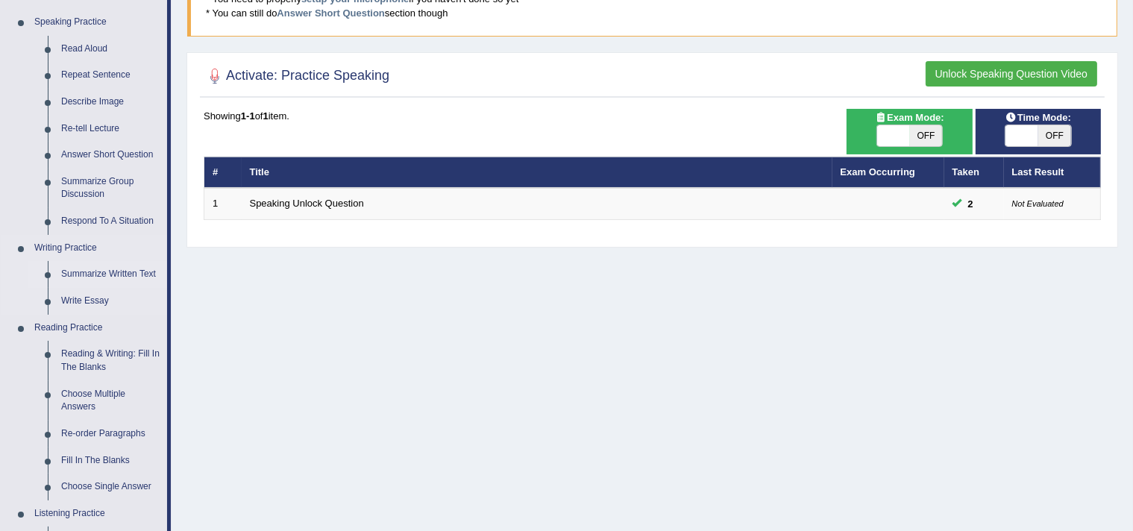
click at [110, 271] on link "Summarize Written Text" at bounding box center [110, 274] width 113 height 27
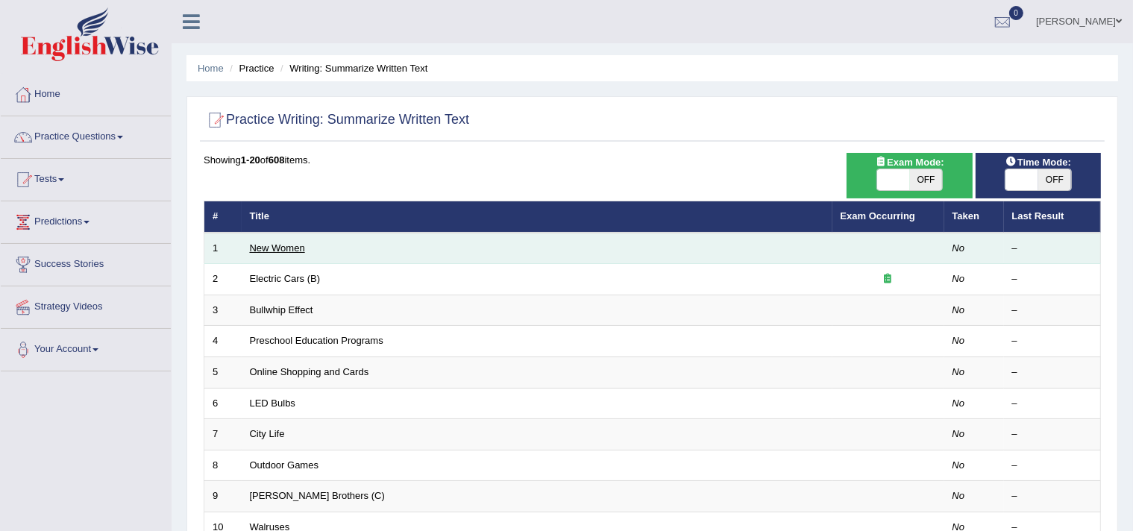
click at [283, 248] on link "New Women" at bounding box center [277, 247] width 55 height 11
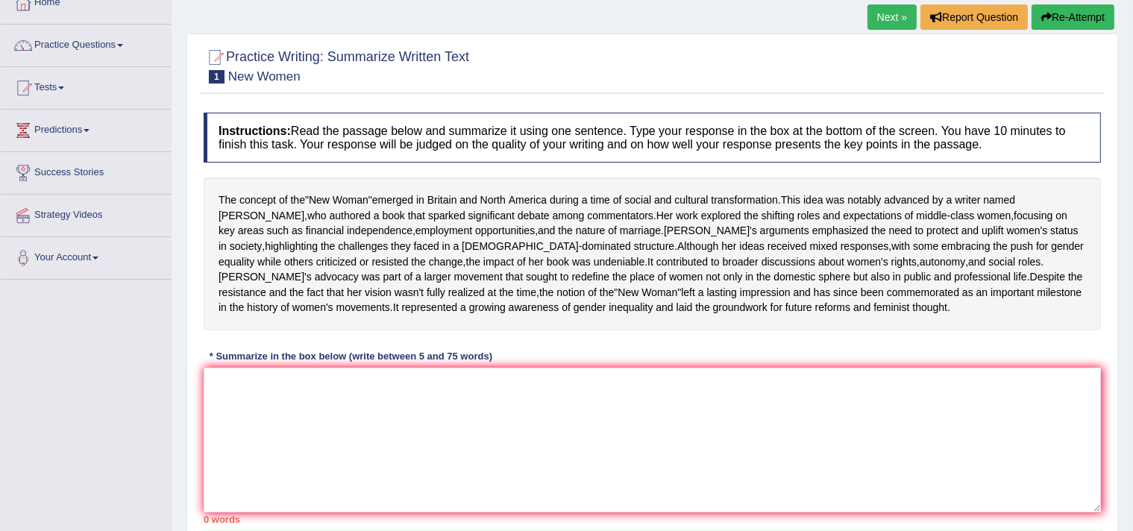
scroll to position [75, 0]
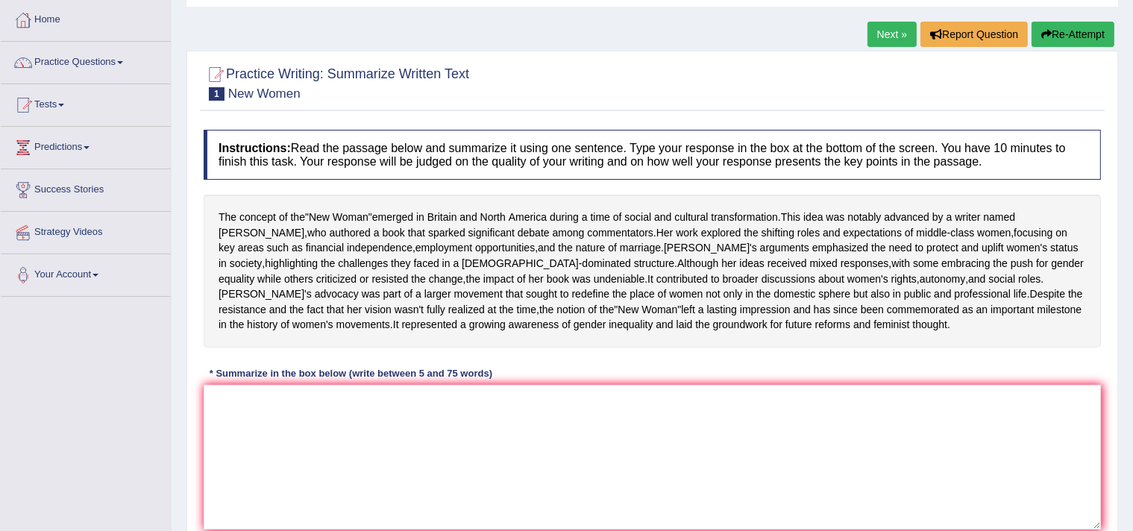
click at [385, 145] on h4 "Instructions: Read the passage below and summarize it using one sentence. Type …" at bounding box center [652, 155] width 897 height 50
click at [398, 145] on h4 "Instructions: Read the passage below and summarize it using one sentence. Type …" at bounding box center [652, 155] width 897 height 50
click at [459, 148] on h4 "Instructions: Read the passage below and summarize it using one sentence. Type …" at bounding box center [652, 155] width 897 height 50
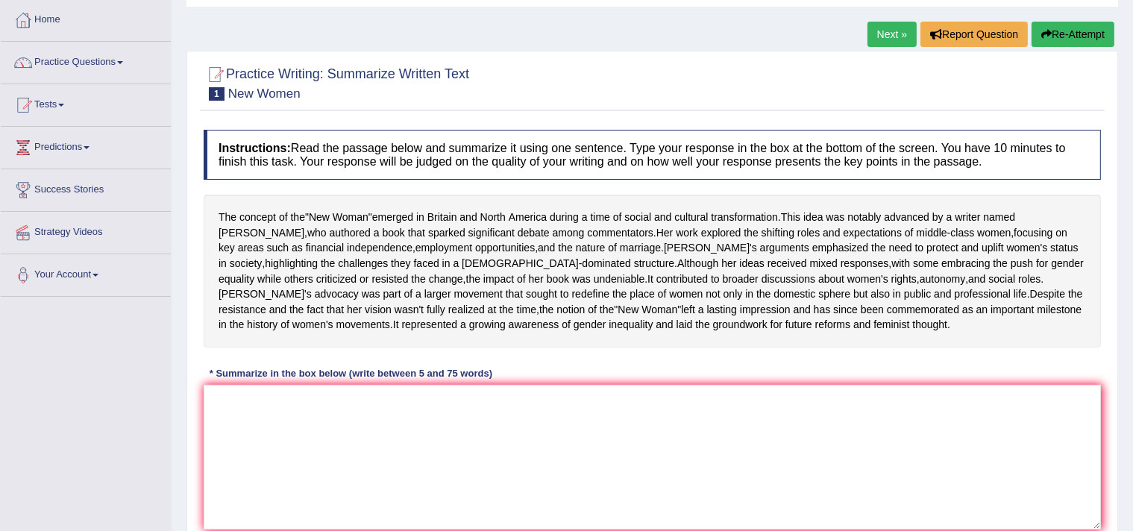
click at [460, 149] on h4 "Instructions: Read the passage below and summarize it using one sentence. Type …" at bounding box center [652, 155] width 897 height 50
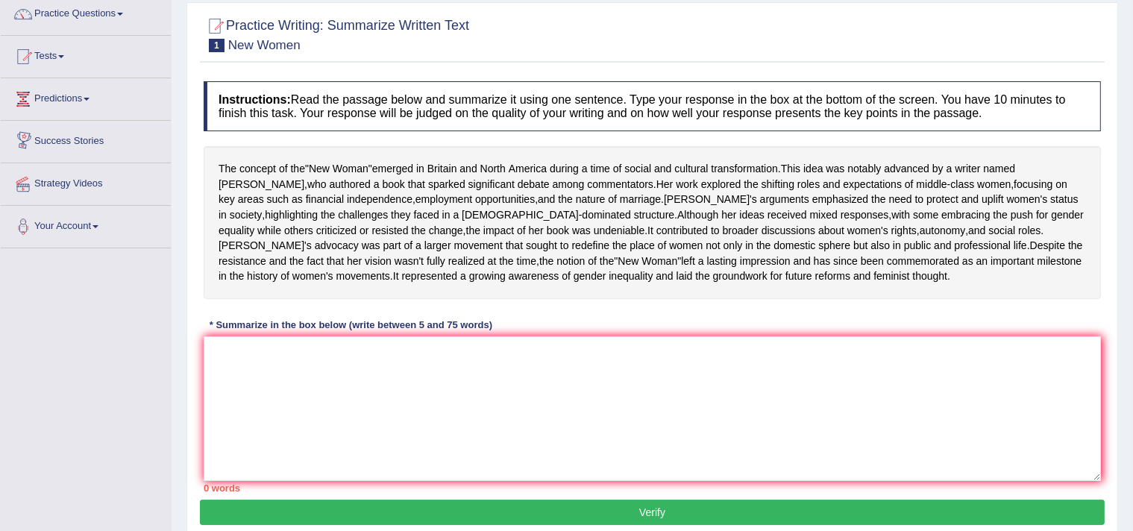
scroll to position [149, 0]
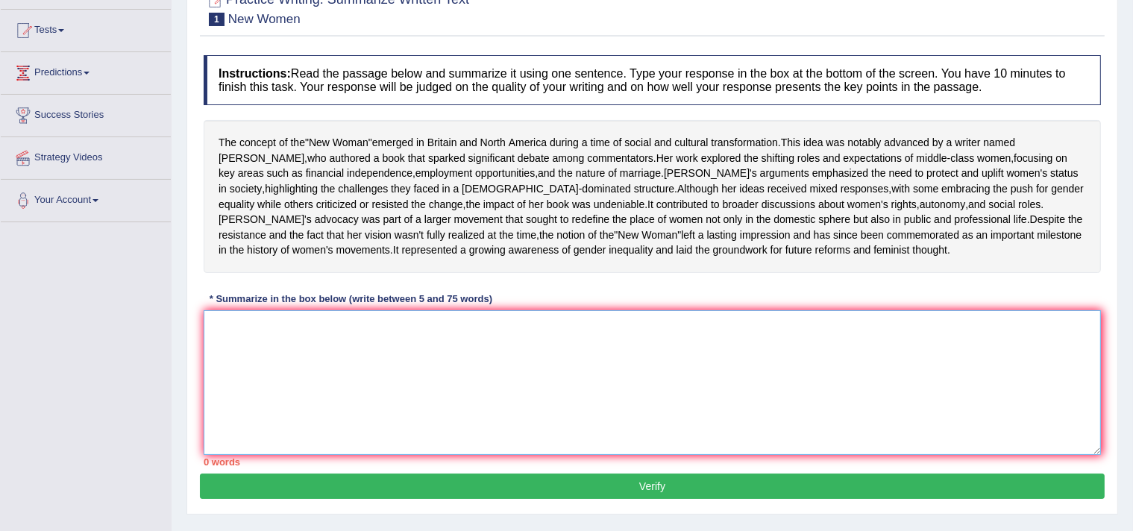
click at [531, 396] on textarea at bounding box center [652, 382] width 897 height 145
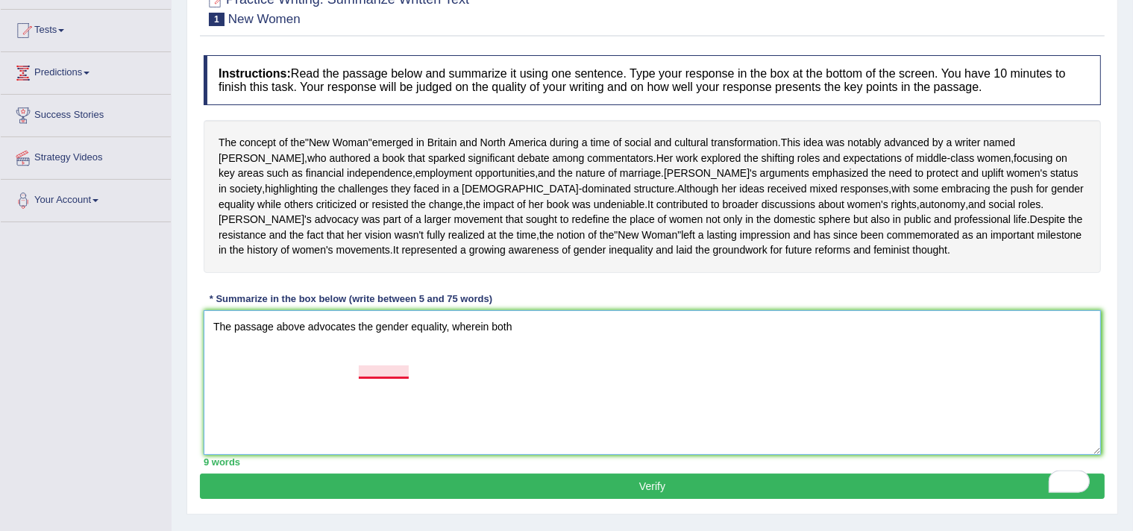
click at [383, 372] on textarea "The passage above advocates the gender equality, wherein both" at bounding box center [652, 382] width 897 height 145
click at [538, 374] on textarea "The passage above advocates for gender equality, wherein both" at bounding box center [652, 382] width 897 height 145
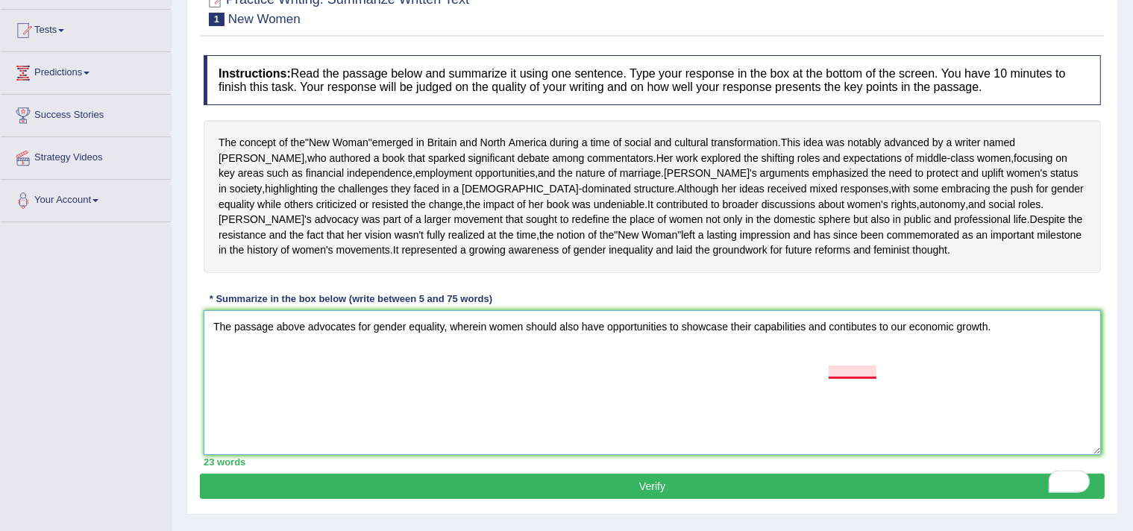
click at [859, 372] on textarea "The passage above advocates for gender equality, wherein women should also have…" at bounding box center [652, 382] width 897 height 145
click at [999, 366] on textarea "The passage above advocates for gender equality, wherein women should also have…" at bounding box center [652, 382] width 897 height 145
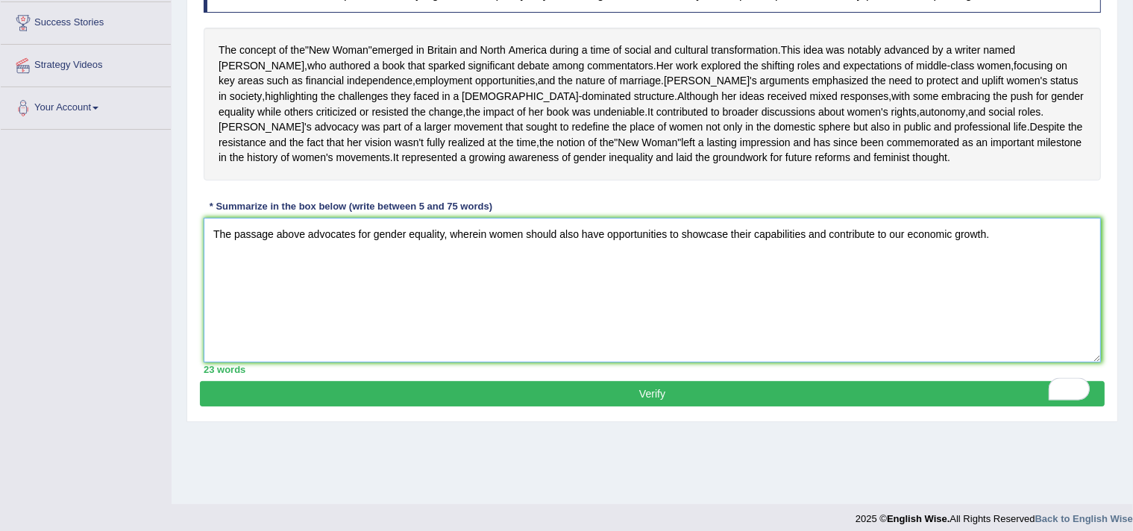
scroll to position [252, 0]
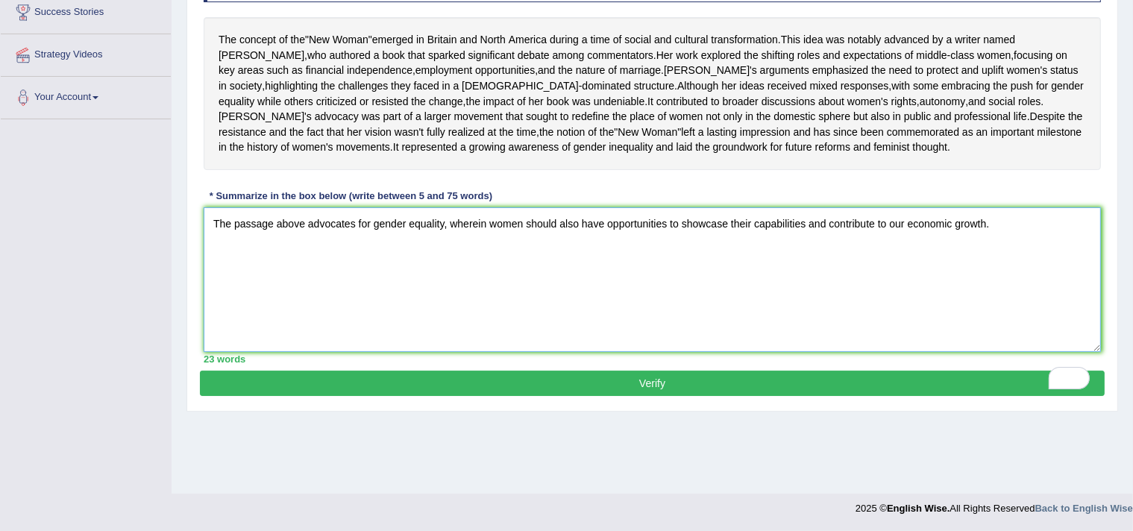
type textarea "The passage above advocates for gender equality, wherein women should also have…"
click at [647, 396] on button "Verify" at bounding box center [652, 383] width 905 height 25
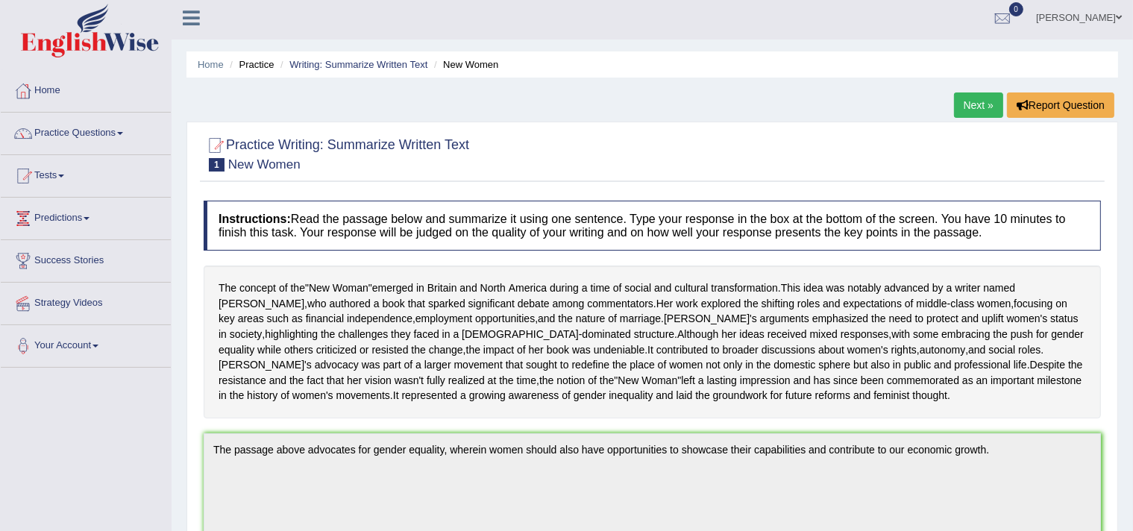
scroll to position [0, 0]
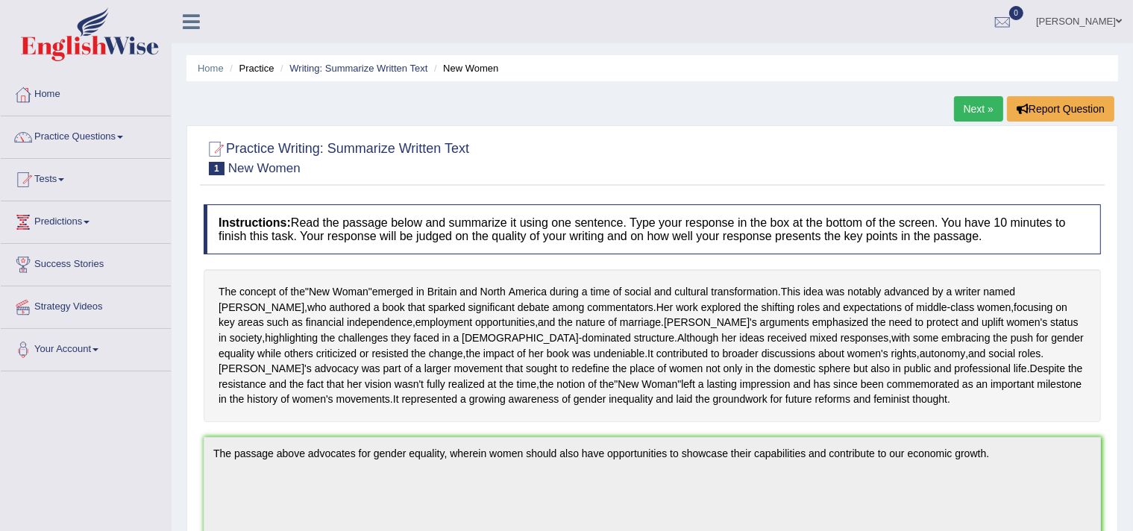
click at [979, 113] on link "Next »" at bounding box center [978, 108] width 49 height 25
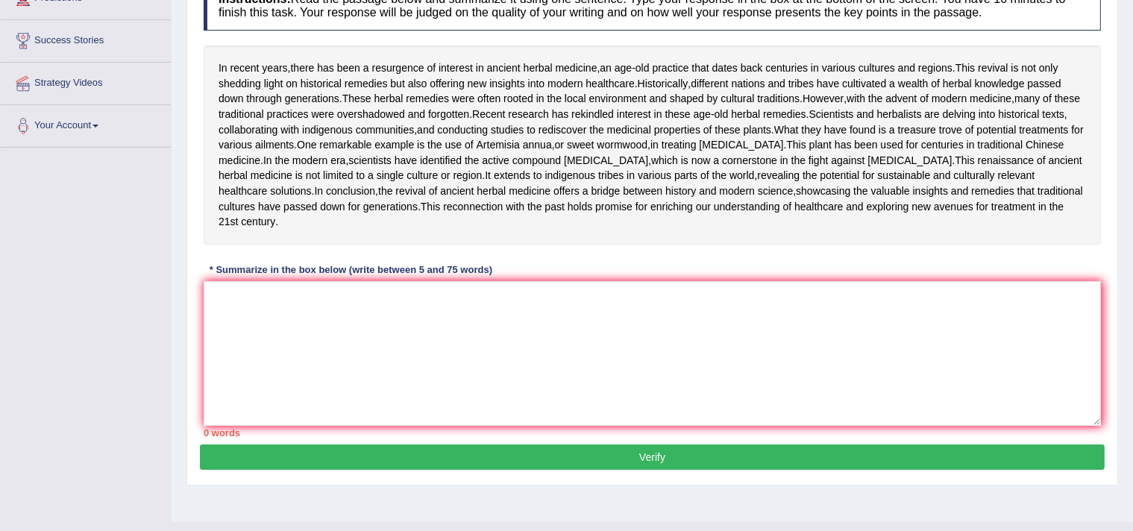
scroll to position [317, 0]
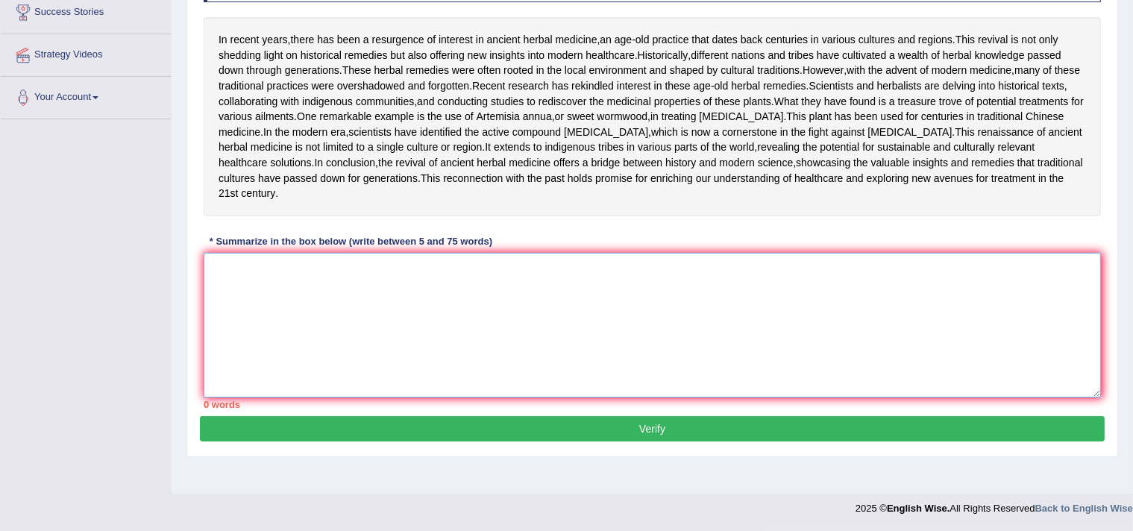
click at [331, 360] on textarea at bounding box center [652, 325] width 897 height 145
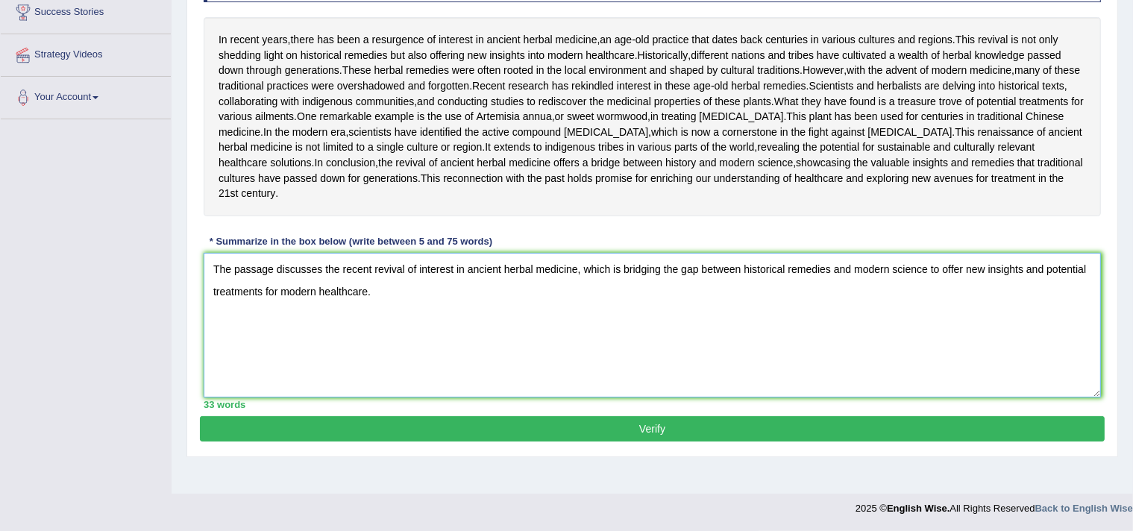
type textarea "The passage discusses the recent revival of interest in ancient herbal medicine…"
click at [591, 441] on button "Verify" at bounding box center [652, 428] width 905 height 25
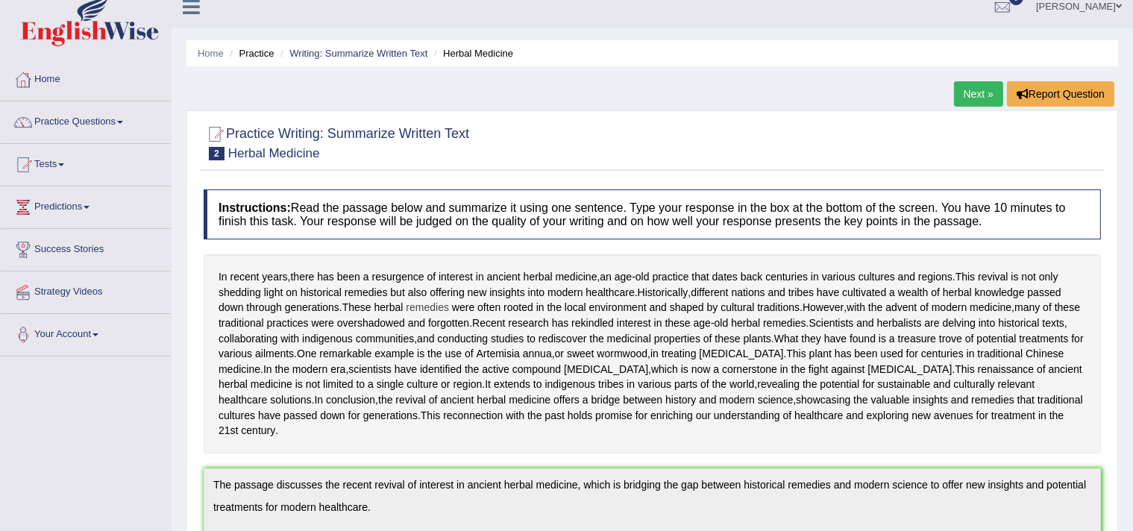
scroll to position [0, 0]
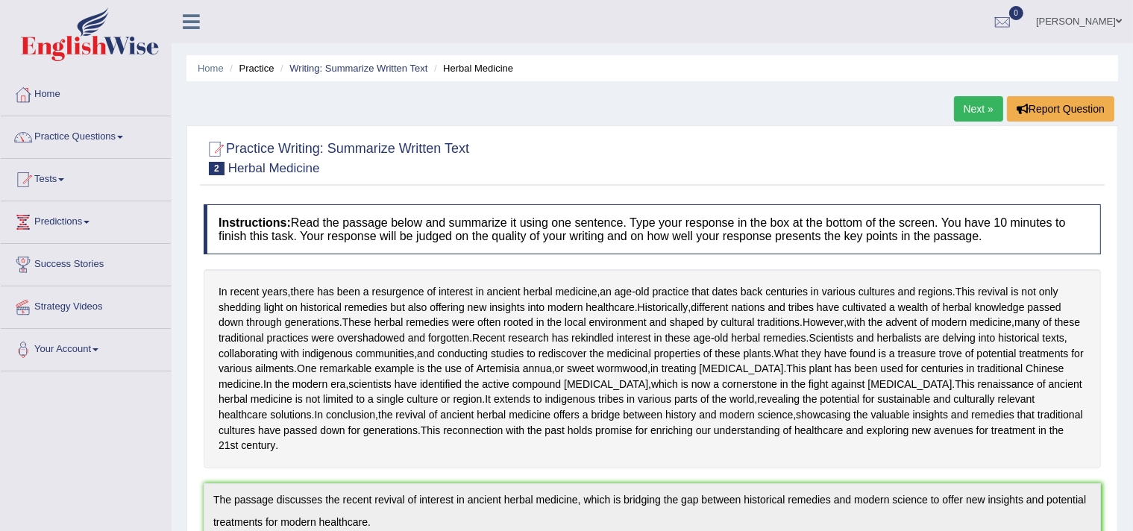
click at [981, 105] on link "Next »" at bounding box center [978, 108] width 49 height 25
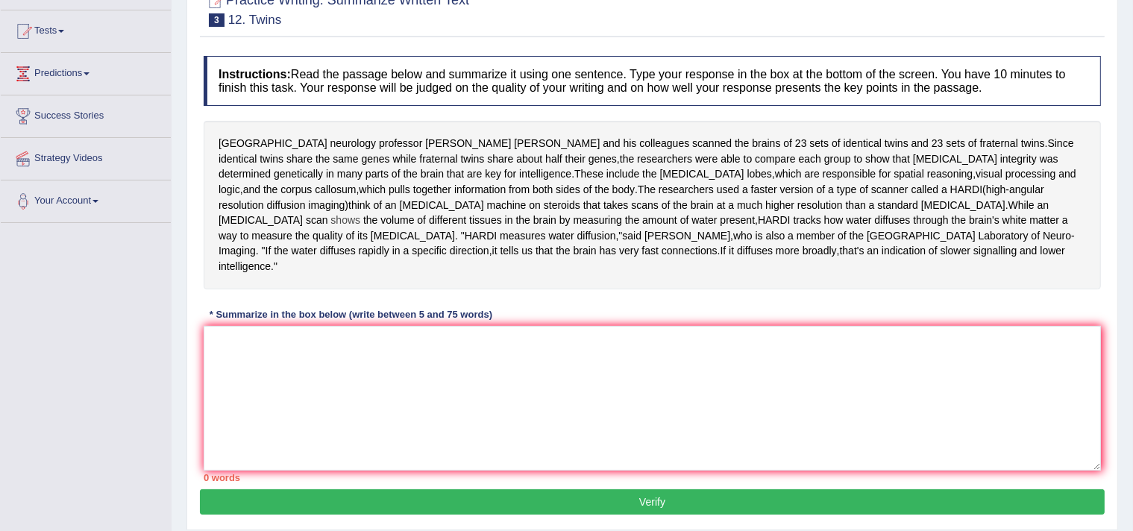
scroll to position [149, 0]
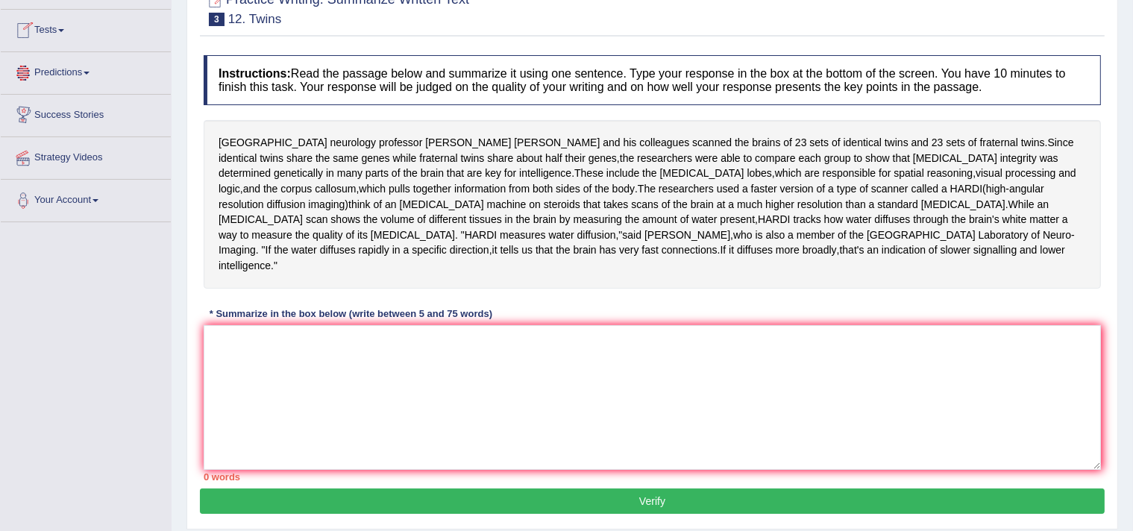
click at [100, 115] on link "Success Stories" at bounding box center [86, 113] width 170 height 37
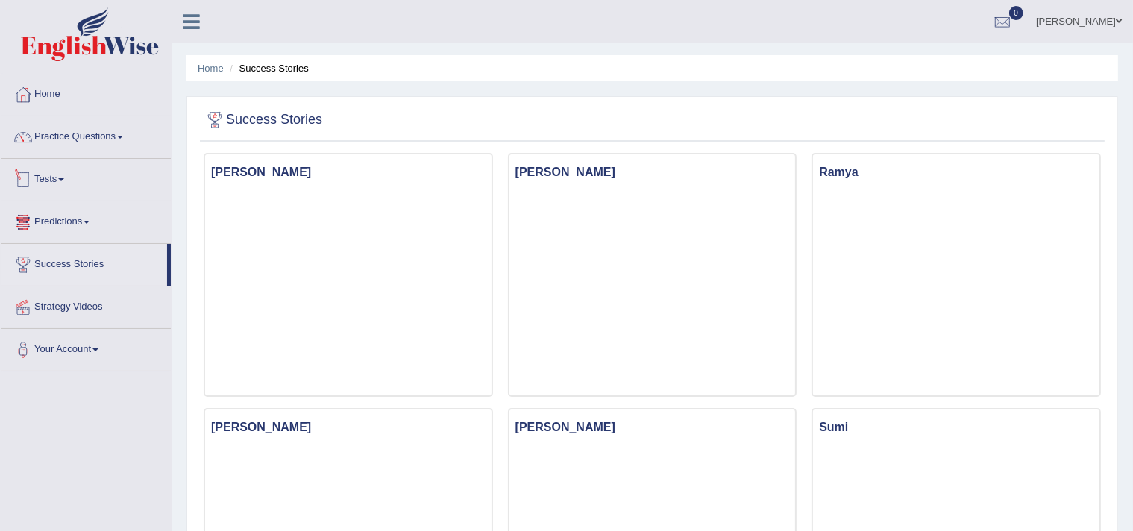
click at [66, 184] on link "Tests" at bounding box center [86, 177] width 170 height 37
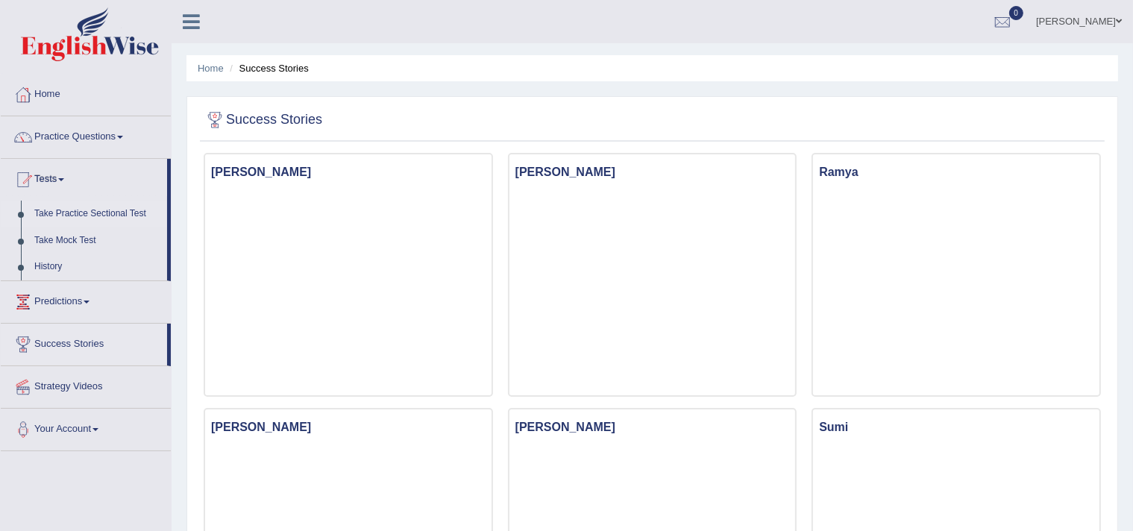
click at [69, 214] on link "Take Practice Sectional Test" at bounding box center [97, 214] width 139 height 27
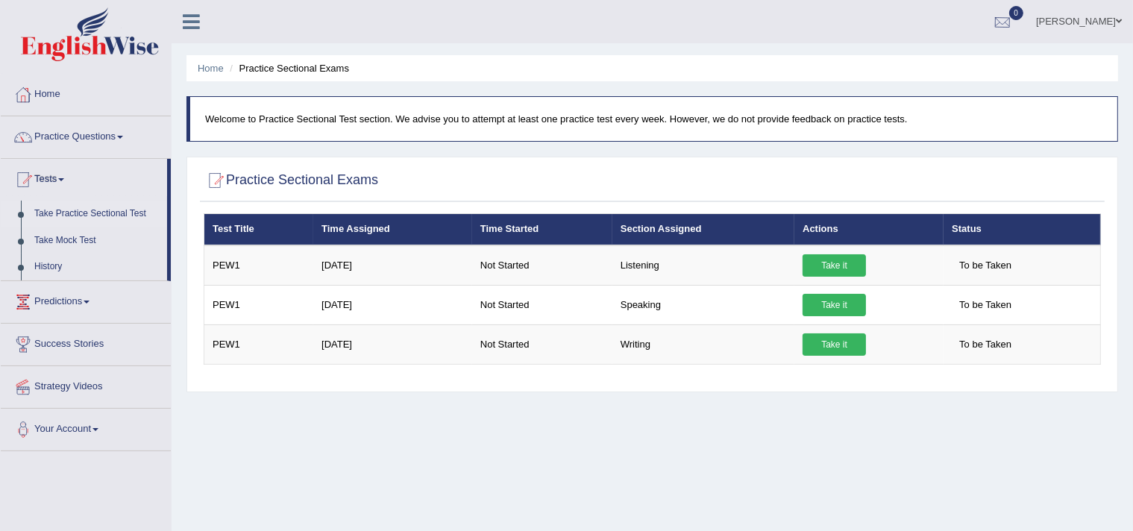
click at [1003, 19] on div at bounding box center [1002, 22] width 22 height 22
click at [679, 22] on ul "[PERSON_NAME] Toggle navigation Username: Evangeline14 Access Type: Online Subs…" at bounding box center [796, 21] width 673 height 43
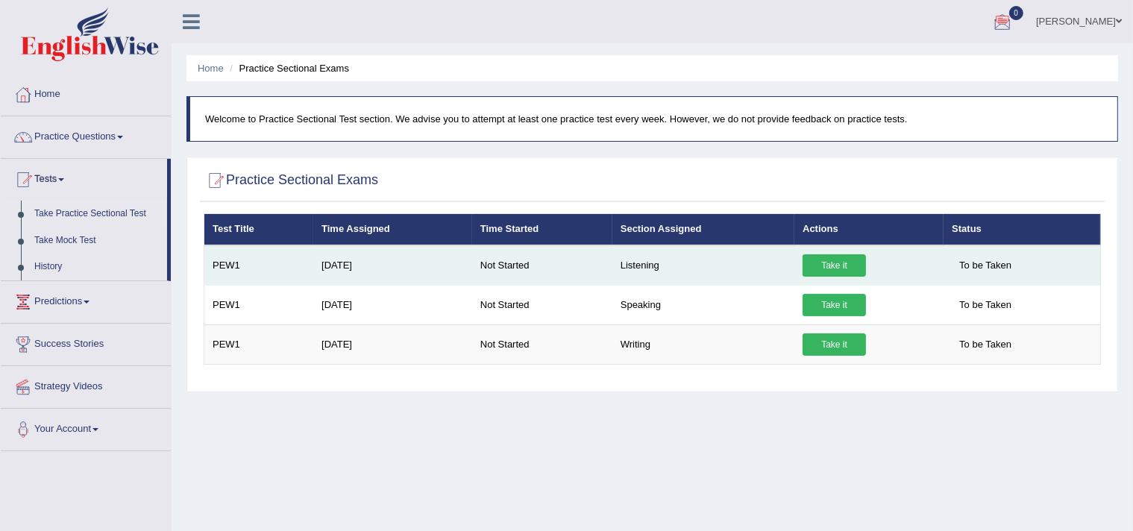
click at [843, 265] on link "Take it" at bounding box center [833, 265] width 63 height 22
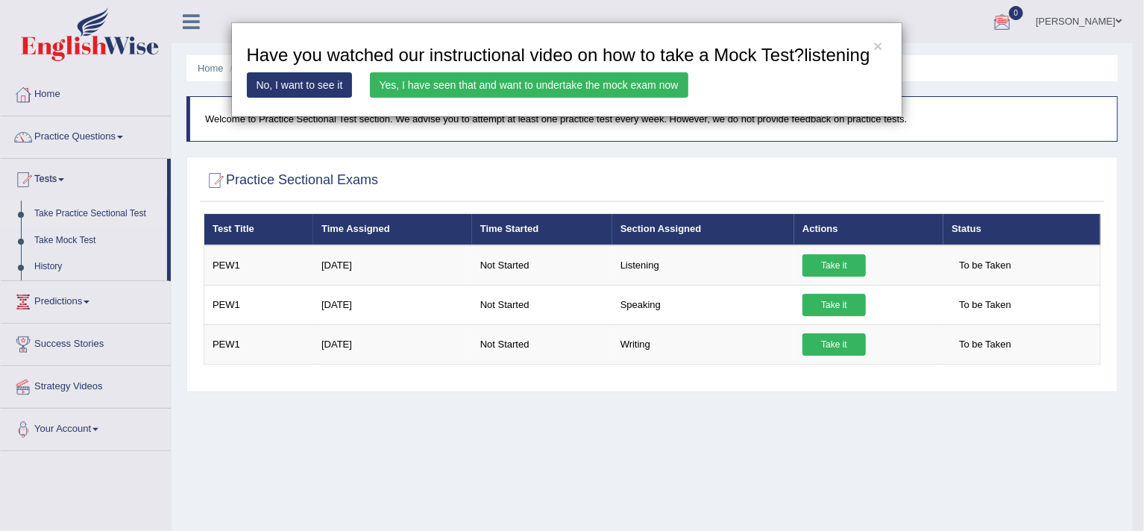
click at [513, 86] on link "Yes, I have seen that and want to undertake the mock exam now" at bounding box center [529, 84] width 318 height 25
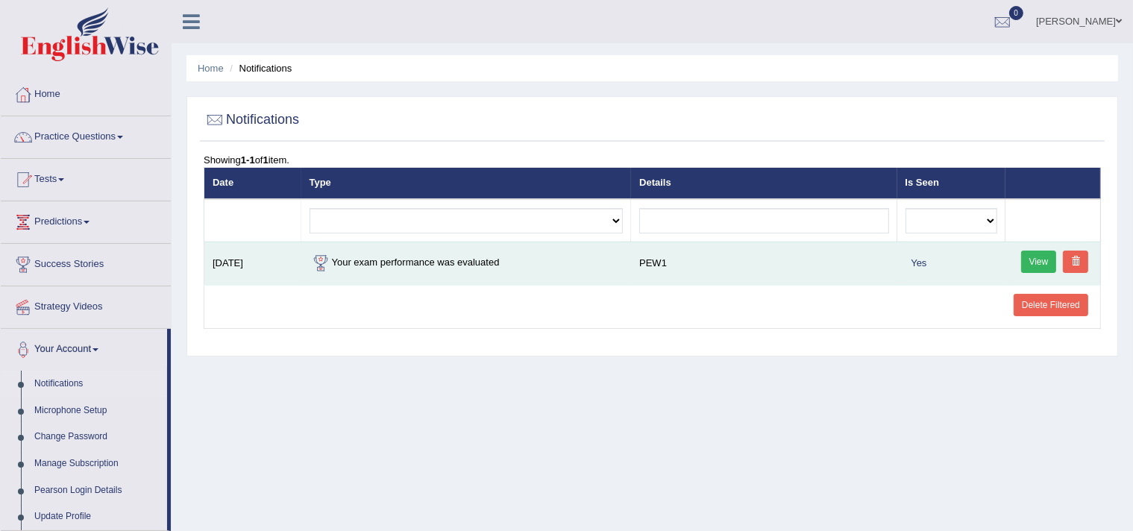
click at [1035, 259] on link "View" at bounding box center [1039, 262] width 36 height 22
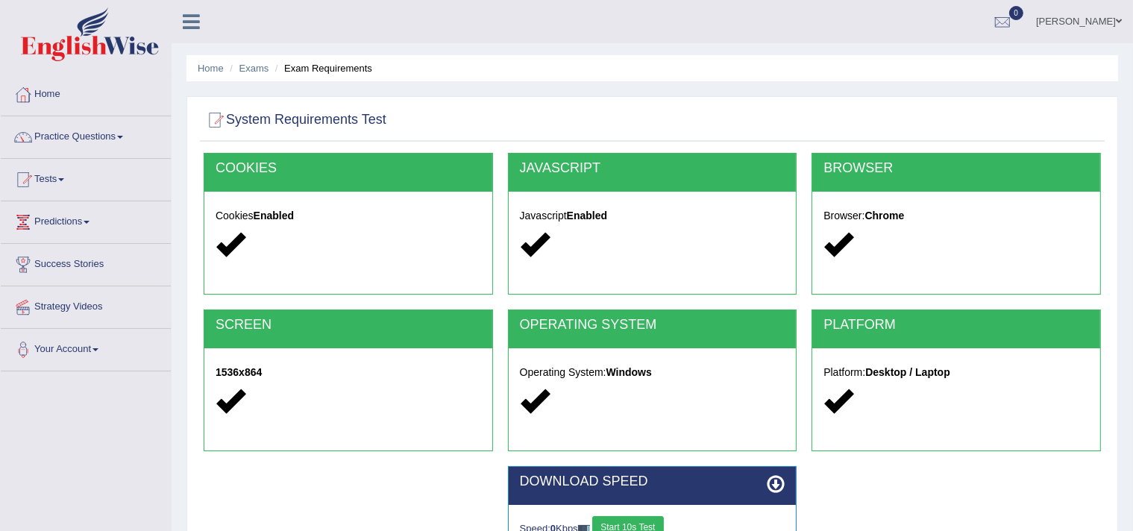
scroll to position [224, 0]
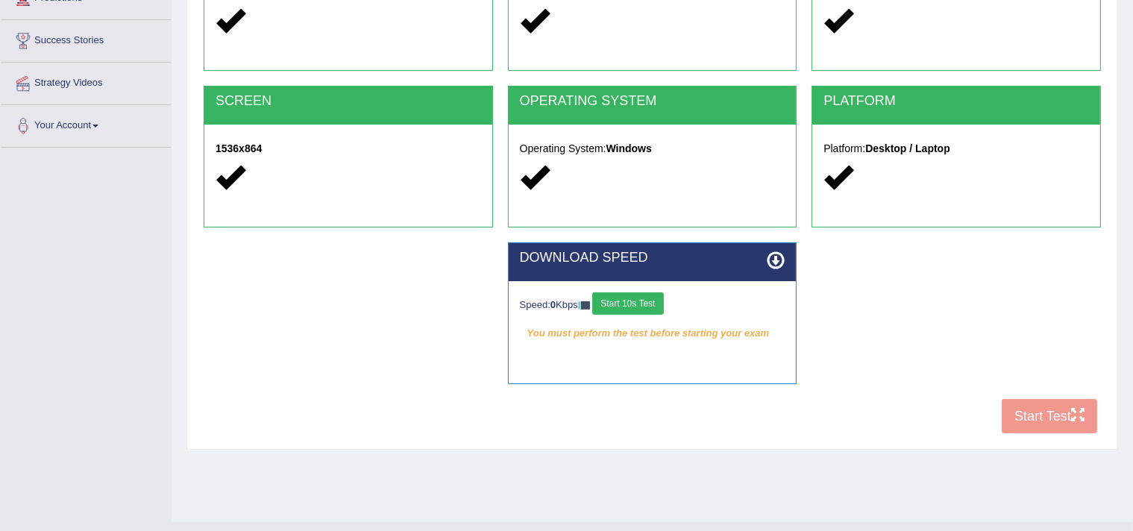
click at [623, 297] on button "Start 10s Test" at bounding box center [627, 303] width 71 height 22
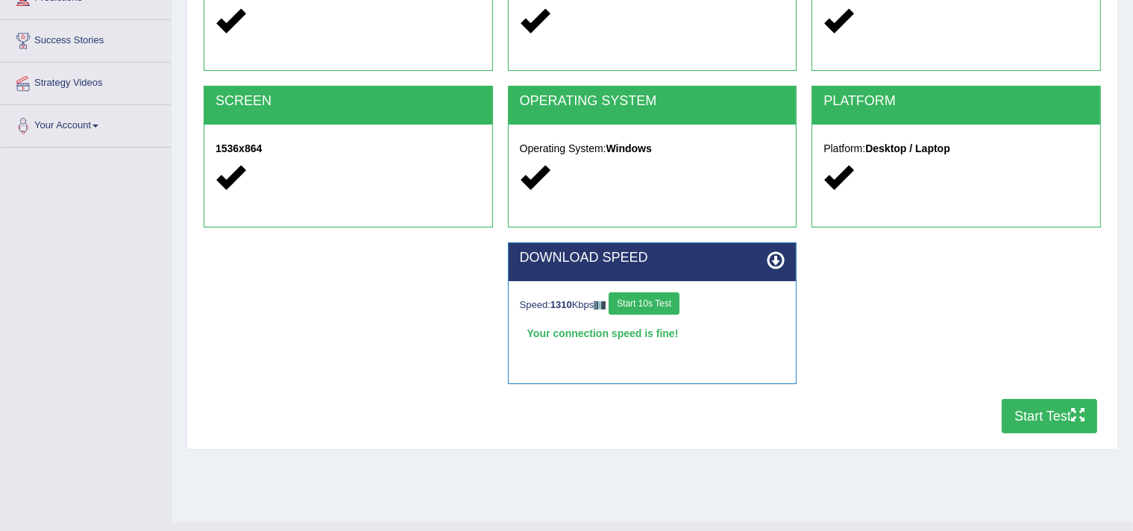
click at [641, 301] on button "Start 10s Test" at bounding box center [644, 303] width 71 height 22
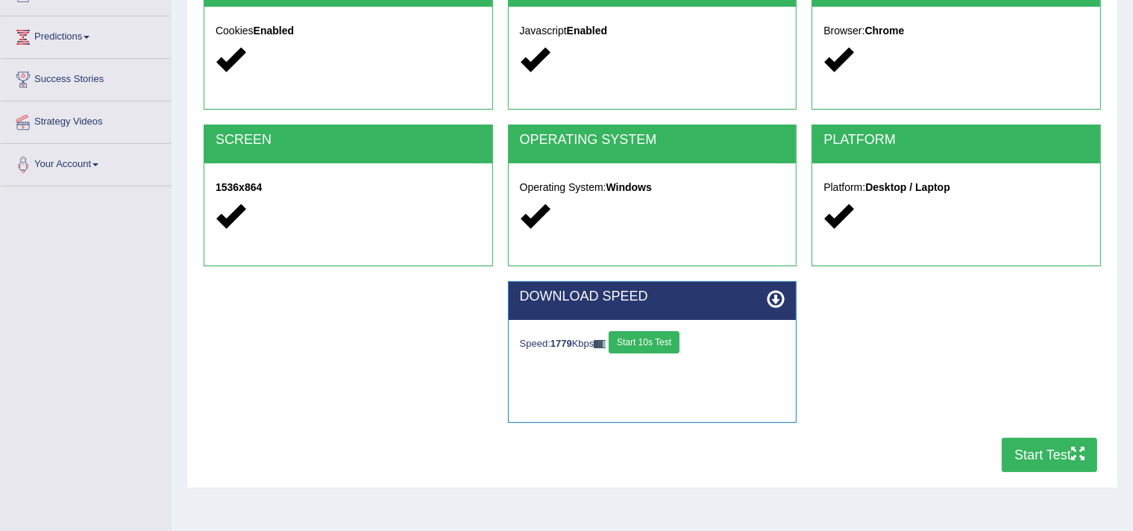
scroll to position [149, 0]
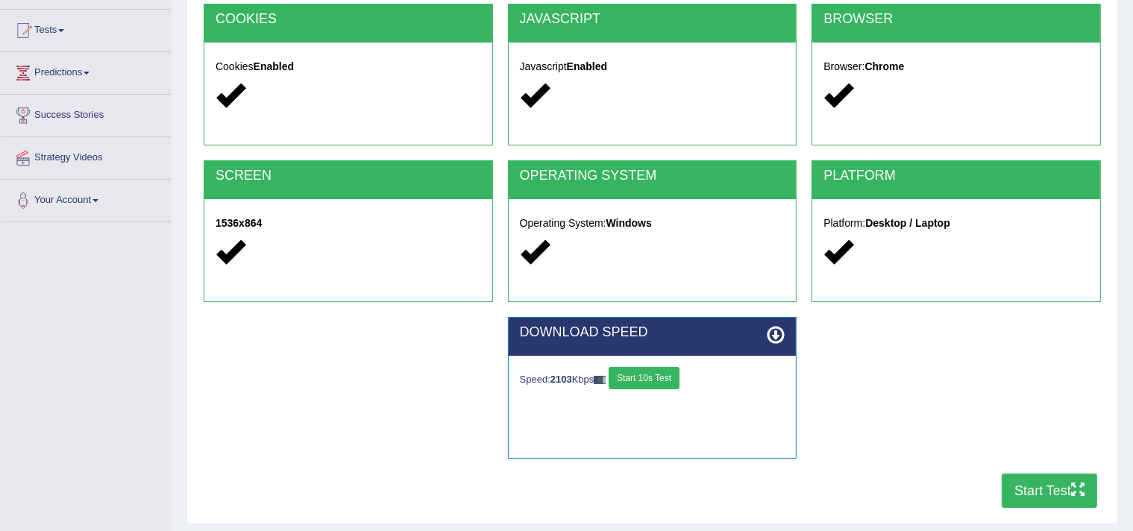
click at [1025, 488] on button "Start Test" at bounding box center [1049, 491] width 95 height 34
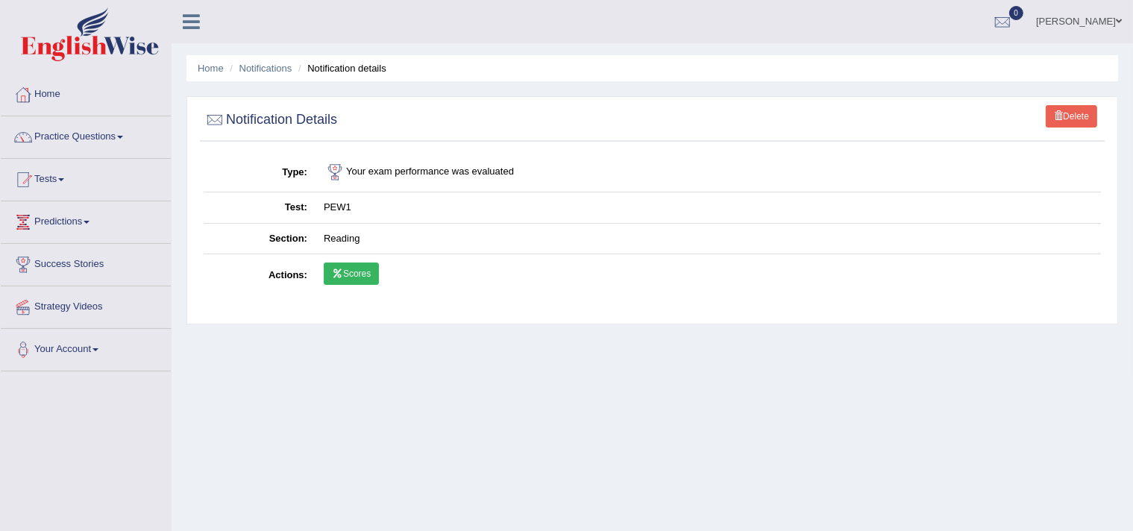
click at [370, 169] on td "Your exam performance was evaluated" at bounding box center [707, 173] width 785 height 40
click at [339, 207] on td "PEW1" at bounding box center [707, 207] width 785 height 31
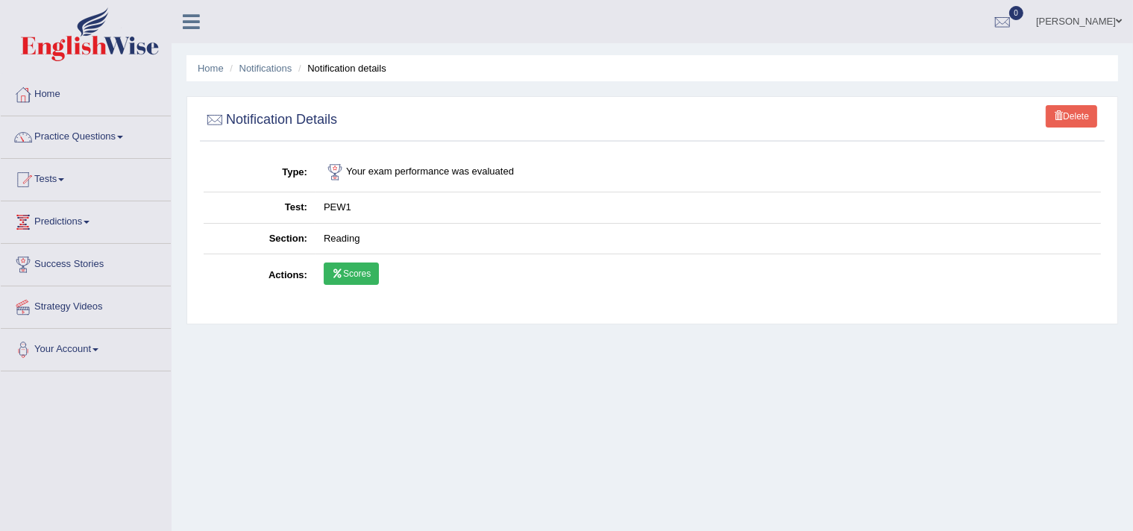
click at [343, 238] on td "Reading" at bounding box center [707, 238] width 785 height 31
click at [343, 272] on link "Scores" at bounding box center [351, 274] width 55 height 22
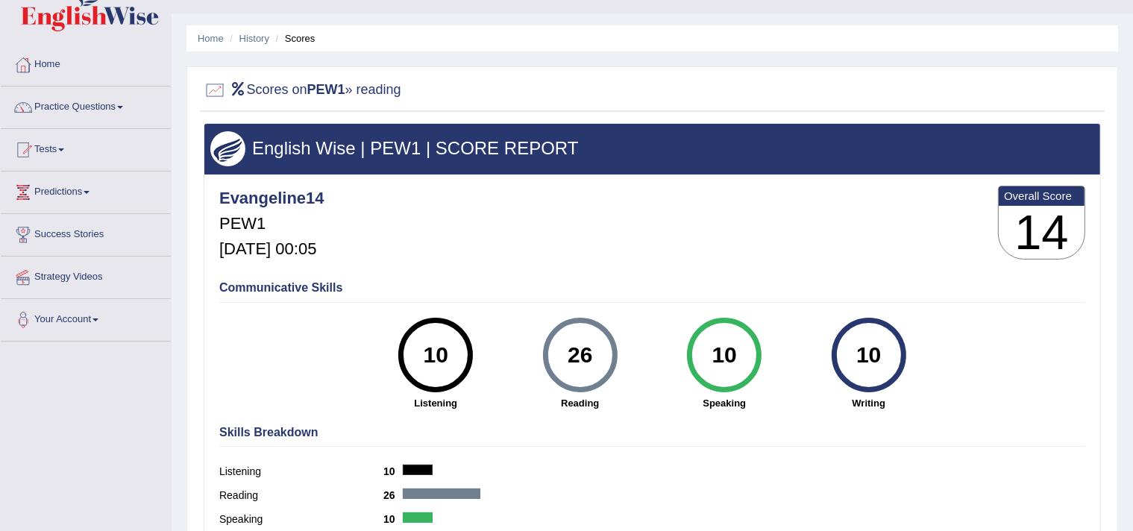
scroll to position [28, 0]
